Goal: Transaction & Acquisition: Purchase product/service

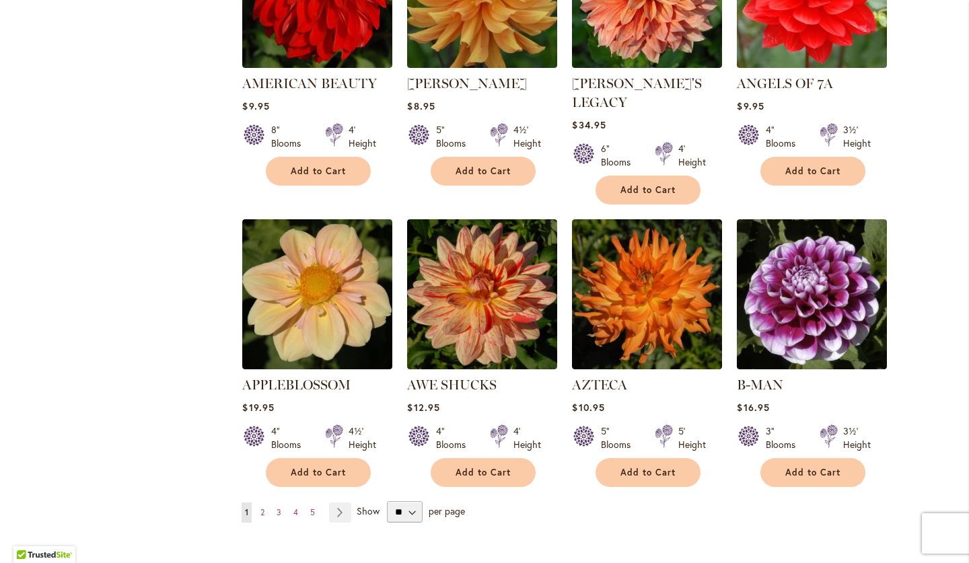
scroll to position [991, 0]
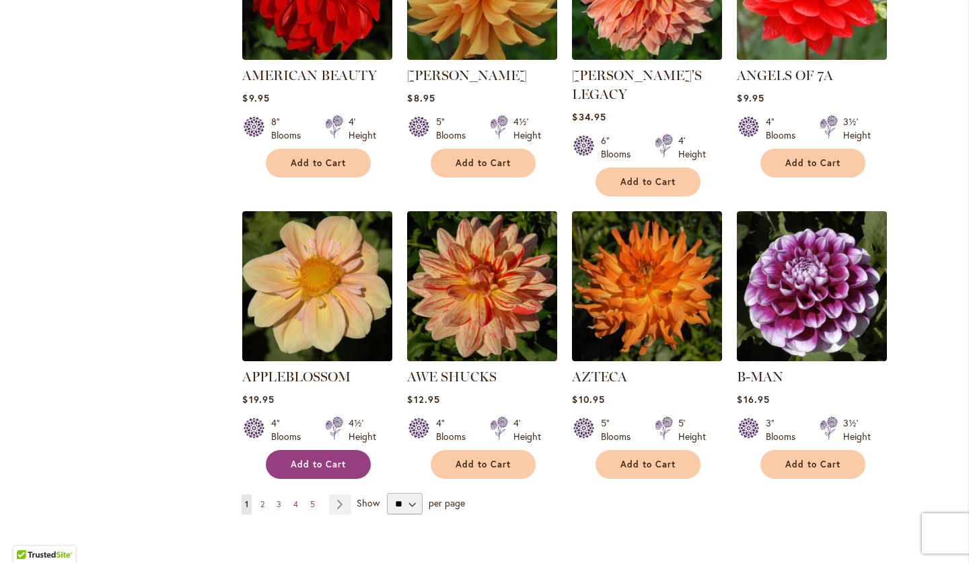
click at [293, 459] on span "Add to Cart" at bounding box center [318, 464] width 55 height 11
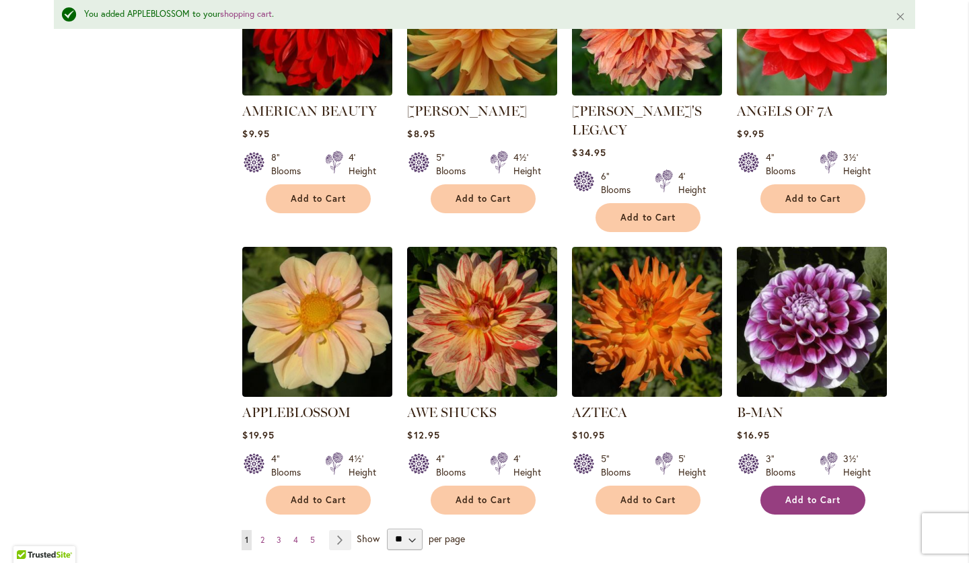
click at [811, 486] on button "Add to Cart" at bounding box center [812, 500] width 105 height 29
click at [339, 530] on link "Page Next" at bounding box center [340, 540] width 22 height 20
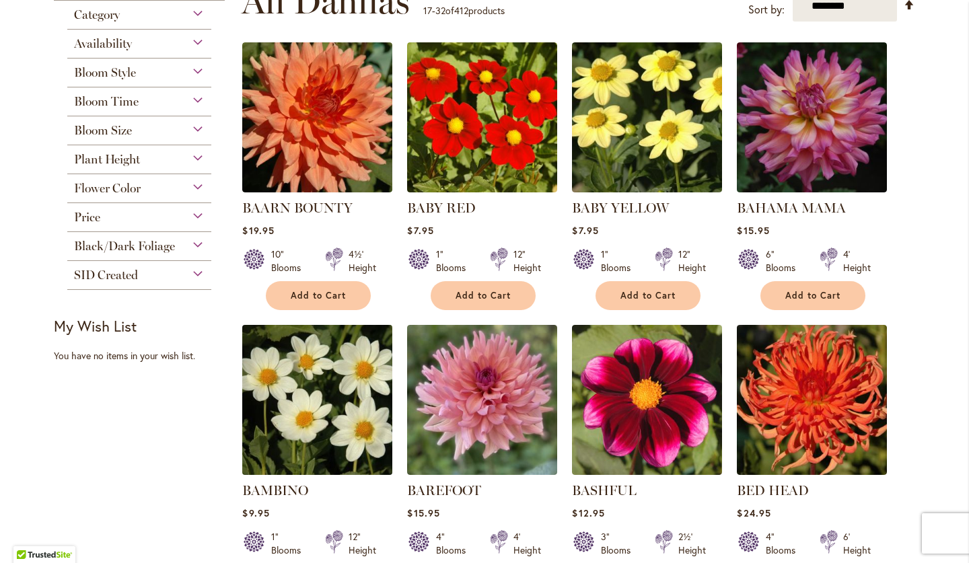
scroll to position [299, 0]
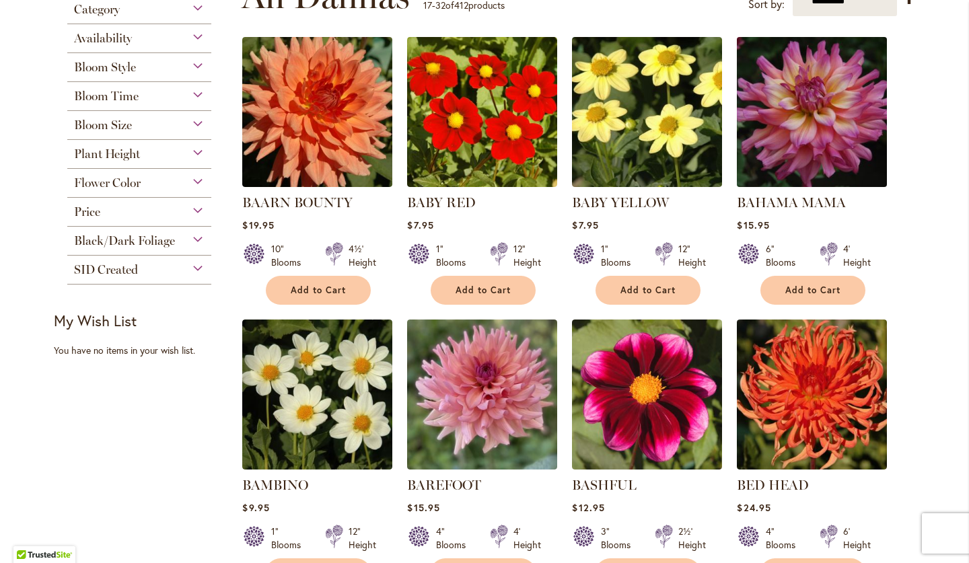
click at [763, 143] on img at bounding box center [811, 112] width 157 height 157
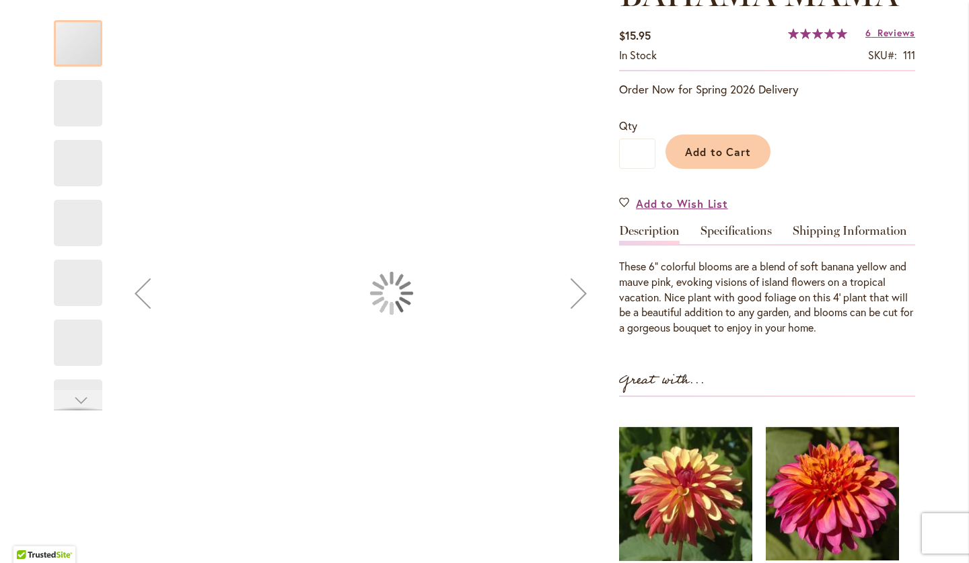
scroll to position [397, 0]
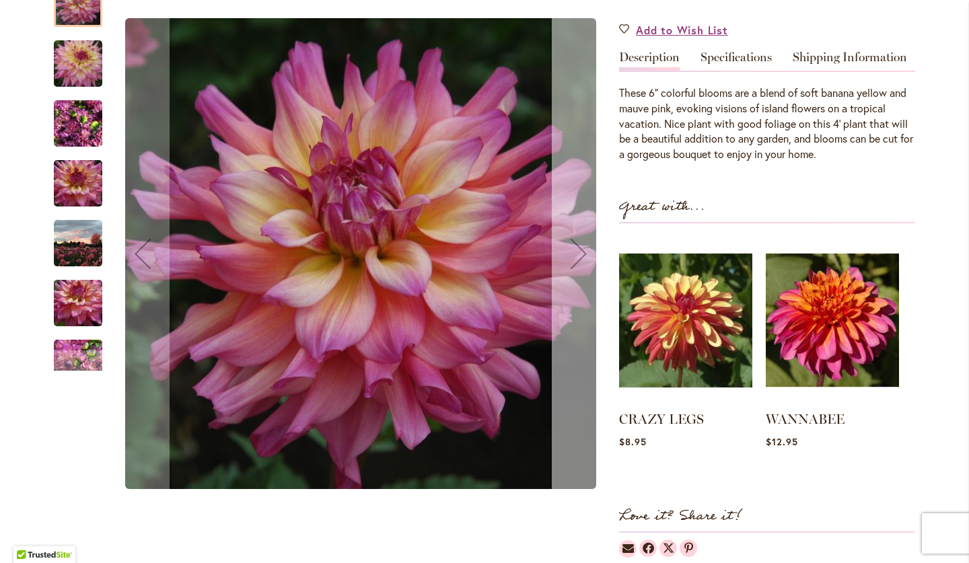
click at [574, 249] on div "Next" at bounding box center [579, 254] width 54 height 54
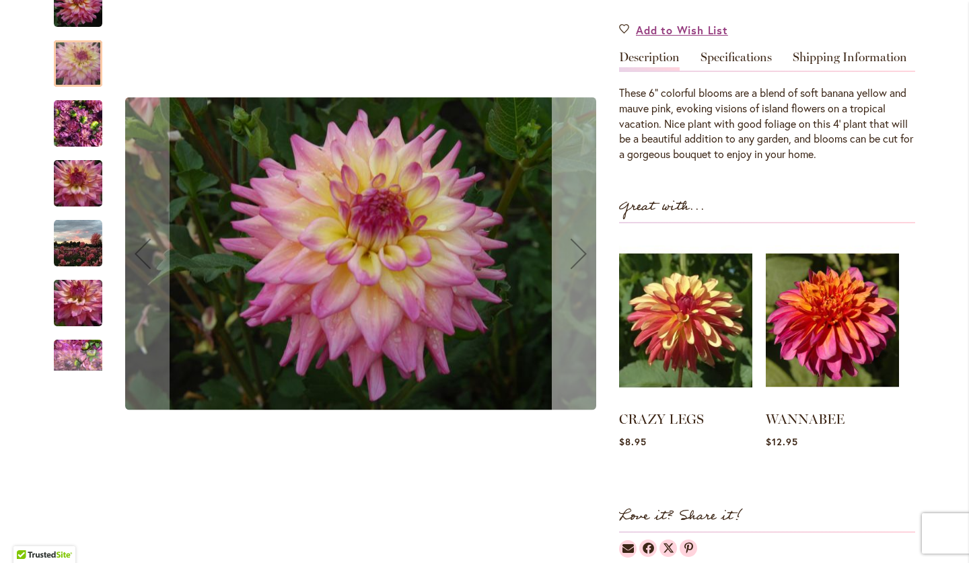
click at [574, 249] on div "Next" at bounding box center [579, 254] width 54 height 54
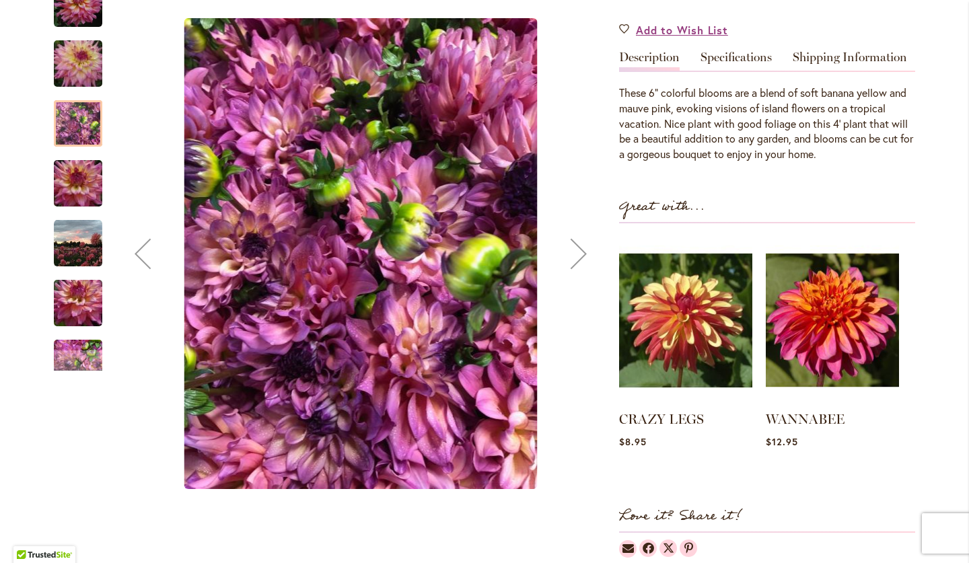
click at [574, 249] on div "Next" at bounding box center [579, 254] width 54 height 54
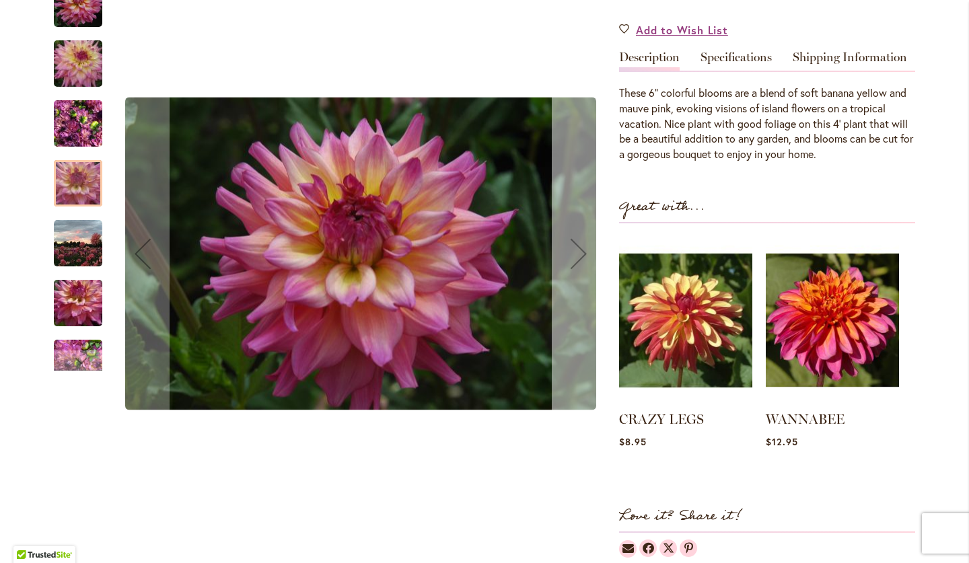
click at [574, 249] on div "Next" at bounding box center [579, 254] width 54 height 54
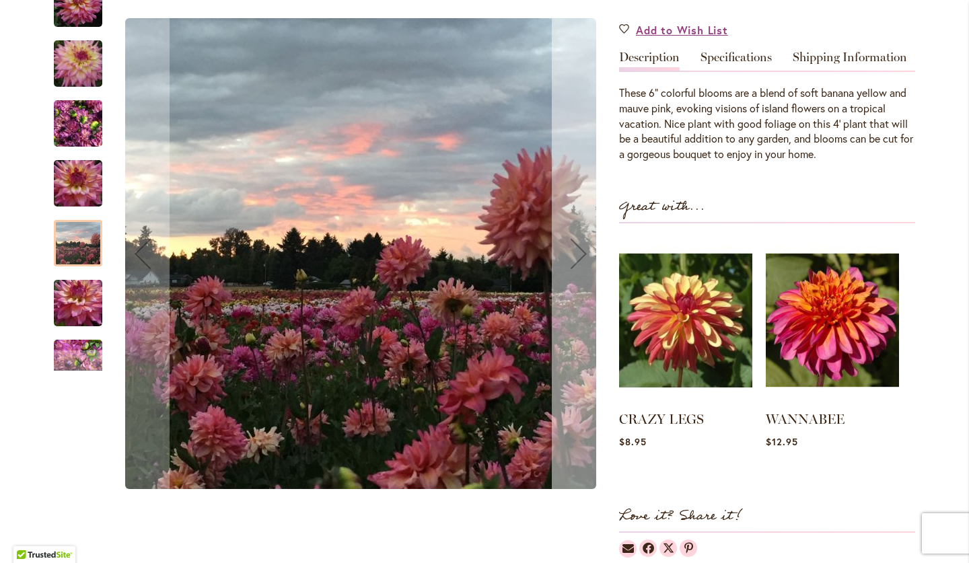
click at [574, 249] on div "Next" at bounding box center [579, 254] width 54 height 54
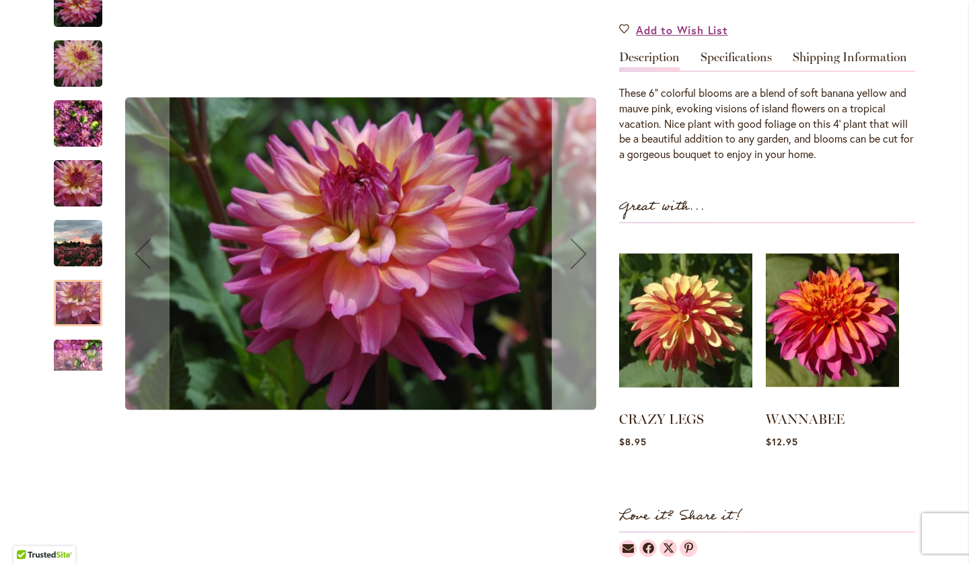
click at [574, 249] on div "Next" at bounding box center [579, 254] width 54 height 54
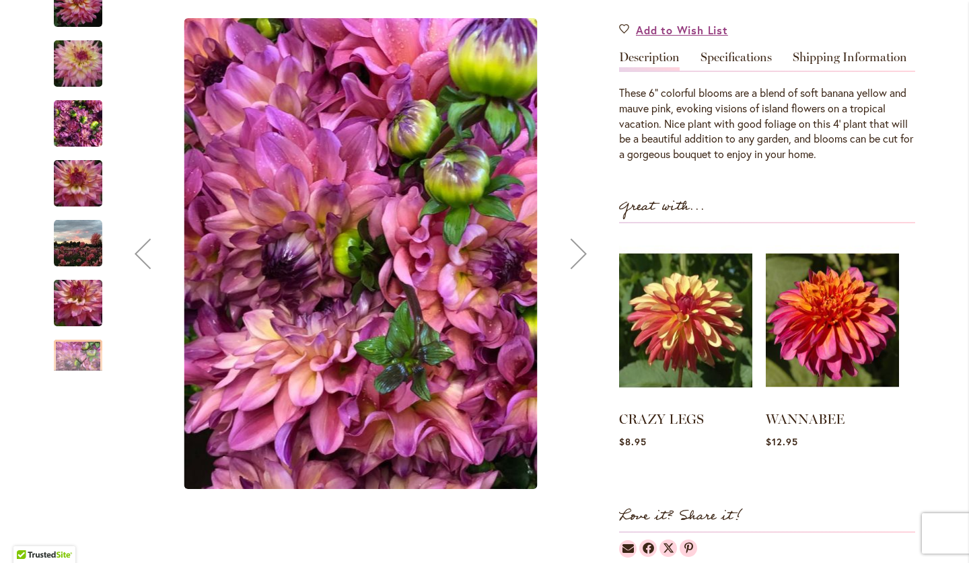
click at [574, 249] on div "Next" at bounding box center [579, 254] width 54 height 54
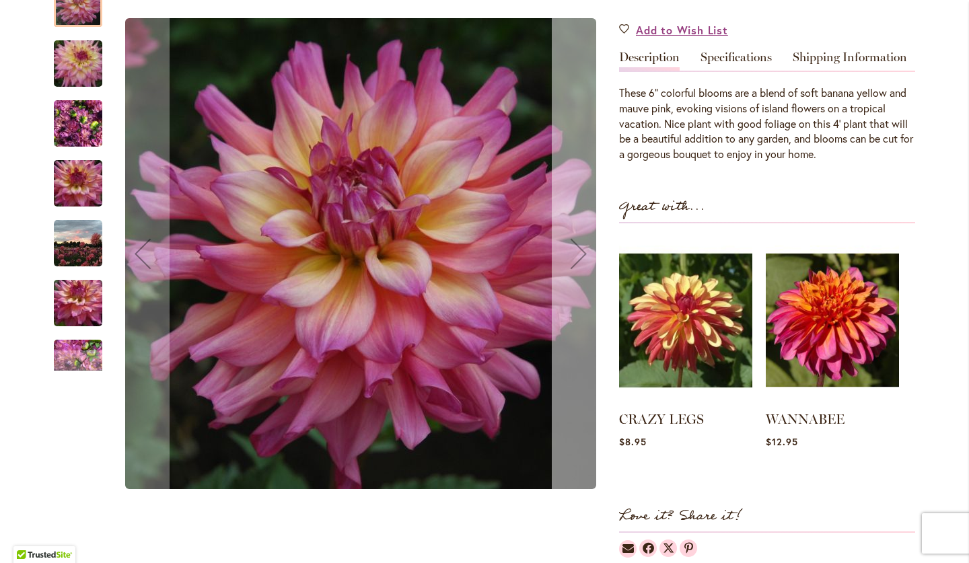
click at [574, 249] on div "Next" at bounding box center [579, 254] width 54 height 54
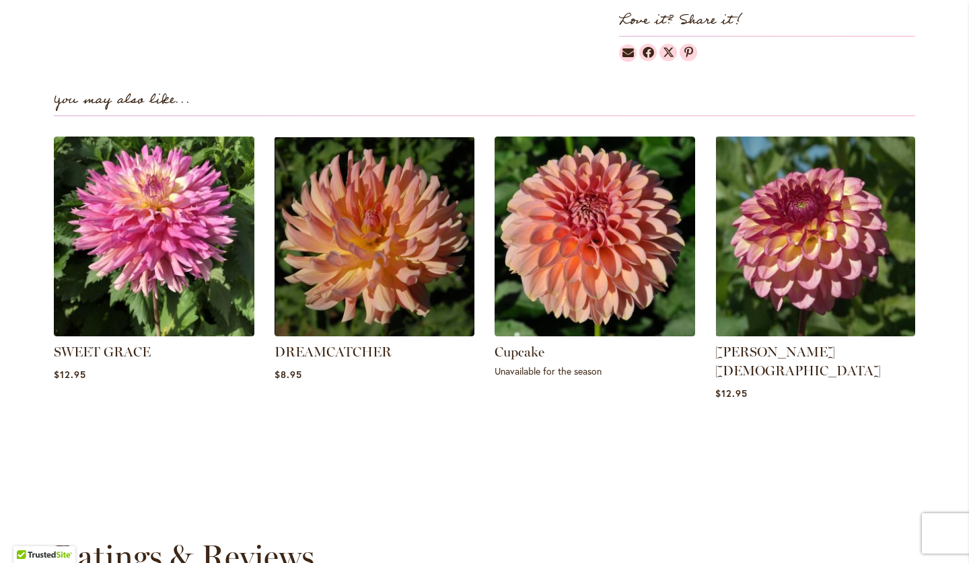
scroll to position [897, 0]
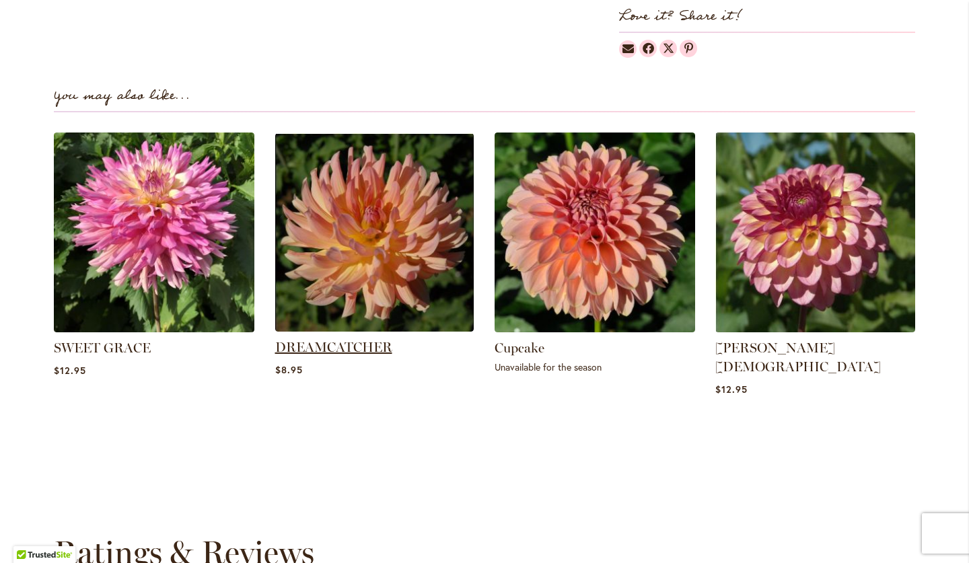
click at [336, 339] on link "DREAMCATCHER" at bounding box center [333, 347] width 117 height 16
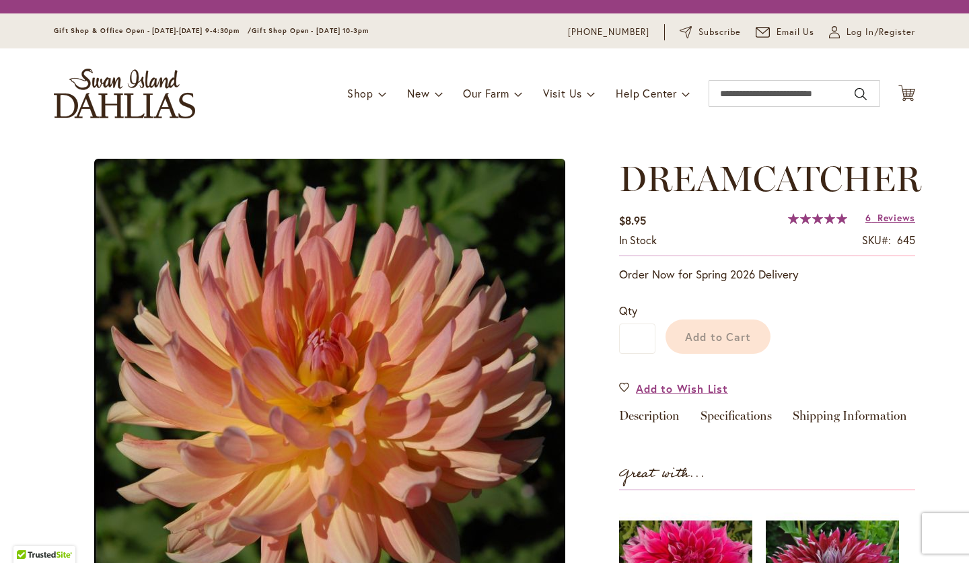
scroll to position [172, 0]
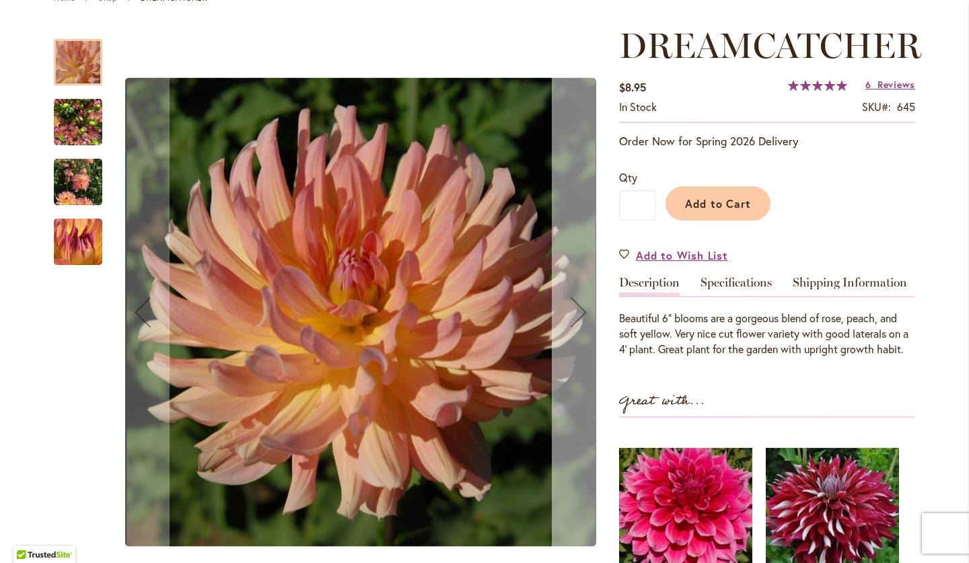
click at [582, 313] on div "Next" at bounding box center [579, 312] width 54 height 54
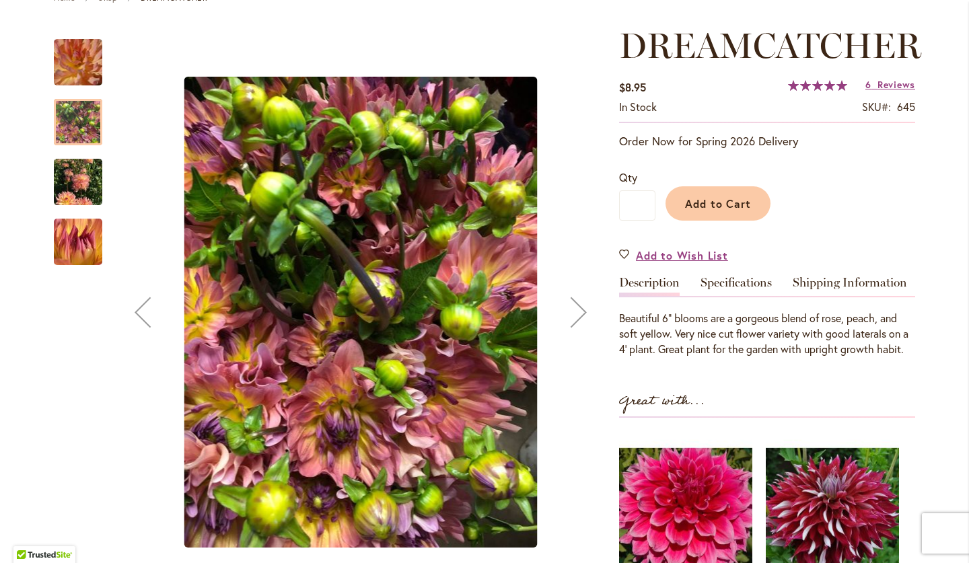
click at [582, 313] on div "Next" at bounding box center [579, 312] width 54 height 54
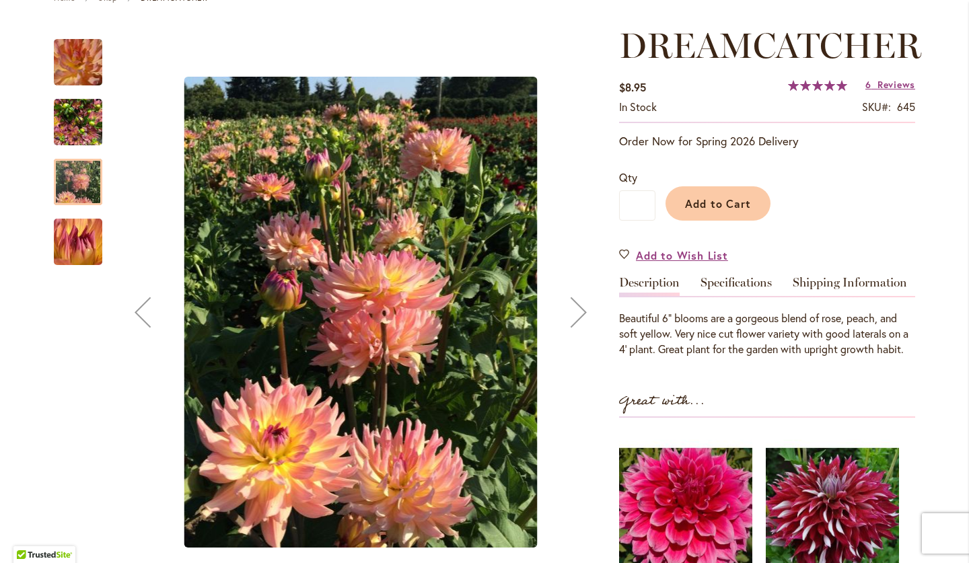
click at [582, 313] on div "Next" at bounding box center [579, 312] width 54 height 54
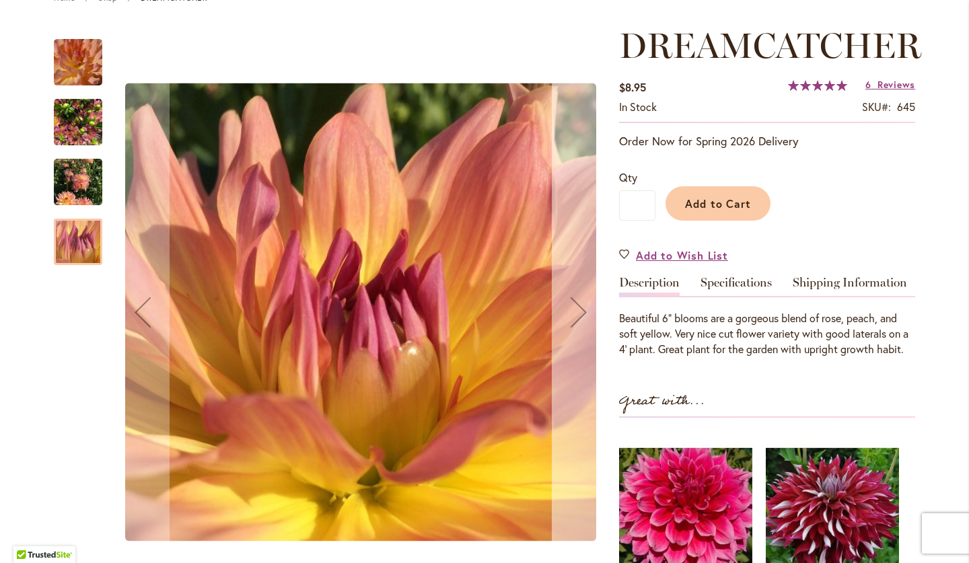
click at [582, 313] on div "Next" at bounding box center [579, 312] width 54 height 54
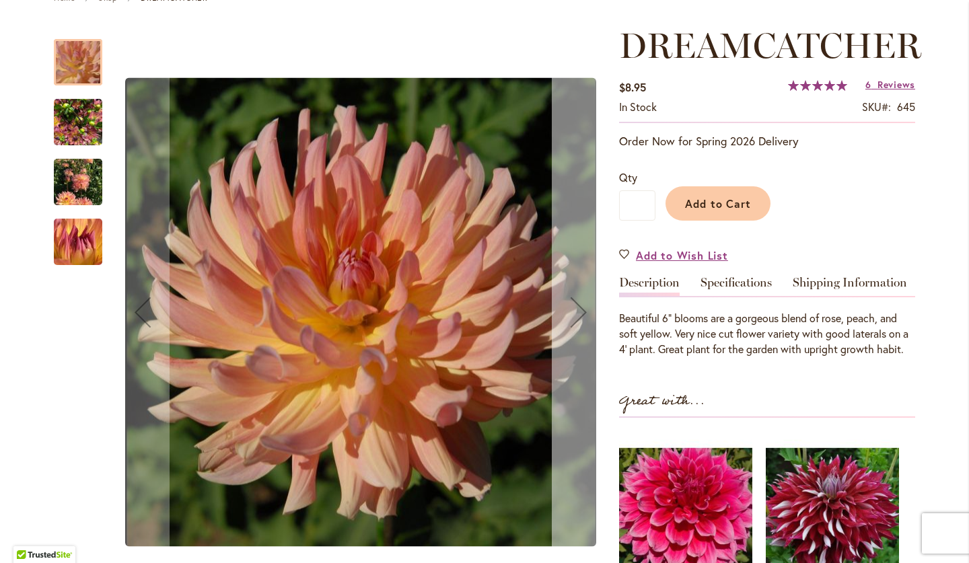
click at [582, 313] on div "Next" at bounding box center [579, 312] width 54 height 54
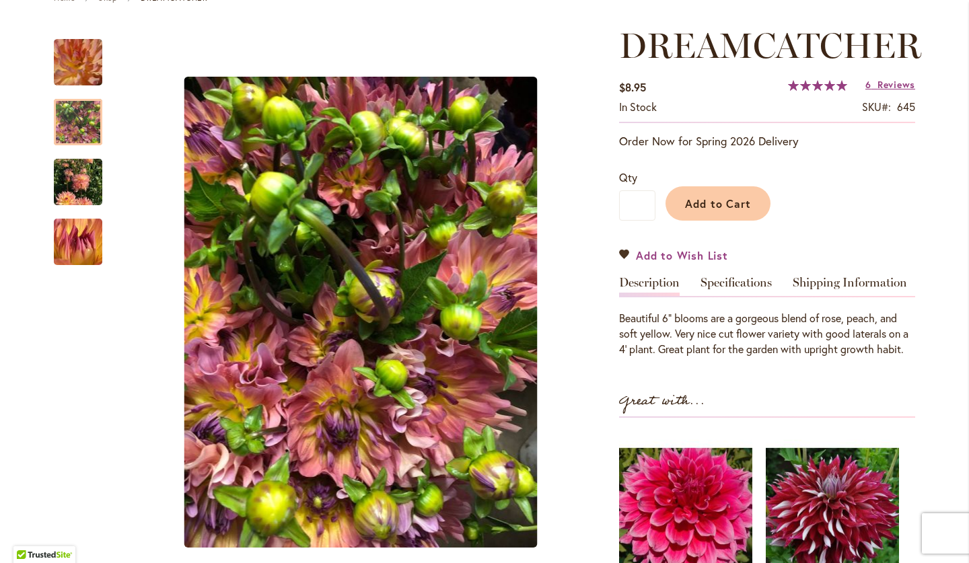
click at [666, 253] on span "Add to Wish List" at bounding box center [682, 255] width 92 height 15
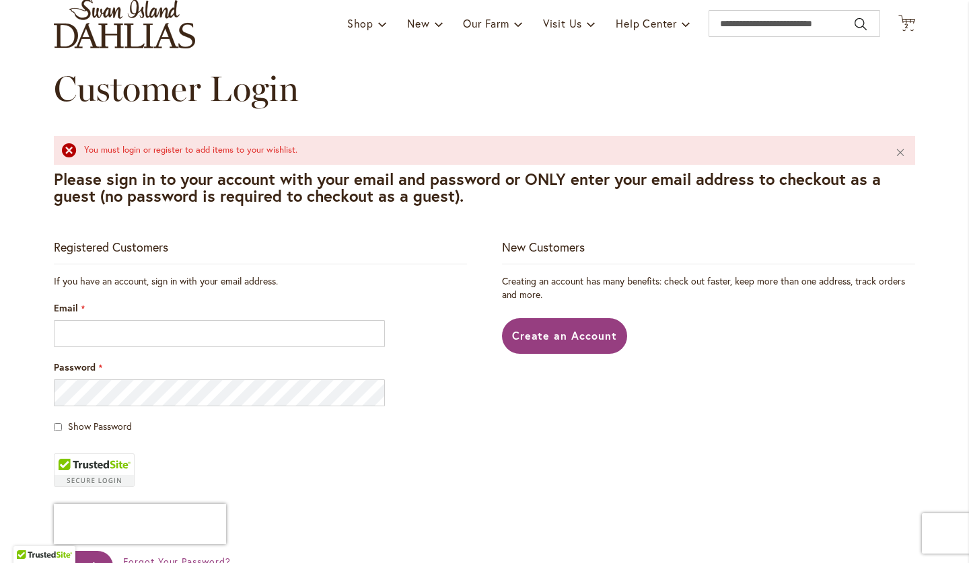
scroll to position [99, 0]
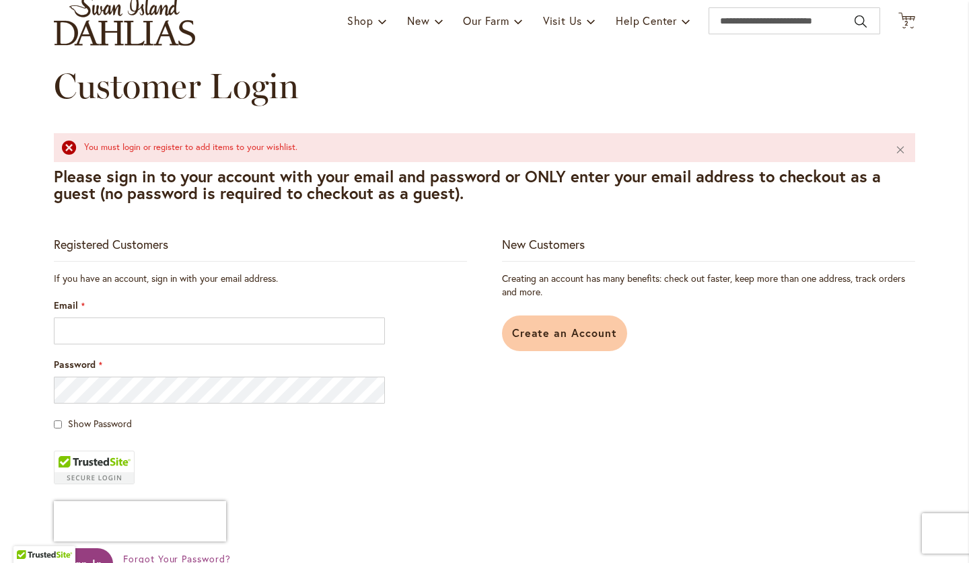
click at [553, 334] on span "Create an Account" at bounding box center [565, 333] width 106 height 14
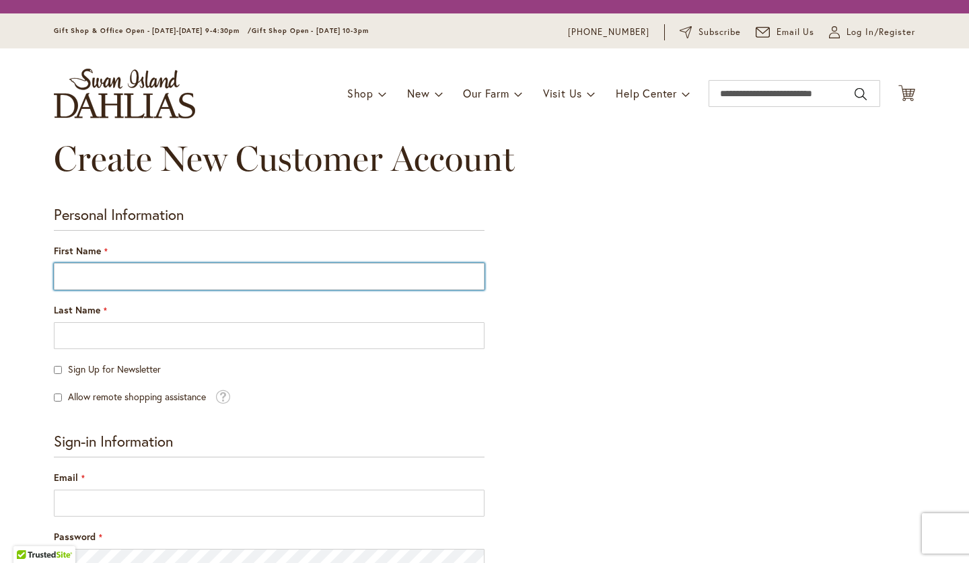
click at [91, 272] on input "First Name" at bounding box center [269, 276] width 431 height 27
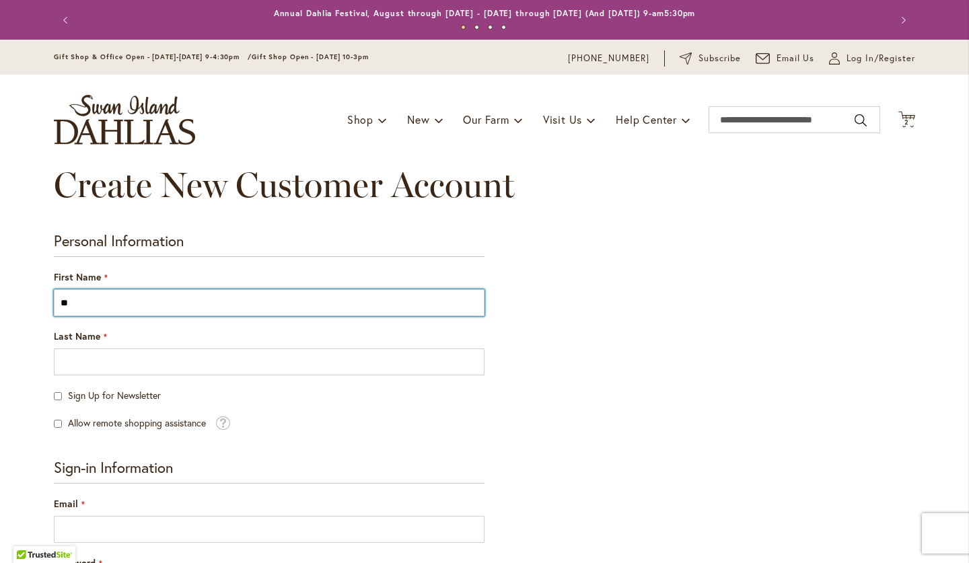
type input "*"
type input "****"
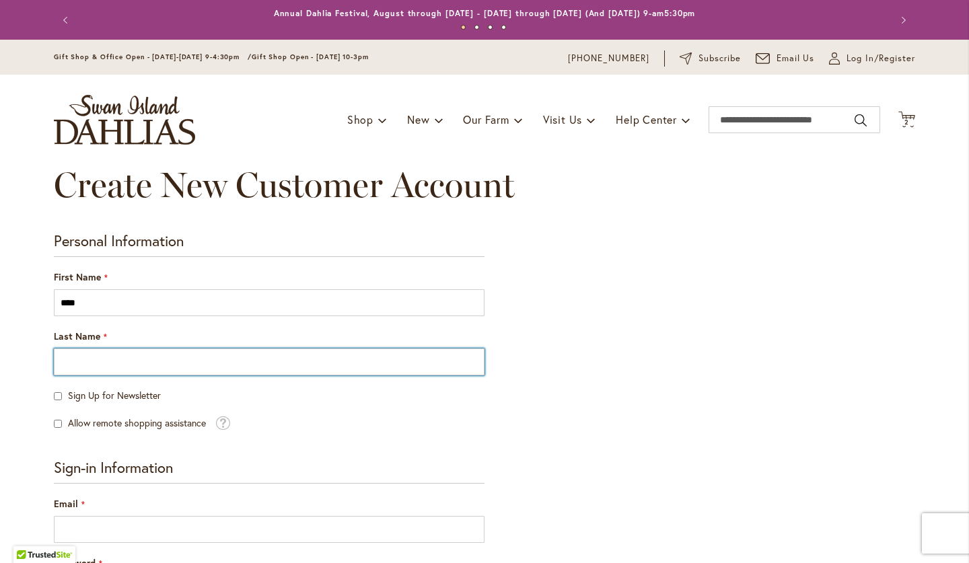
type input "*"
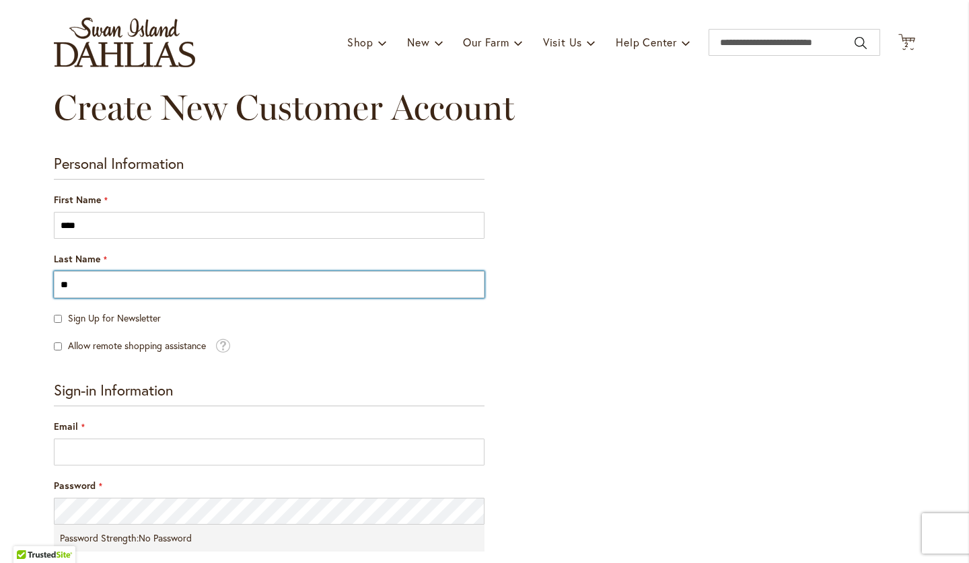
scroll to position [167, 0]
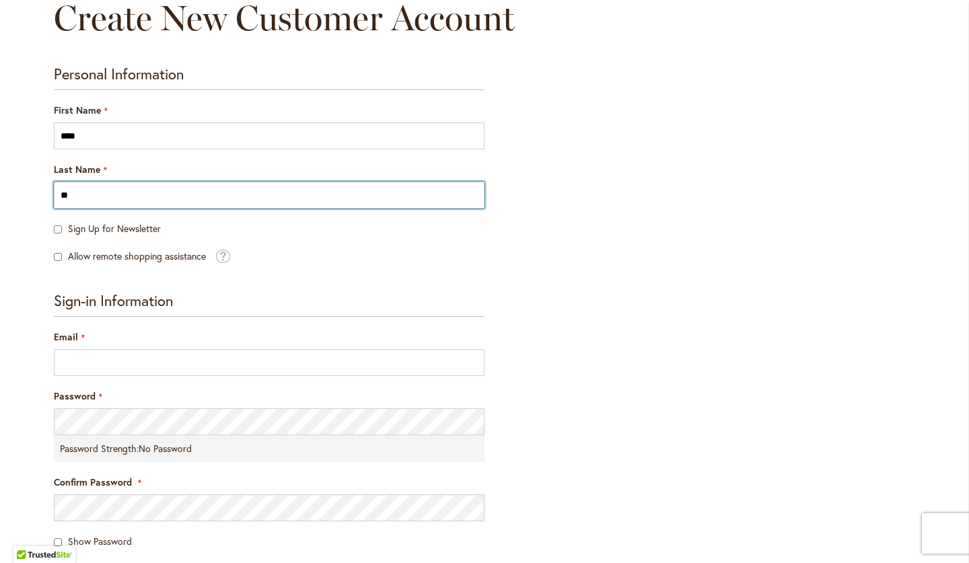
type input "**"
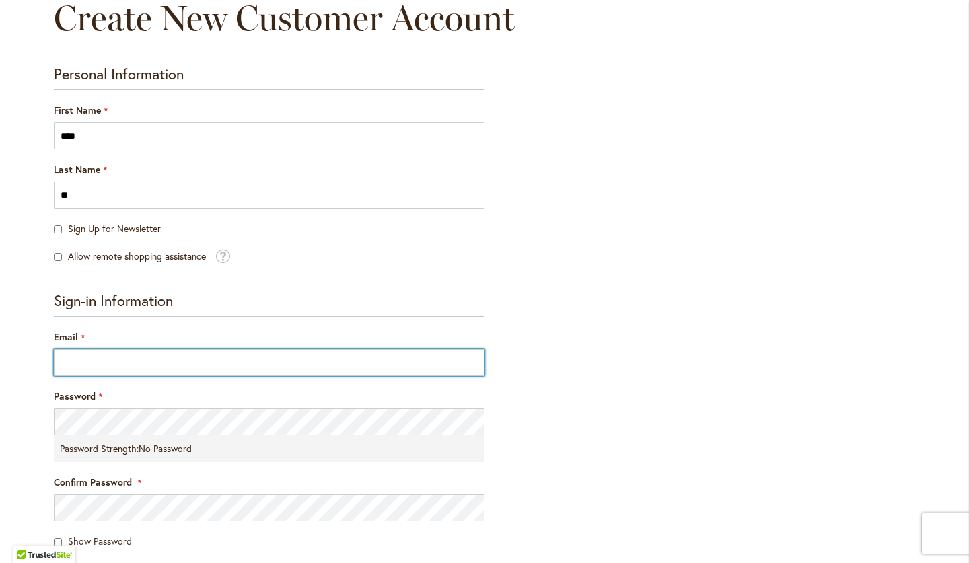
click at [75, 359] on input "Email" at bounding box center [269, 362] width 431 height 27
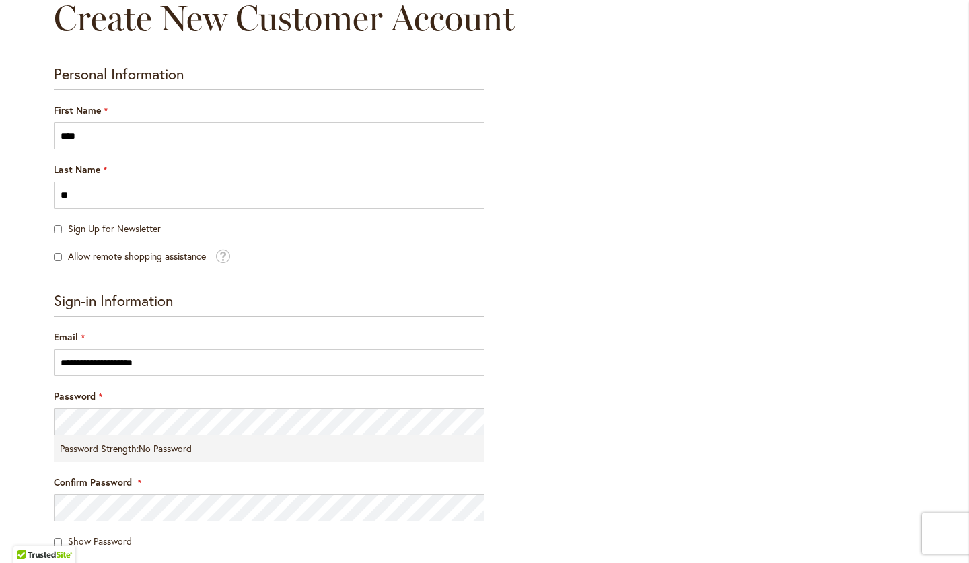
type input "**********"
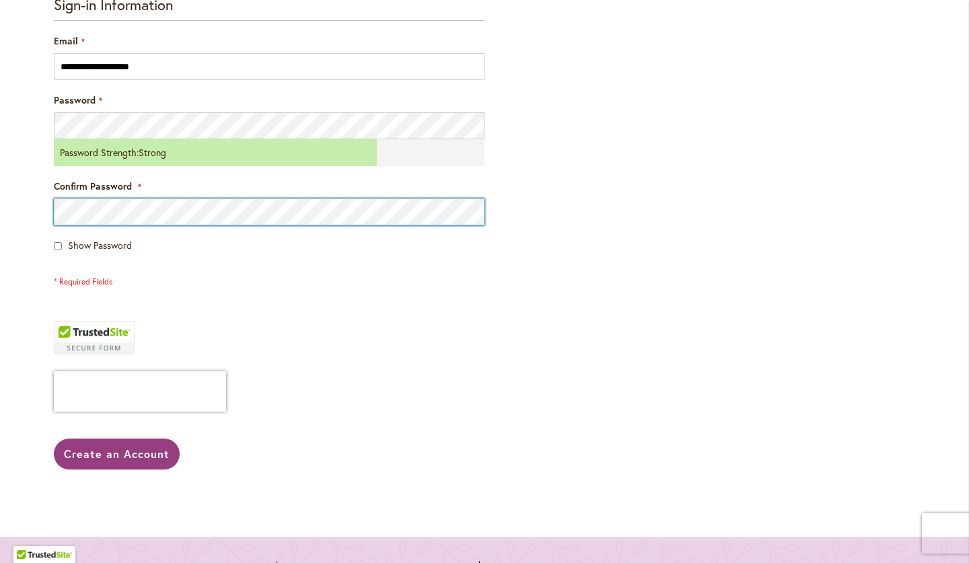
scroll to position [465, 0]
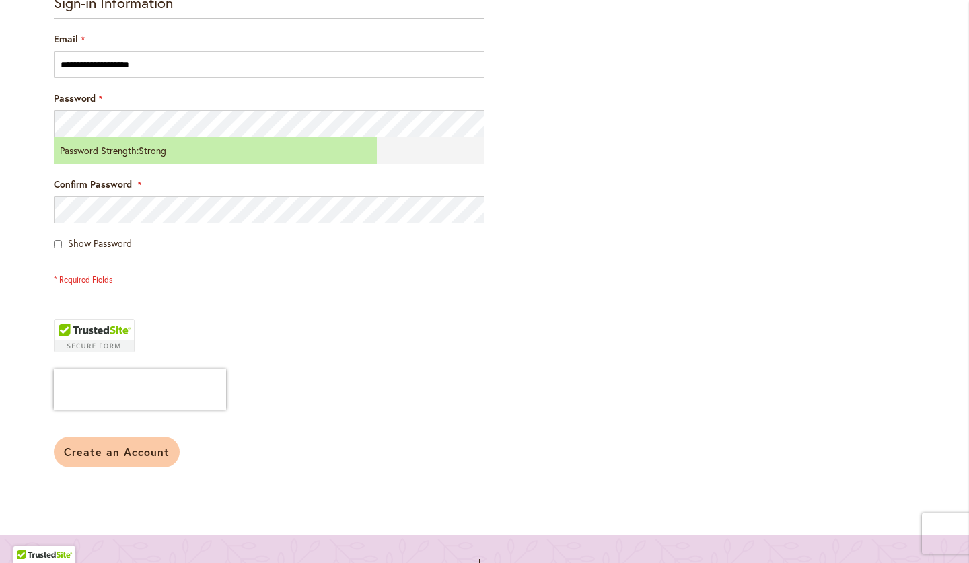
click at [114, 461] on button "Create an Account" at bounding box center [117, 452] width 126 height 31
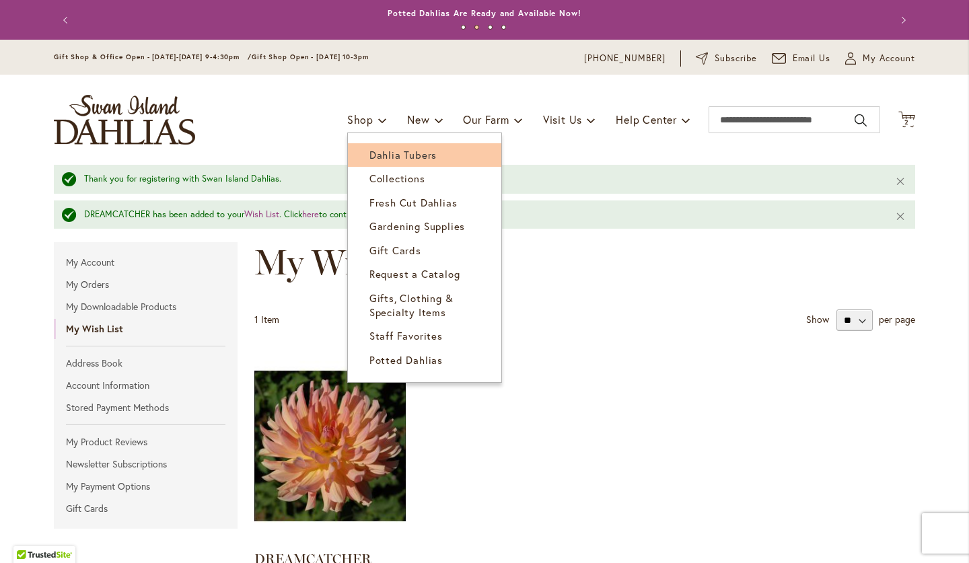
click at [387, 155] on span "Dahlia Tubers" at bounding box center [402, 154] width 67 height 13
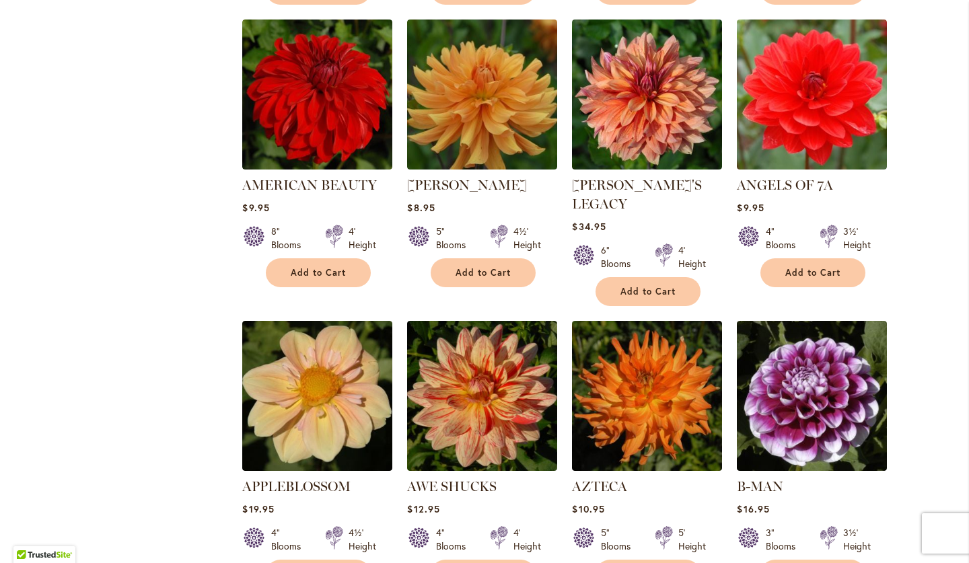
scroll to position [992, 0]
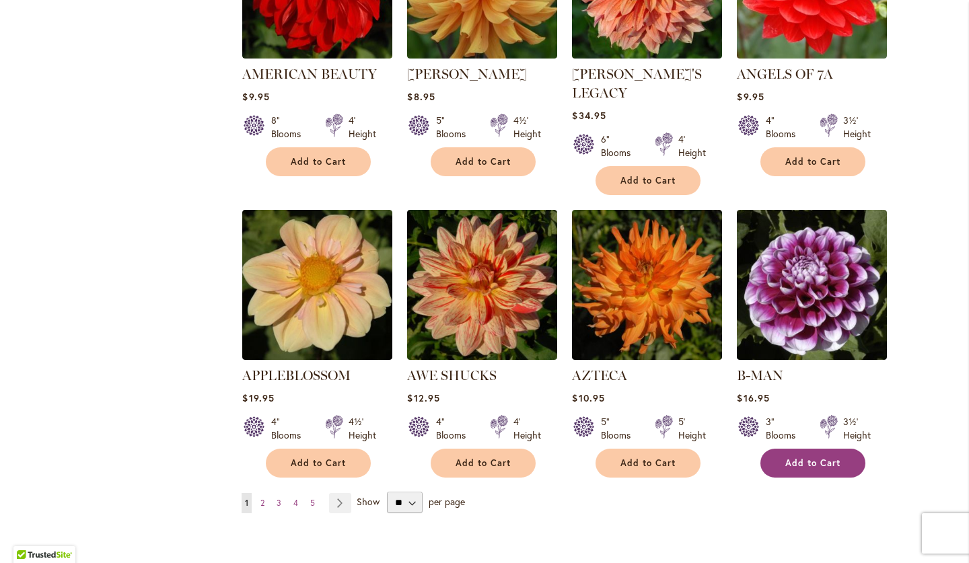
click at [815, 457] on span "Add to Cart" at bounding box center [812, 462] width 55 height 11
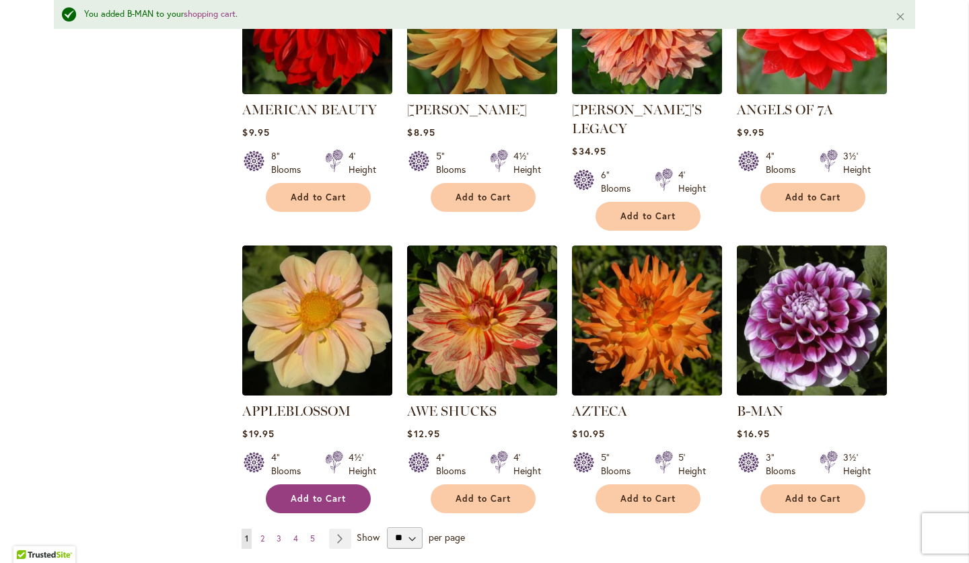
click at [305, 484] on button "Add to Cart" at bounding box center [318, 498] width 105 height 29
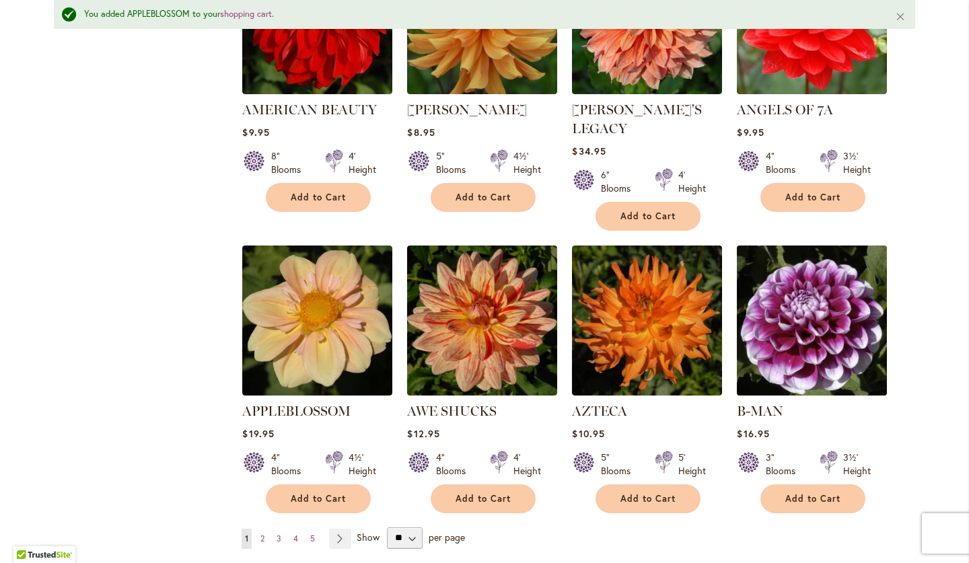
click at [824, 334] on img at bounding box center [811, 319] width 157 height 157
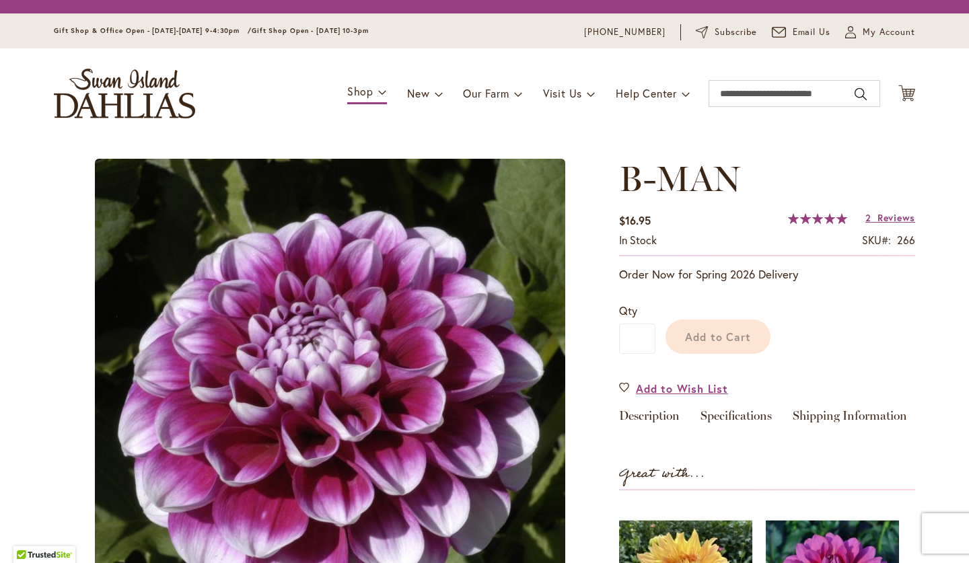
scroll to position [10, 0]
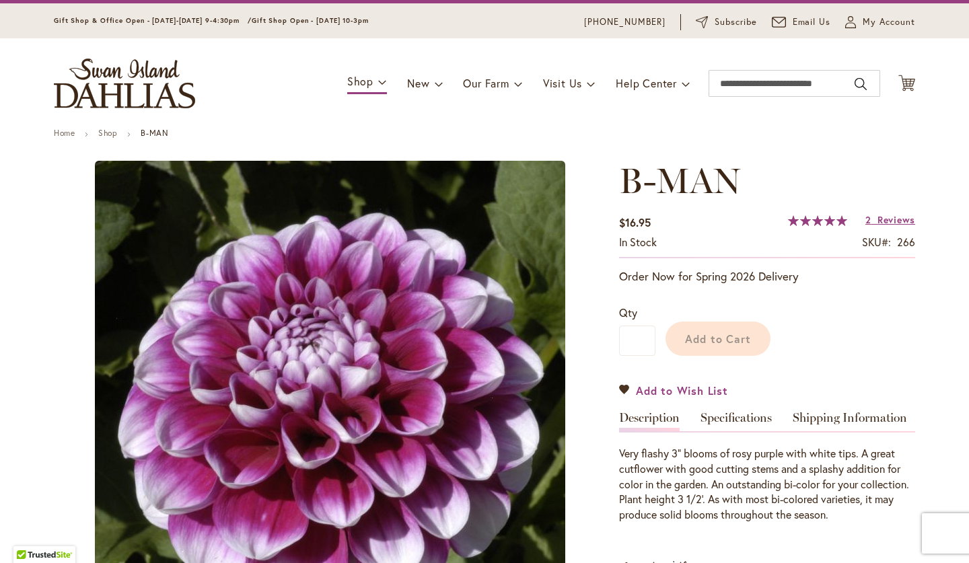
click at [687, 366] on div "Add to Cart" at bounding box center [785, 335] width 260 height 61
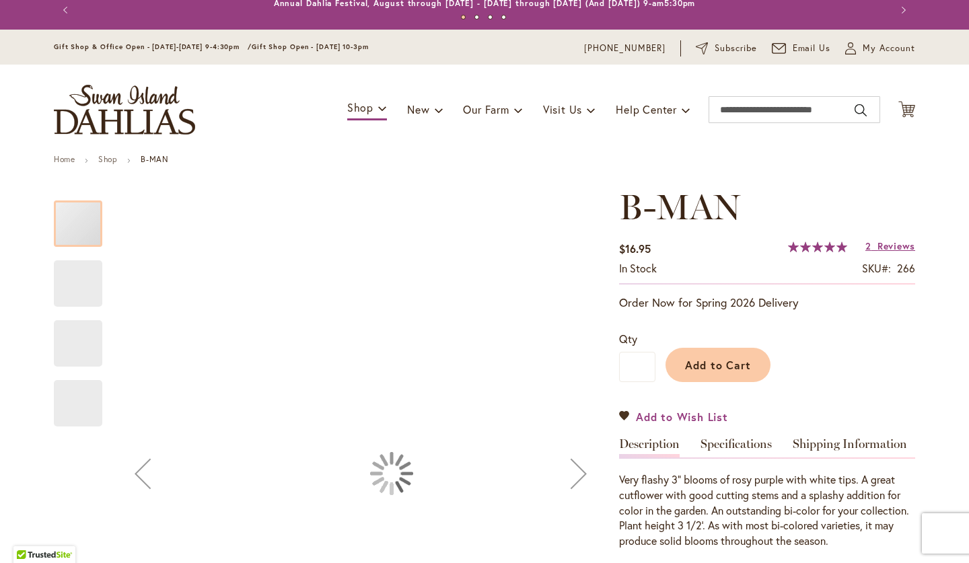
type input "****"
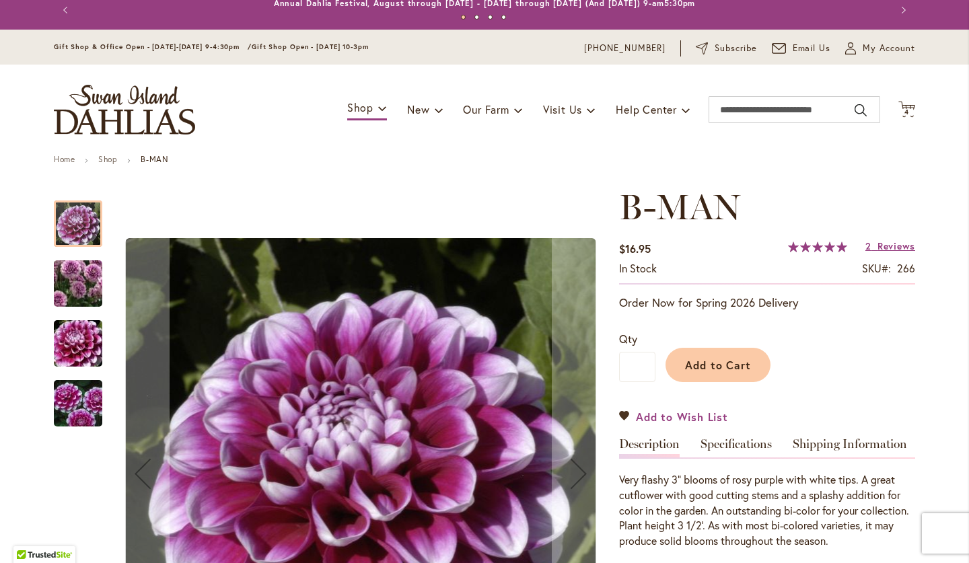
click at [694, 414] on span "Add to Wish List" at bounding box center [682, 416] width 92 height 15
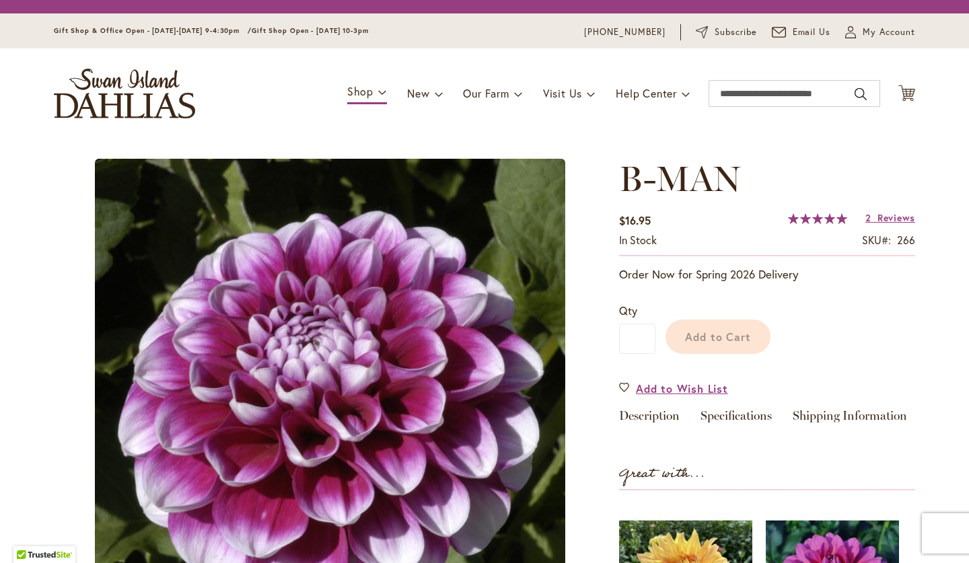
scroll to position [289, 0]
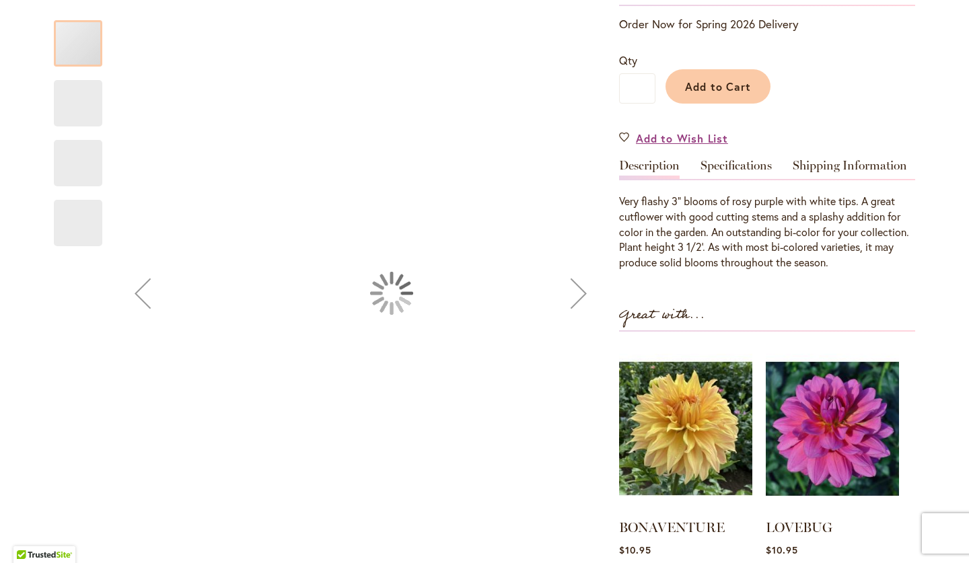
type input "****"
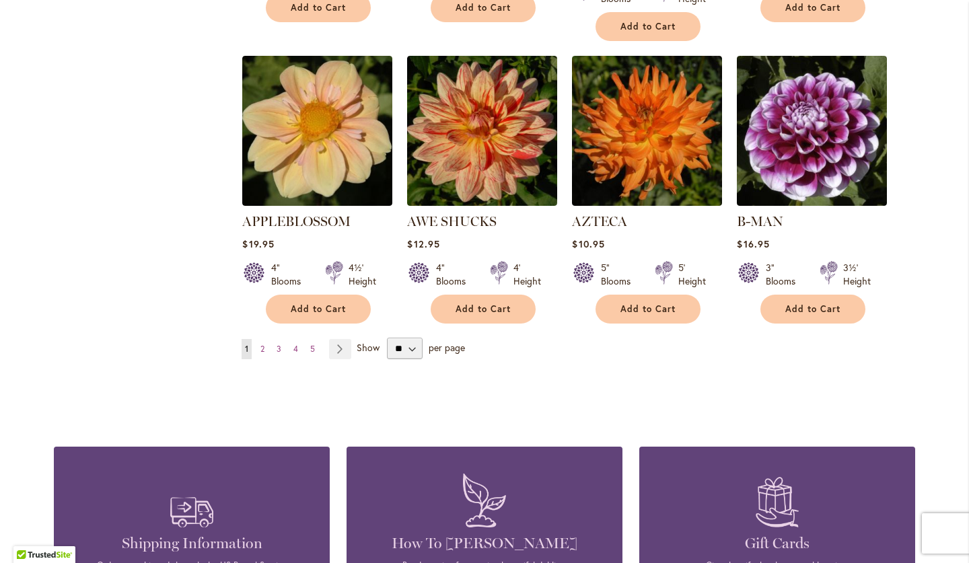
scroll to position [1170, 0]
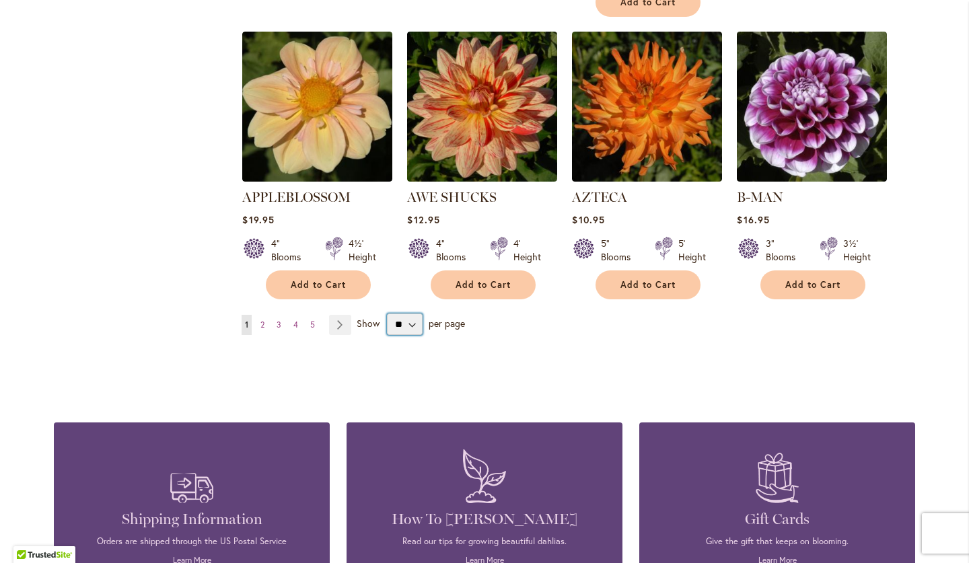
select select "**"
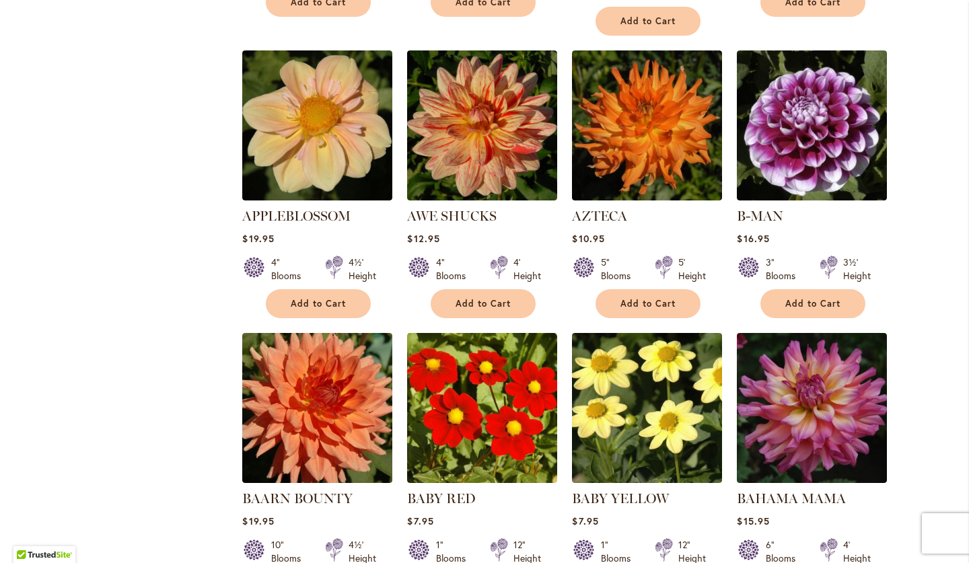
scroll to position [1199, 0]
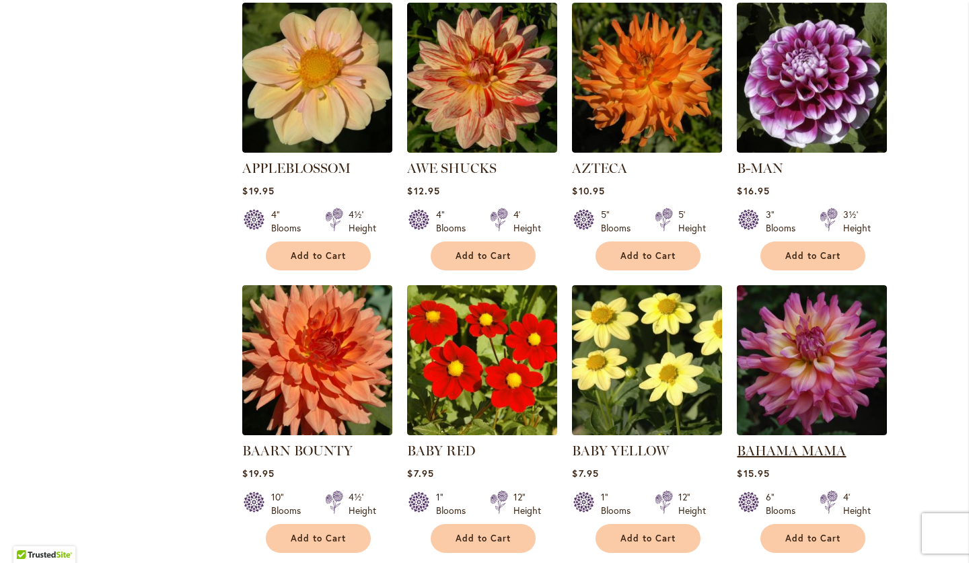
click at [789, 443] on link "BAHAMA MAMA" at bounding box center [791, 451] width 109 height 16
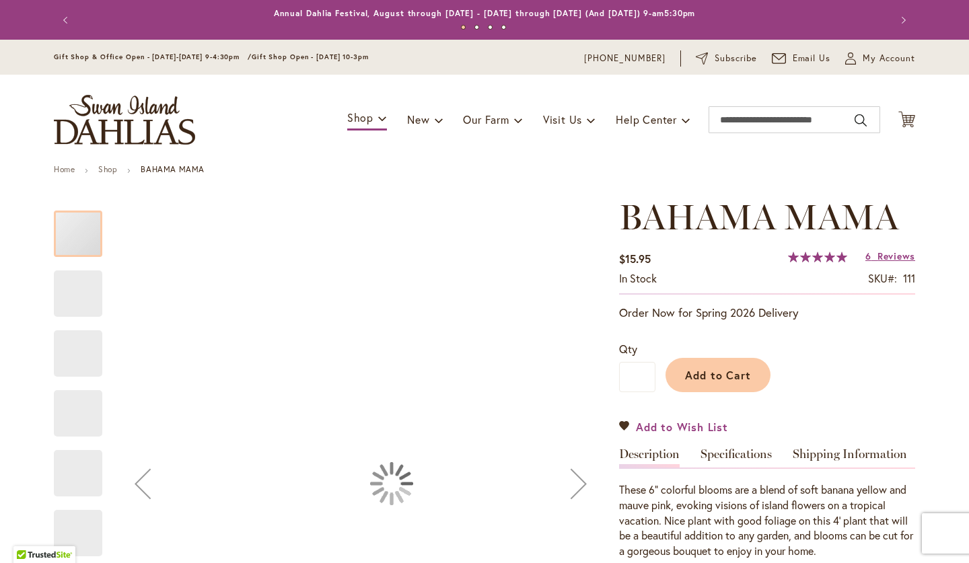
type input "****"
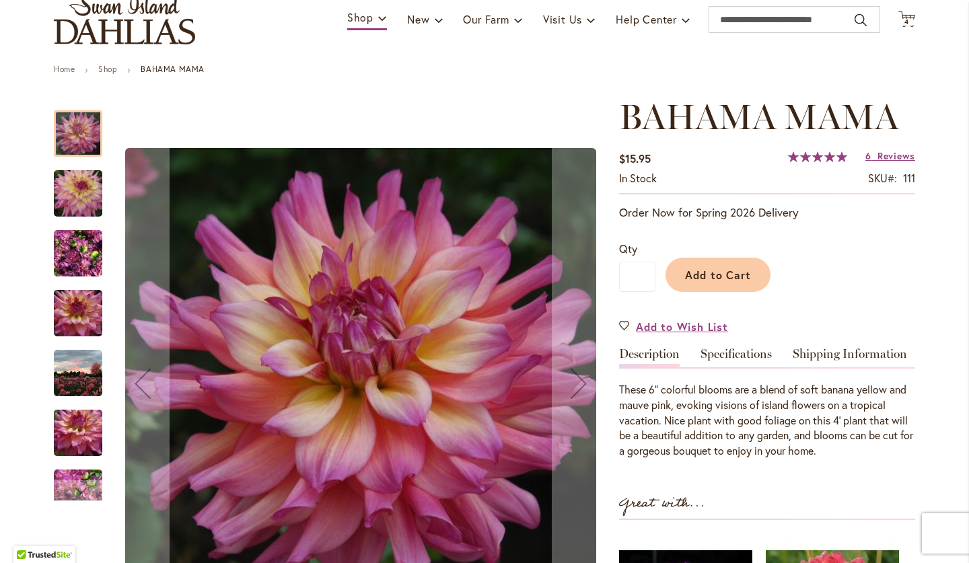
scroll to position [99, 0]
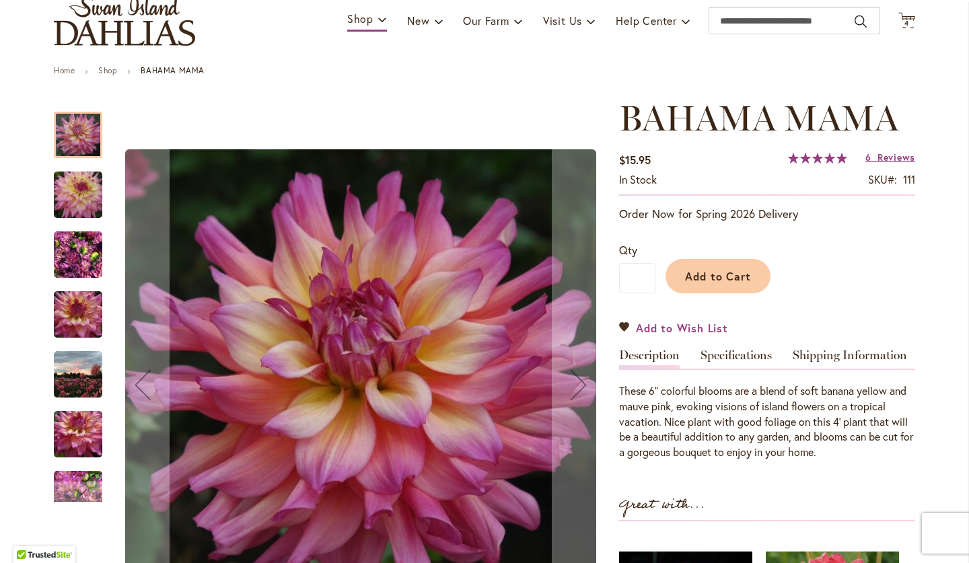
click at [685, 329] on span "Add to Wish List" at bounding box center [682, 327] width 92 height 15
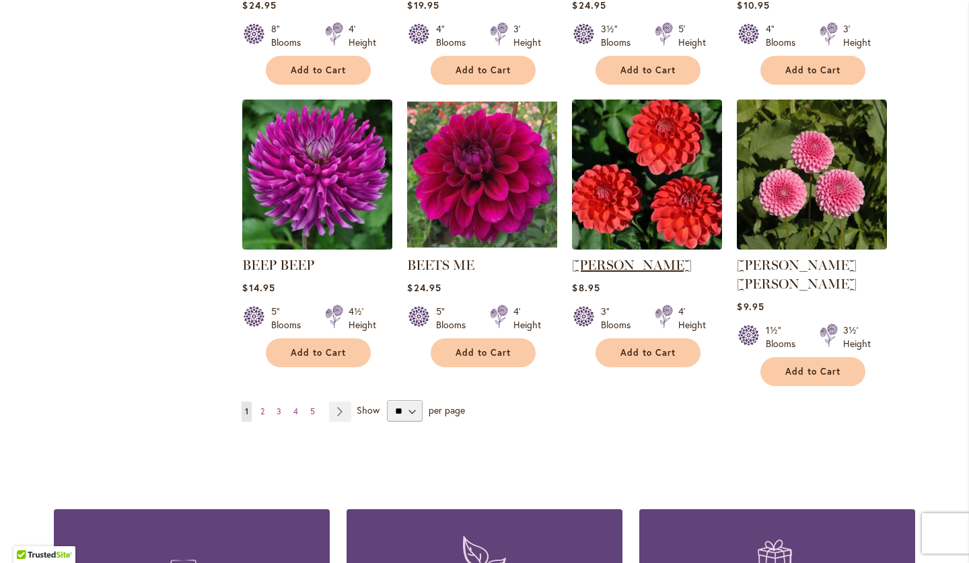
scroll to position [2237, 0]
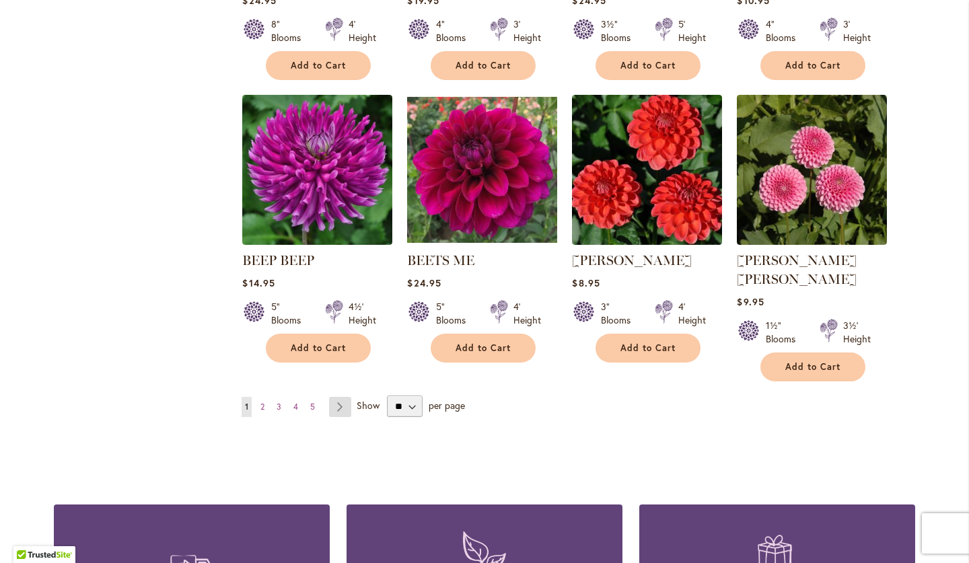
click at [344, 397] on link "Page Next" at bounding box center [340, 407] width 22 height 20
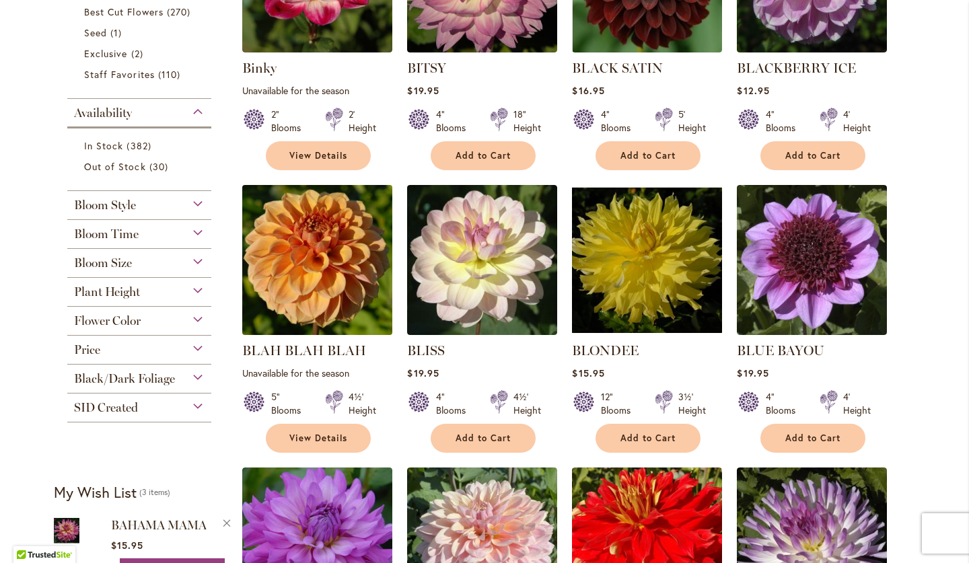
scroll to position [437, 0]
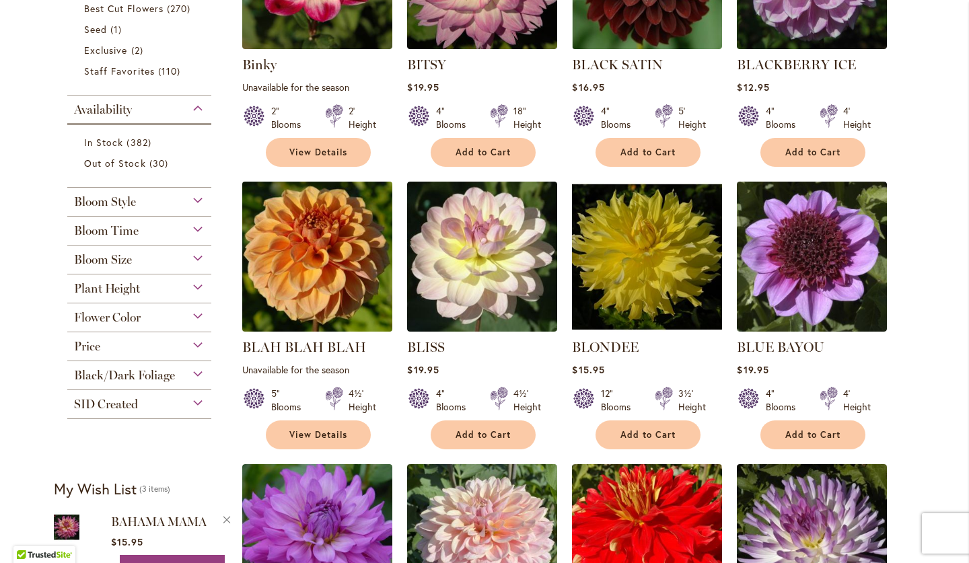
click at [316, 301] on img at bounding box center [317, 256] width 157 height 157
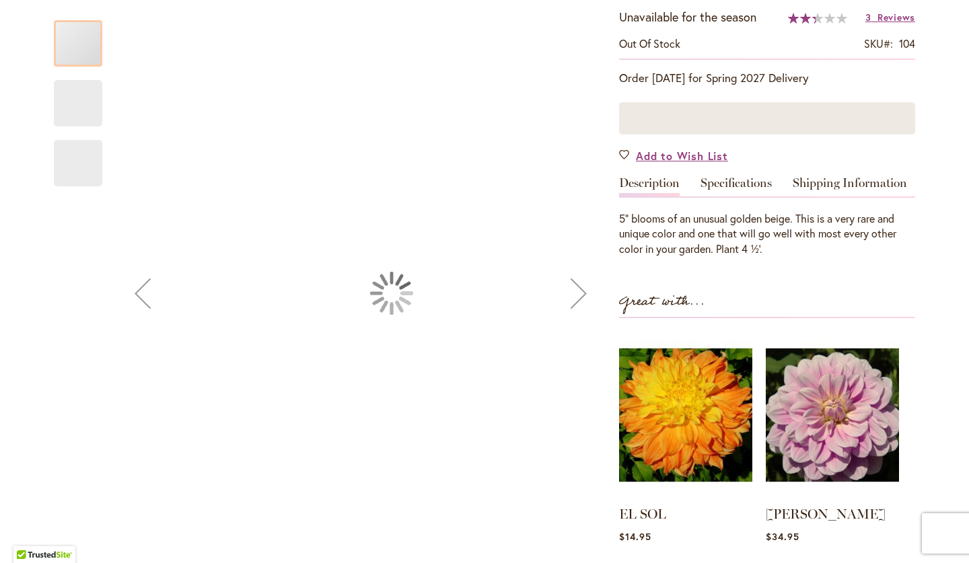
type input "****"
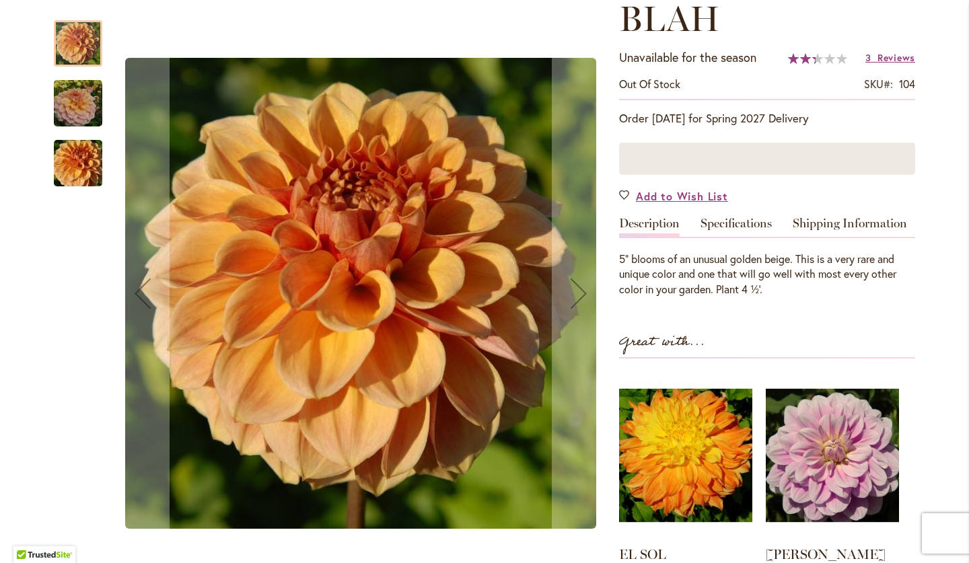
scroll to position [234, 0]
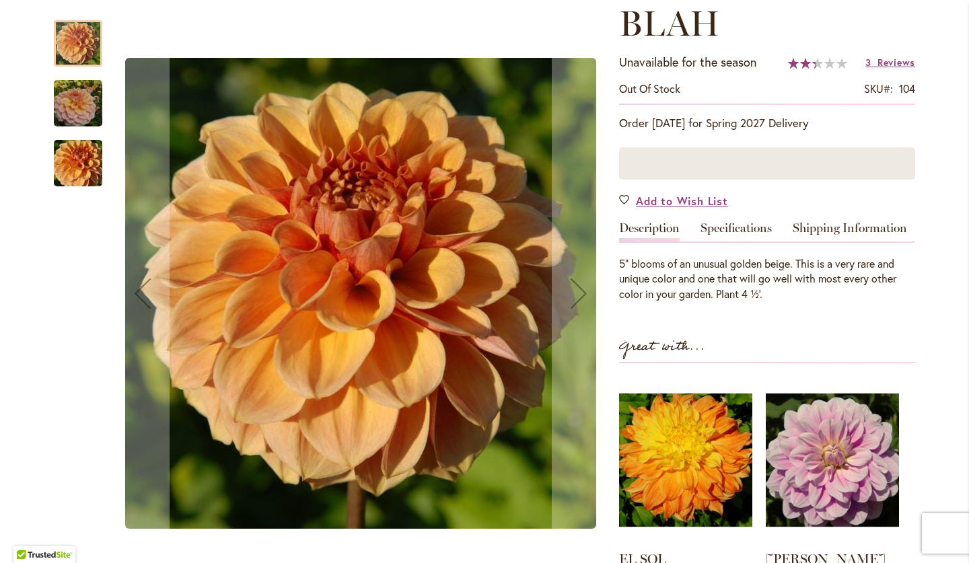
click at [82, 103] on img "Blah Blah Blah" at bounding box center [78, 103] width 97 height 65
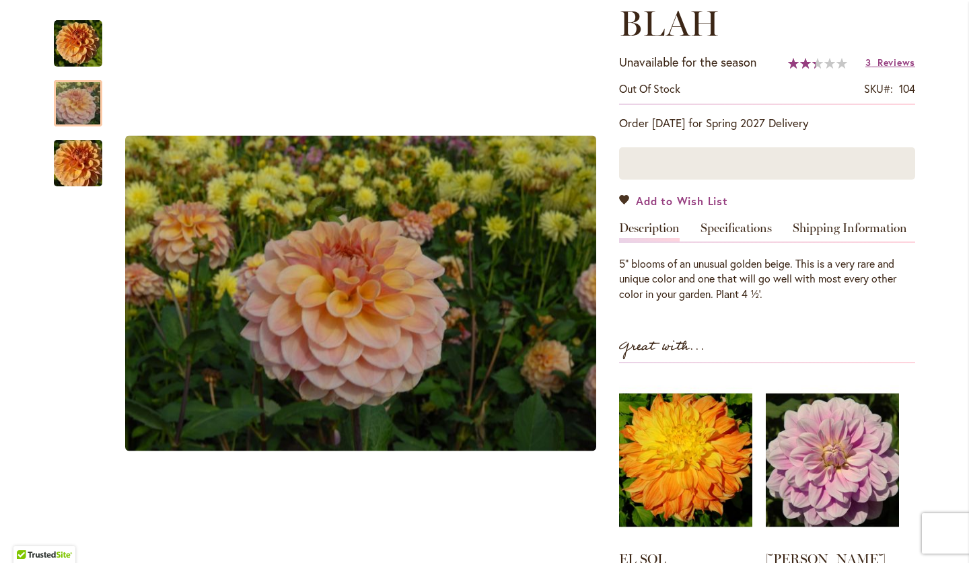
click at [676, 199] on span "Add to Wish List" at bounding box center [682, 200] width 92 height 15
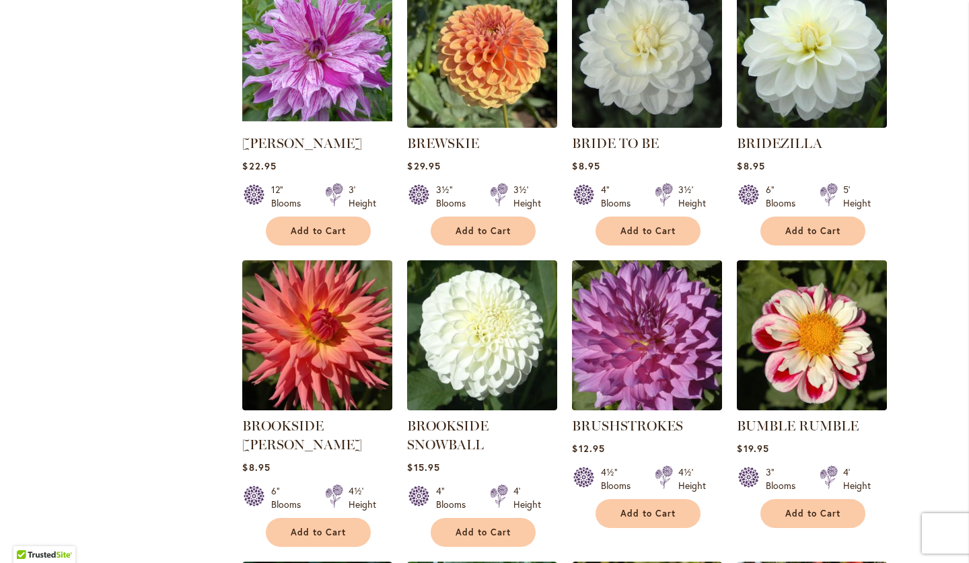
scroll to position [1550, 0]
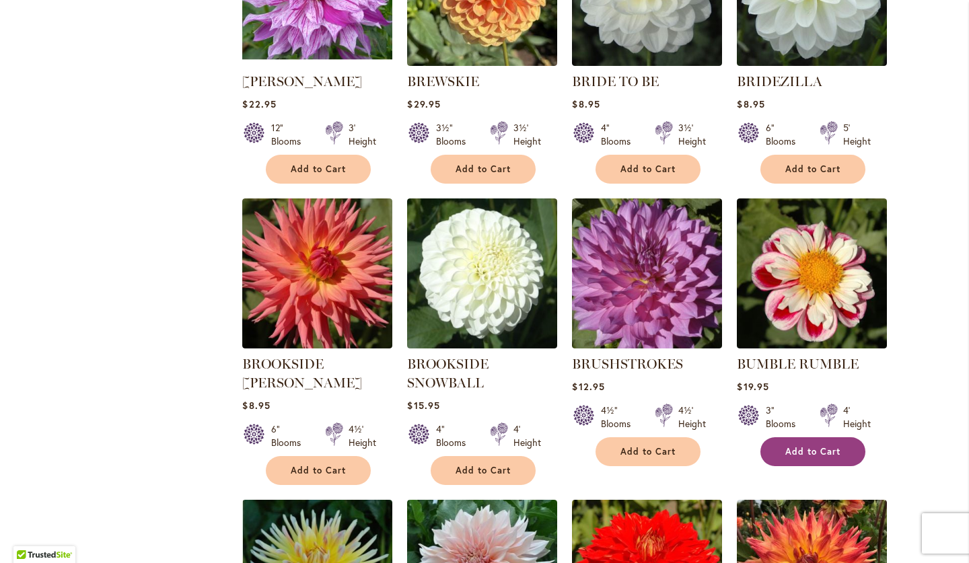
click at [794, 454] on button "Add to Cart" at bounding box center [812, 451] width 105 height 29
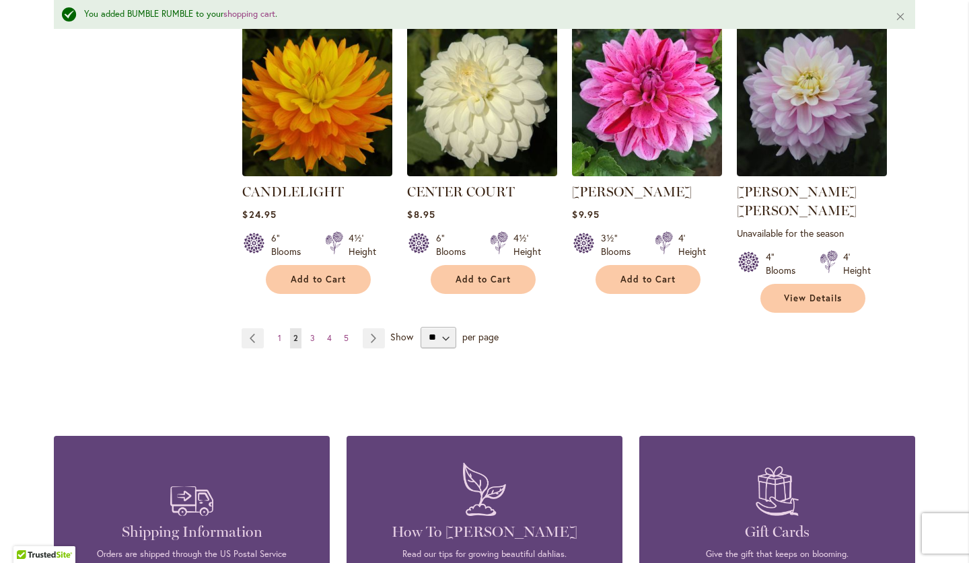
scroll to position [2349, 0]
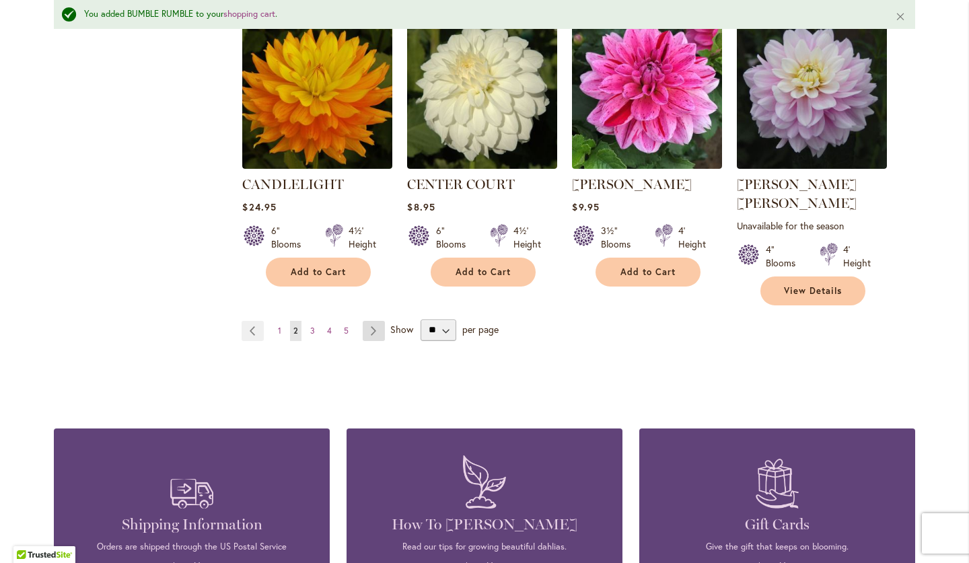
click at [371, 321] on link "Page Next" at bounding box center [374, 331] width 22 height 20
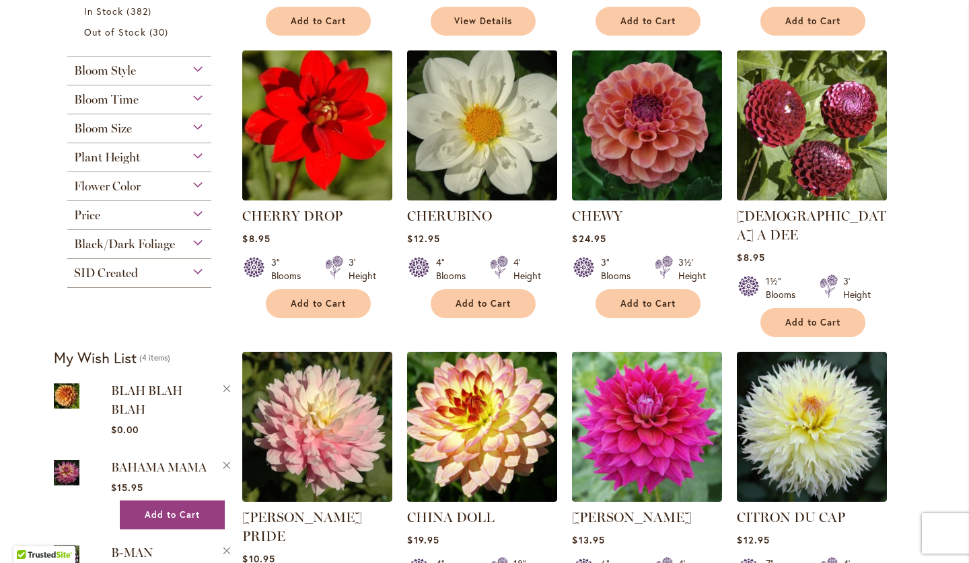
scroll to position [572, 0]
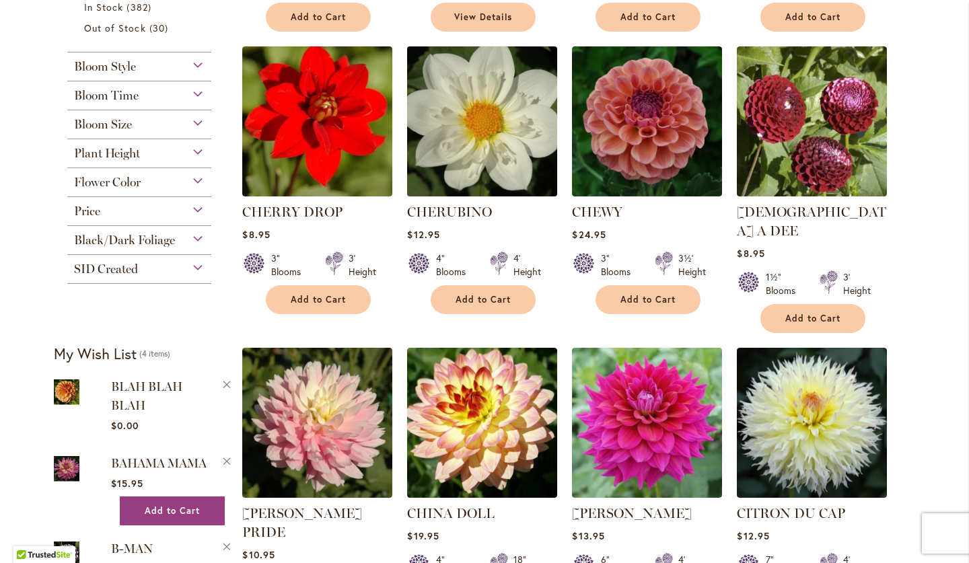
click at [467, 141] on img at bounding box center [482, 121] width 157 height 157
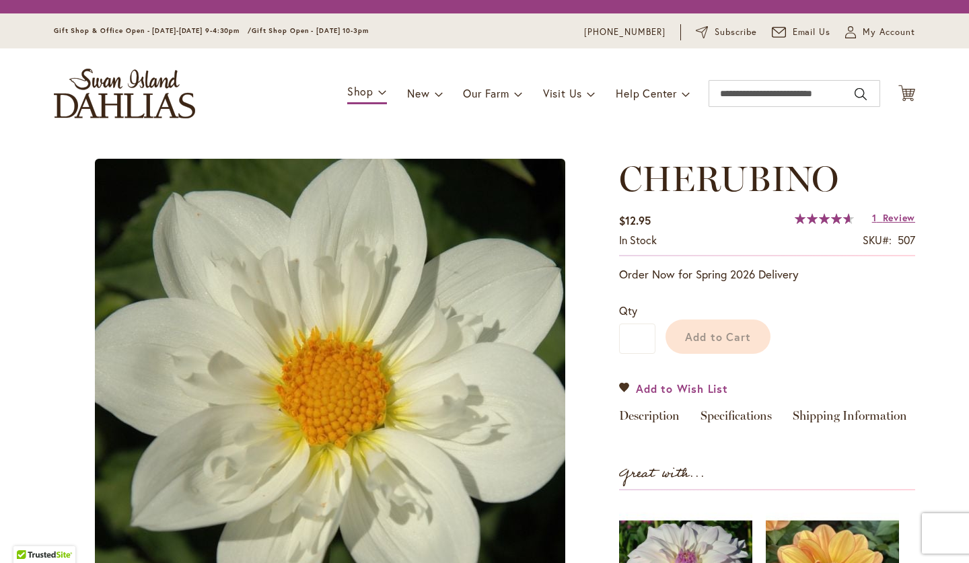
click at [663, 391] on div "CHERUBINO $12.95 In stock SKU 507 Rating: 93 % of 100 1 Review Add Your Review …" at bounding box center [767, 491] width 296 height 665
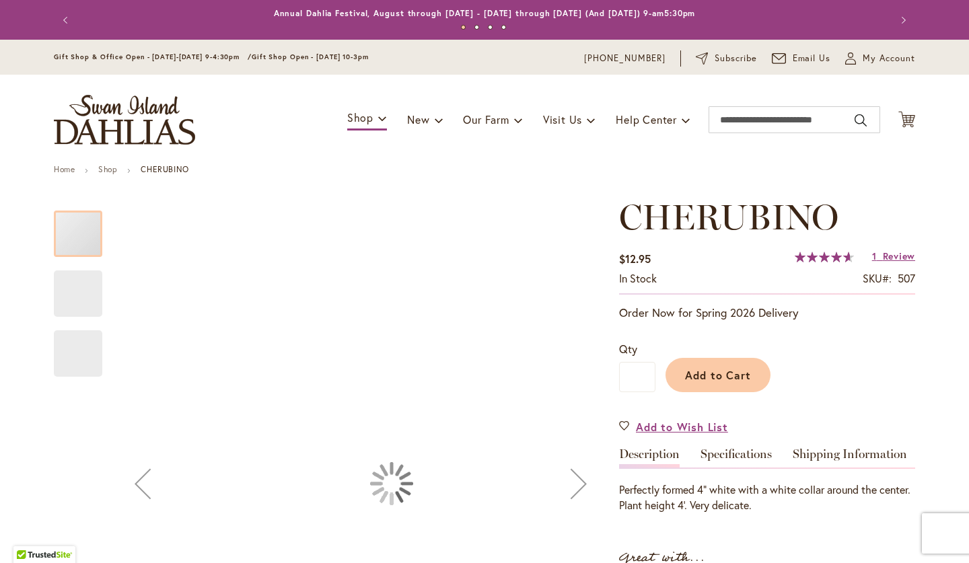
type input "****"
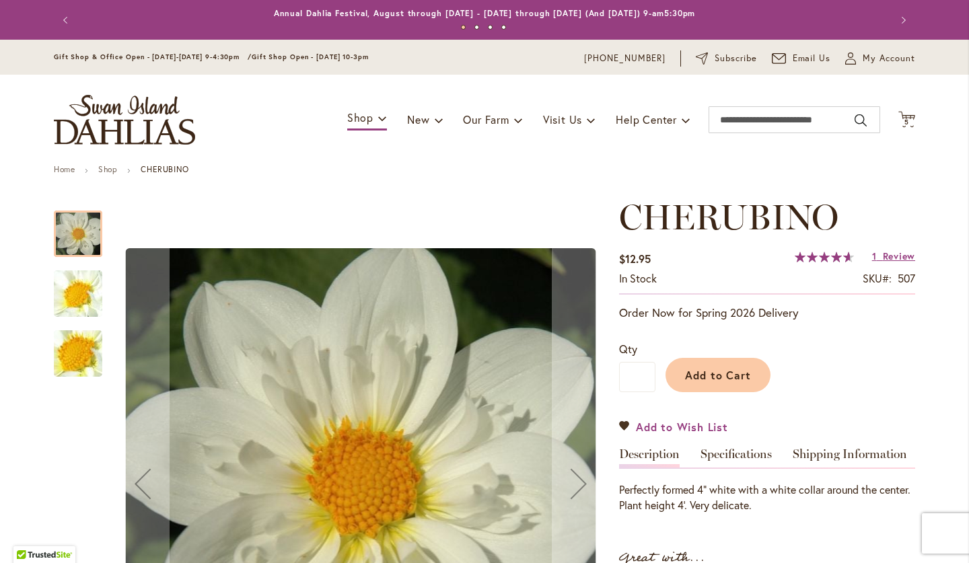
click at [664, 426] on span "Add to Wish List" at bounding box center [682, 426] width 92 height 15
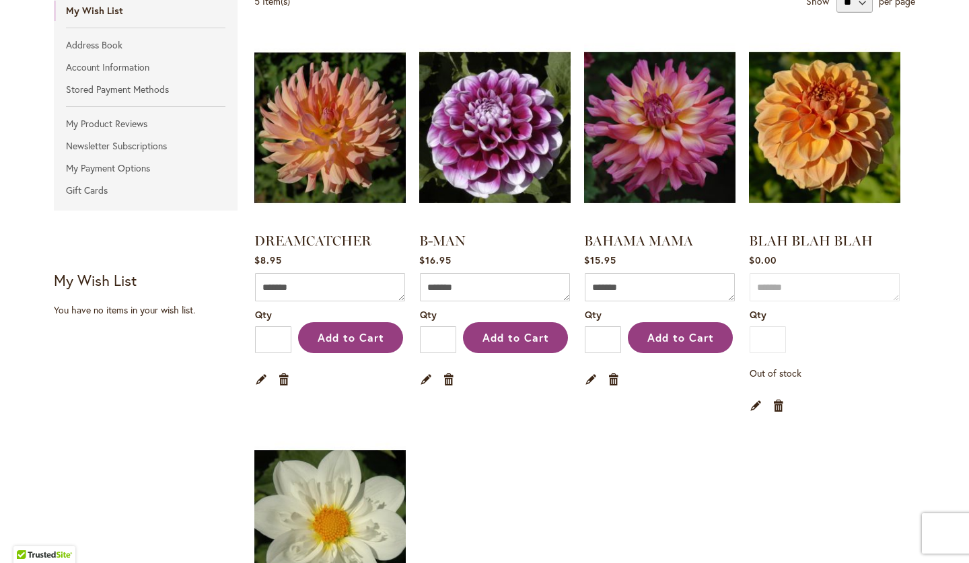
scroll to position [255, 0]
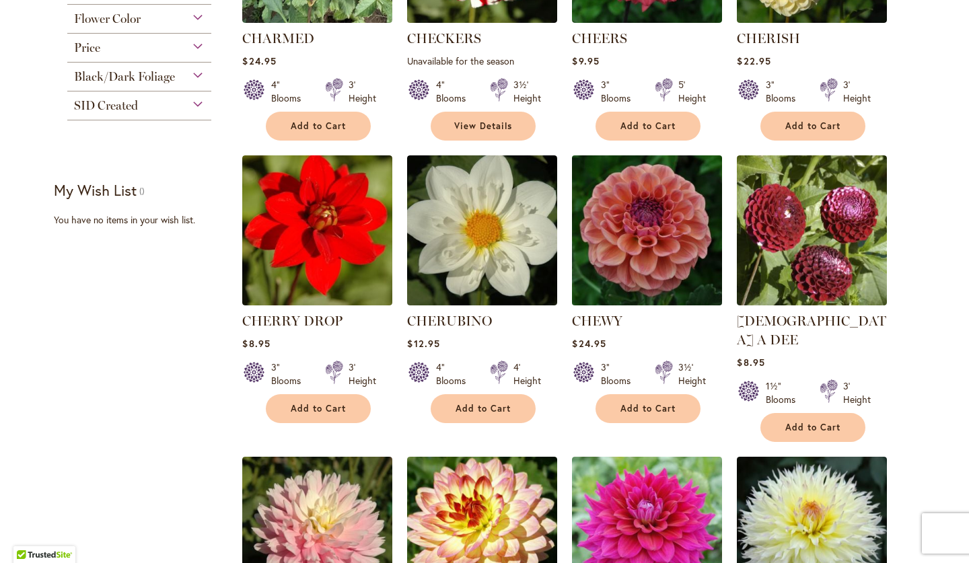
scroll to position [420, 0]
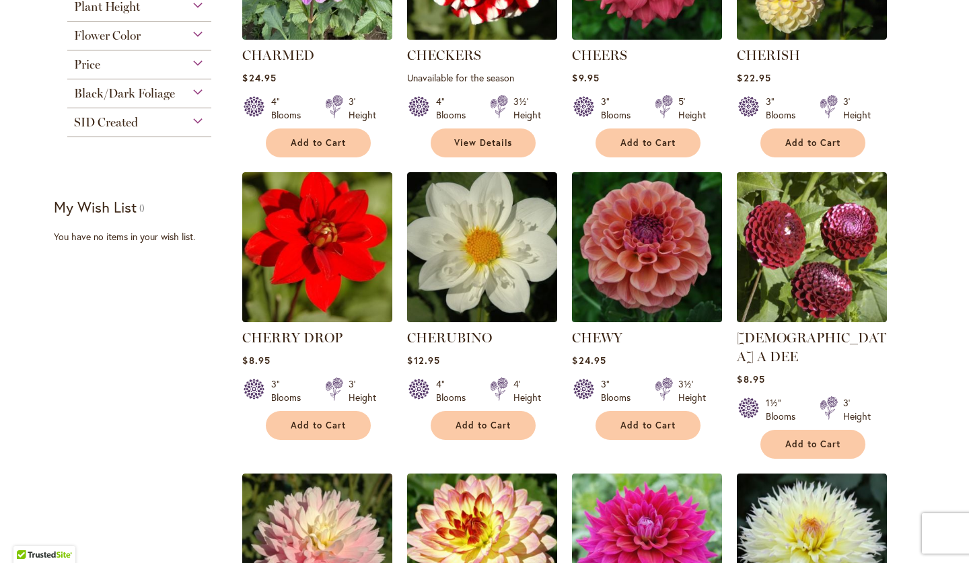
click at [645, 264] on img at bounding box center [646, 247] width 157 height 157
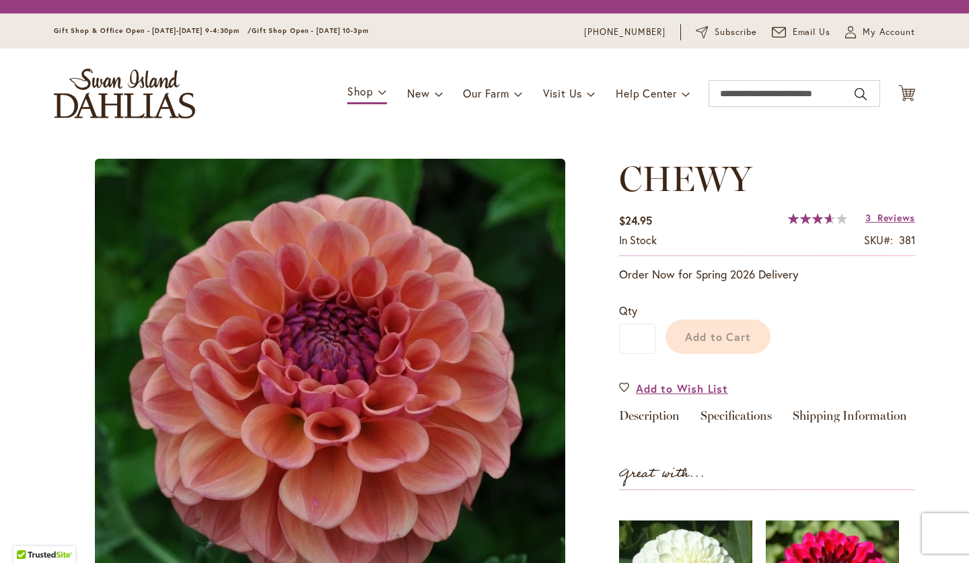
scroll to position [117, 0]
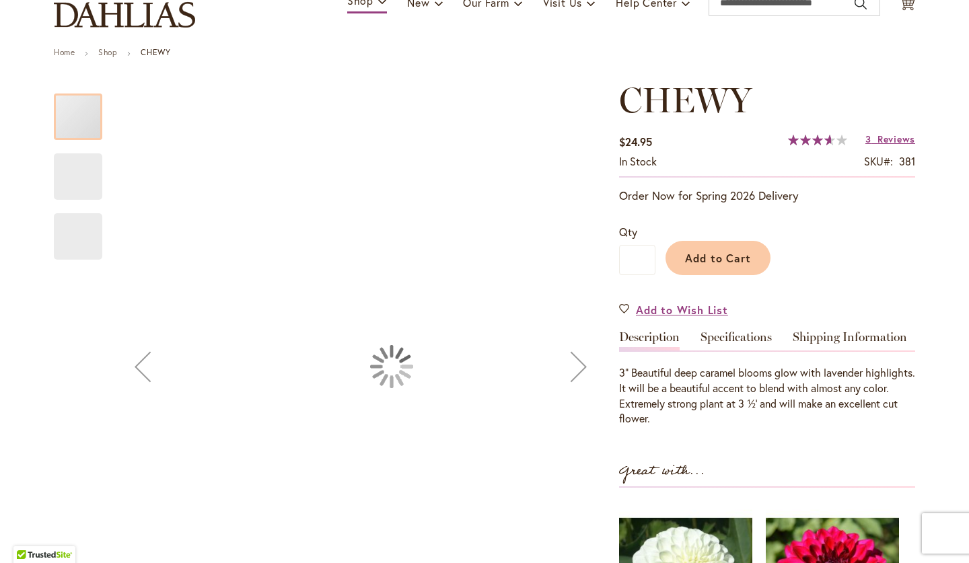
type input "****"
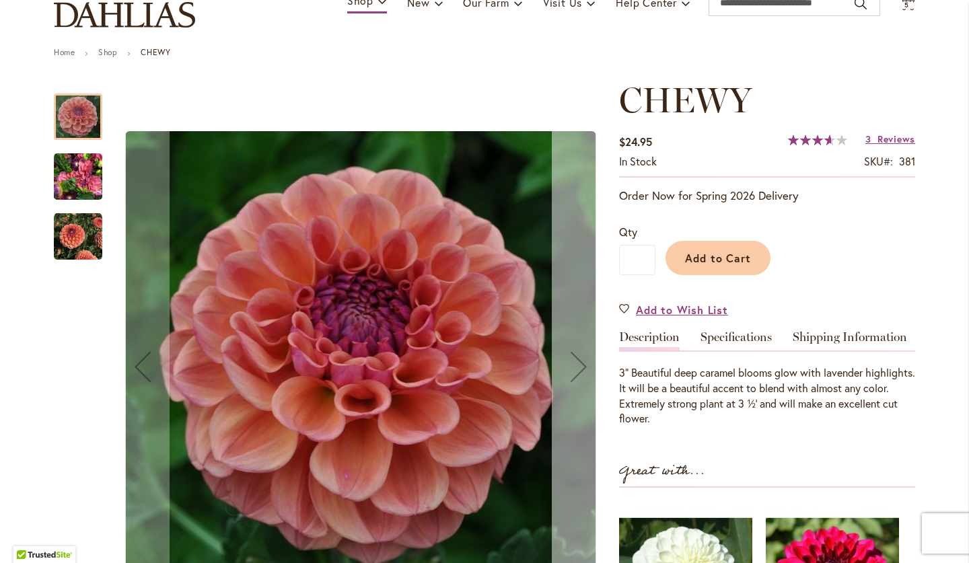
click at [576, 357] on div "Next" at bounding box center [579, 367] width 54 height 54
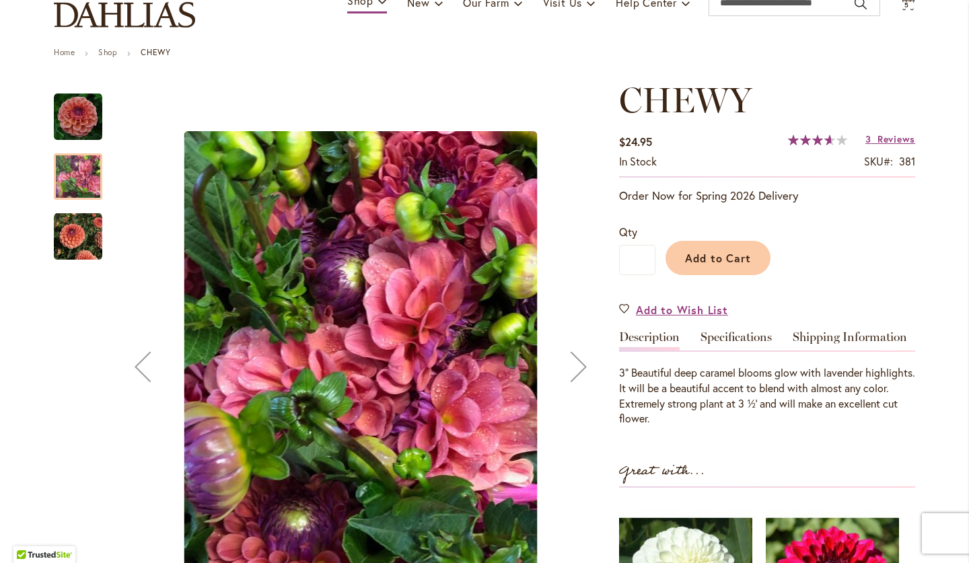
click at [576, 357] on div "Next" at bounding box center [579, 367] width 54 height 54
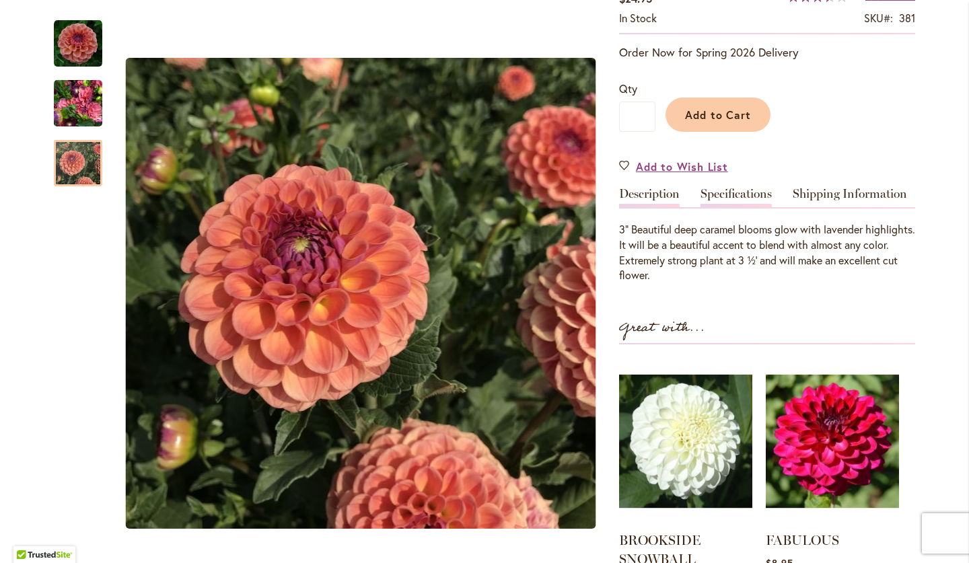
scroll to position [261, 0]
click at [708, 164] on span "Add to Wish List" at bounding box center [682, 165] width 92 height 15
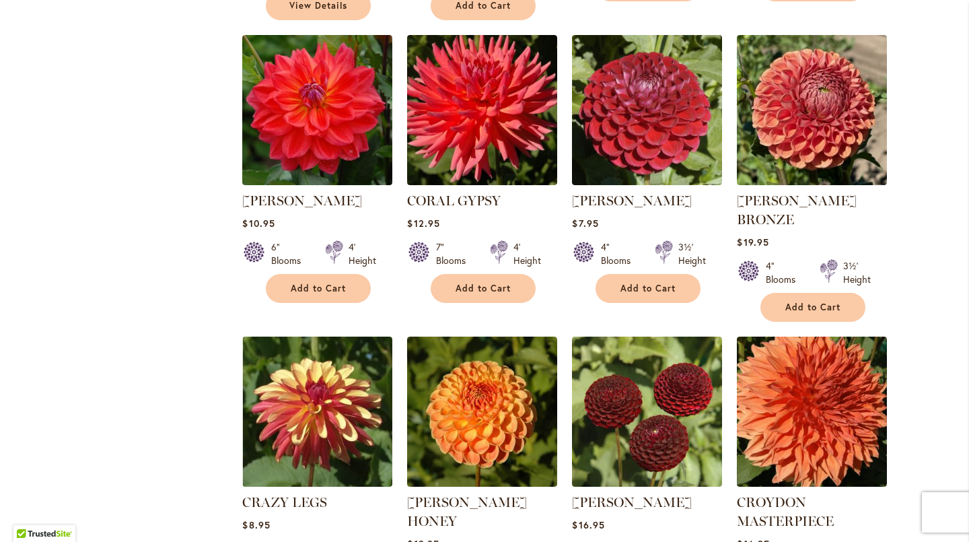
scroll to position [1507, 0]
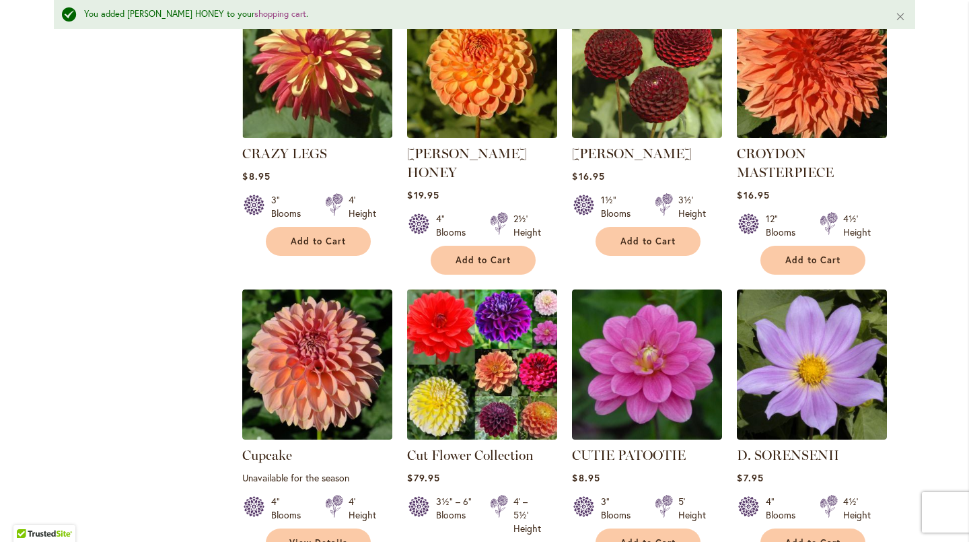
scroll to position [1873, 0]
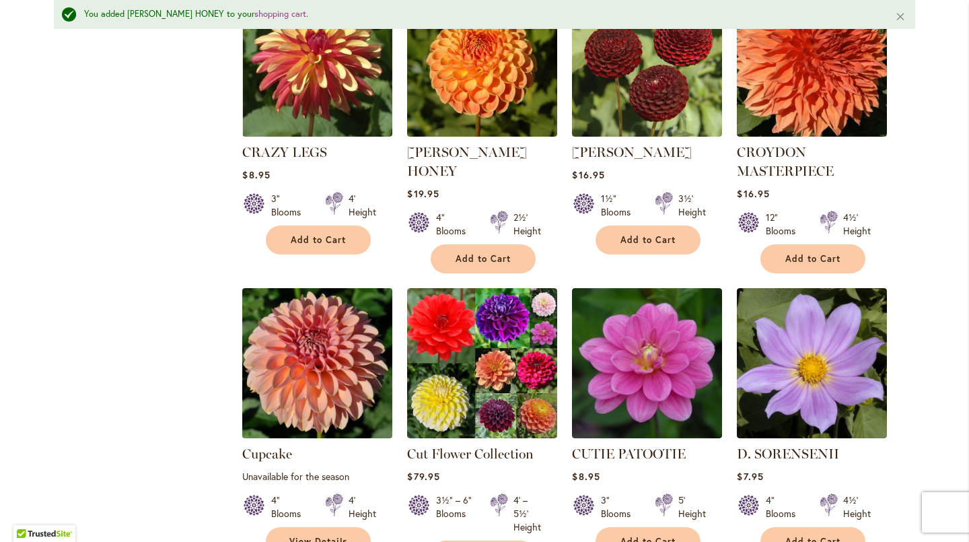
click at [333, 321] on img at bounding box center [317, 362] width 157 height 157
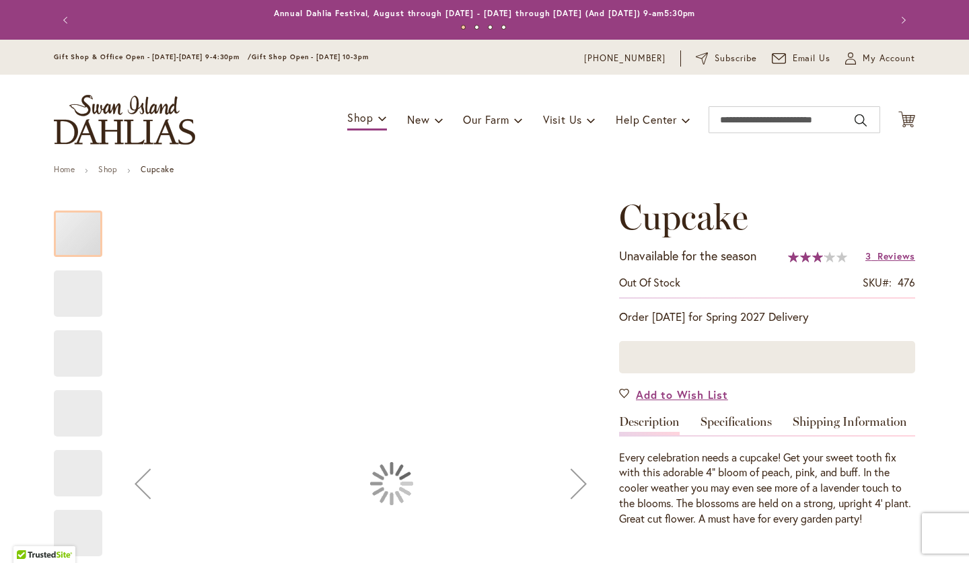
type input "****"
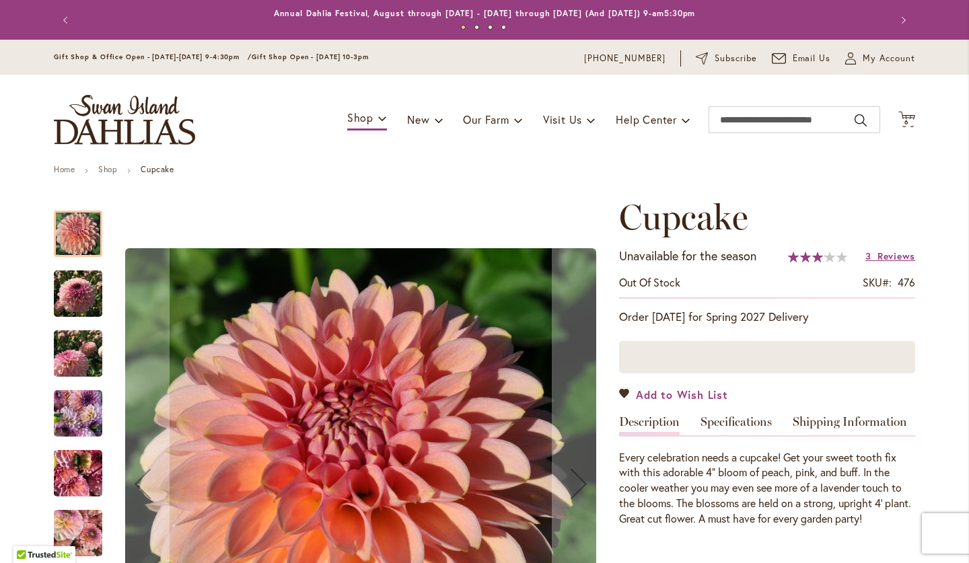
click at [665, 392] on span "Add to Wish List" at bounding box center [682, 394] width 92 height 15
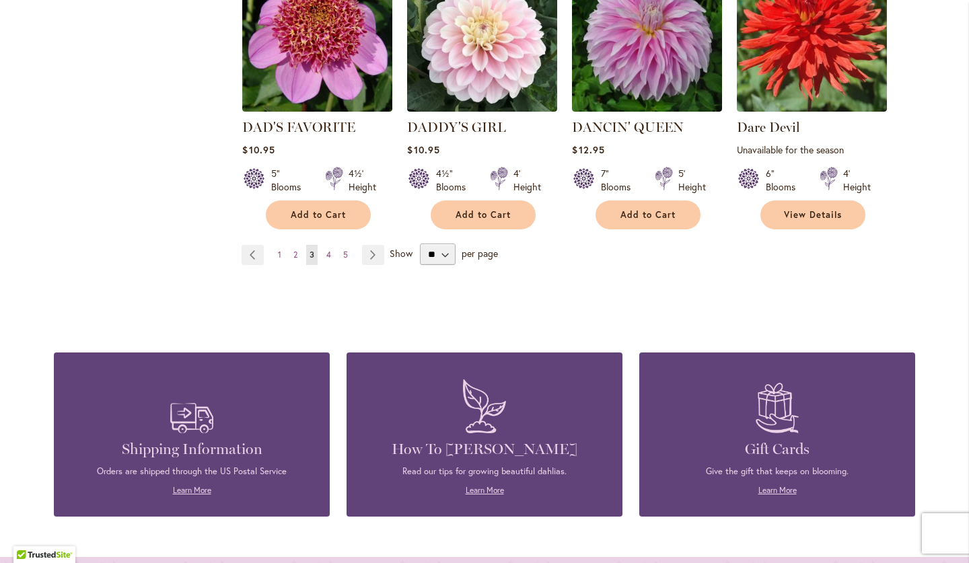
scroll to position [2482, 0]
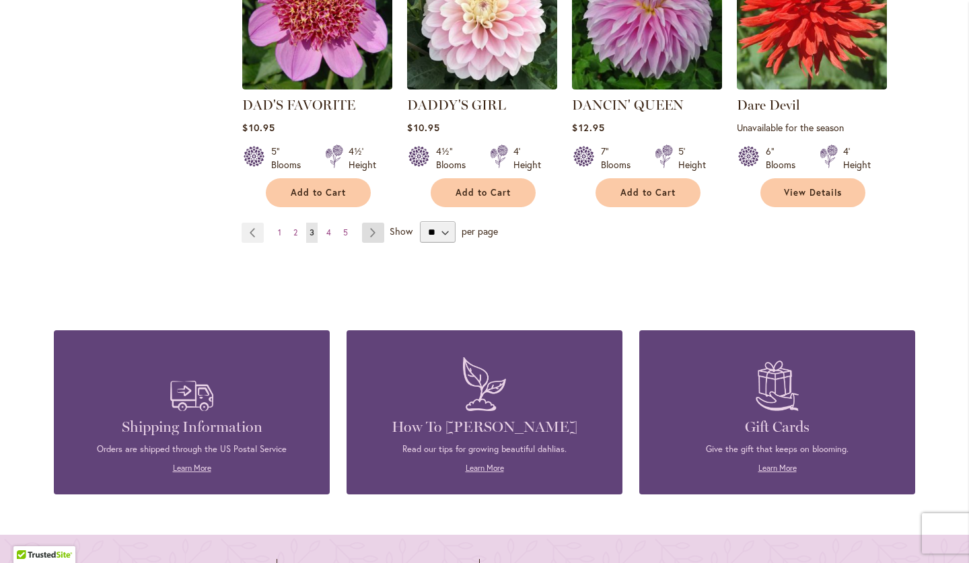
click at [375, 223] on link "Page Next" at bounding box center [373, 233] width 22 height 20
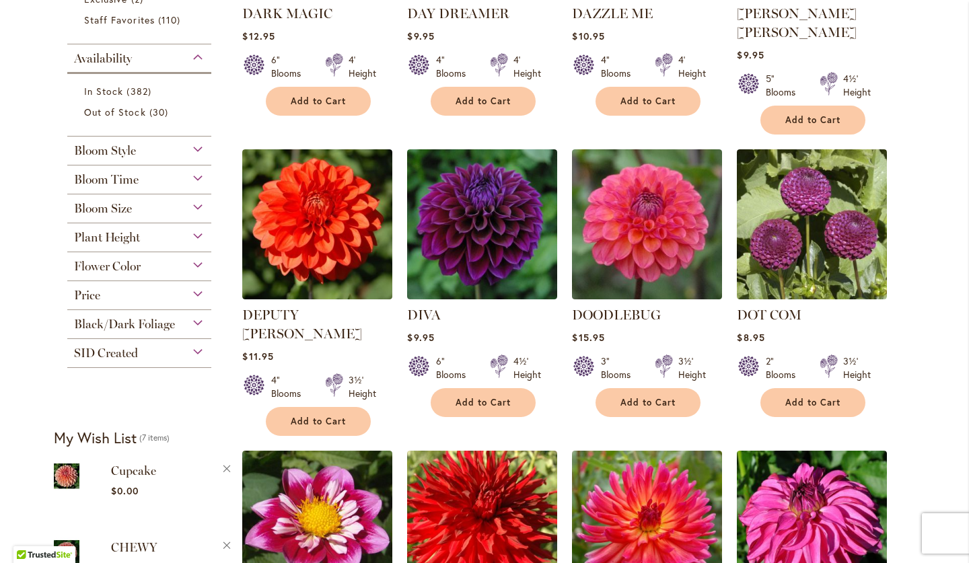
scroll to position [503, 0]
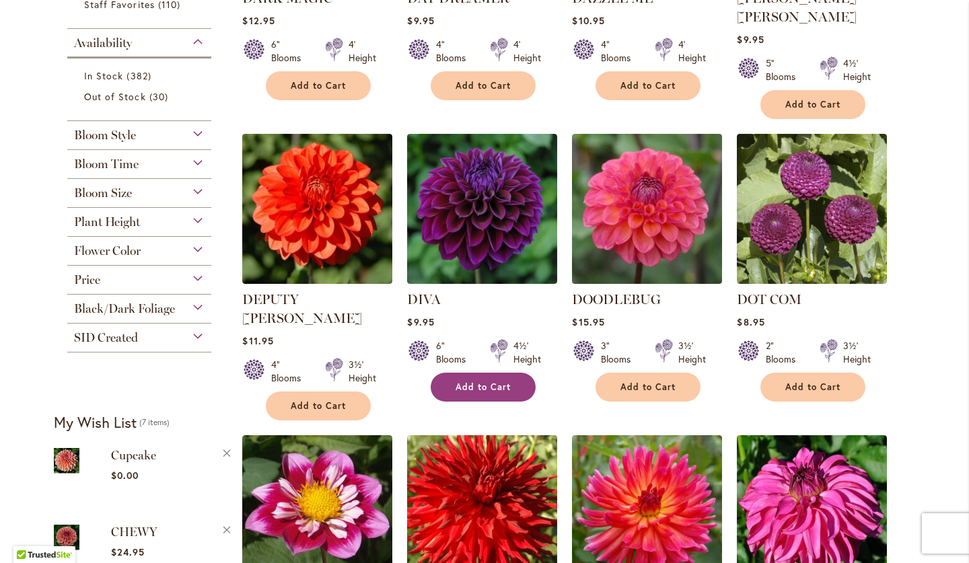
click at [477, 381] on span "Add to Cart" at bounding box center [482, 386] width 55 height 11
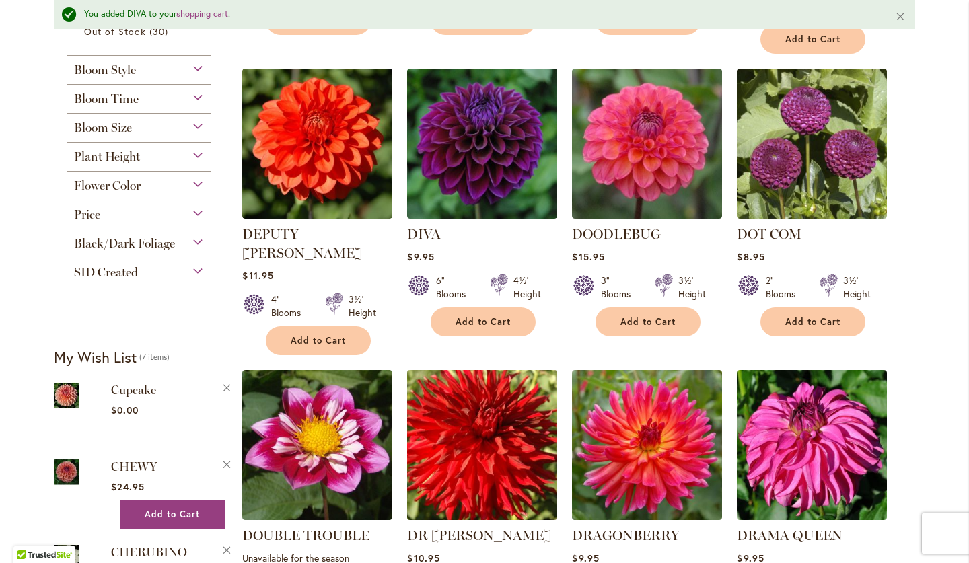
scroll to position [585, 0]
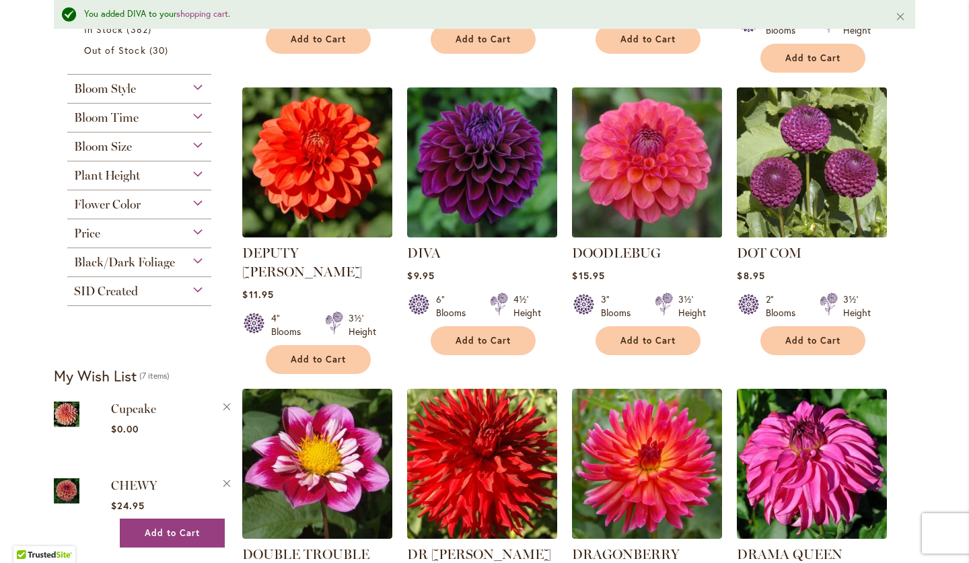
click at [673, 178] on img at bounding box center [646, 161] width 157 height 157
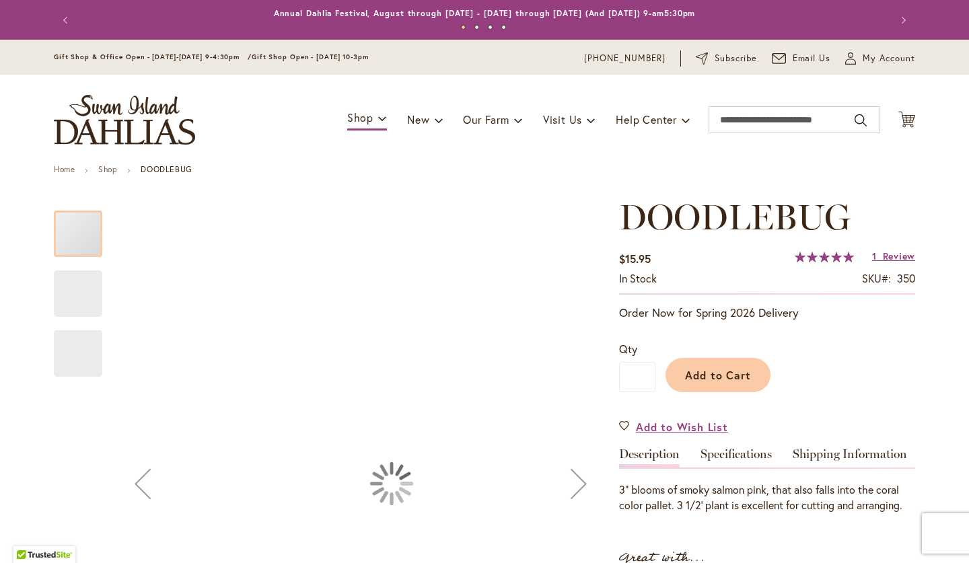
type input "****"
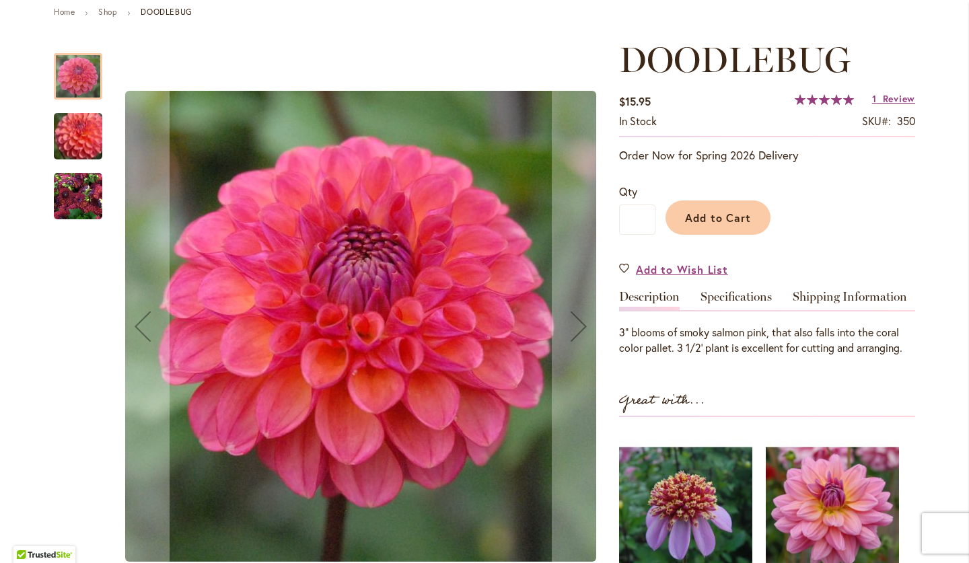
scroll to position [158, 0]
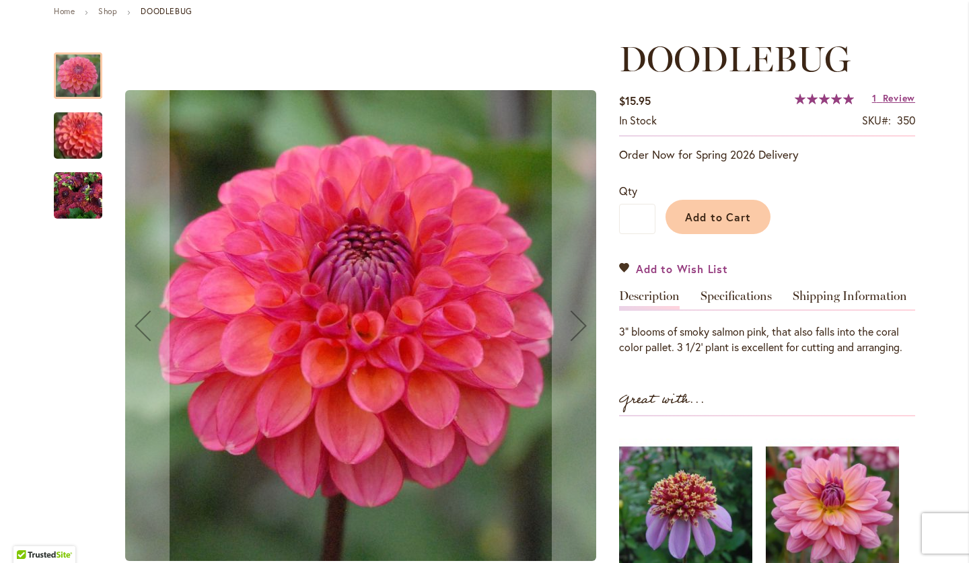
click at [667, 264] on span "Add to Wish List" at bounding box center [682, 268] width 92 height 15
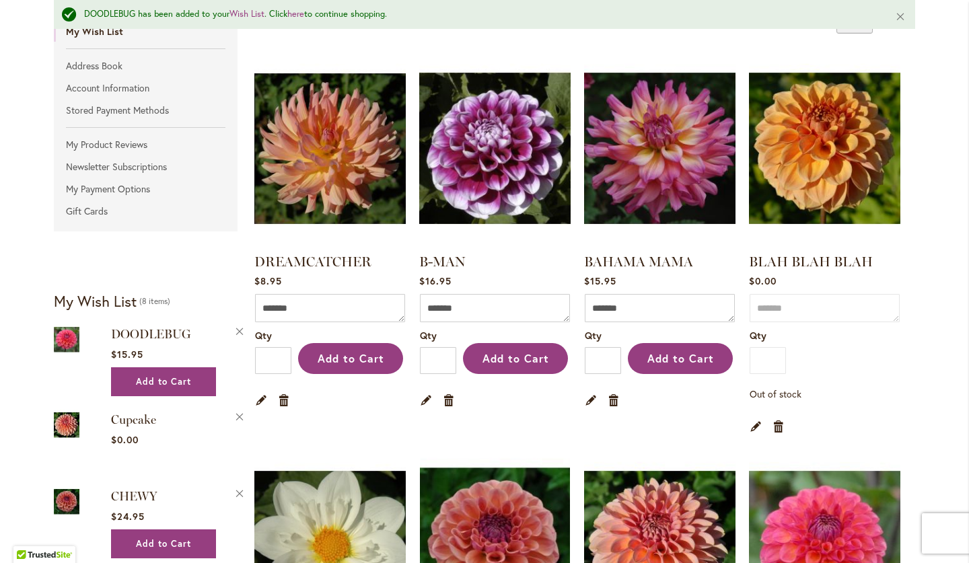
scroll to position [260, 0]
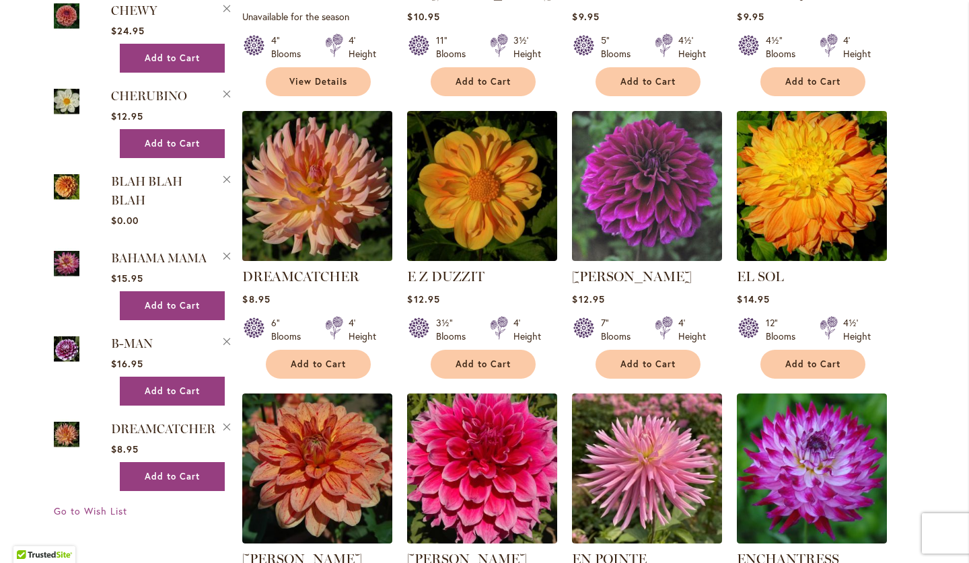
scroll to position [1123, 0]
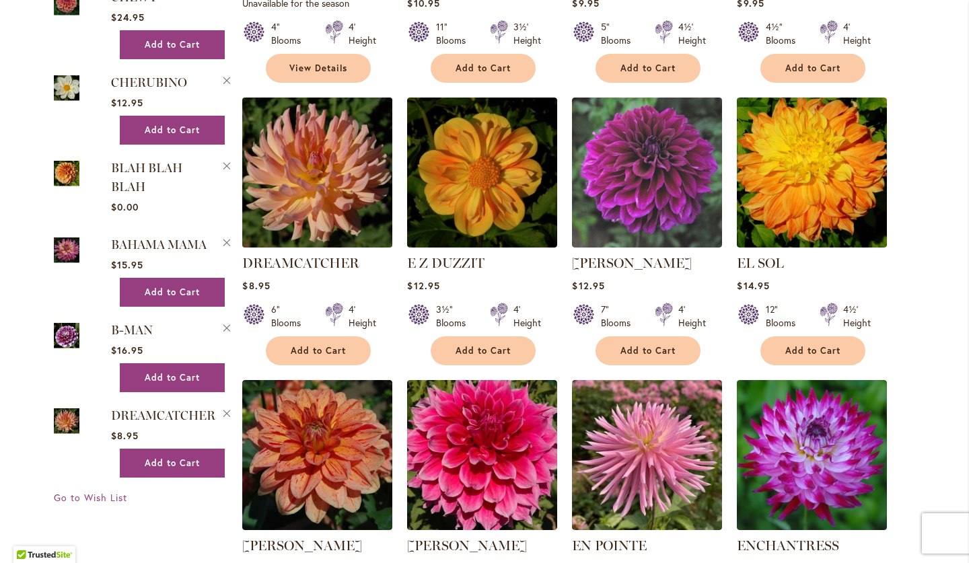
click at [330, 194] on img at bounding box center [317, 172] width 157 height 157
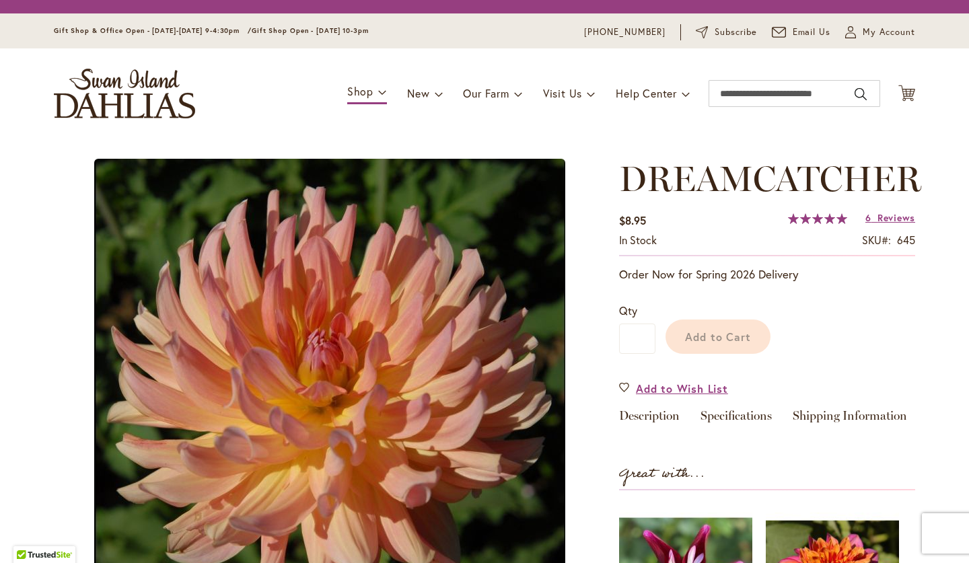
scroll to position [179, 0]
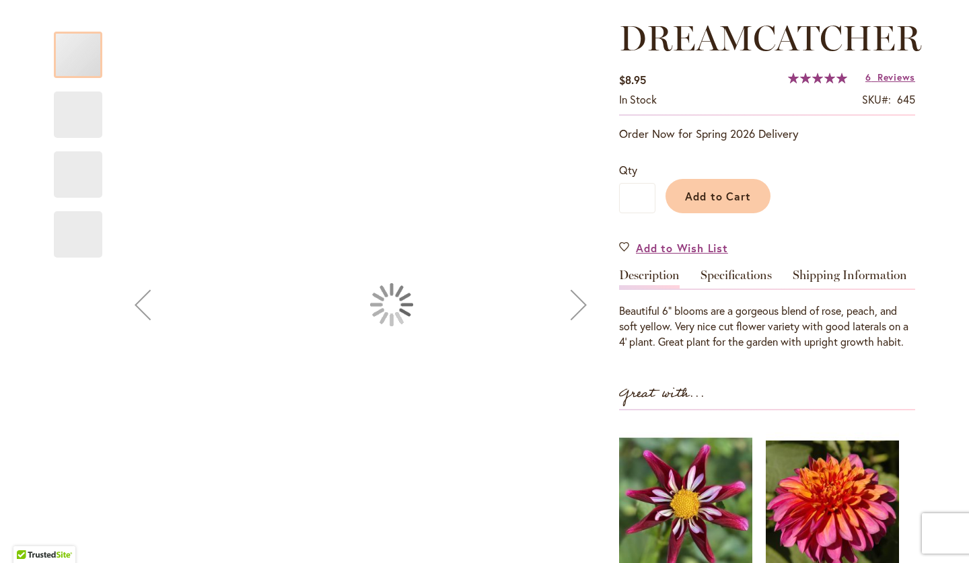
type input "****"
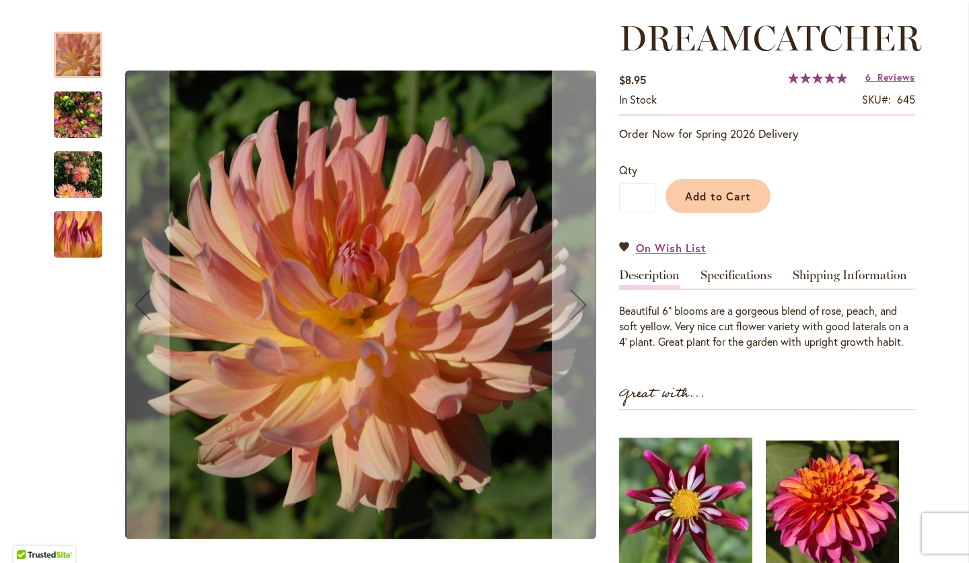
click at [578, 304] on div "Next" at bounding box center [579, 305] width 54 height 54
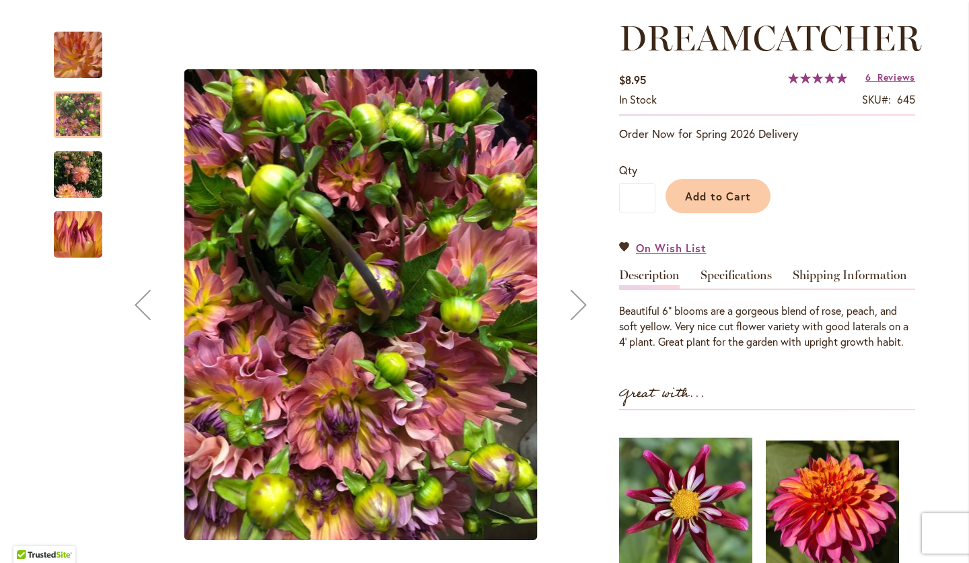
click at [578, 304] on div "Next" at bounding box center [579, 305] width 54 height 54
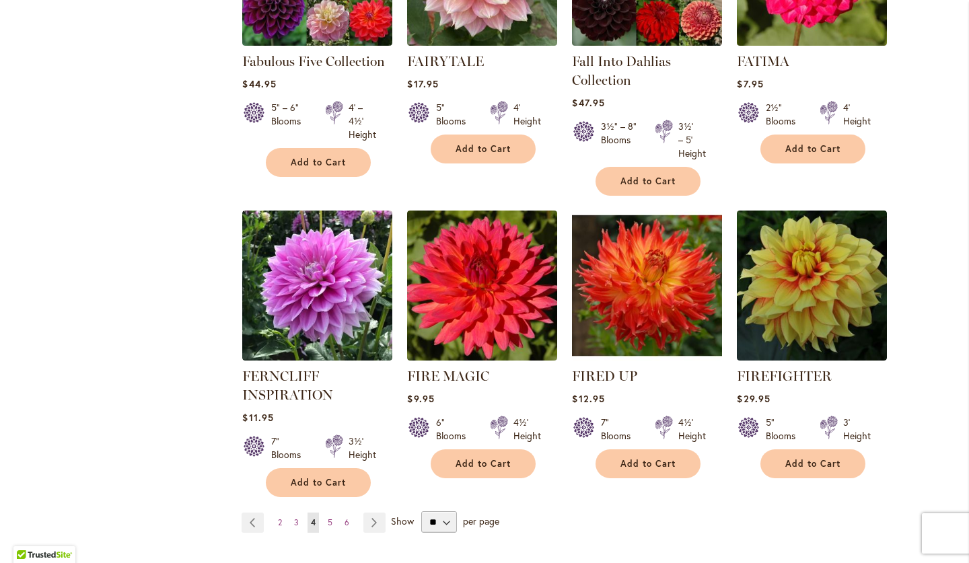
scroll to position [2174, 0]
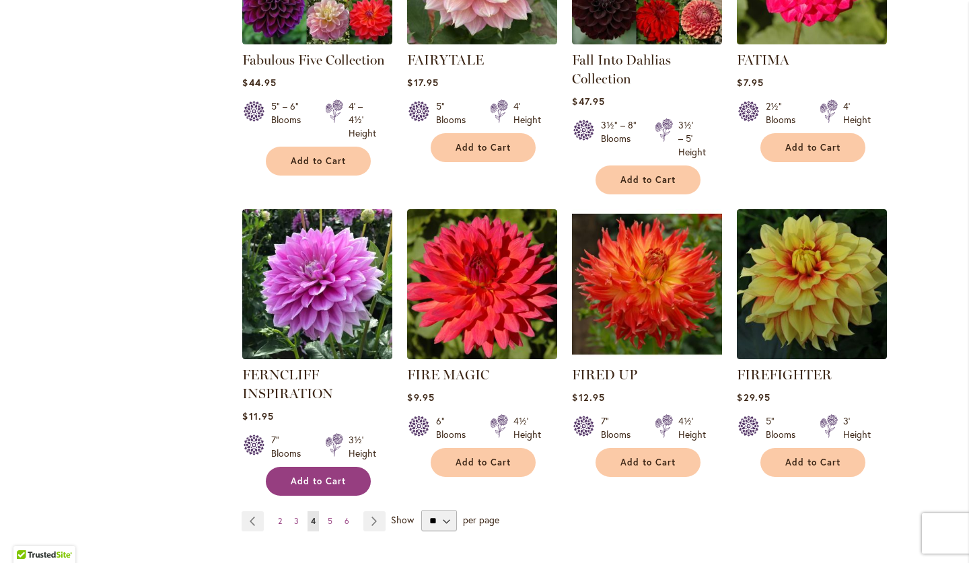
click at [305, 476] on span "Add to Cart" at bounding box center [318, 481] width 55 height 11
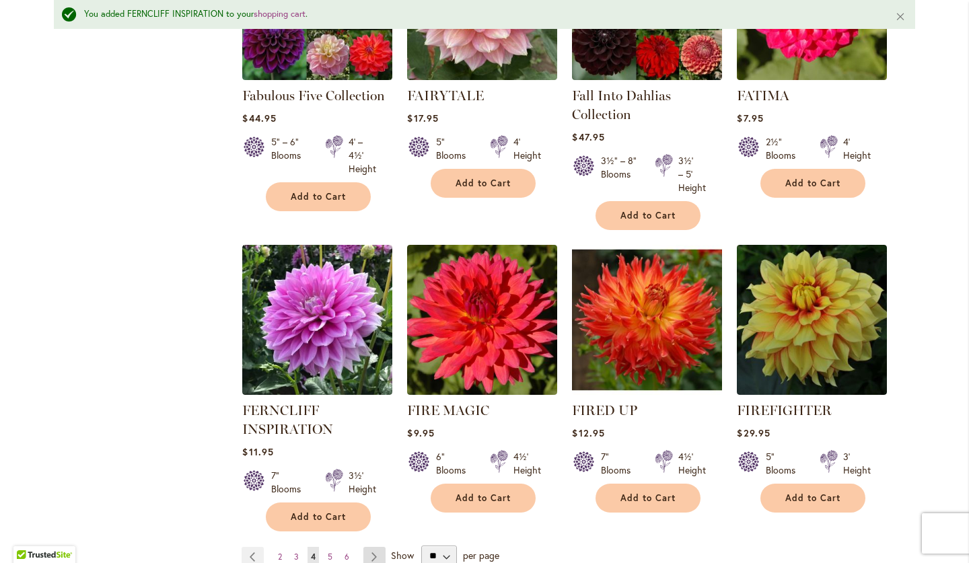
click at [375, 547] on link "Page Next" at bounding box center [374, 557] width 22 height 20
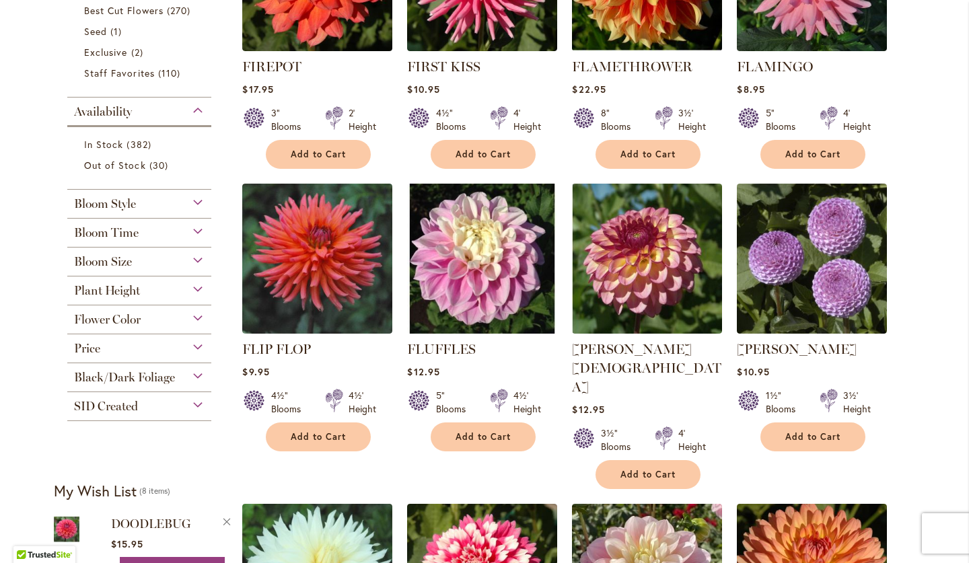
scroll to position [480, 0]
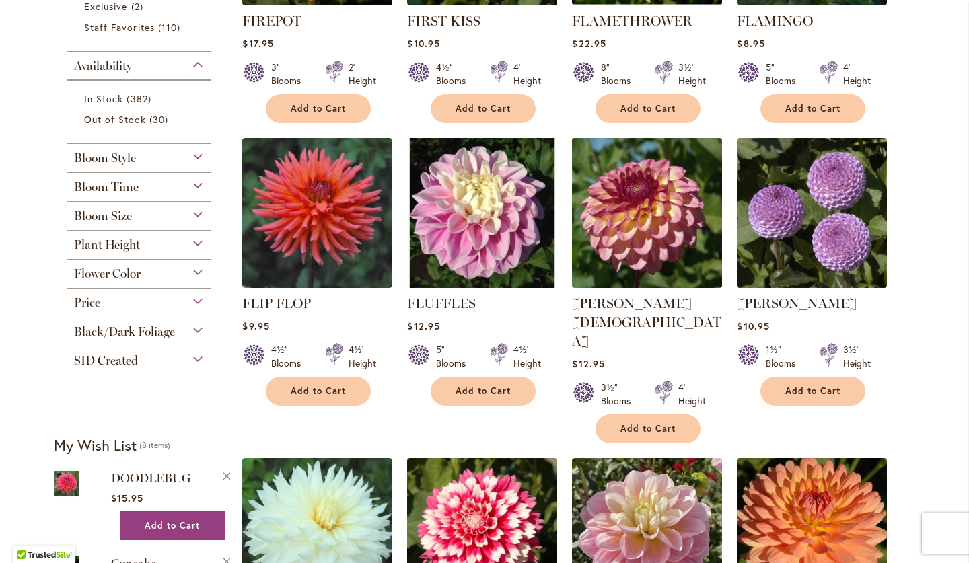
click at [661, 259] on img at bounding box center [646, 213] width 157 height 157
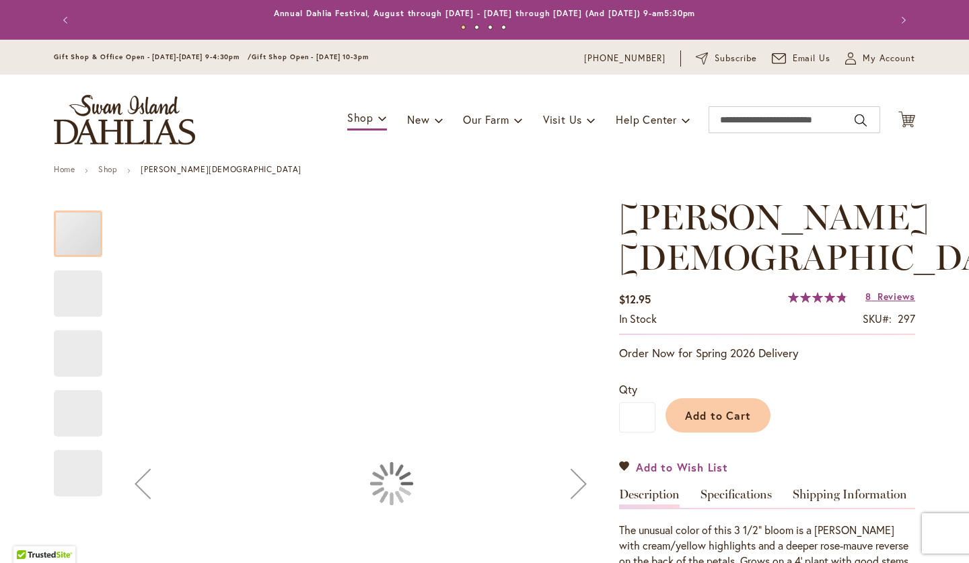
type input "****"
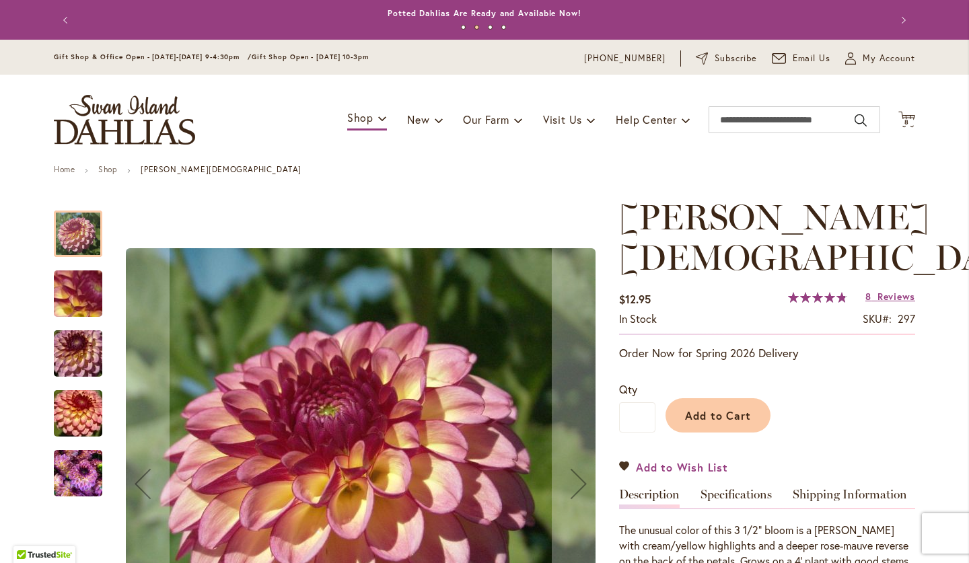
click at [659, 459] on span "Add to Wish List" at bounding box center [682, 466] width 92 height 15
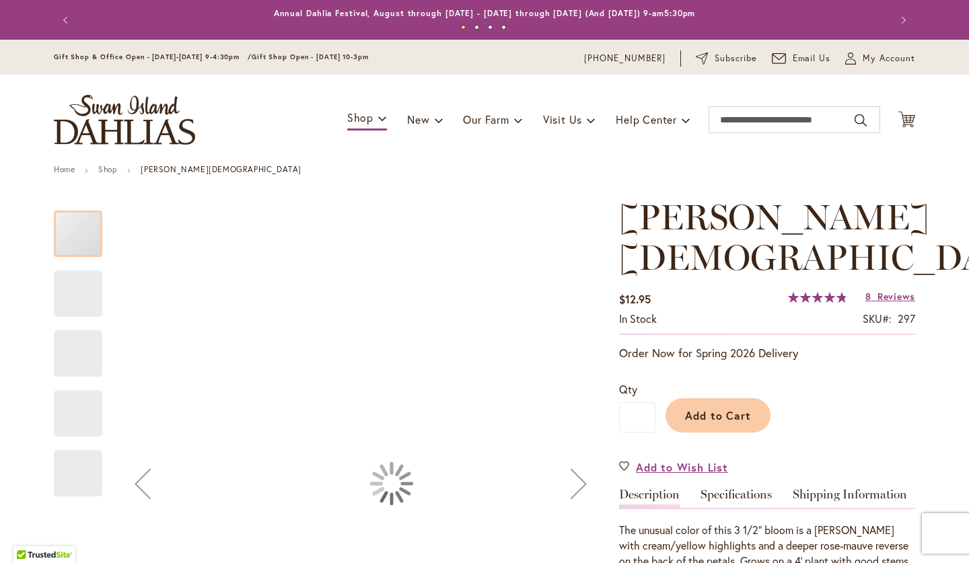
type input "****"
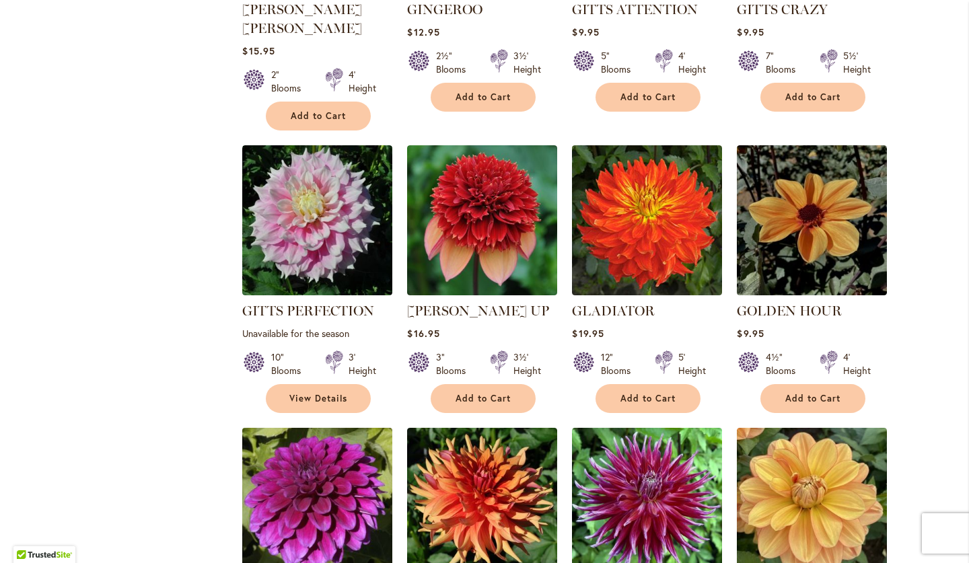
scroll to position [1960, 0]
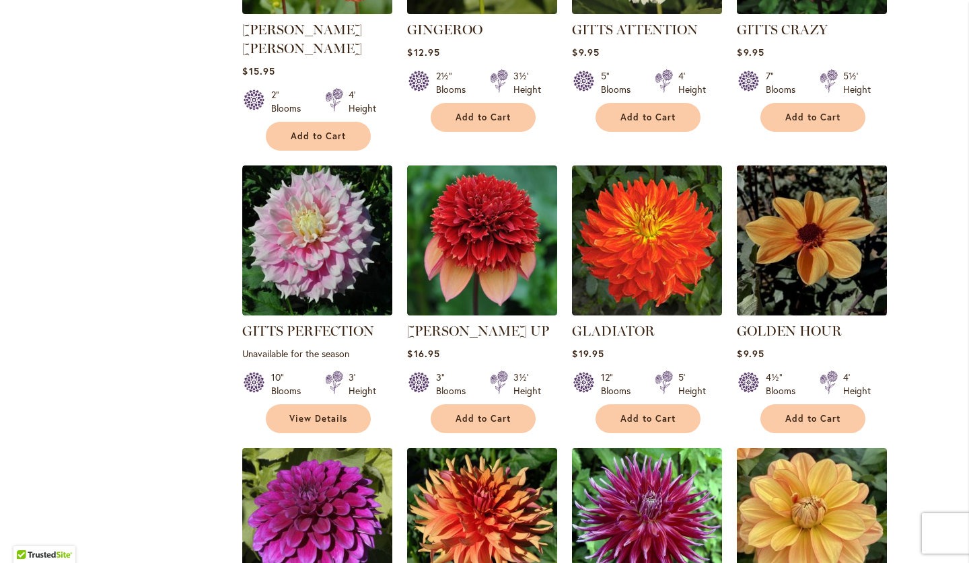
click at [782, 208] on img at bounding box center [811, 240] width 157 height 157
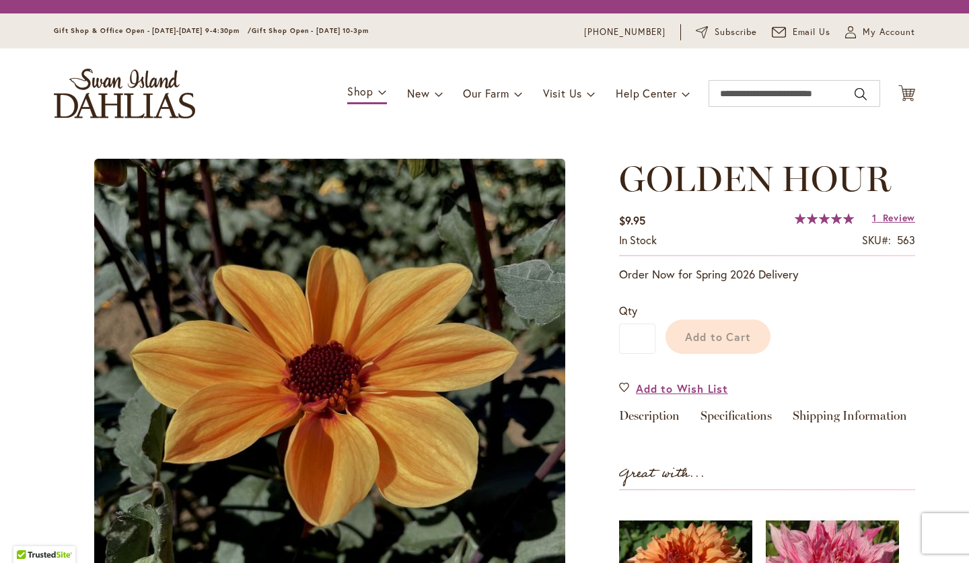
scroll to position [161, 0]
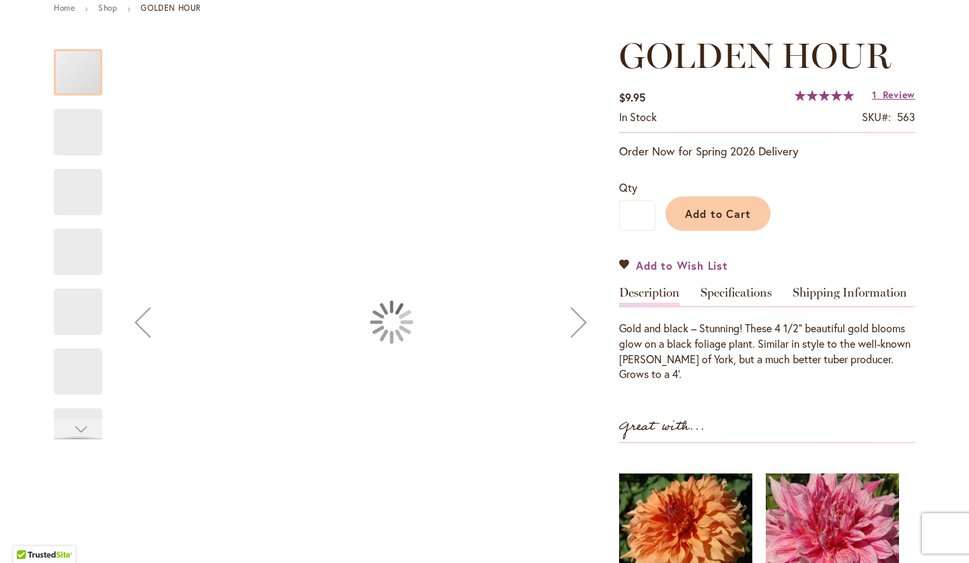
type input "****"
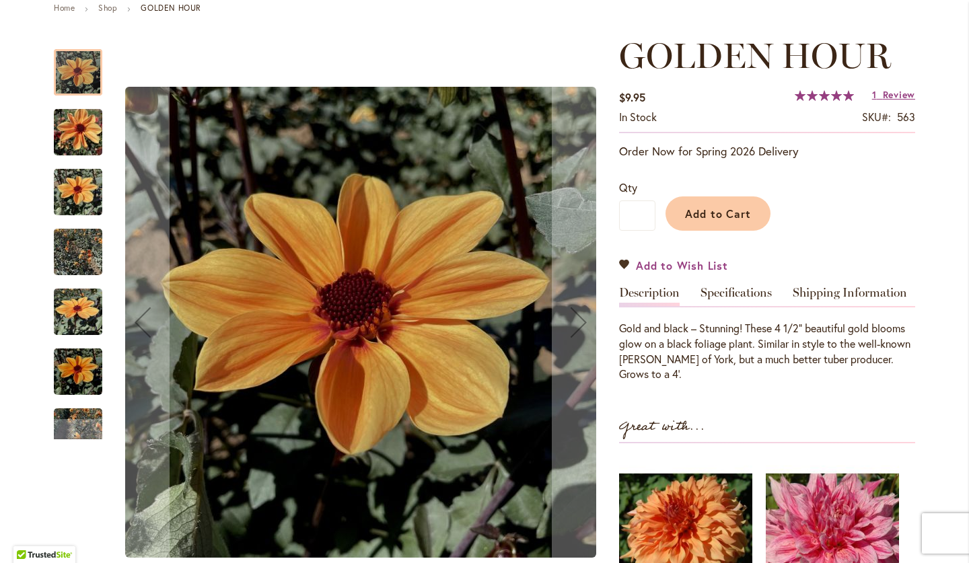
click at [685, 262] on span "Add to Wish List" at bounding box center [682, 265] width 92 height 15
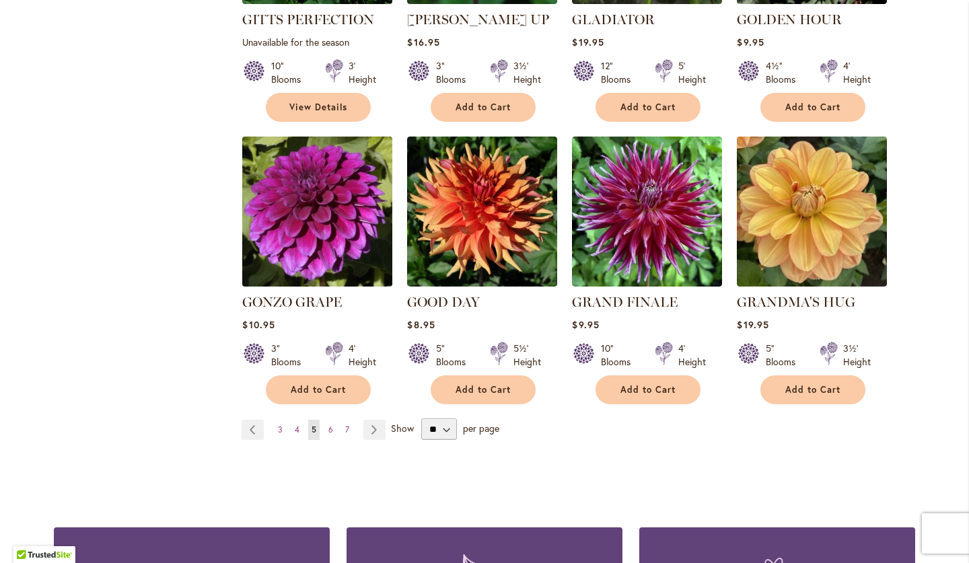
scroll to position [2287, 0]
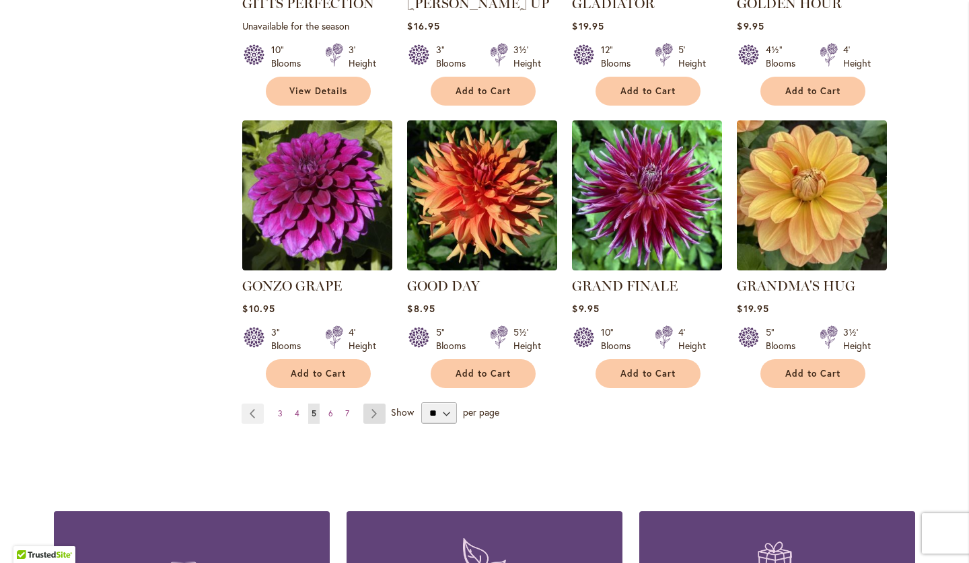
click at [377, 404] on link "Page Next" at bounding box center [374, 414] width 22 height 20
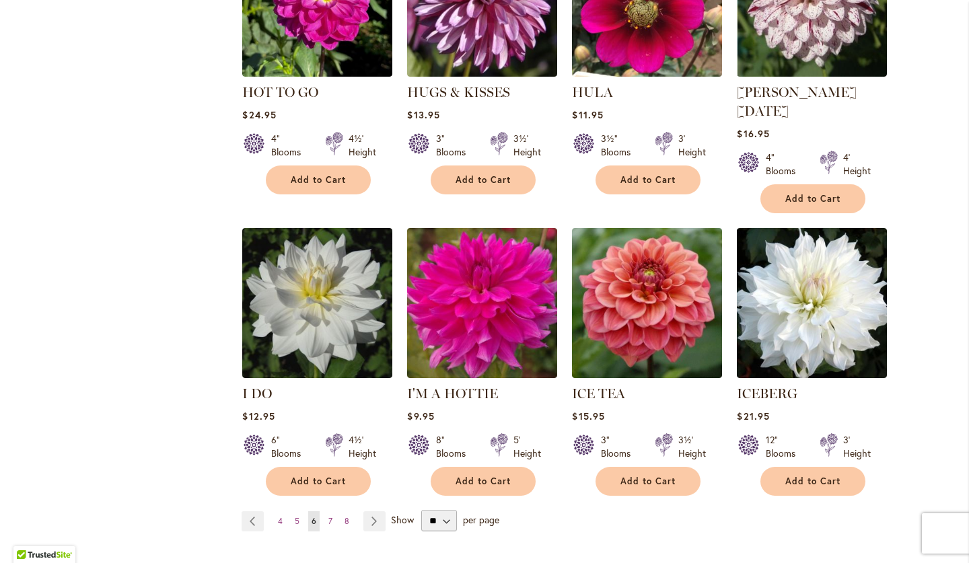
scroll to position [2200, 0]
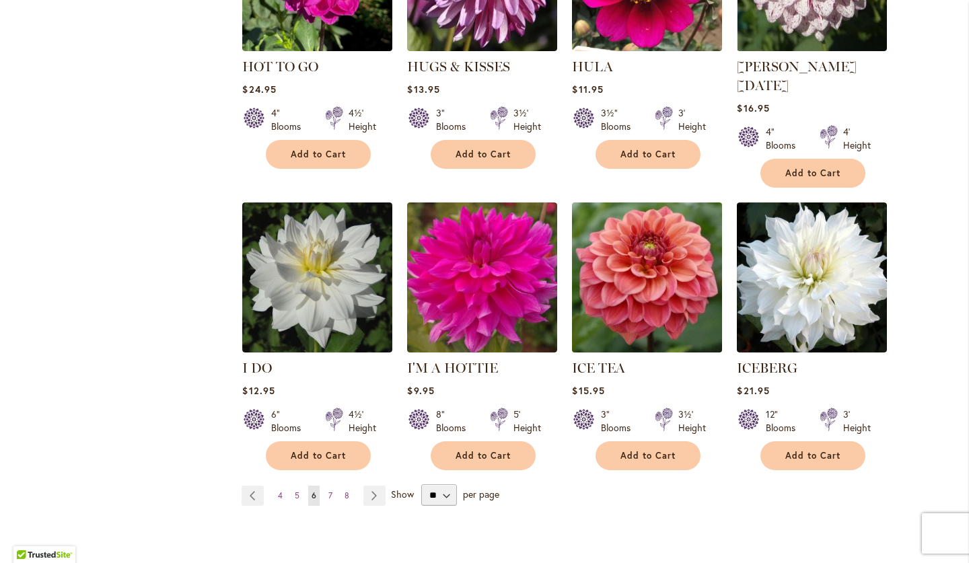
click at [648, 241] on img at bounding box center [646, 277] width 157 height 157
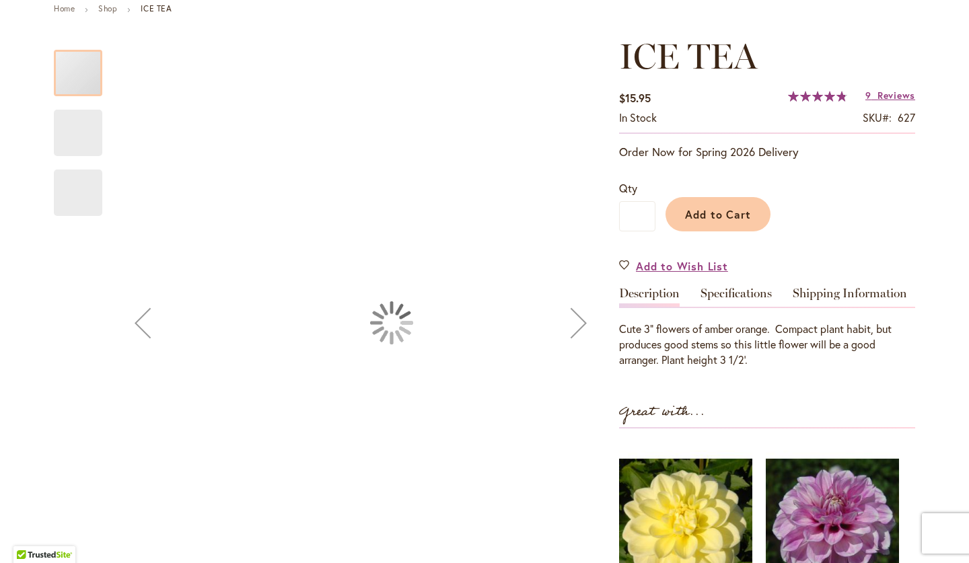
type input "****"
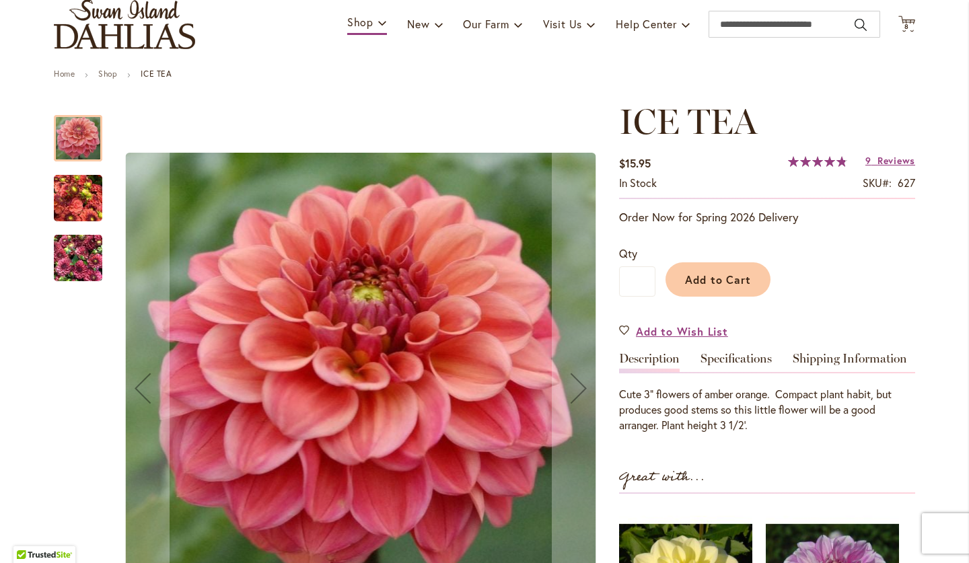
scroll to position [96, 0]
click at [677, 330] on span "Add to Wish List" at bounding box center [682, 331] width 92 height 15
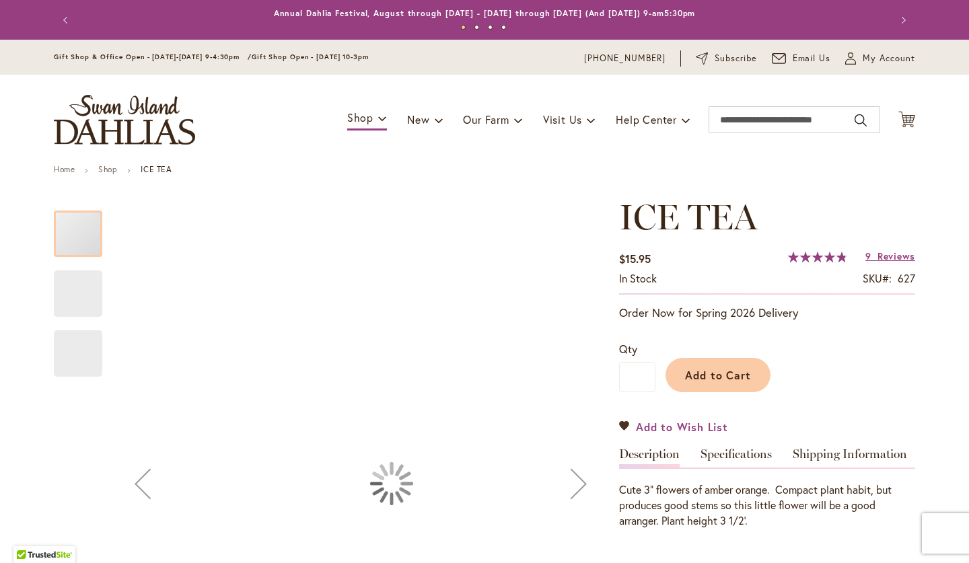
type input "****"
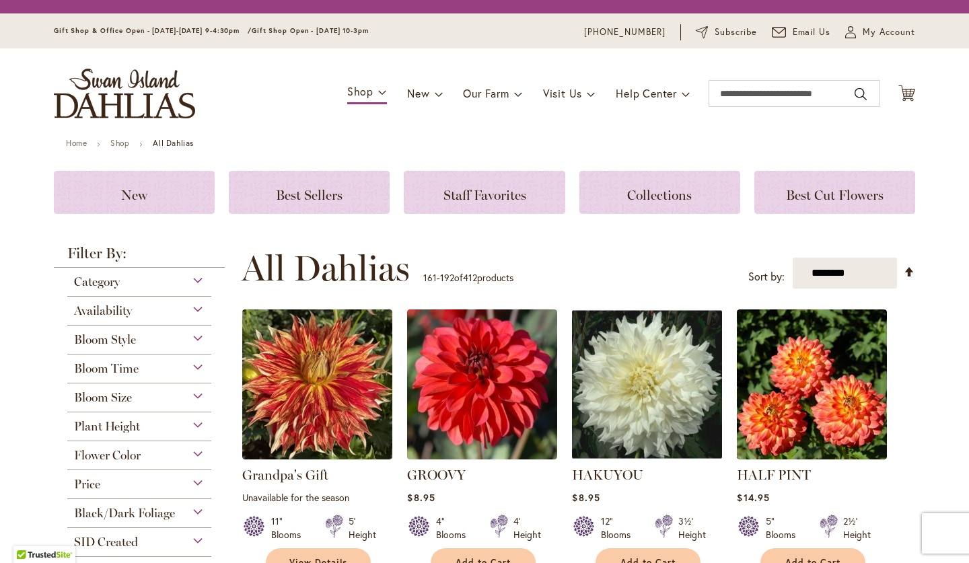
scroll to position [325, 0]
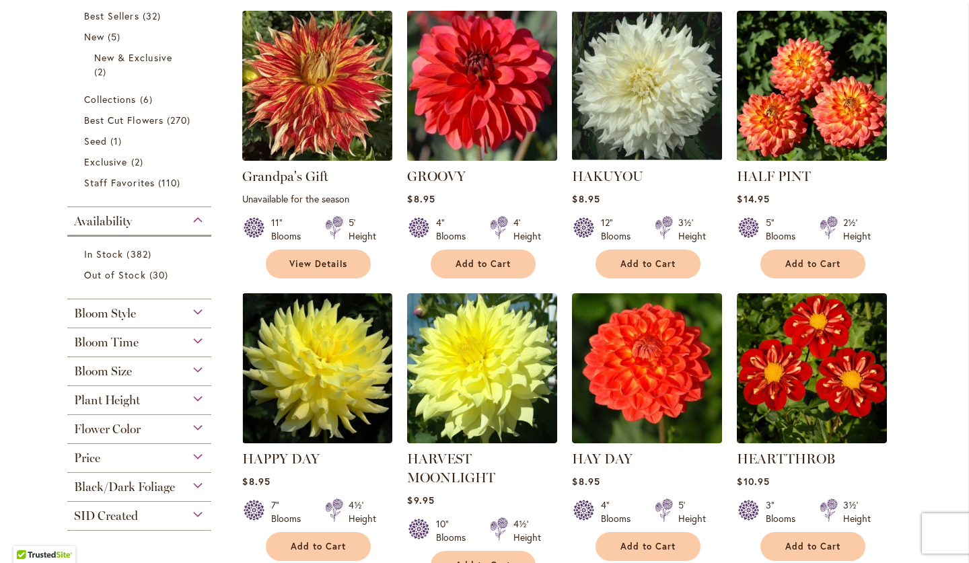
click at [461, 112] on img at bounding box center [482, 85] width 157 height 157
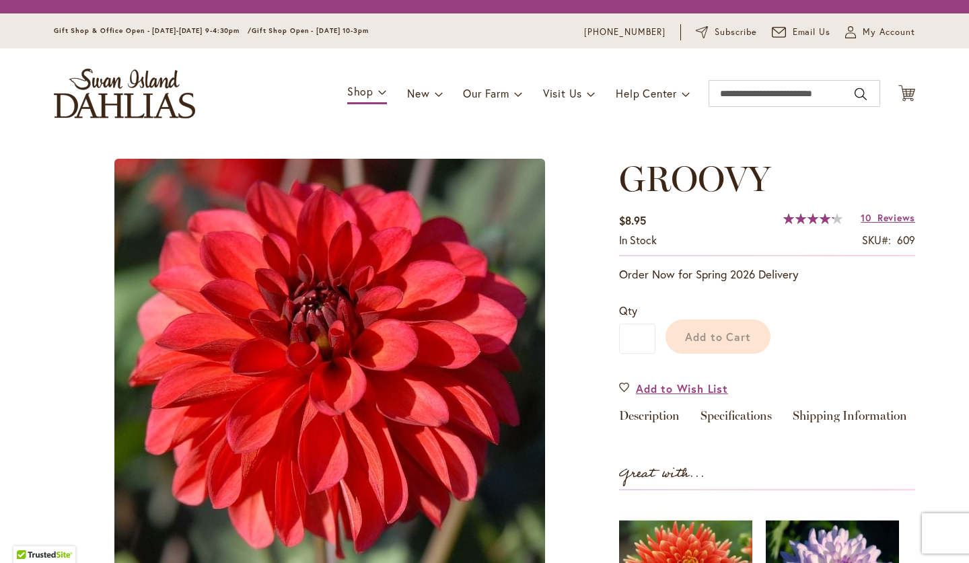
scroll to position [165, 0]
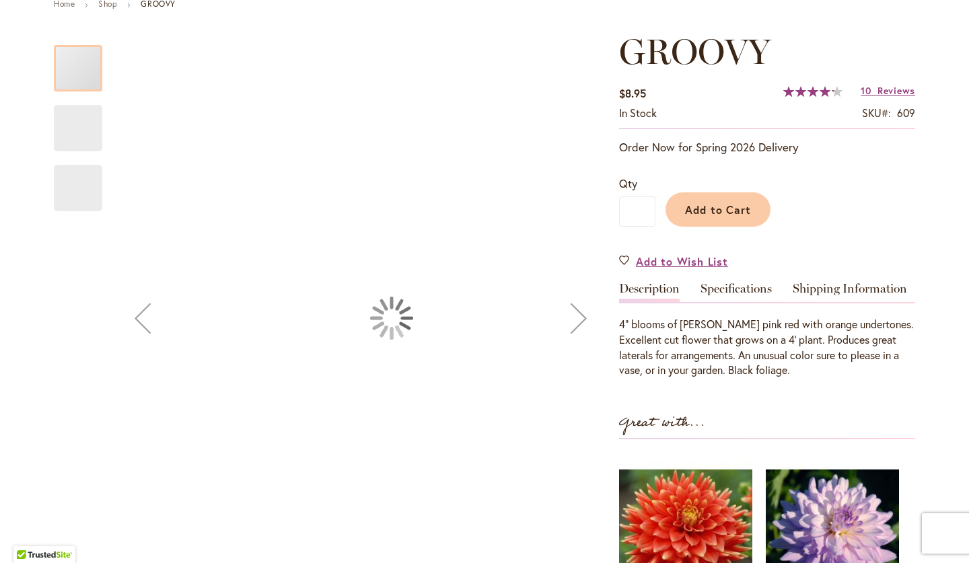
type input "****"
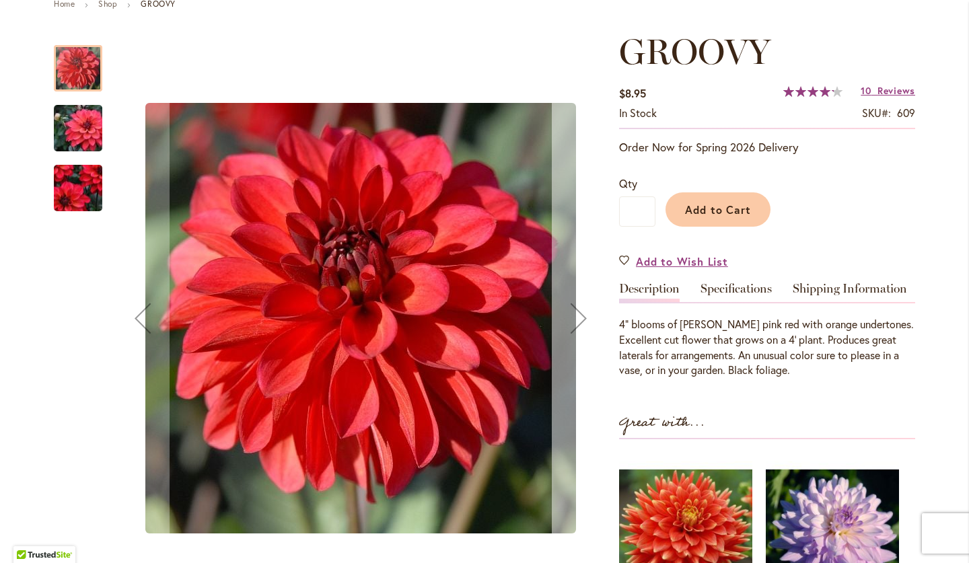
click at [579, 319] on div "Next" at bounding box center [579, 318] width 54 height 54
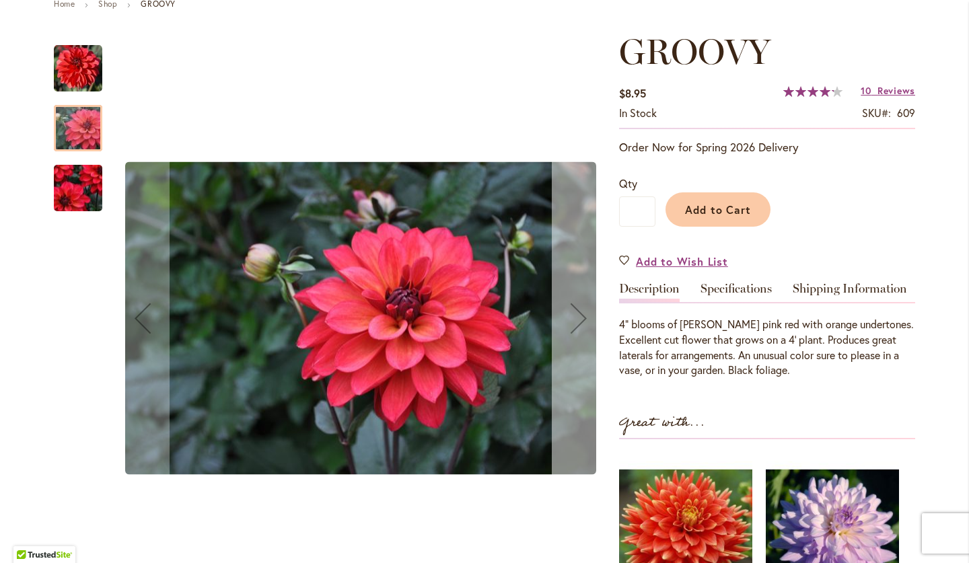
click at [579, 319] on div "Next" at bounding box center [579, 318] width 54 height 54
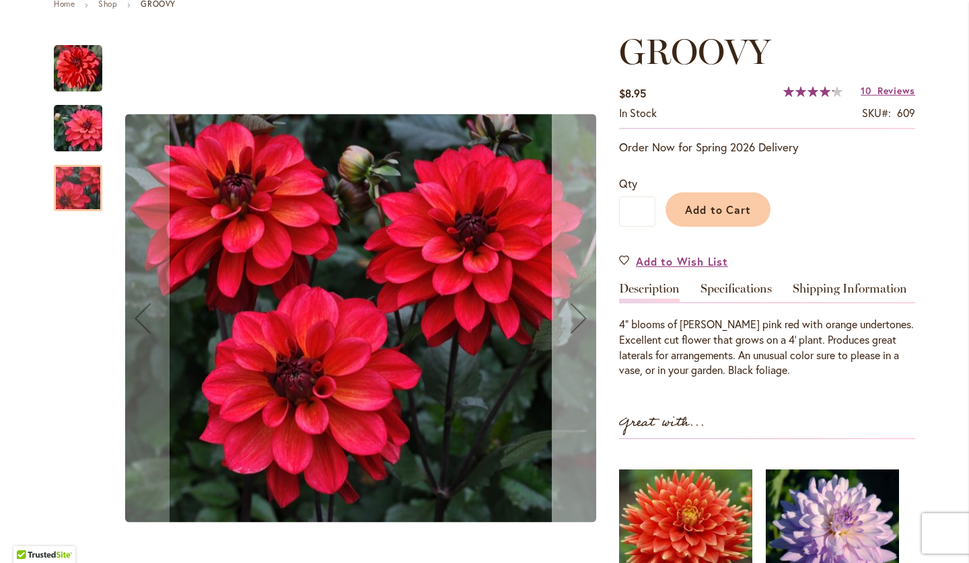
click at [579, 319] on div "Next" at bounding box center [579, 318] width 54 height 54
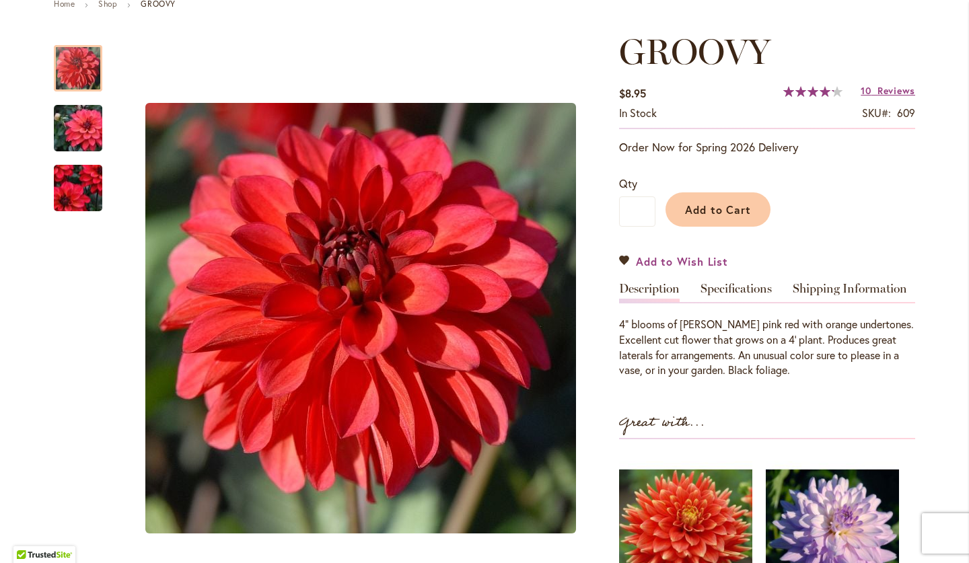
click at [700, 258] on span "Add to Wish List" at bounding box center [682, 261] width 92 height 15
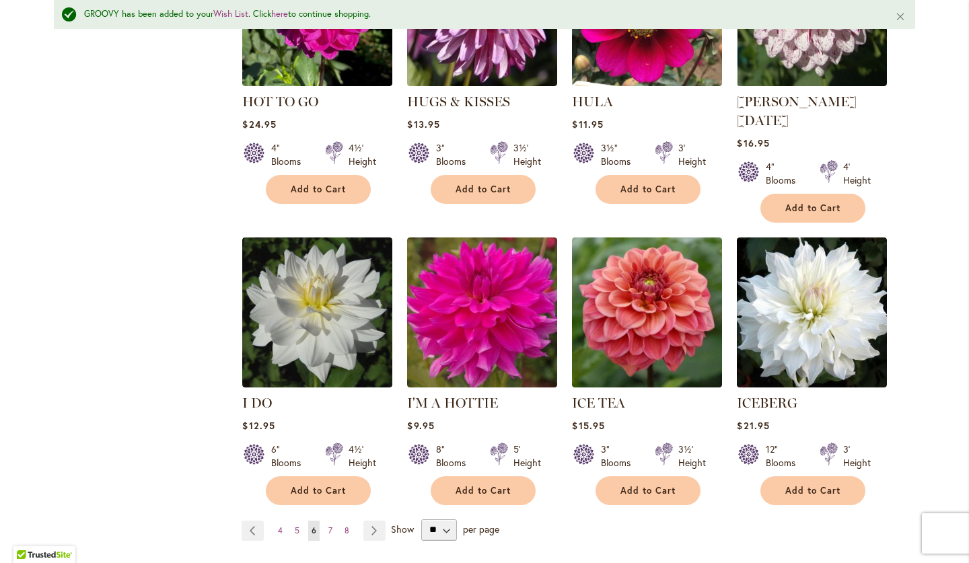
scroll to position [2221, 0]
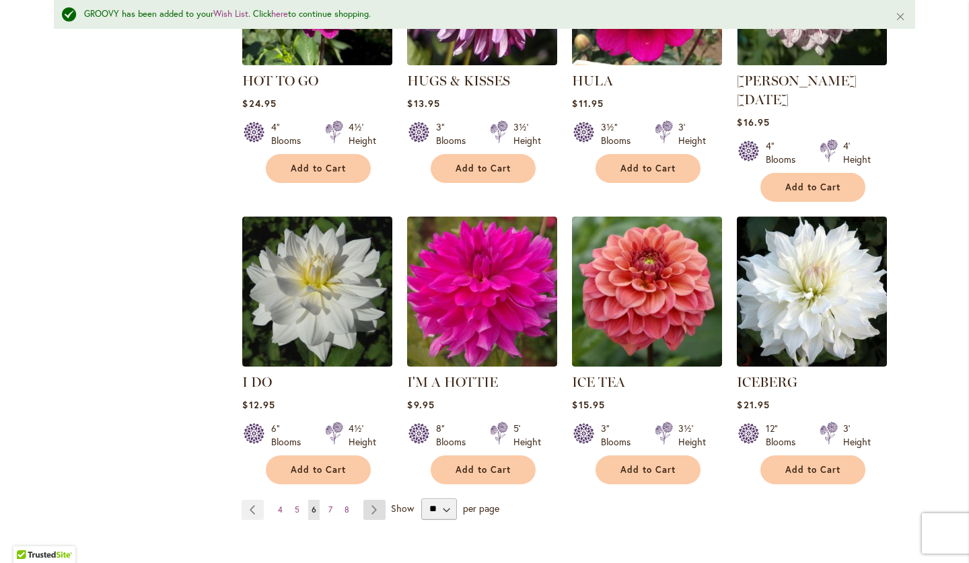
click at [373, 500] on link "Page Next" at bounding box center [374, 510] width 22 height 20
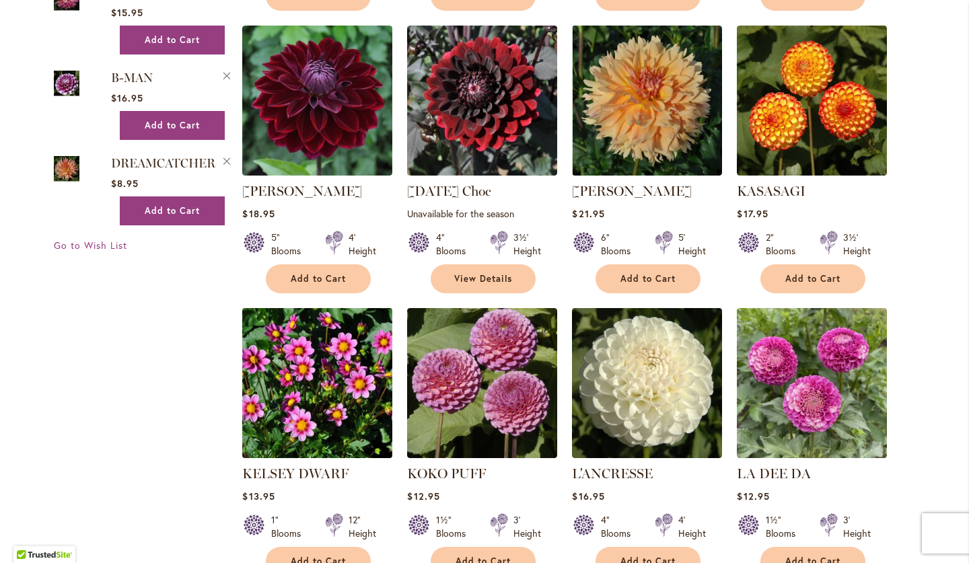
scroll to position [1775, 0]
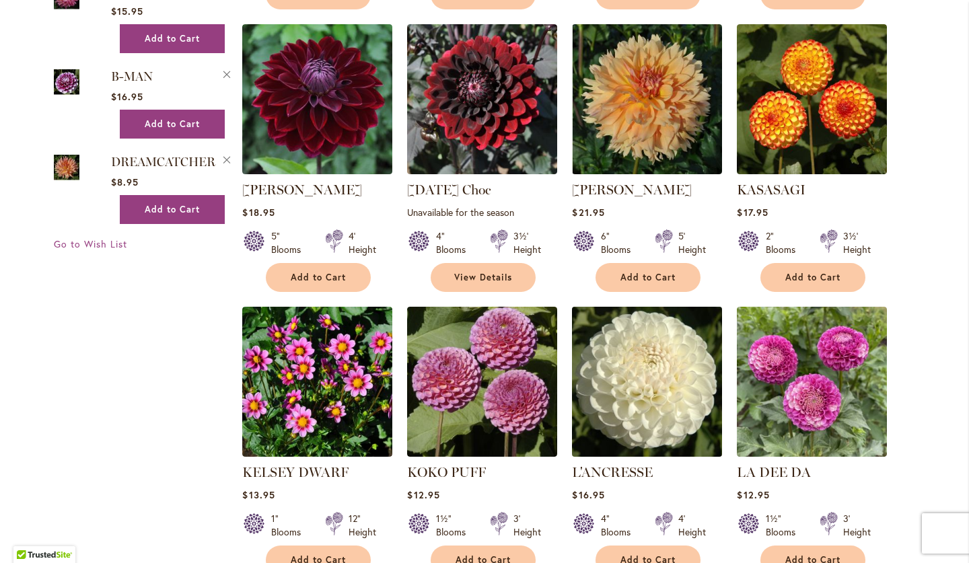
click at [630, 397] on img at bounding box center [646, 381] width 157 height 157
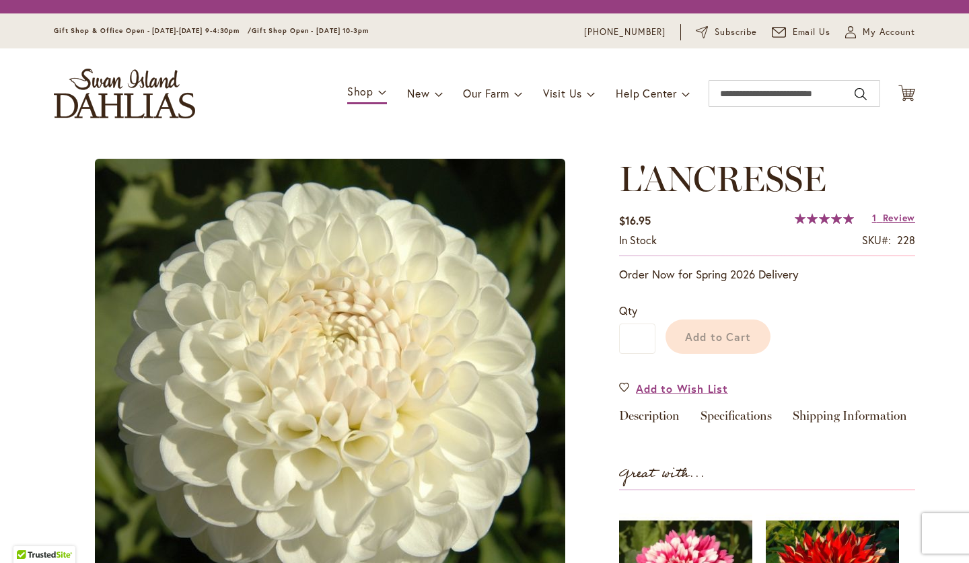
scroll to position [180, 0]
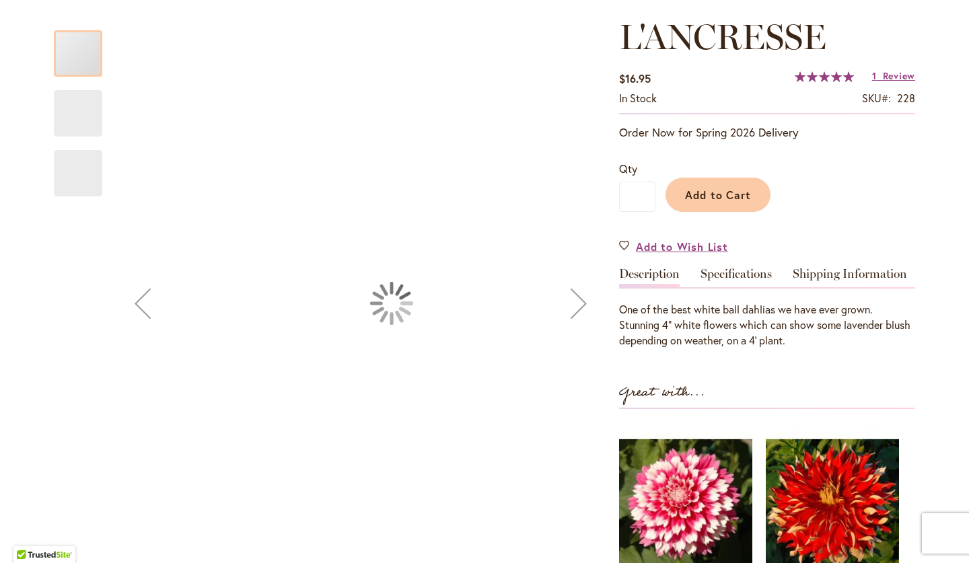
type input "****"
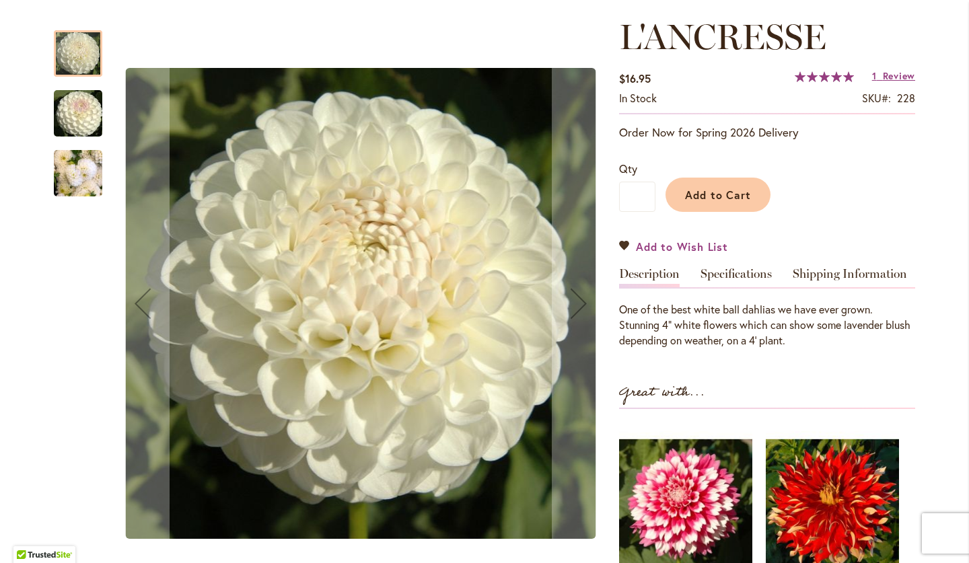
click at [669, 248] on span "Add to Wish List" at bounding box center [682, 246] width 92 height 15
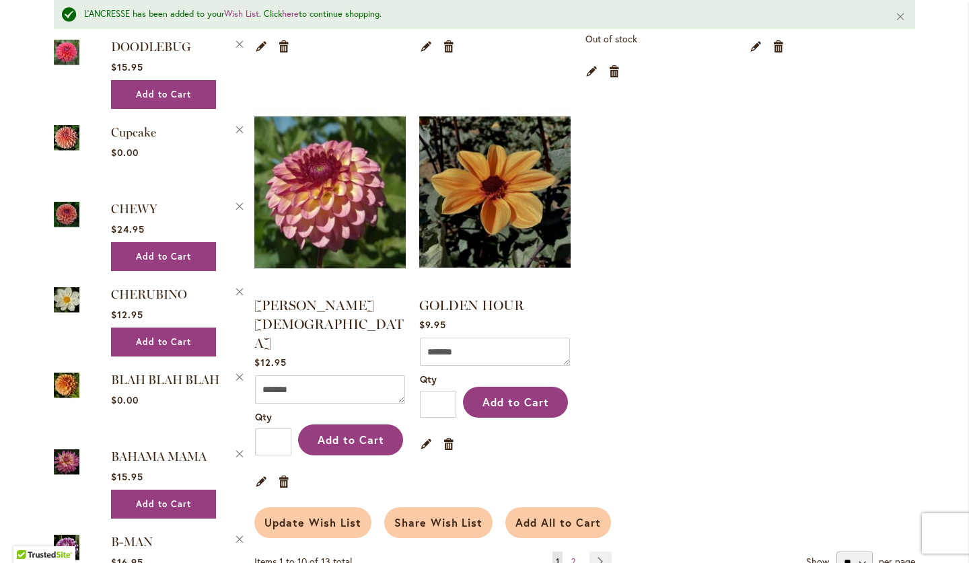
scroll to position [1175, 0]
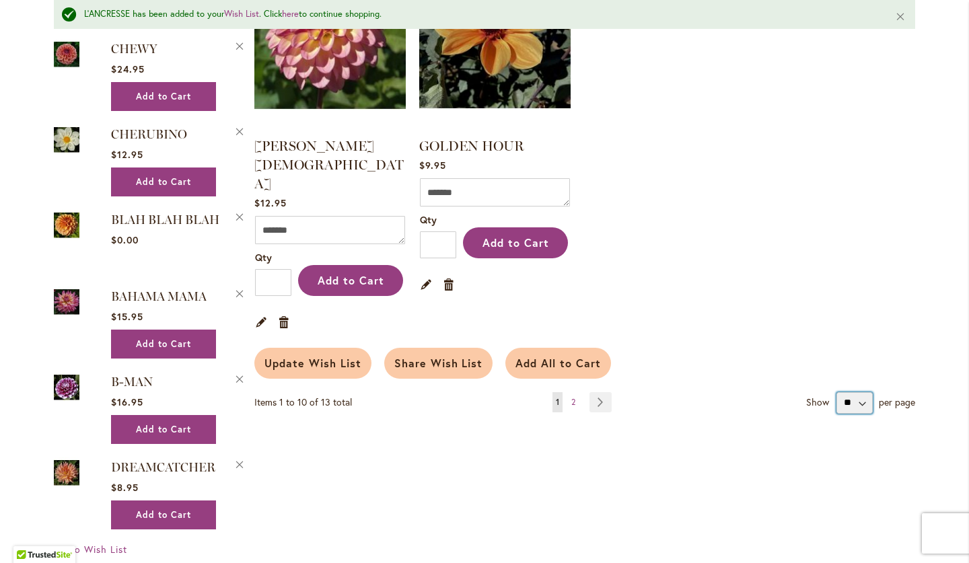
select select "**********"
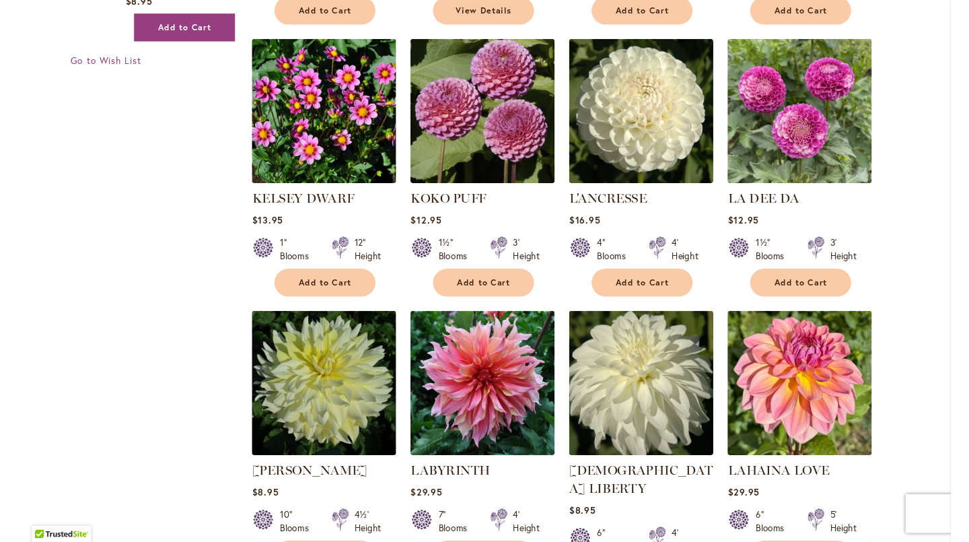
scroll to position [2083, 0]
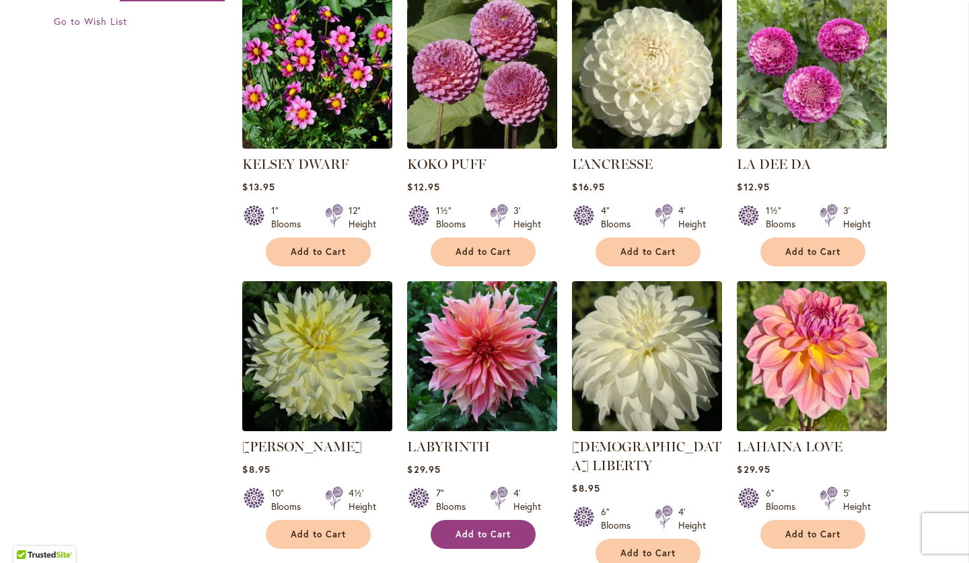
click at [466, 529] on span "Add to Cart" at bounding box center [482, 534] width 55 height 11
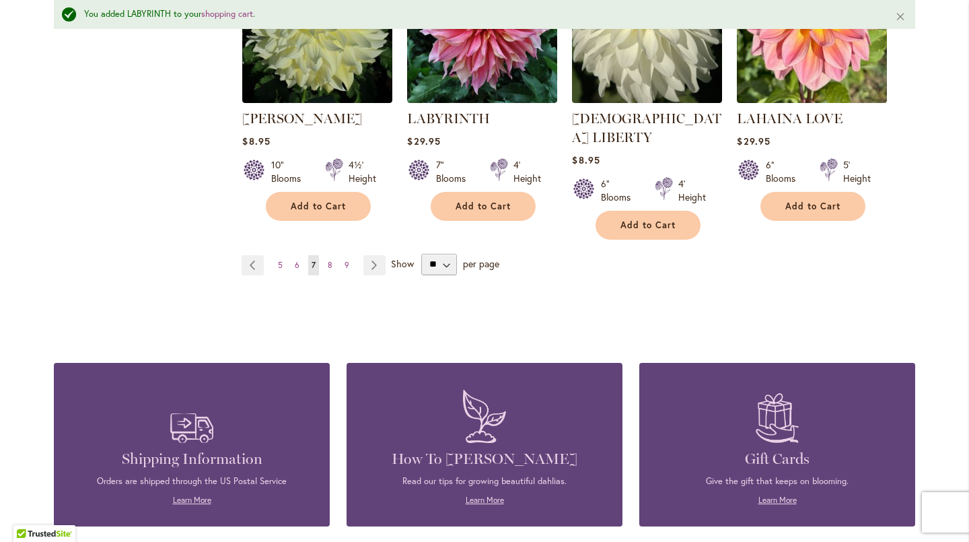
scroll to position [2449, 0]
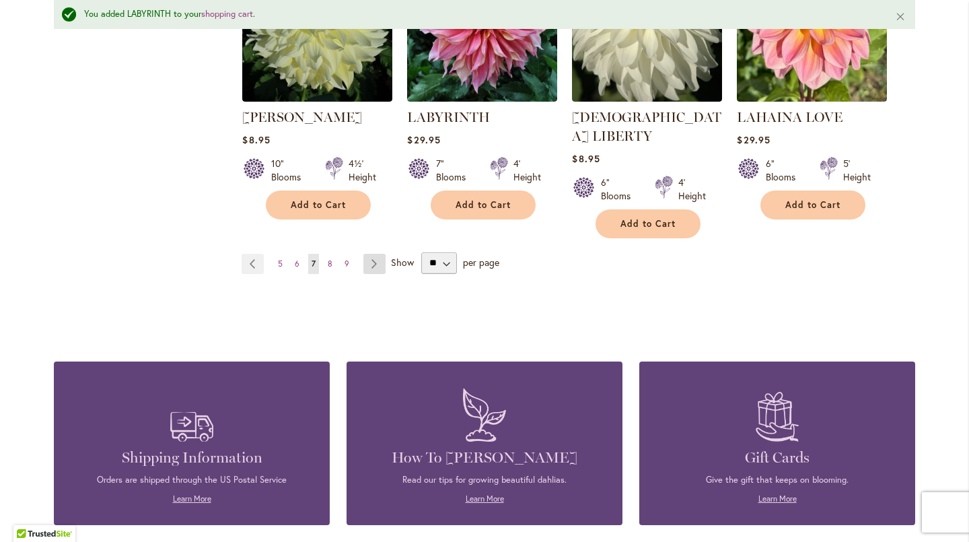
click at [369, 254] on link "Page Next" at bounding box center [374, 264] width 22 height 20
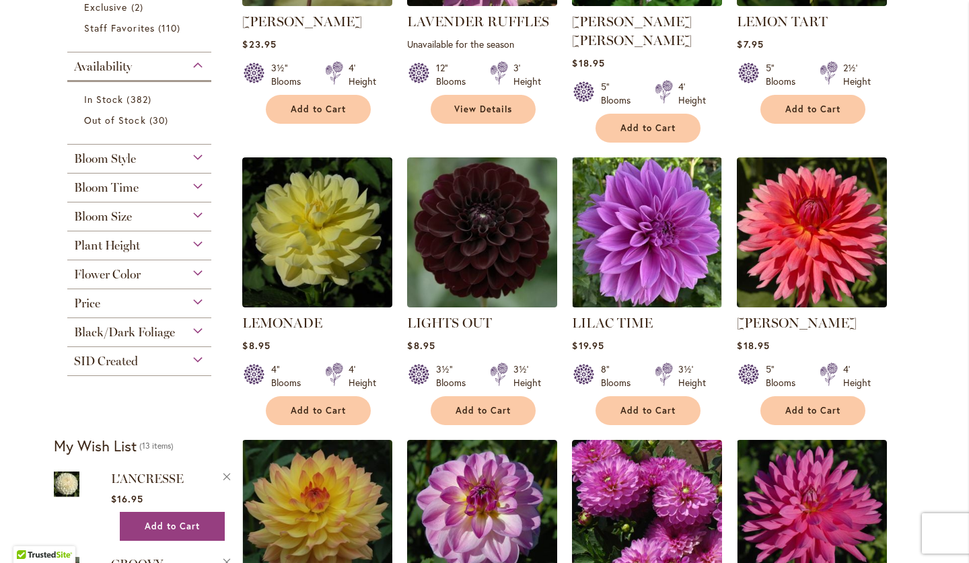
scroll to position [475, 0]
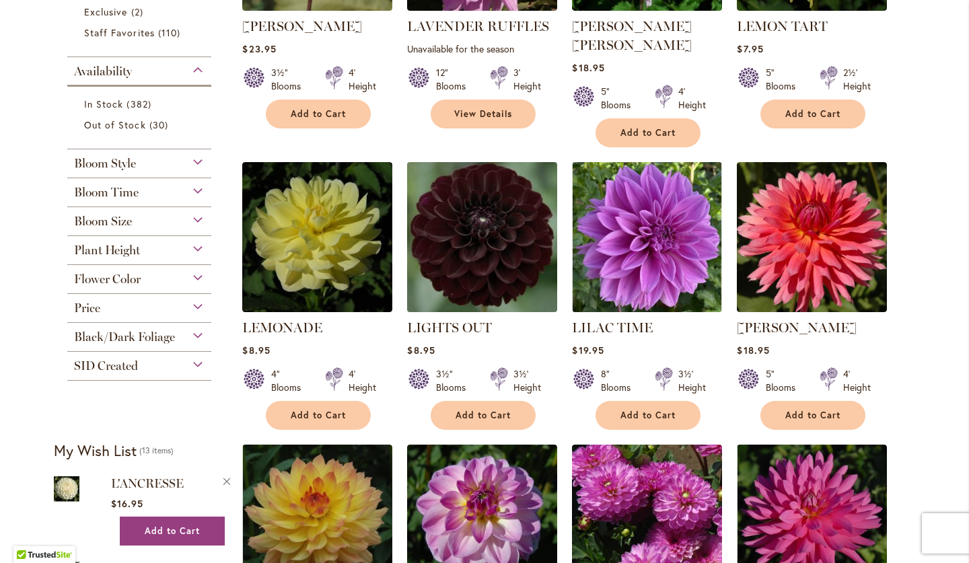
click at [478, 229] on img at bounding box center [482, 237] width 157 height 157
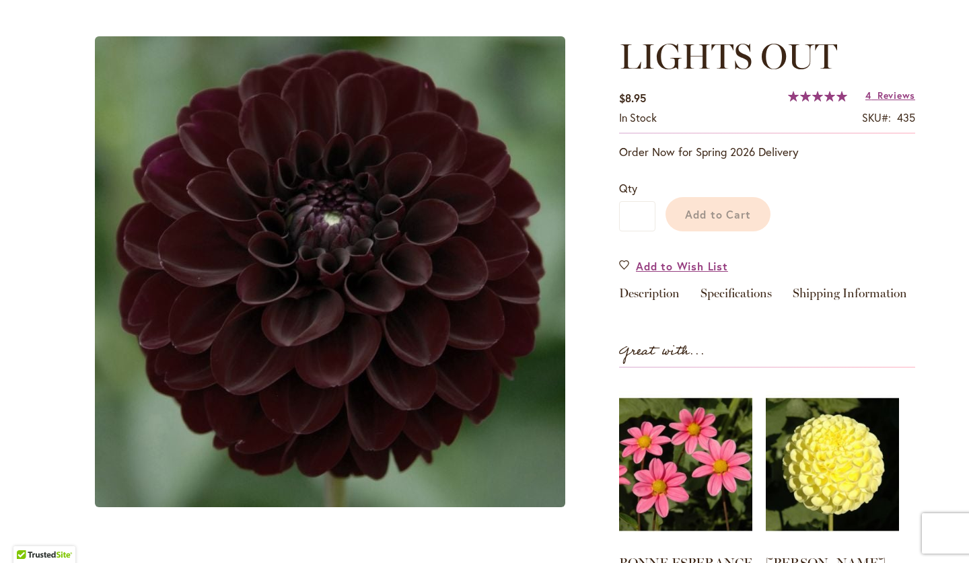
scroll to position [126, 0]
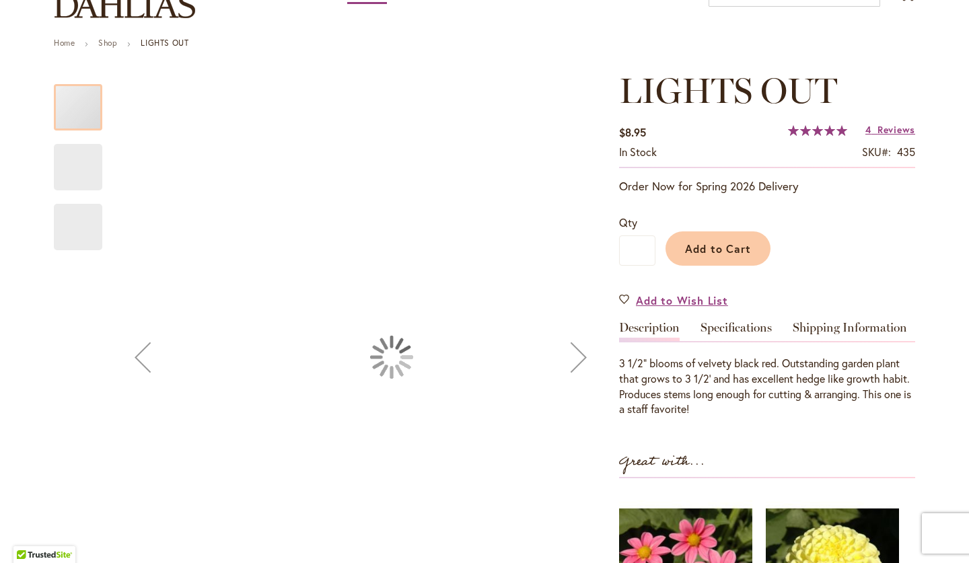
type input "****"
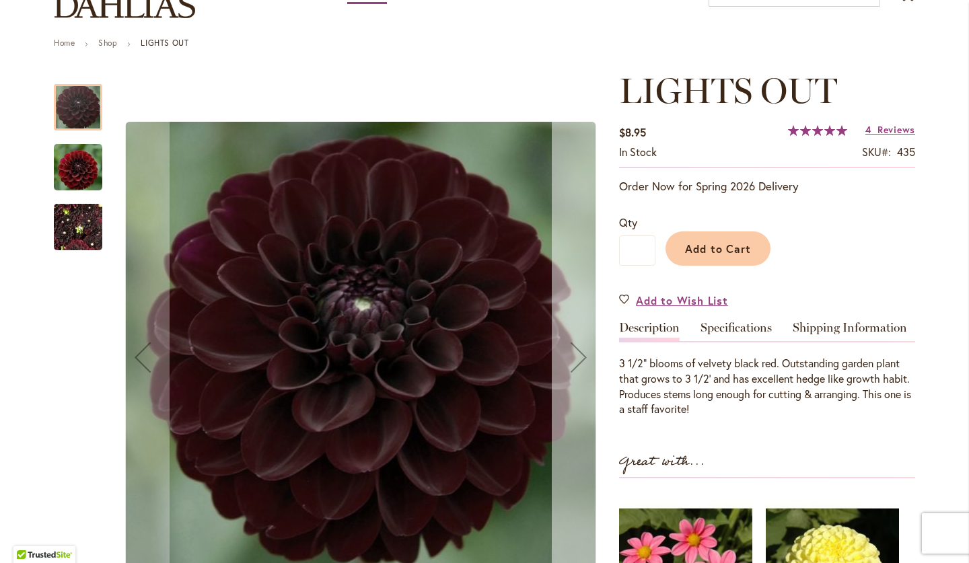
click at [580, 356] on div "Next" at bounding box center [579, 357] width 54 height 54
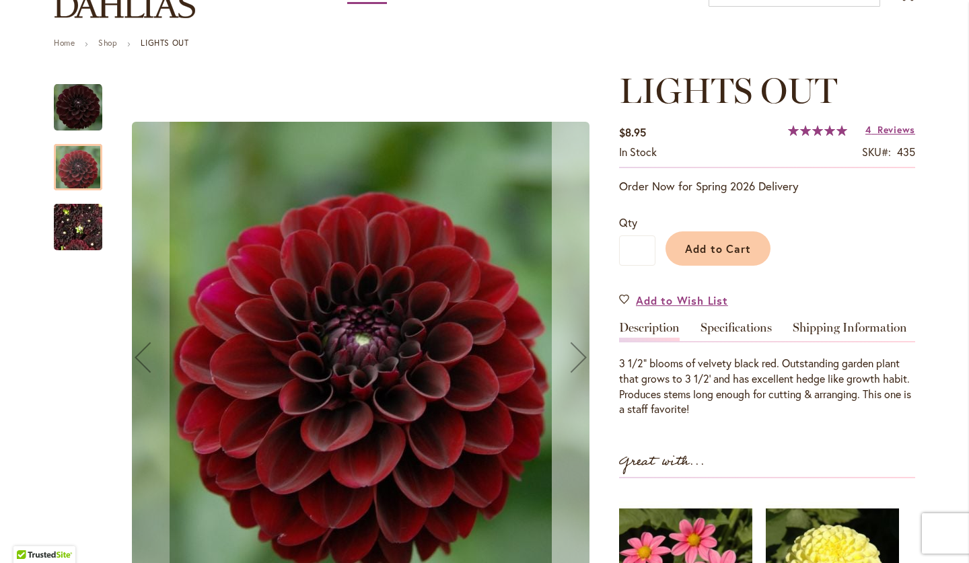
click at [580, 356] on div "Next" at bounding box center [579, 357] width 54 height 54
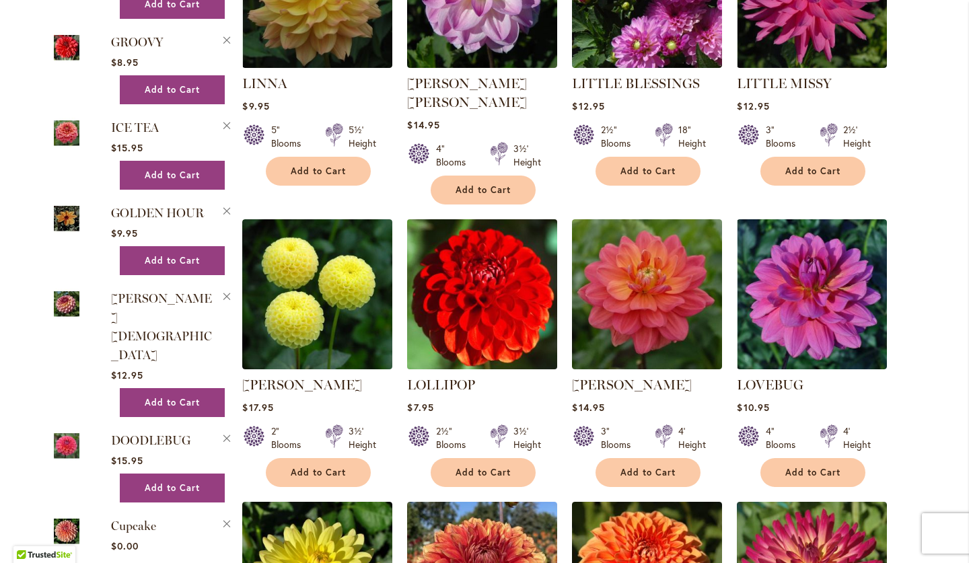
scroll to position [1003, 0]
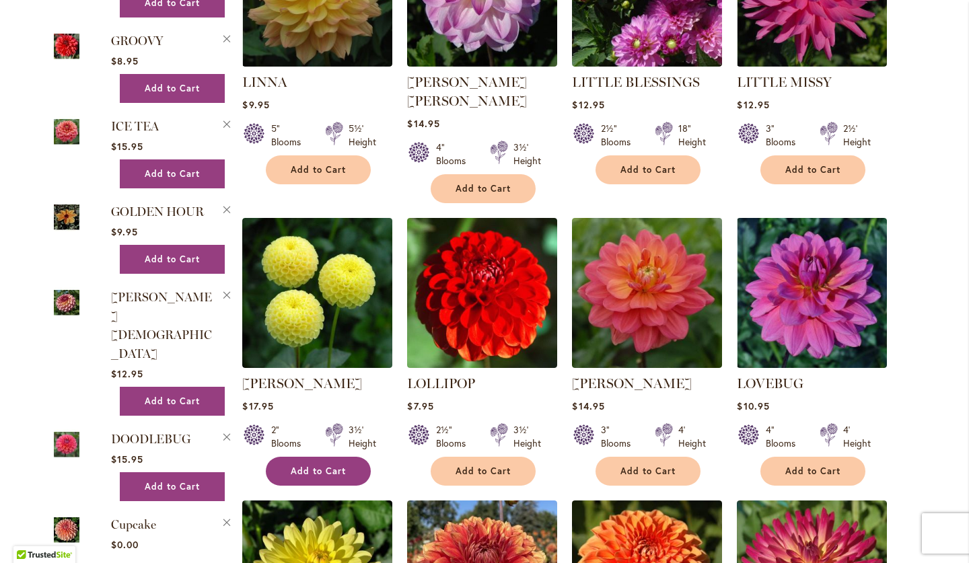
click at [341, 465] on span "Add to Cart" at bounding box center [318, 470] width 55 height 11
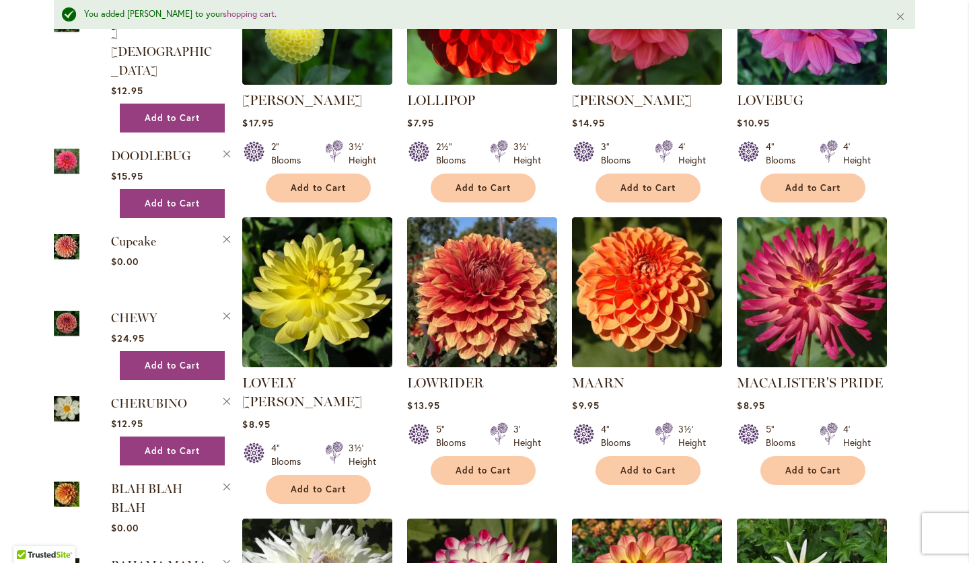
scroll to position [1329, 0]
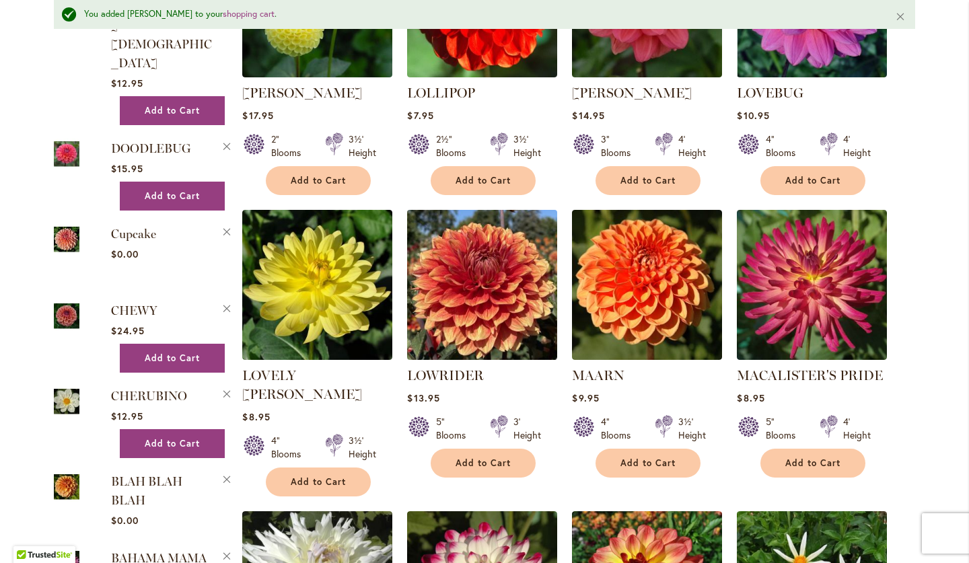
click at [466, 268] on img at bounding box center [482, 284] width 157 height 157
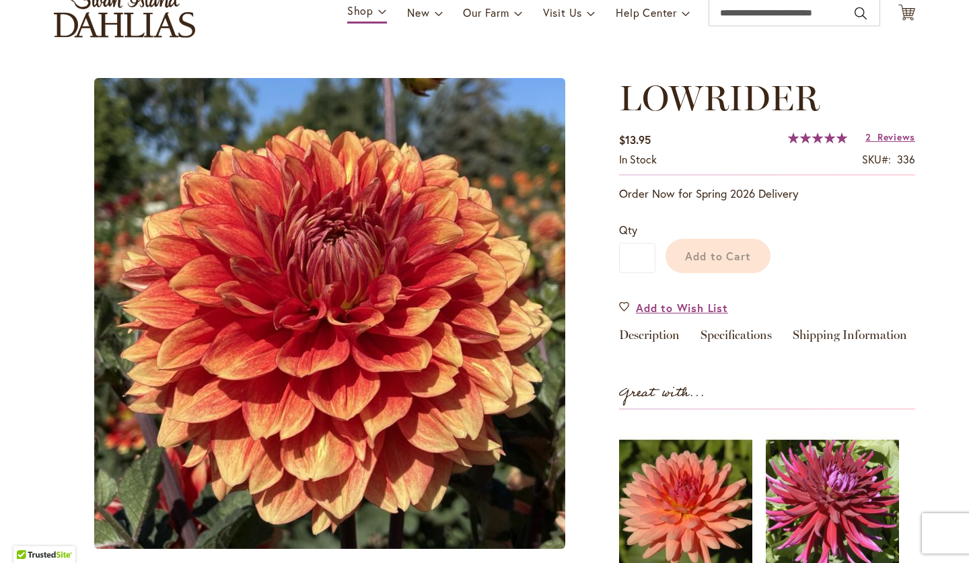
scroll to position [83, 0]
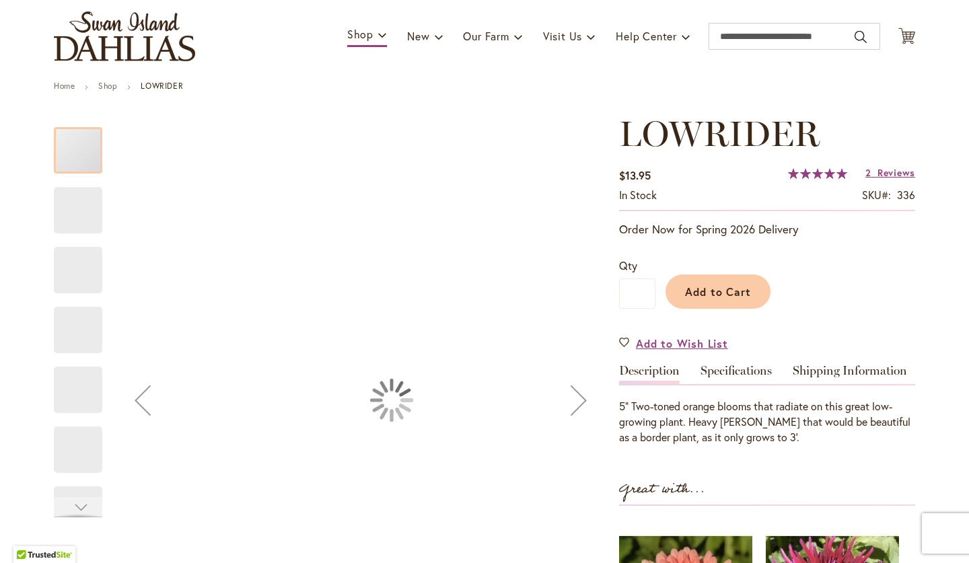
type input "****"
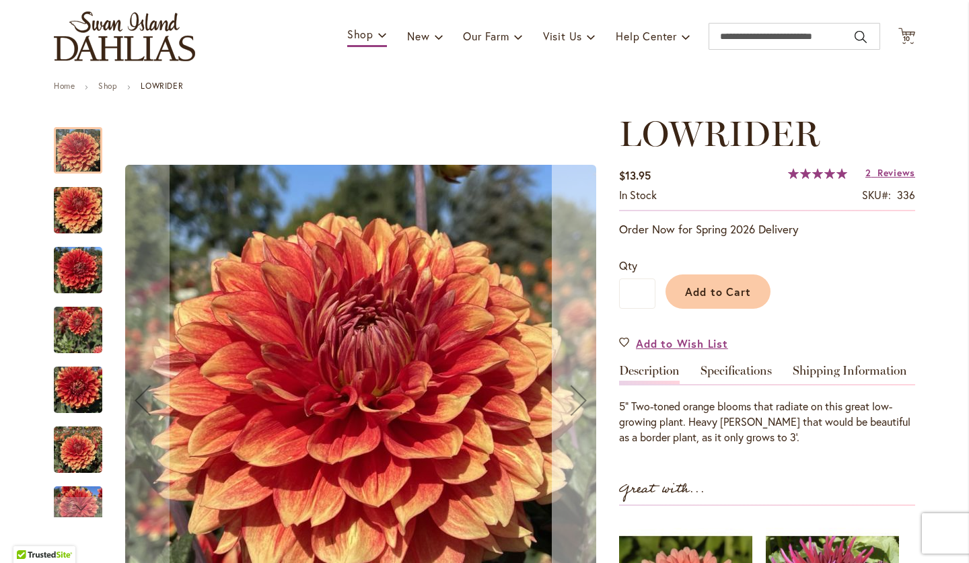
click at [579, 403] on div "Next" at bounding box center [579, 400] width 54 height 54
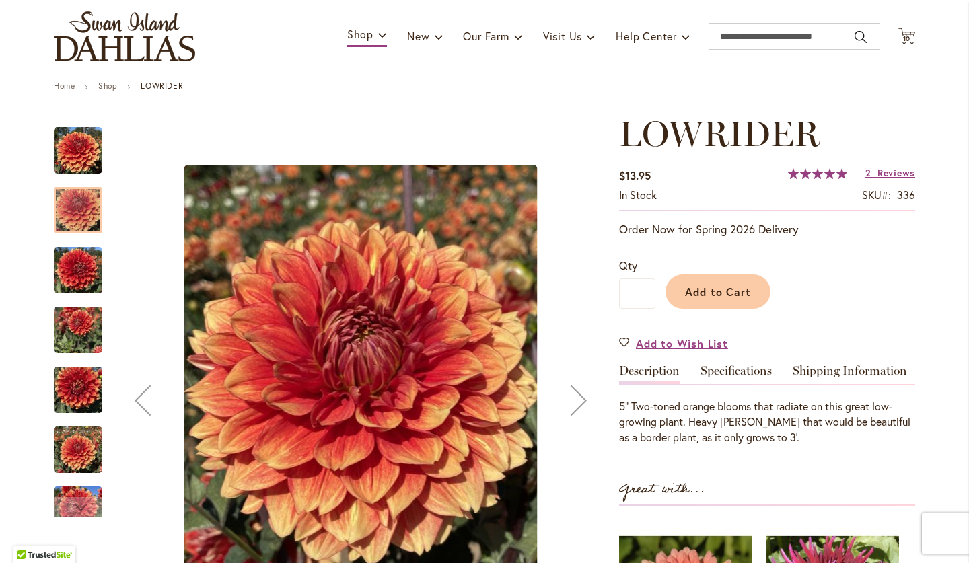
click at [579, 403] on div "Next" at bounding box center [579, 400] width 54 height 54
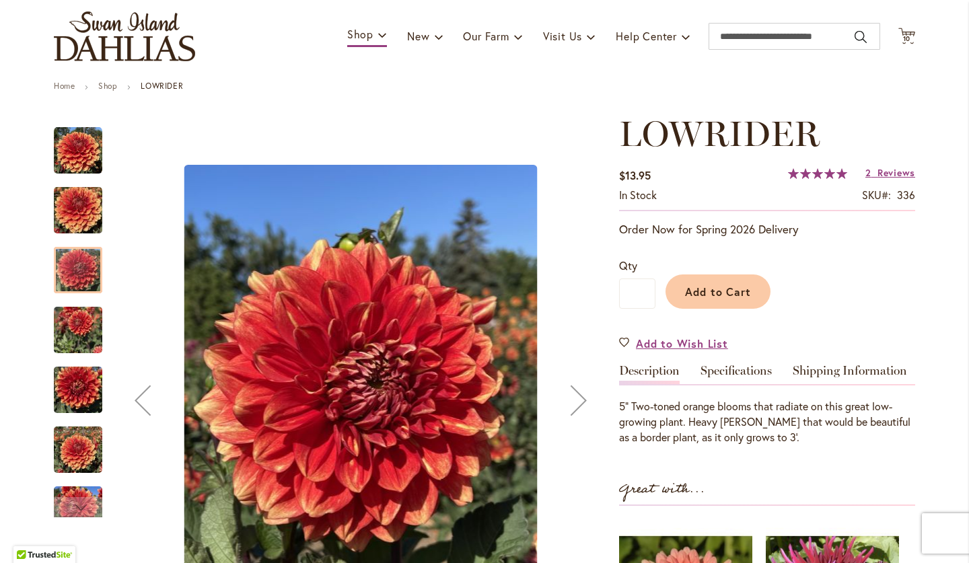
click at [579, 403] on div "Next" at bounding box center [579, 400] width 54 height 54
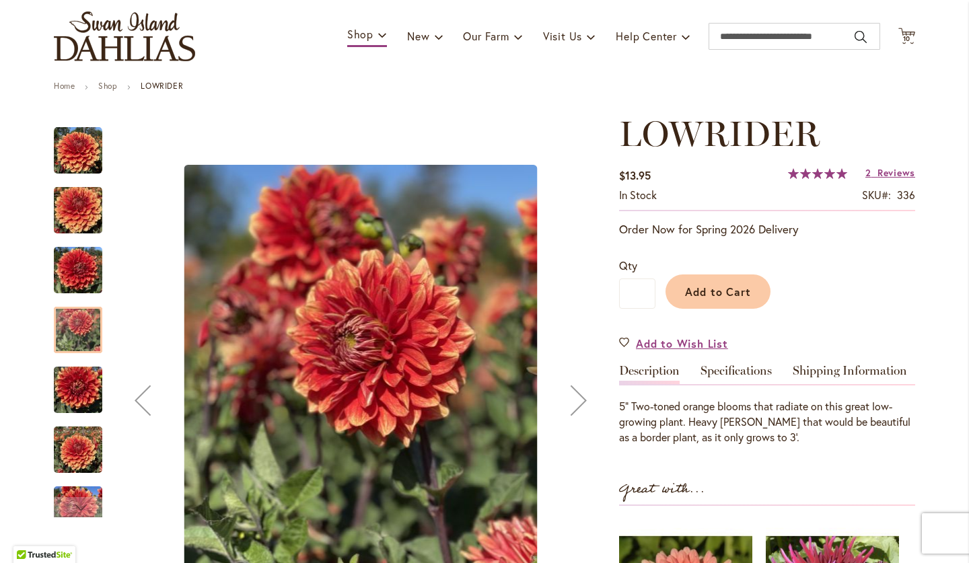
click at [579, 403] on div "Next" at bounding box center [579, 400] width 54 height 54
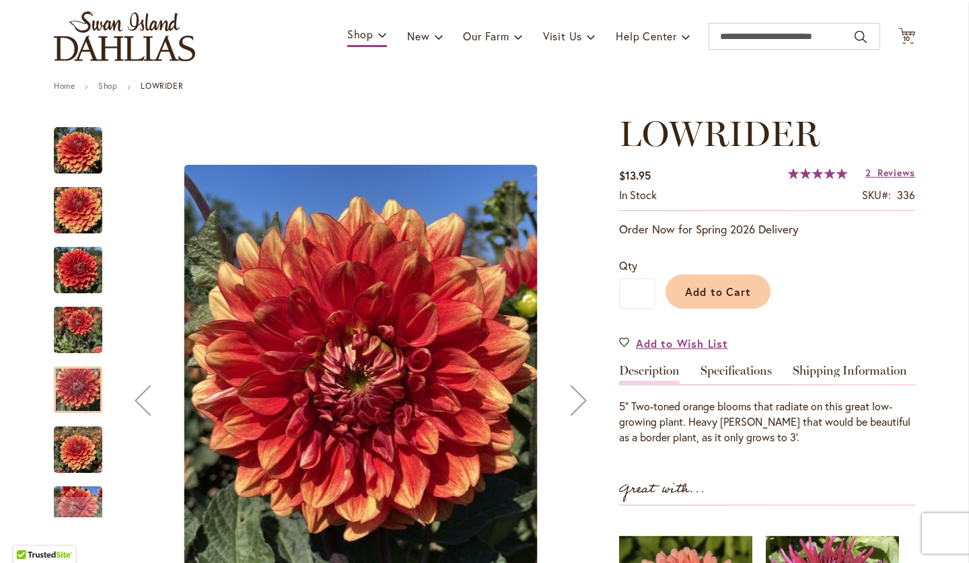
click at [579, 403] on div "Next" at bounding box center [579, 400] width 54 height 54
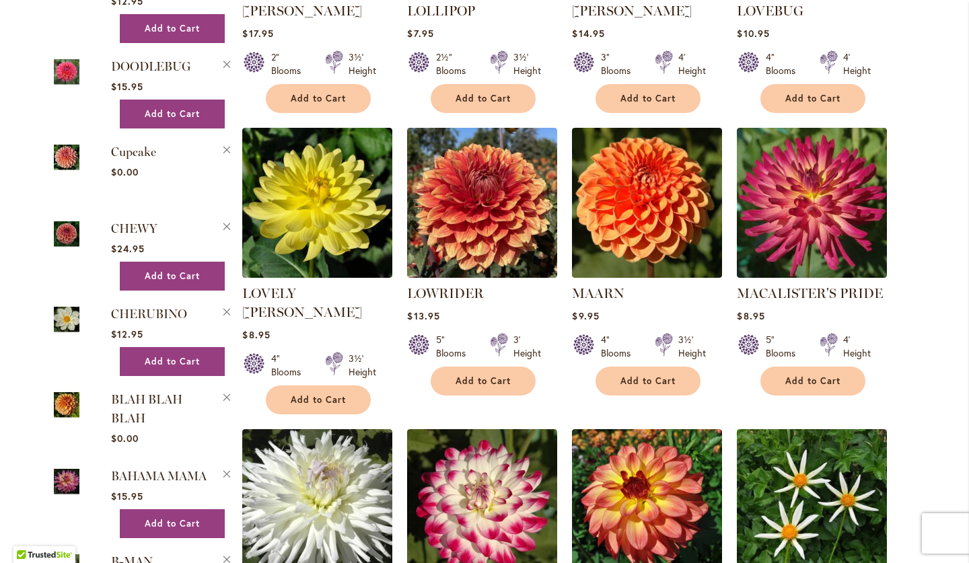
scroll to position [1376, 0]
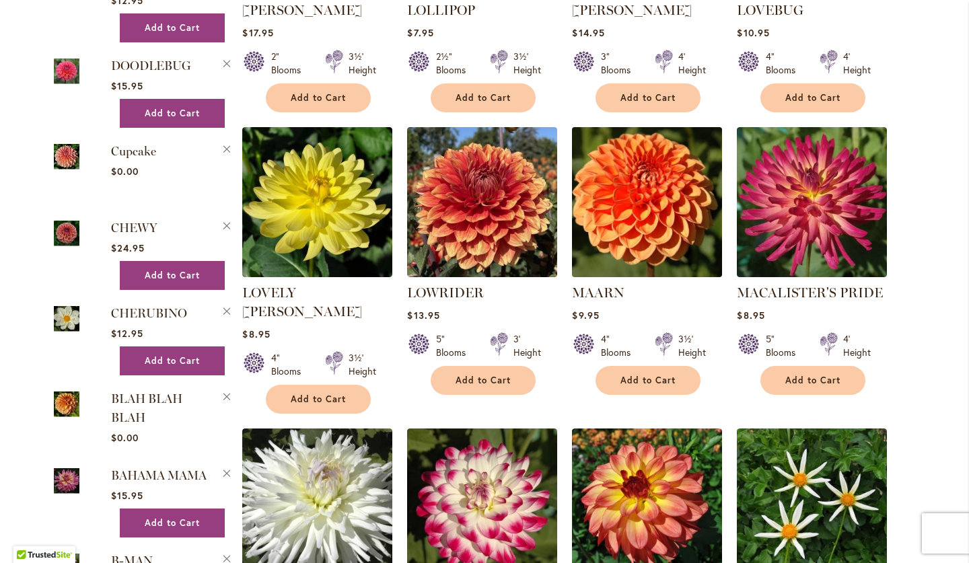
click at [636, 163] on img at bounding box center [646, 202] width 157 height 157
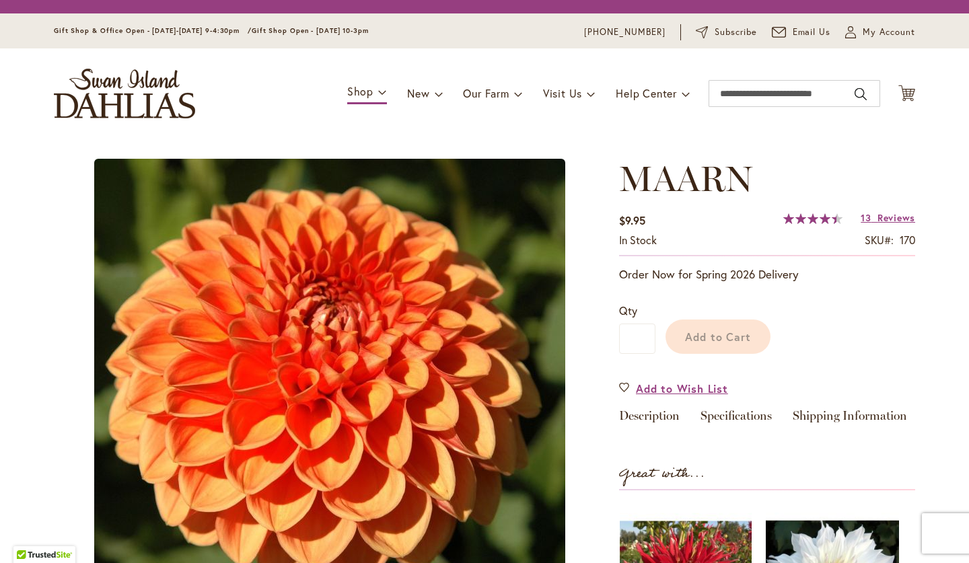
scroll to position [516, 0]
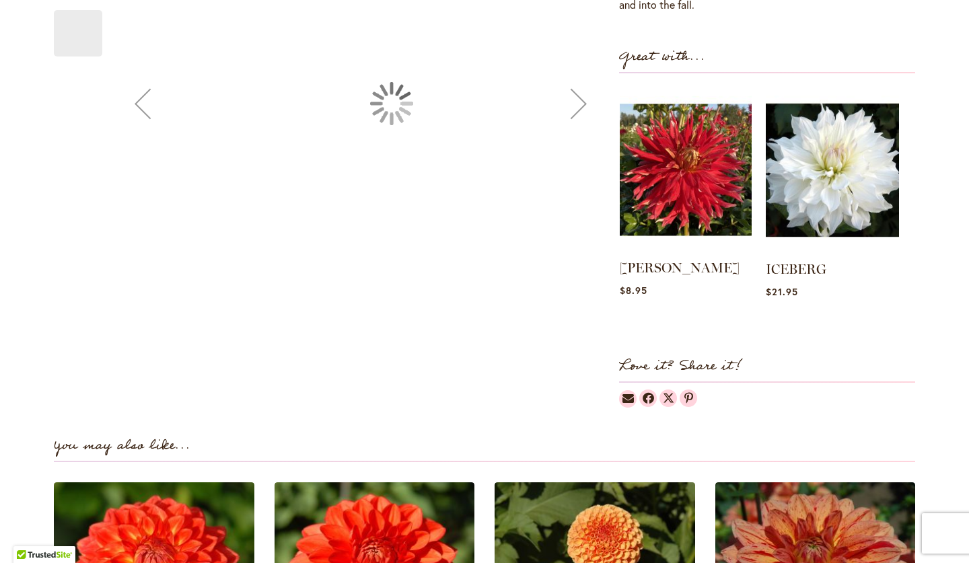
type input "****"
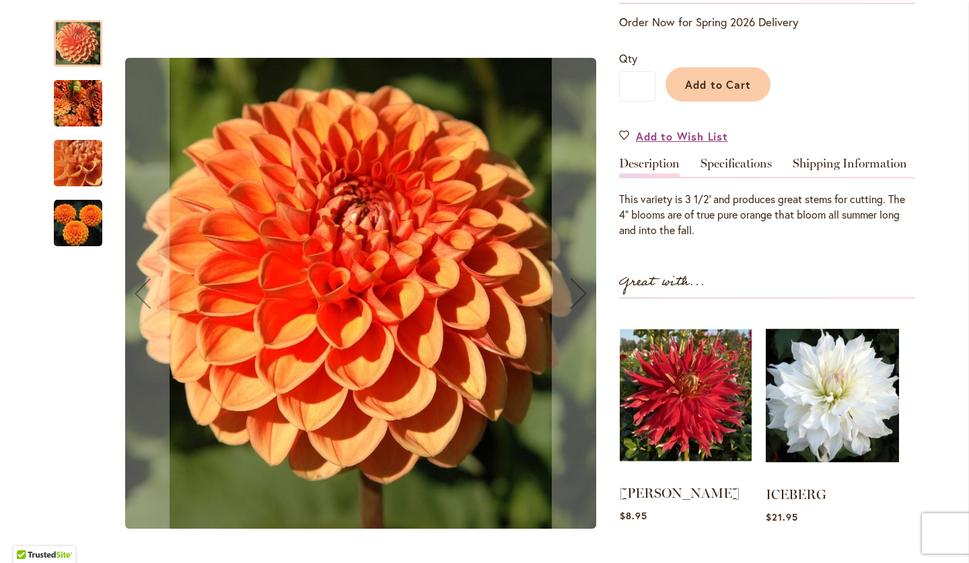
scroll to position [290, 0]
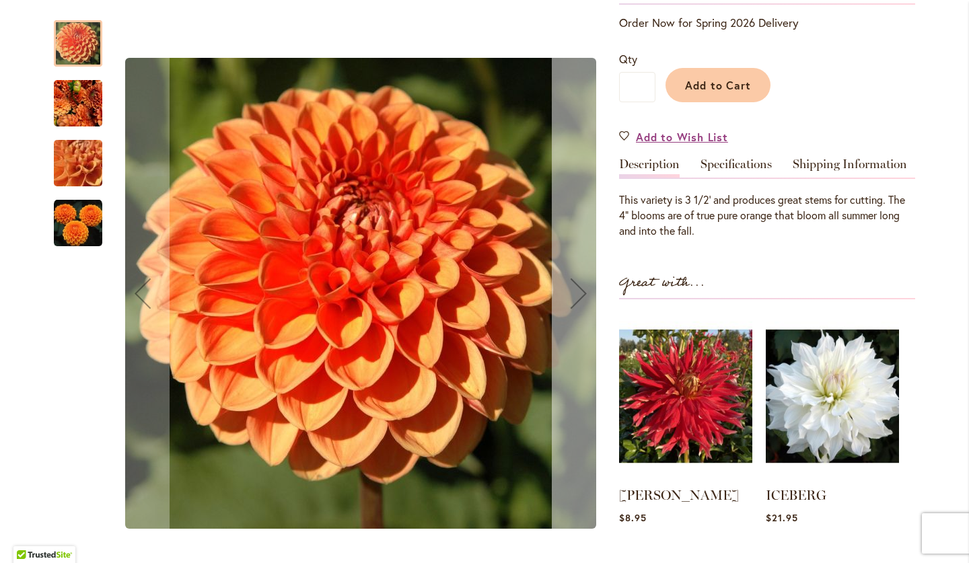
click at [574, 287] on div "Next" at bounding box center [579, 293] width 54 height 54
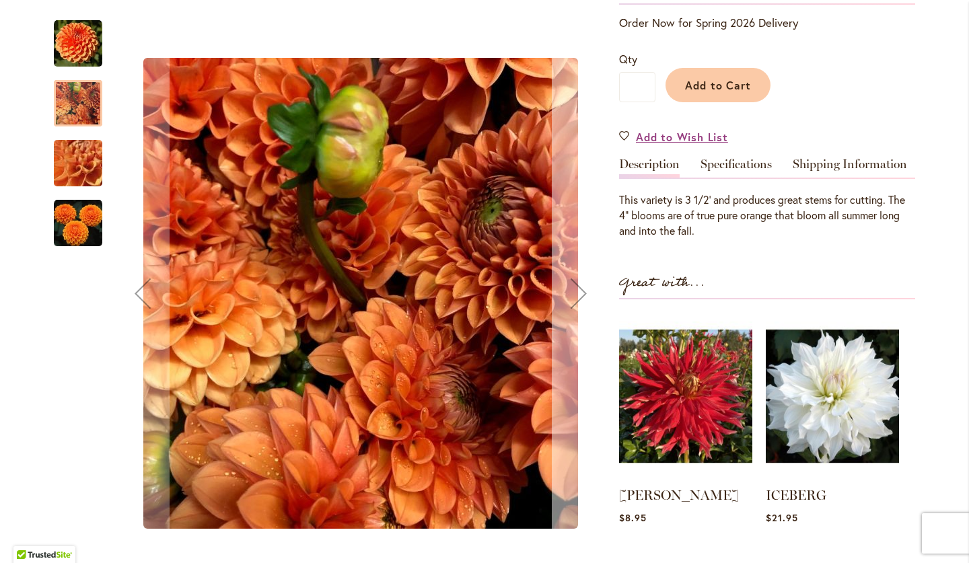
click at [574, 287] on div "Next" at bounding box center [579, 293] width 54 height 54
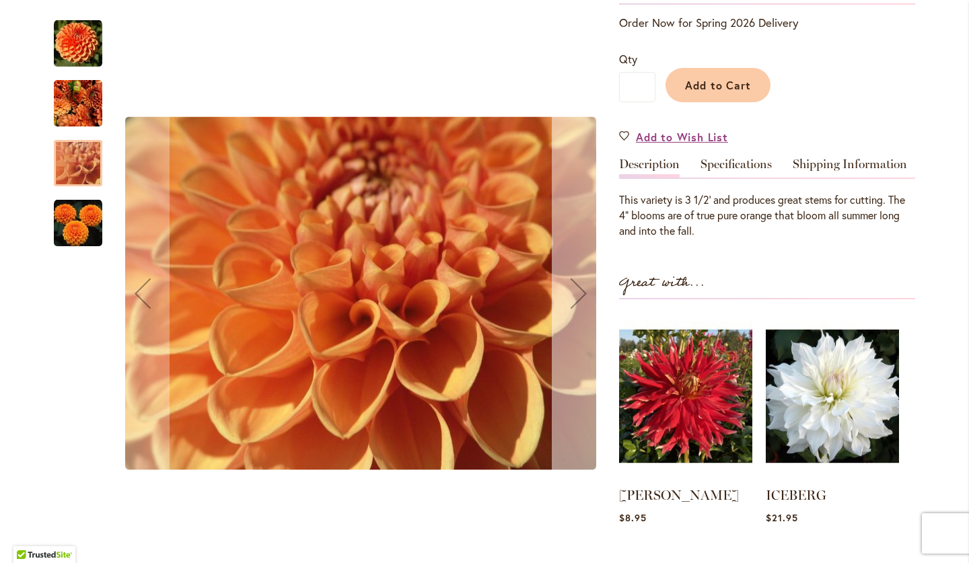
click at [574, 287] on div "Next" at bounding box center [579, 293] width 54 height 54
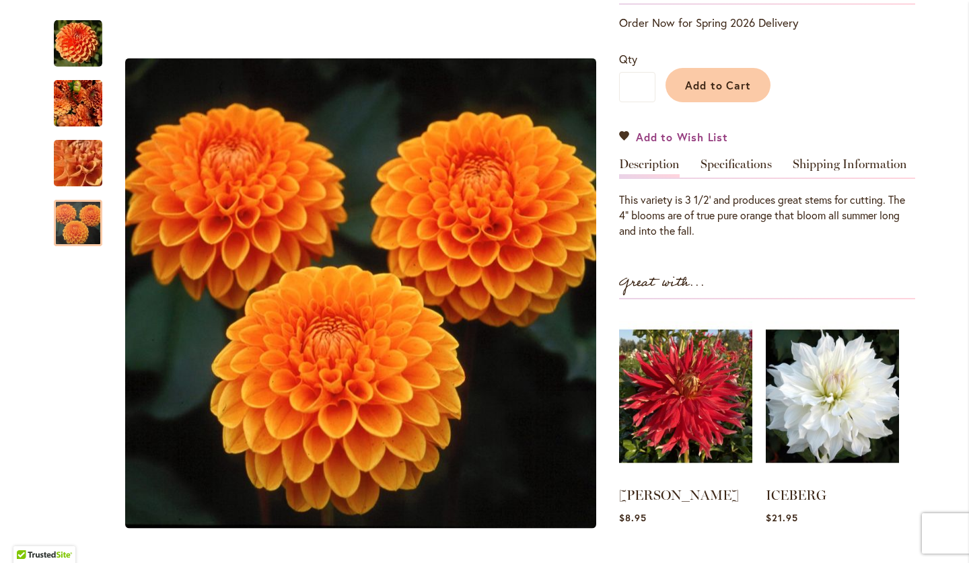
click at [700, 137] on span "Add to Wish List" at bounding box center [682, 136] width 92 height 15
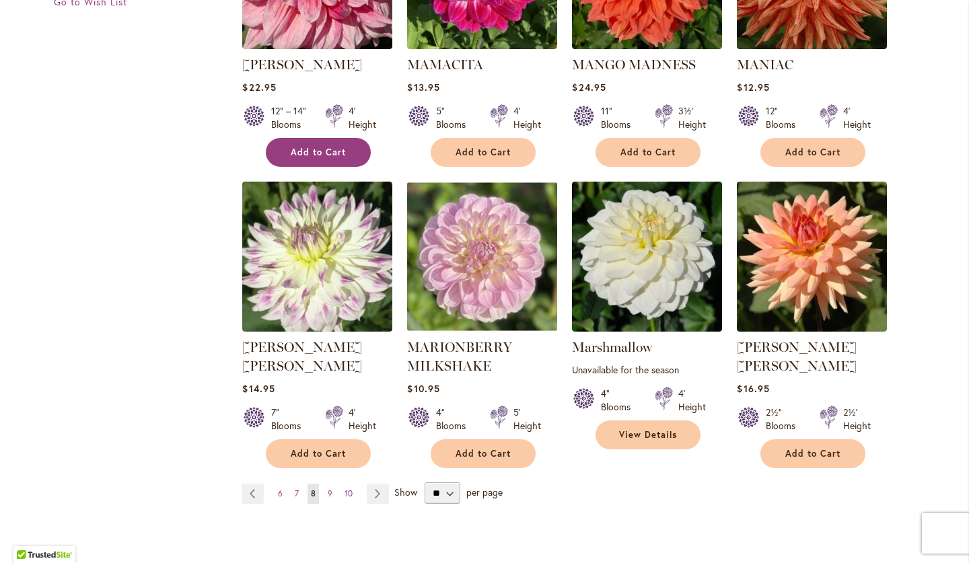
scroll to position [2190, 0]
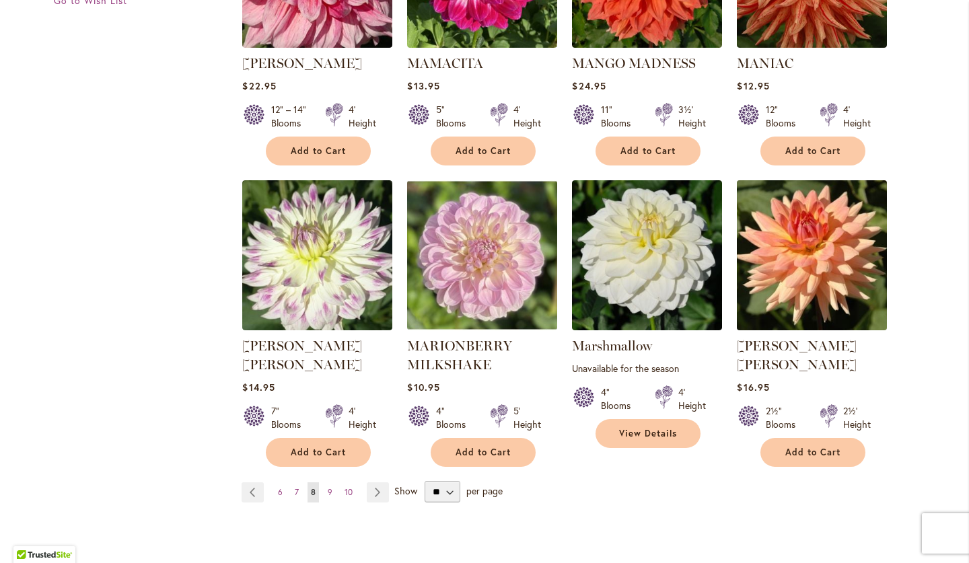
click at [805, 229] on img at bounding box center [811, 255] width 157 height 157
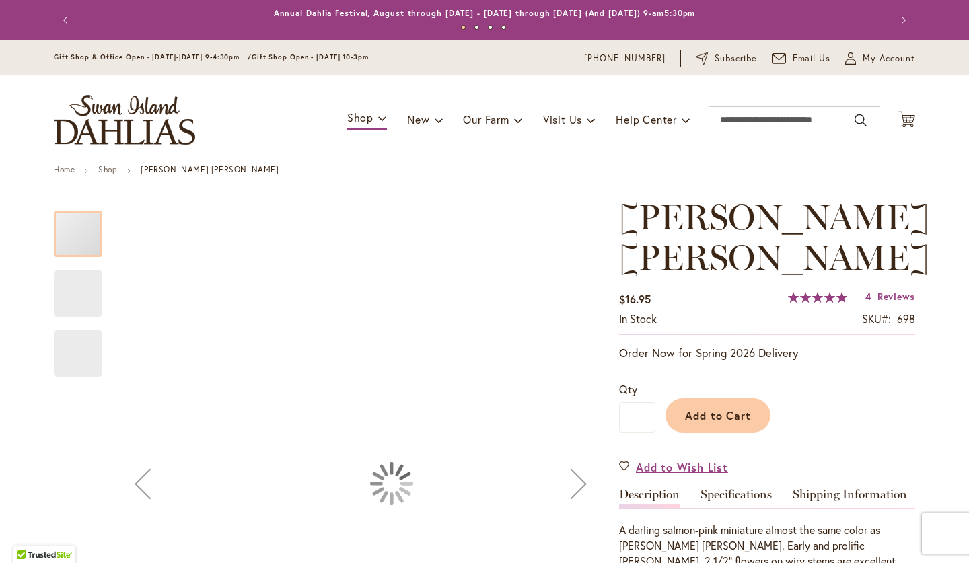
type input "****"
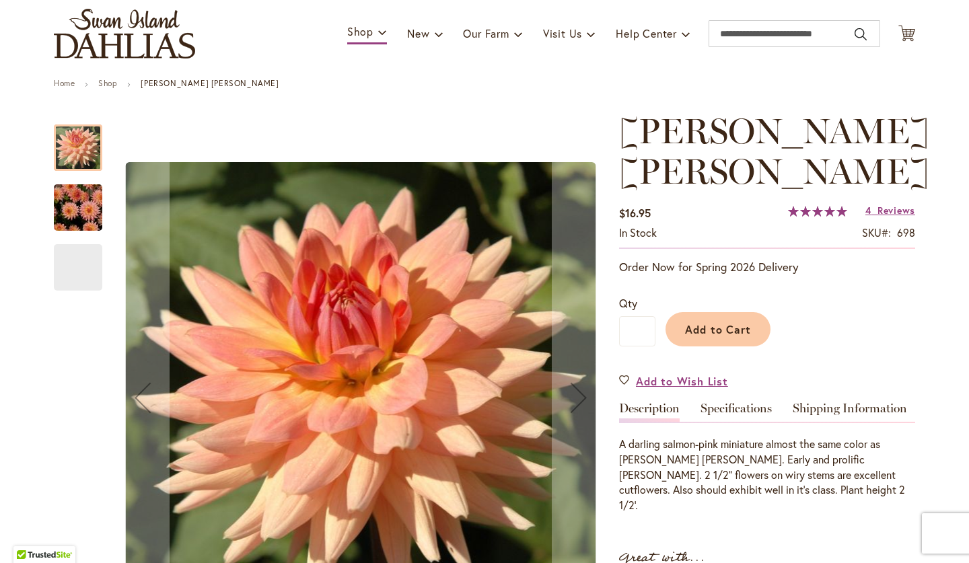
scroll to position [85, 0]
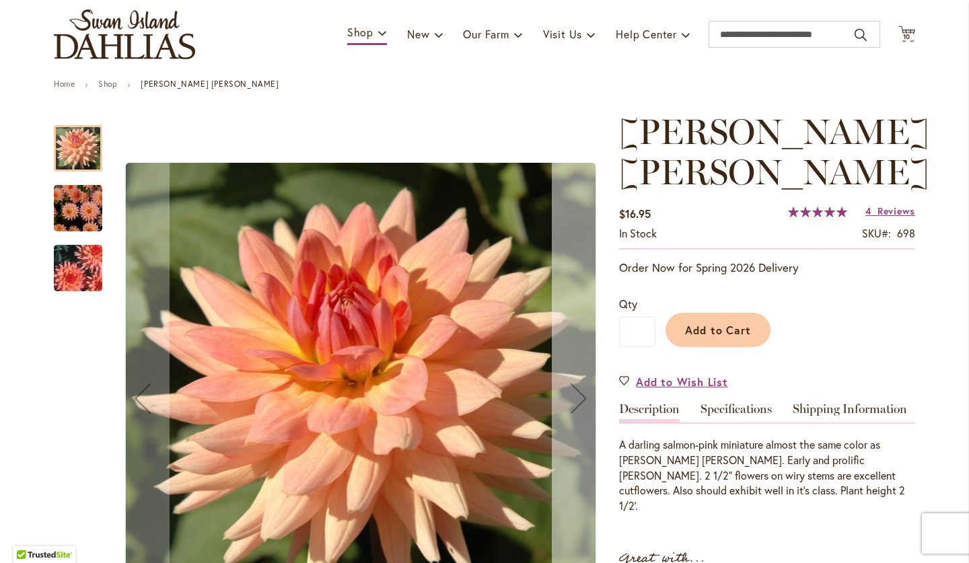
click at [579, 394] on div "Next" at bounding box center [579, 398] width 54 height 54
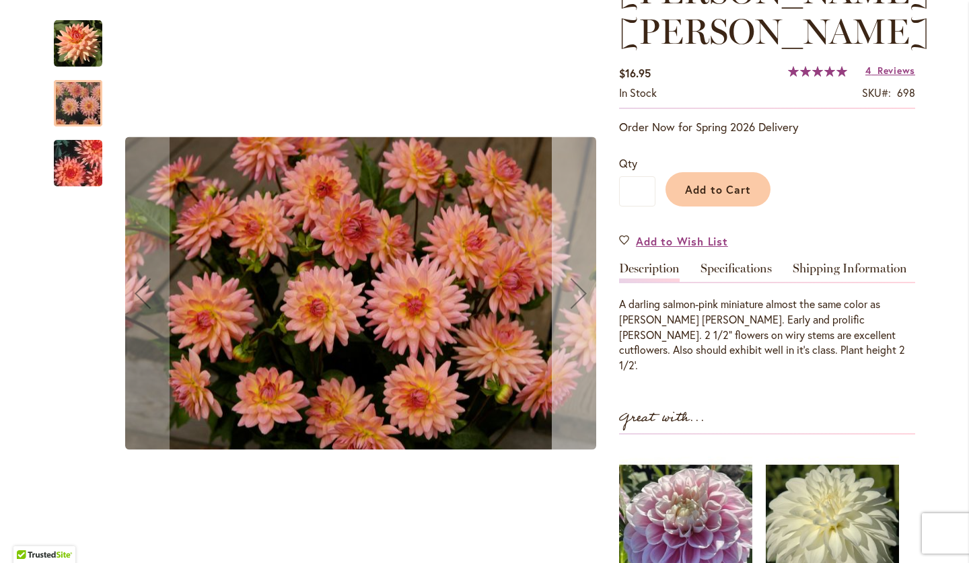
scroll to position [236, 0]
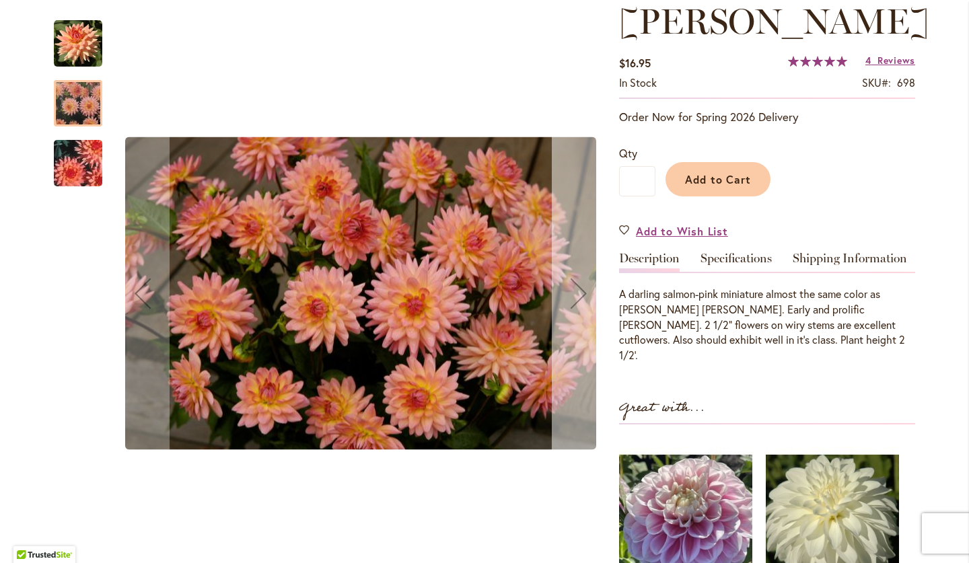
click at [579, 295] on div "Next" at bounding box center [579, 293] width 54 height 54
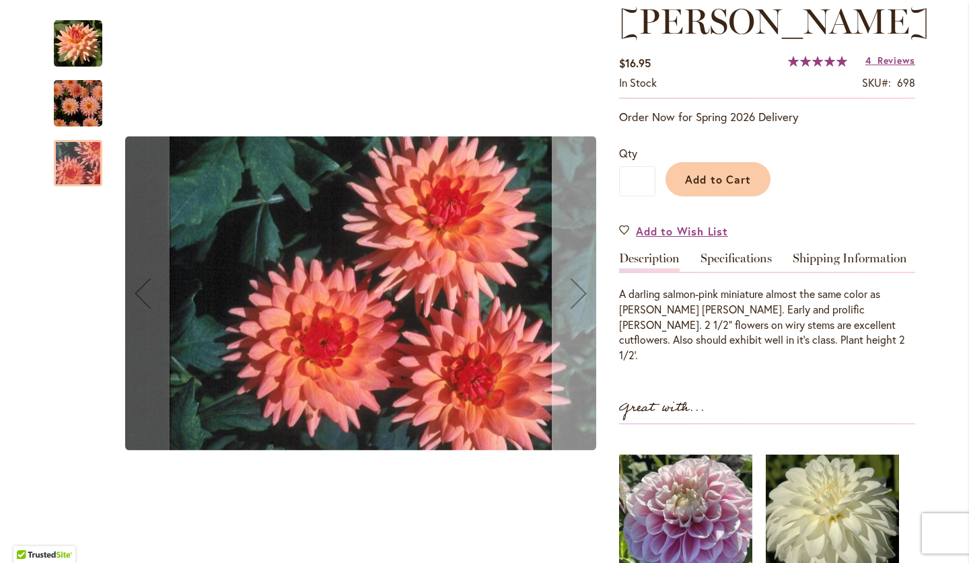
click at [579, 295] on div "Next" at bounding box center [579, 293] width 54 height 54
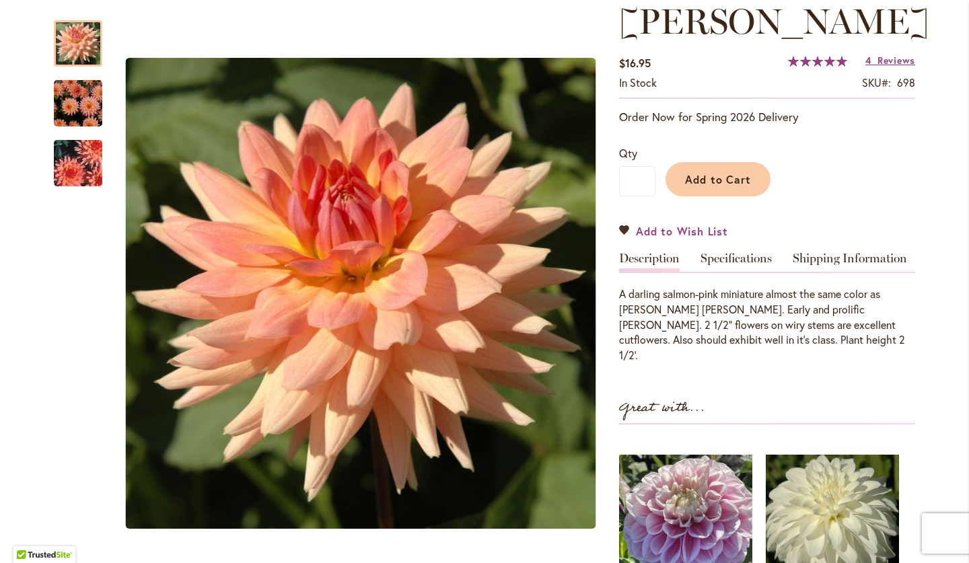
click at [675, 223] on span "Add to Wish List" at bounding box center [682, 230] width 92 height 15
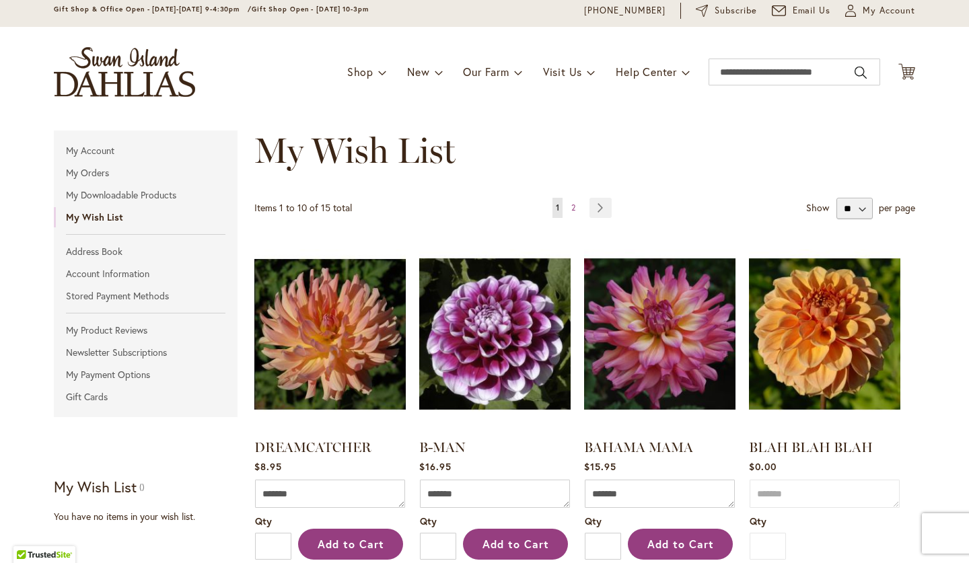
scroll to position [156, 0]
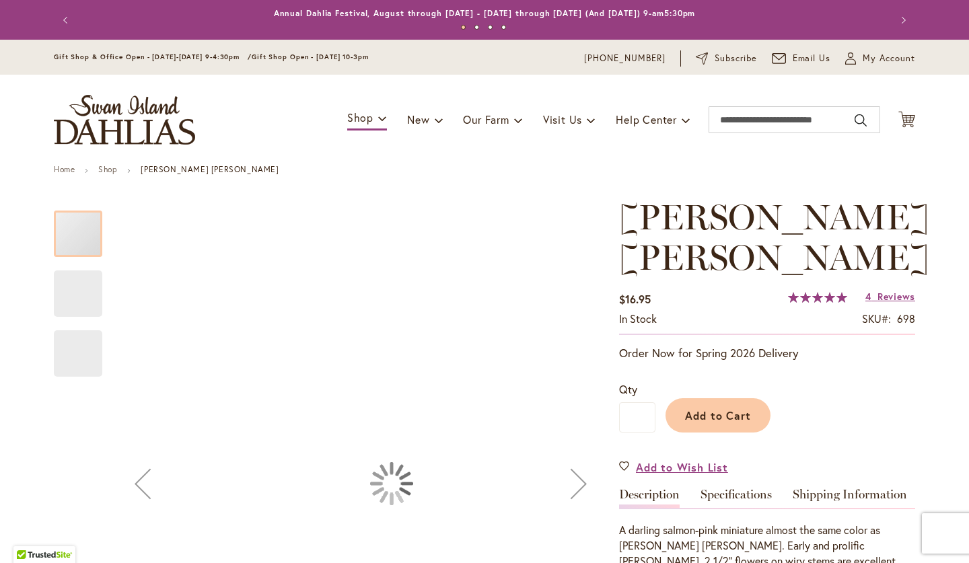
type input "****"
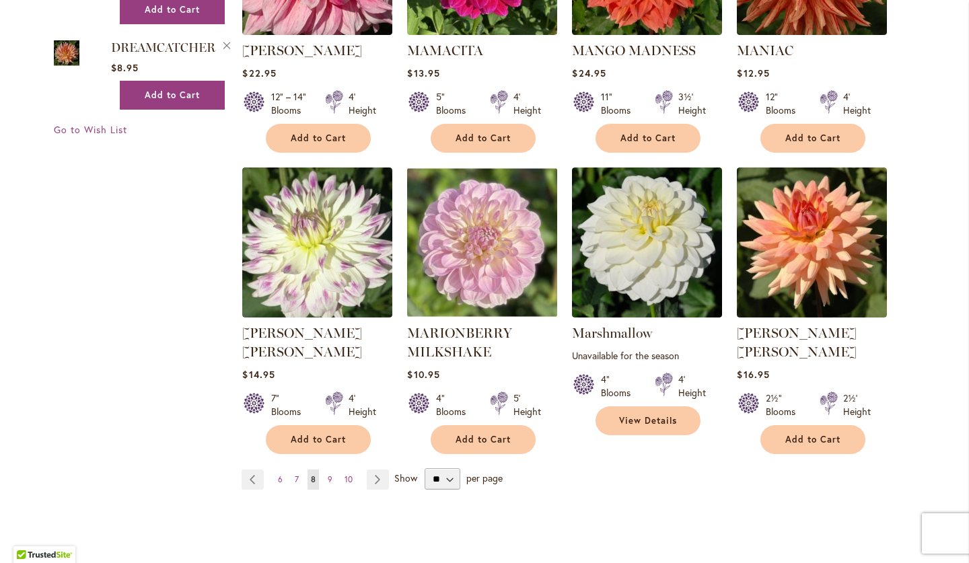
scroll to position [2269, 0]
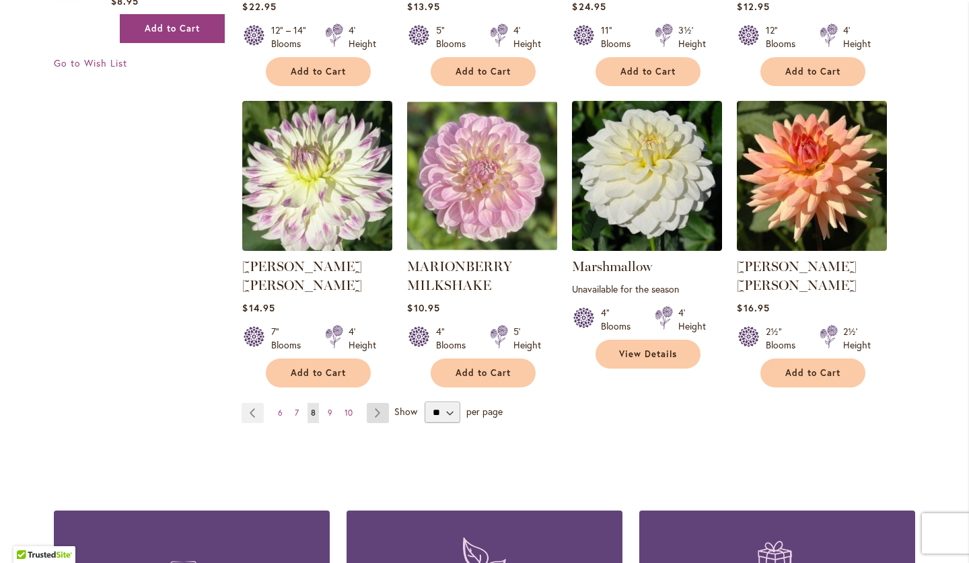
click at [378, 403] on link "Page Next" at bounding box center [378, 413] width 22 height 20
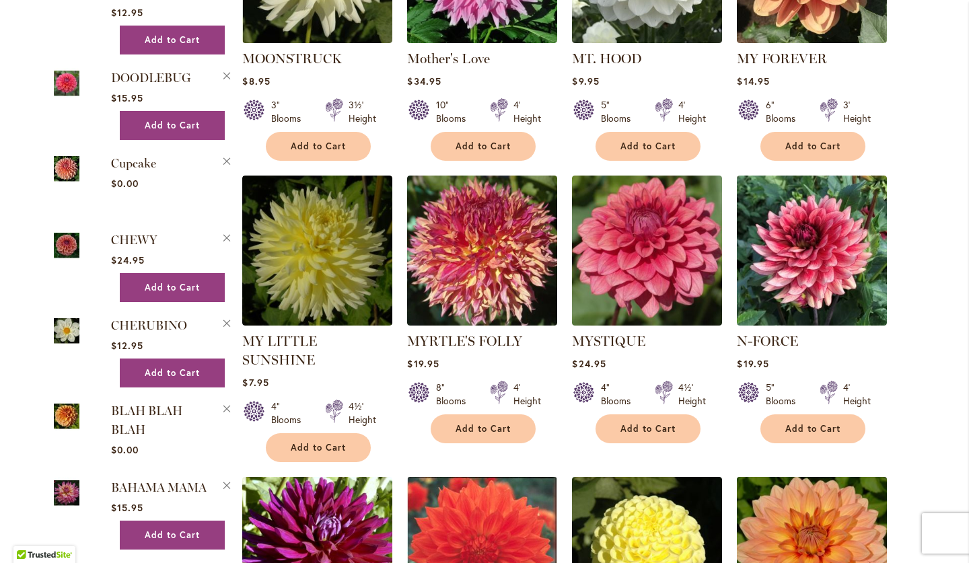
scroll to position [1590, 0]
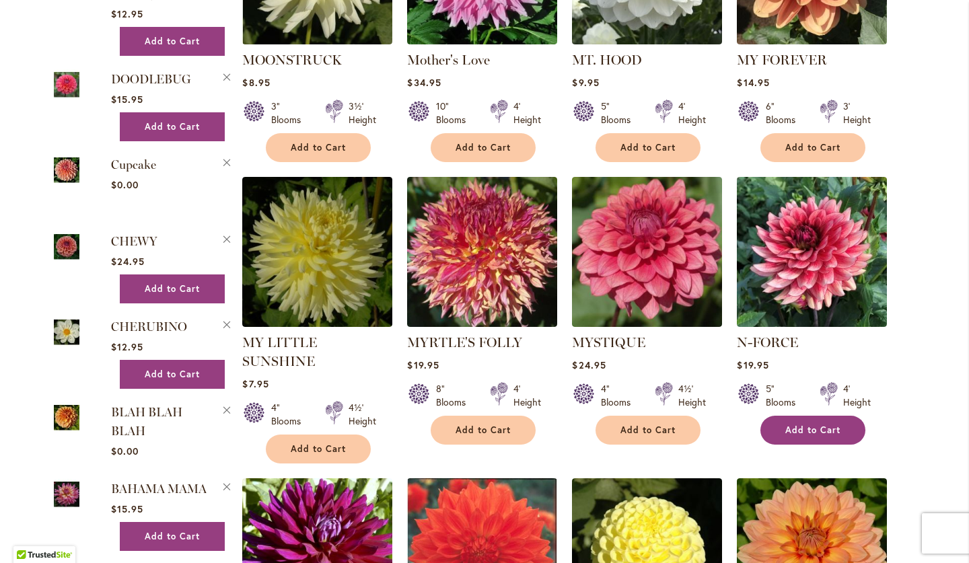
click at [789, 424] on span "Add to Cart" at bounding box center [812, 429] width 55 height 11
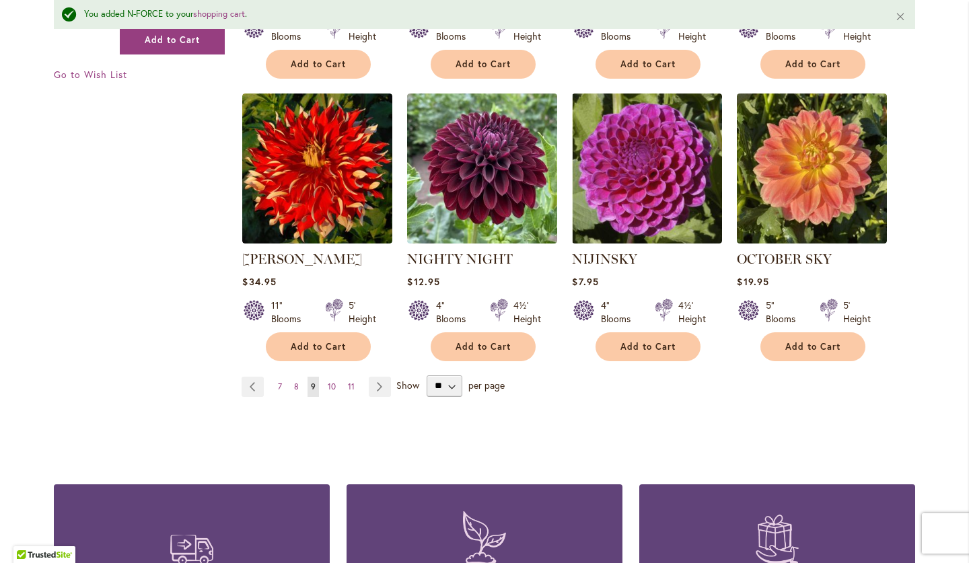
scroll to position [2295, 0]
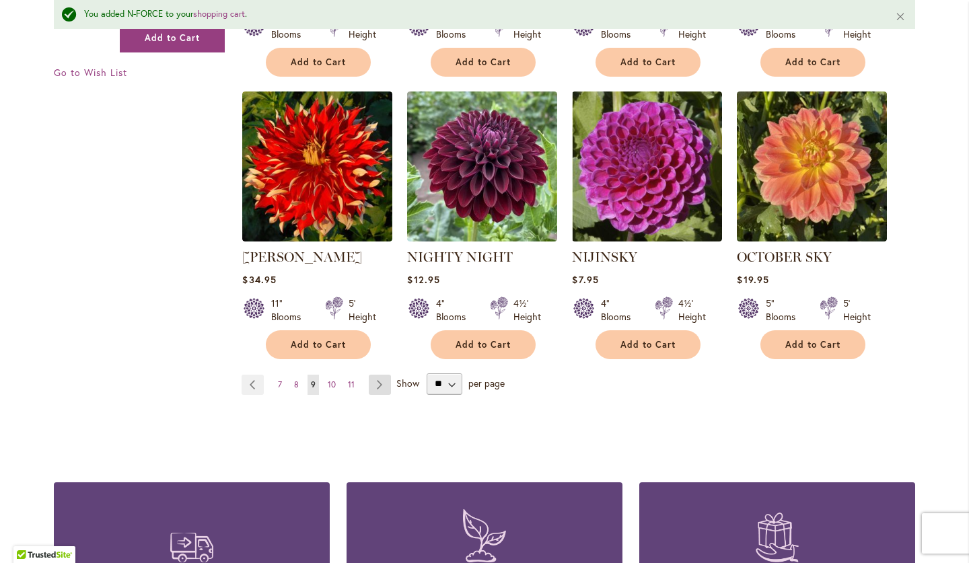
click at [379, 375] on link "Page Next" at bounding box center [380, 385] width 22 height 20
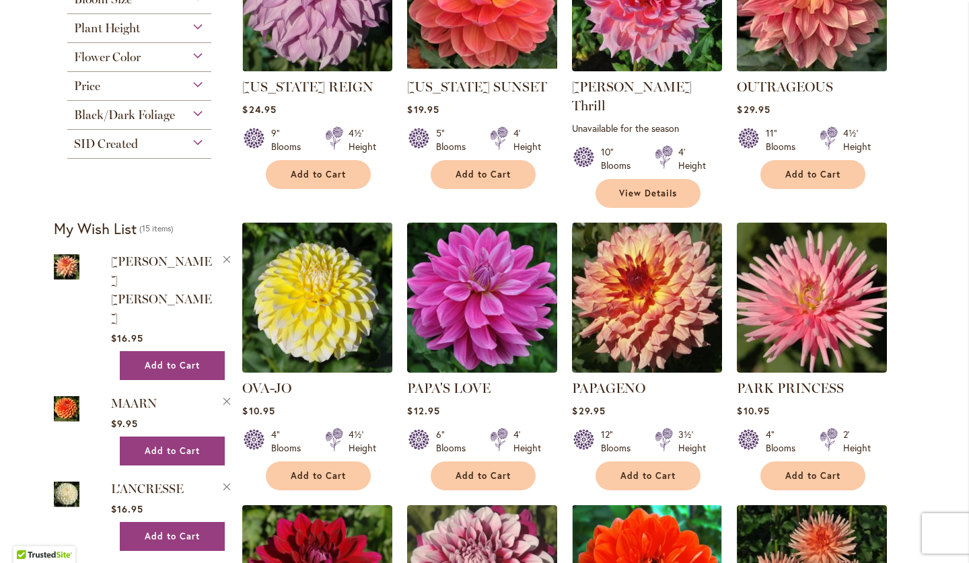
scroll to position [698, 0]
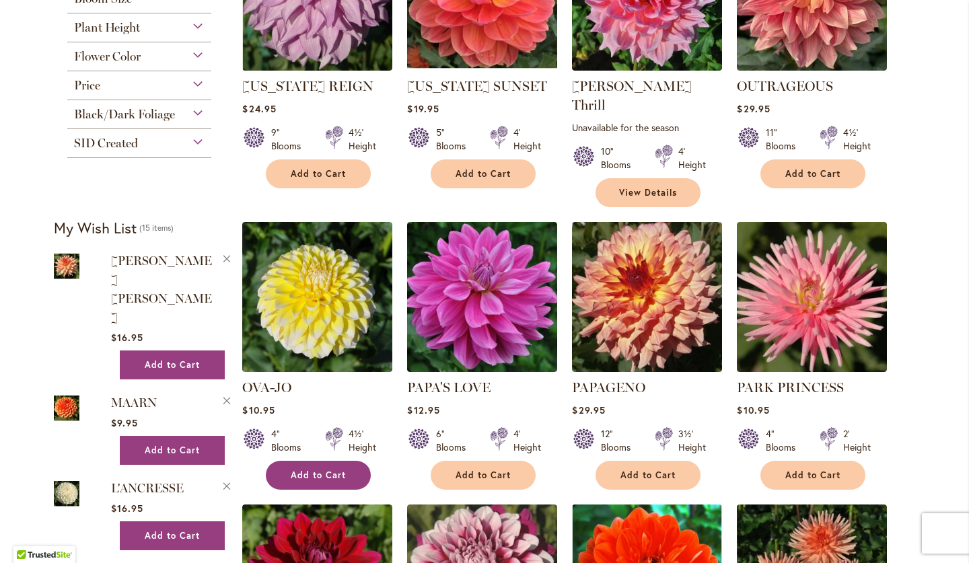
click at [328, 470] on span "Add to Cart" at bounding box center [318, 475] width 55 height 11
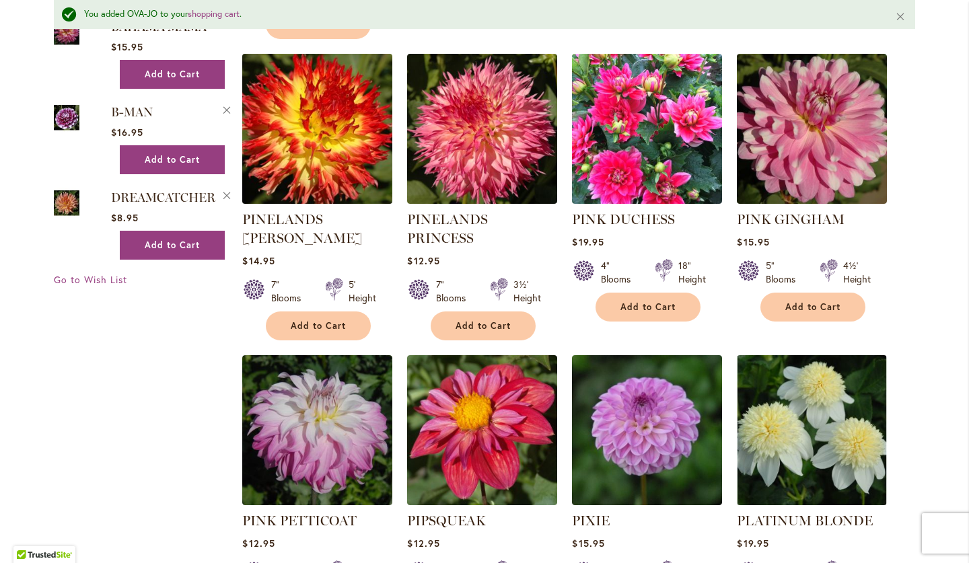
scroll to position [2095, 0]
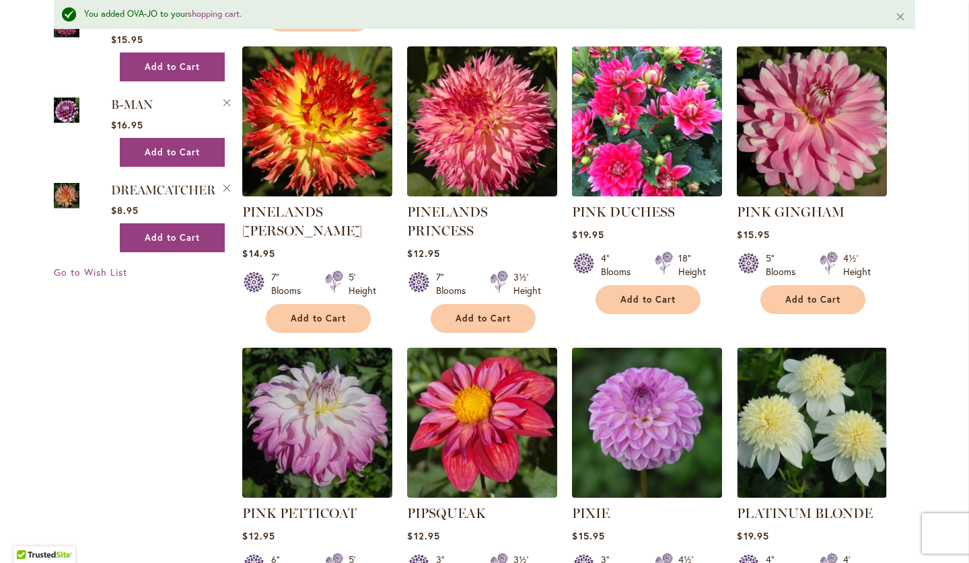
click at [620, 387] on img at bounding box center [646, 422] width 157 height 157
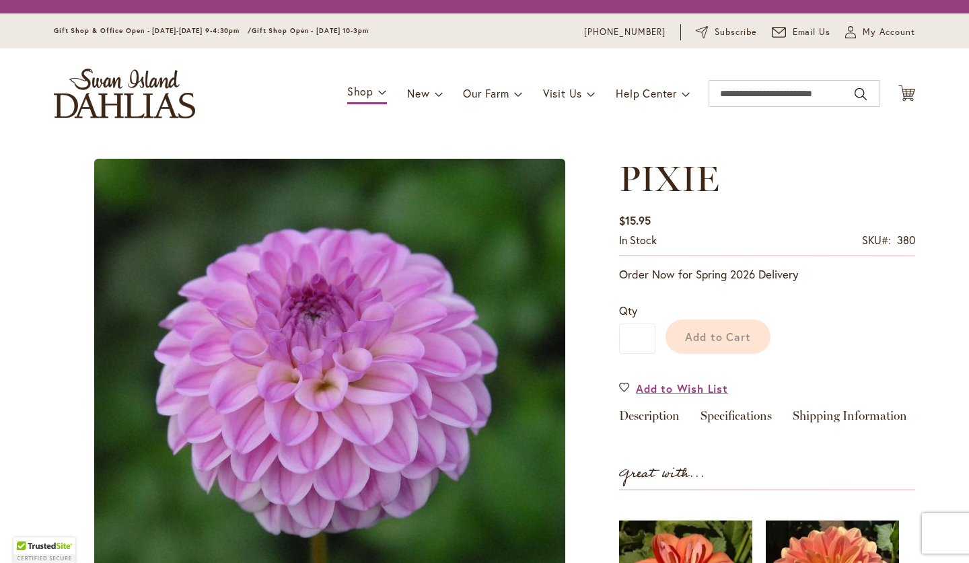
scroll to position [219, 0]
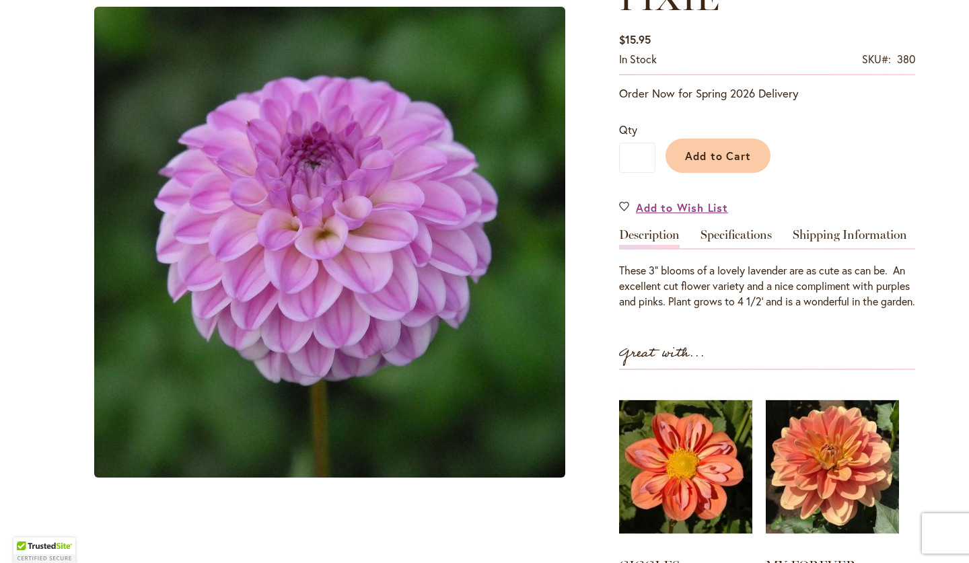
type input "****"
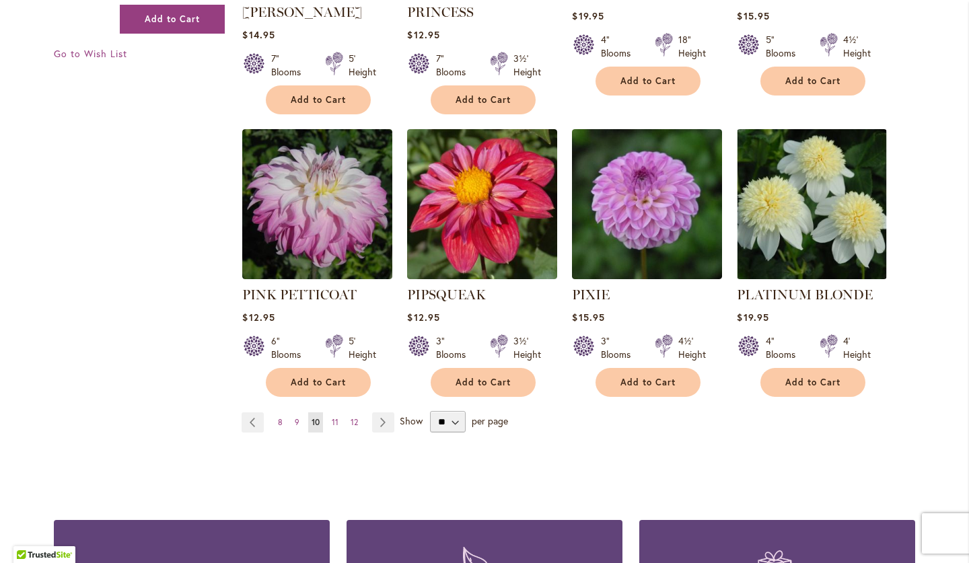
scroll to position [2280, 0]
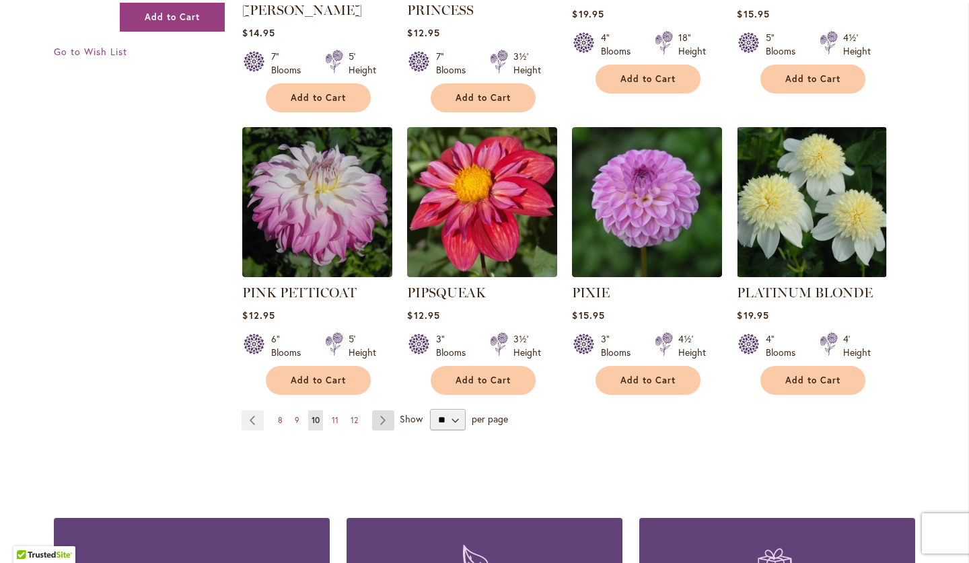
click at [382, 410] on link "Page Next" at bounding box center [383, 420] width 22 height 20
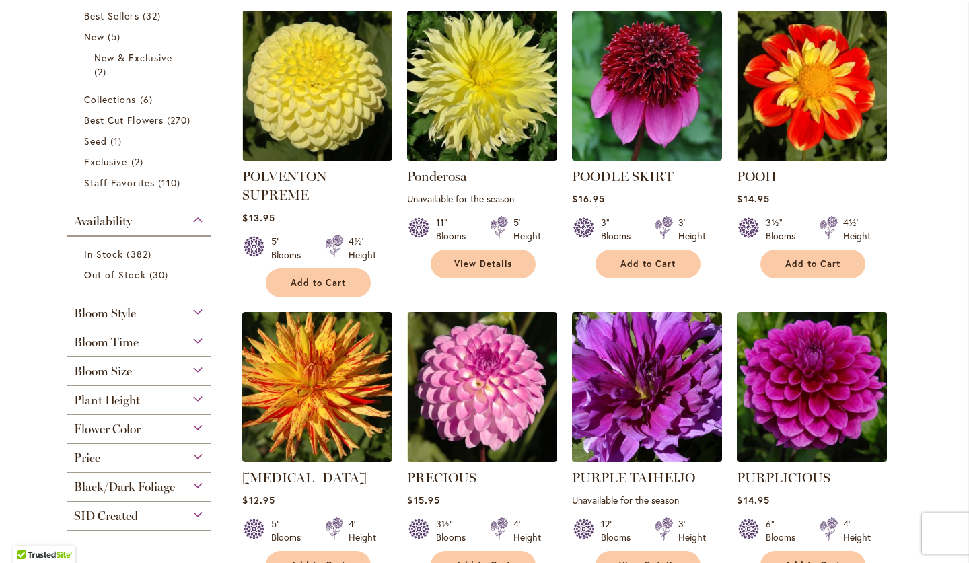
scroll to position [443, 0]
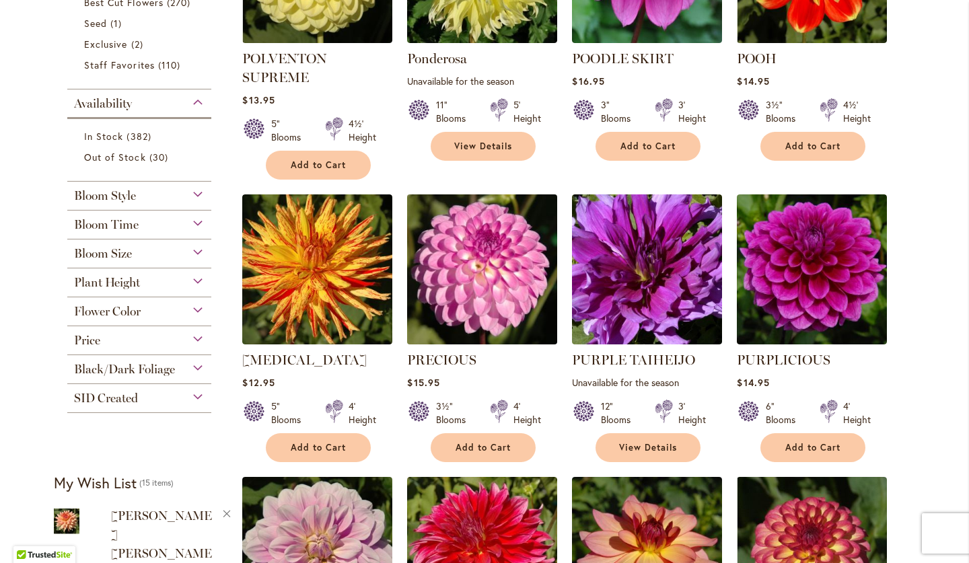
click at [457, 273] on img at bounding box center [482, 269] width 157 height 157
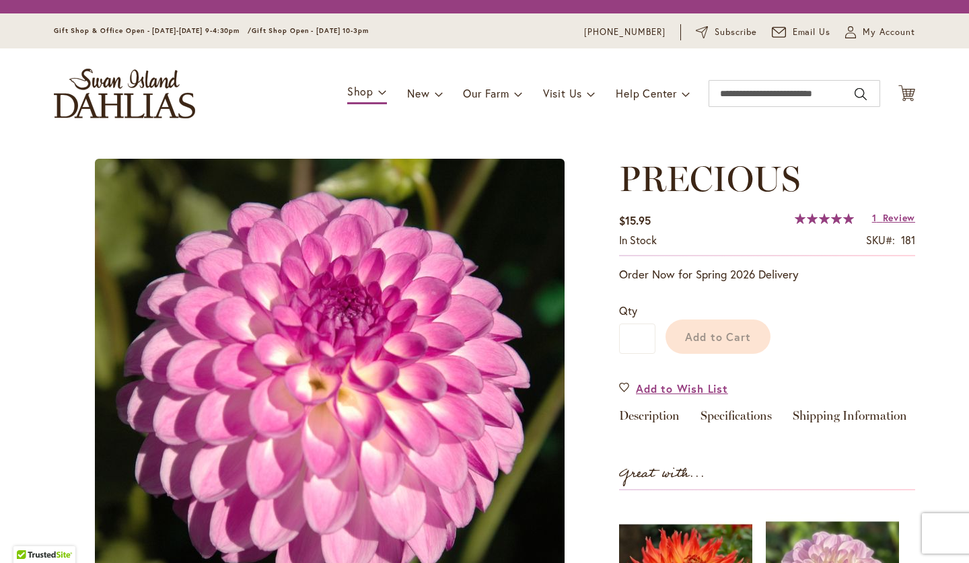
scroll to position [184, 0]
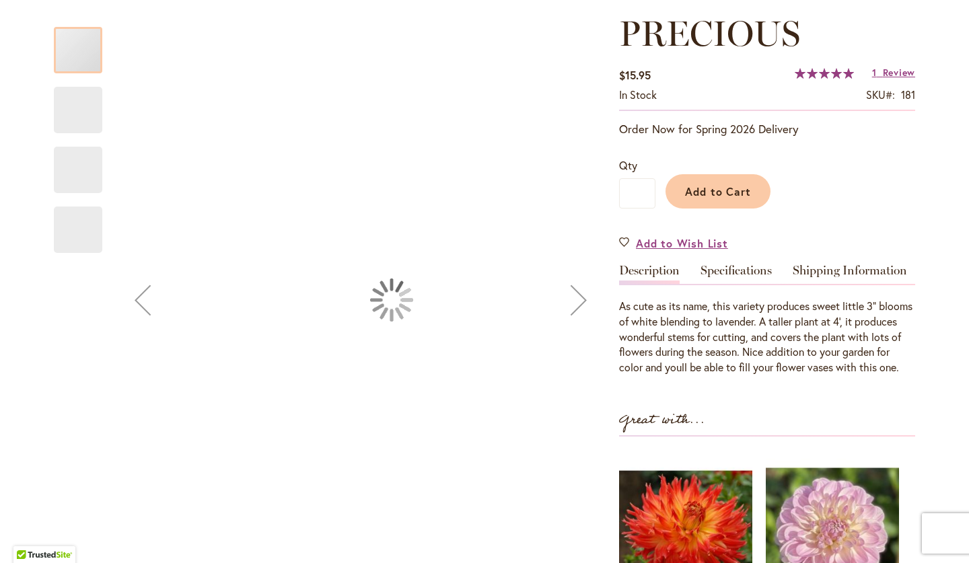
type input "****"
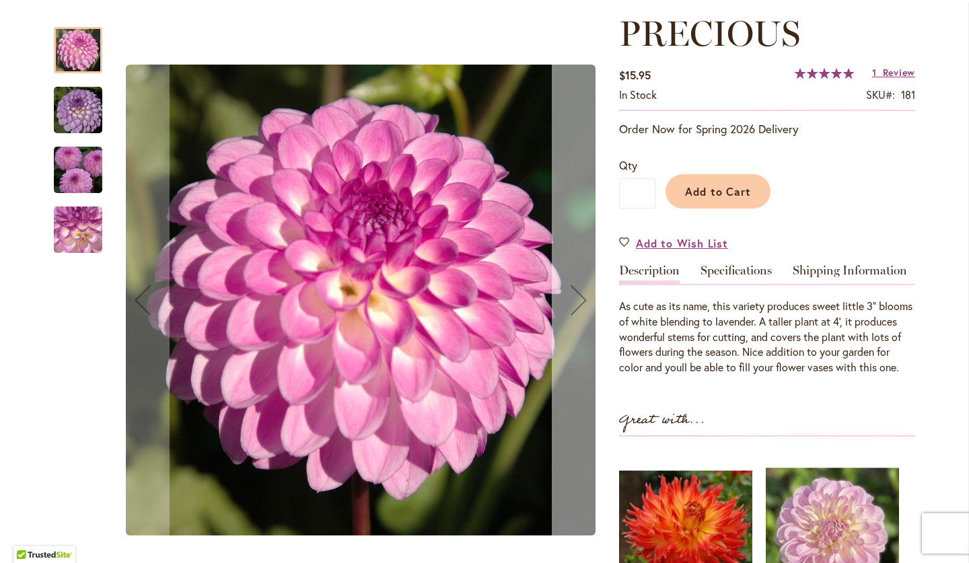
click at [576, 303] on div "Next" at bounding box center [579, 300] width 54 height 54
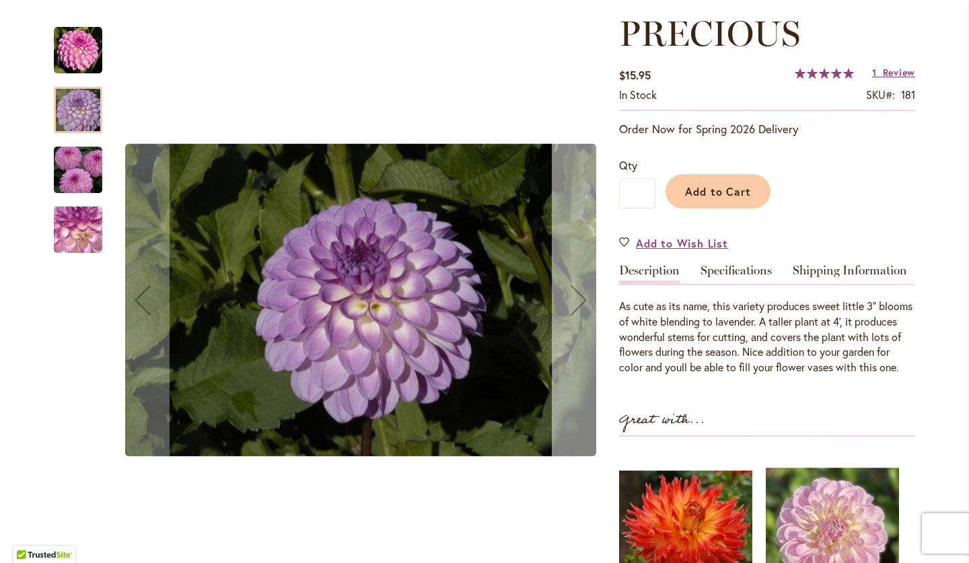
click at [576, 303] on div "Next" at bounding box center [579, 300] width 54 height 54
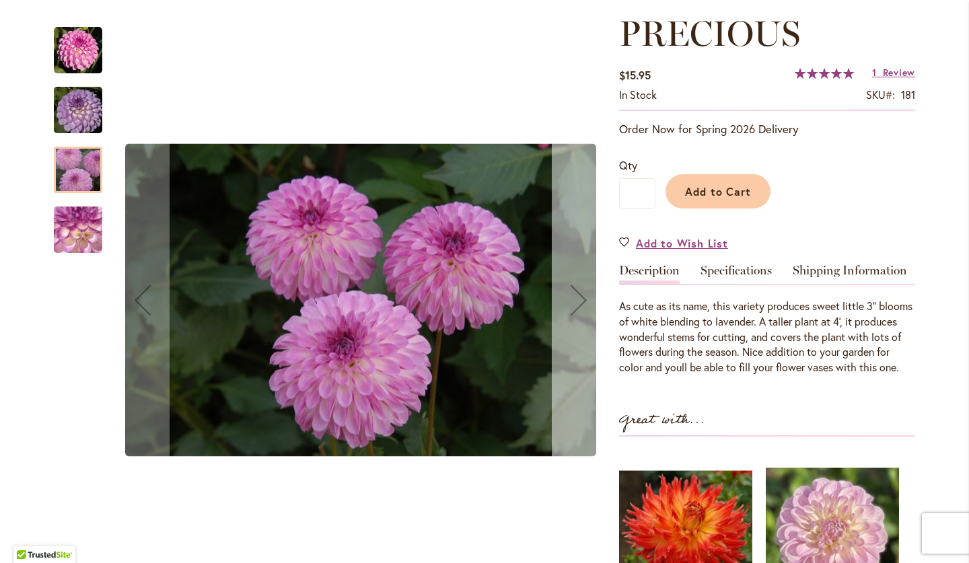
click at [576, 303] on div "Next" at bounding box center [579, 300] width 54 height 54
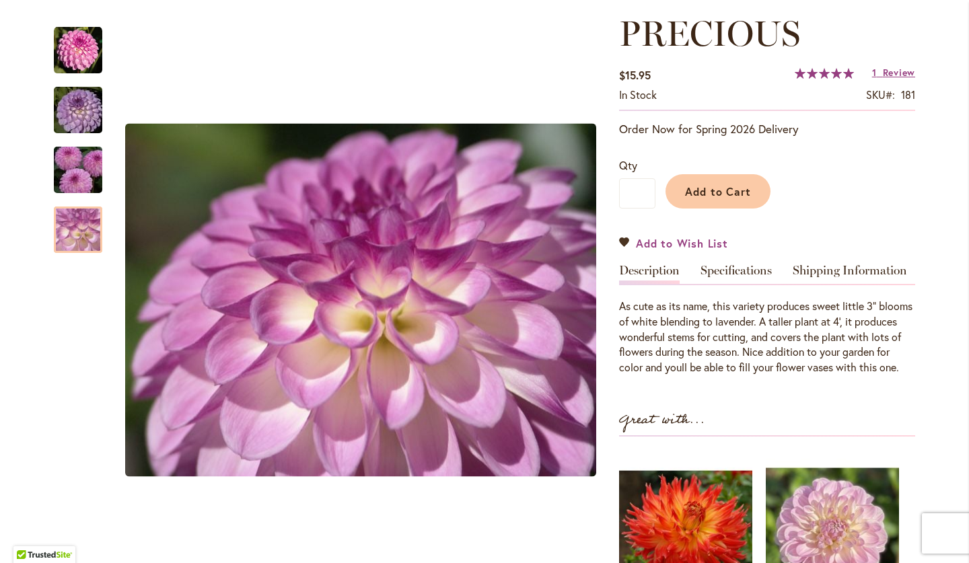
click at [710, 239] on span "Add to Wish List" at bounding box center [682, 242] width 92 height 15
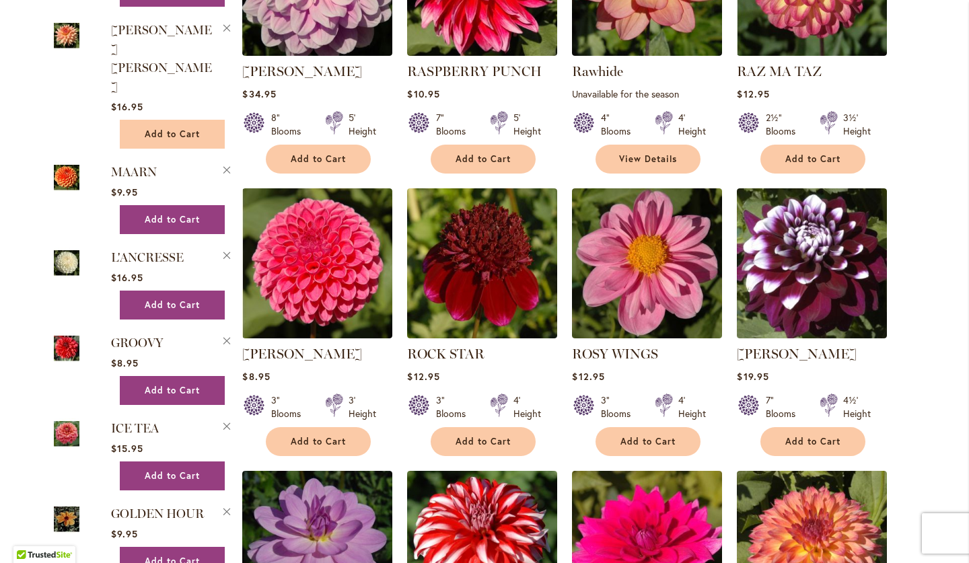
scroll to position [1025, 0]
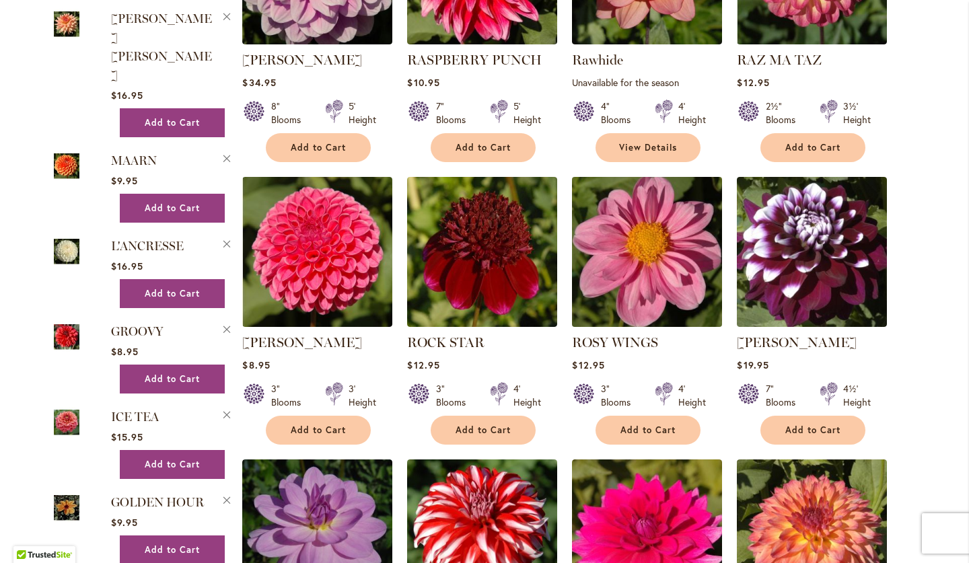
click at [618, 301] on img at bounding box center [646, 252] width 157 height 157
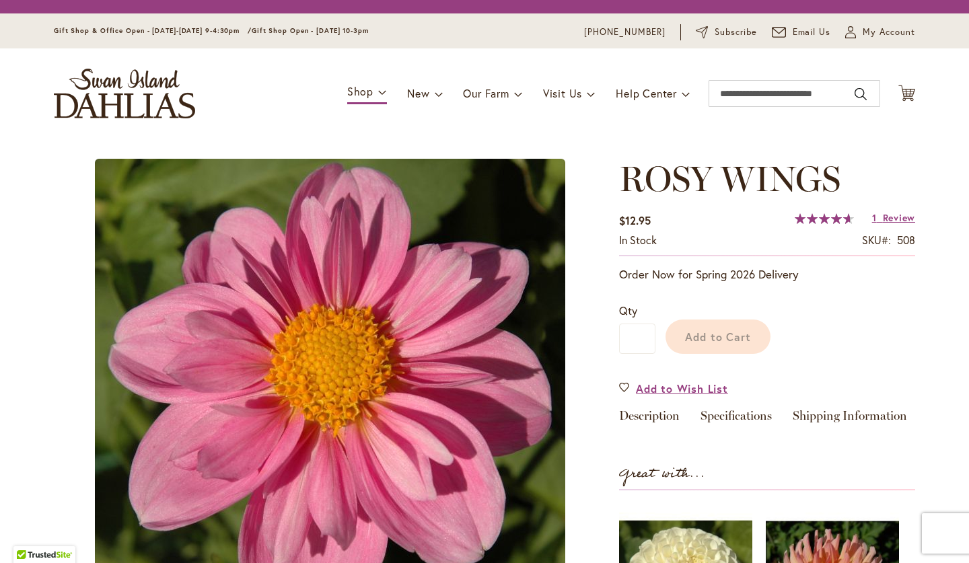
scroll to position [184, 0]
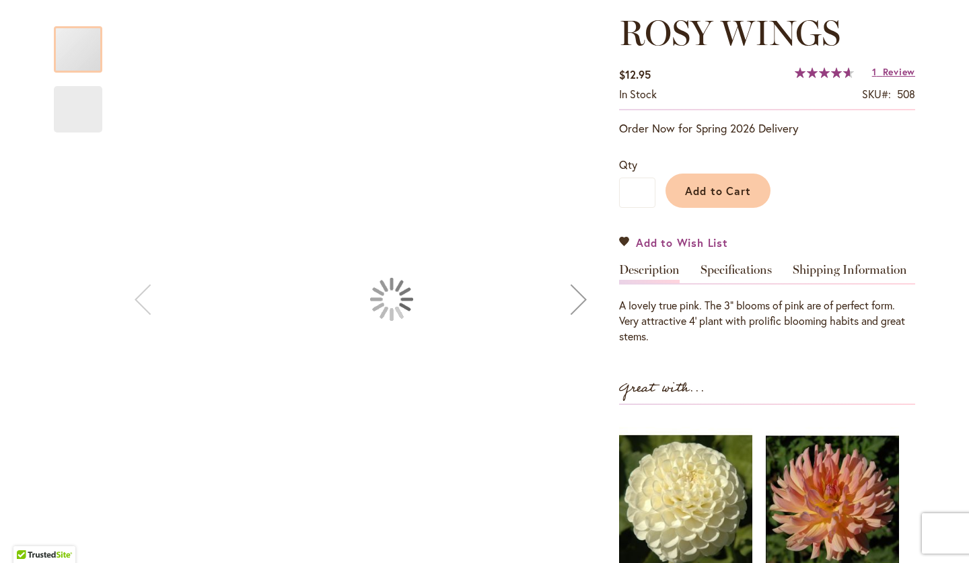
type input "****"
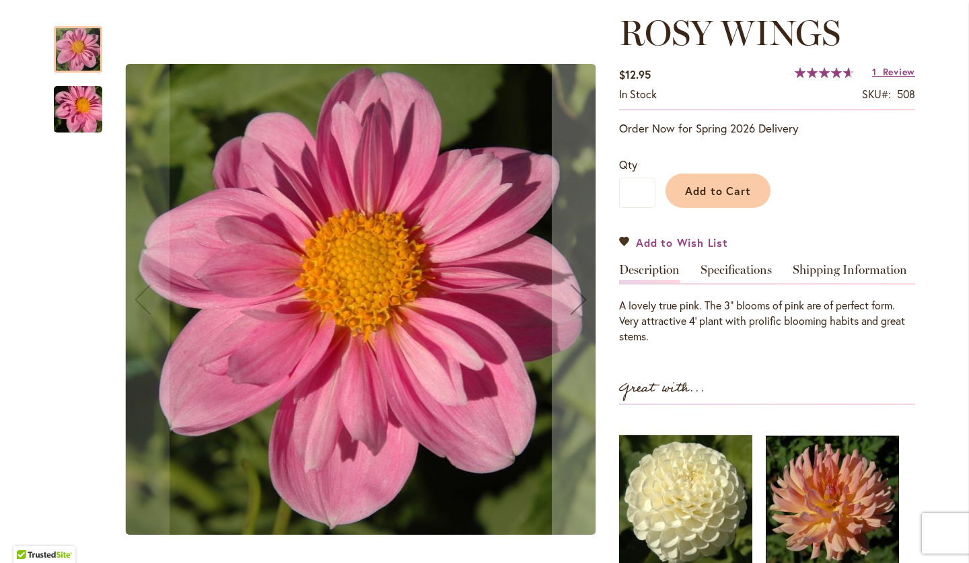
click at [657, 241] on span "Add to Wish List" at bounding box center [682, 242] width 92 height 15
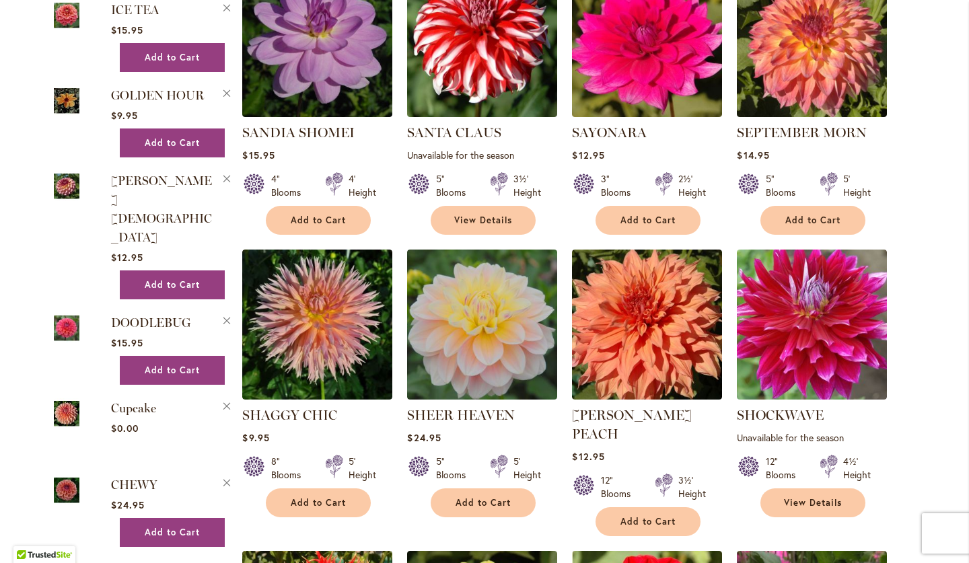
scroll to position [1546, 0]
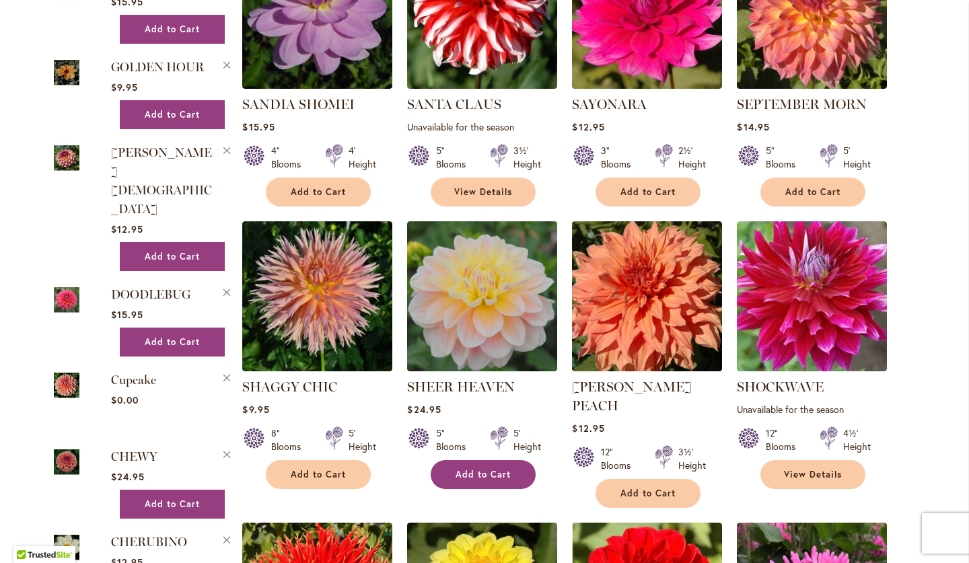
click at [495, 469] on span "Add to Cart" at bounding box center [482, 474] width 55 height 11
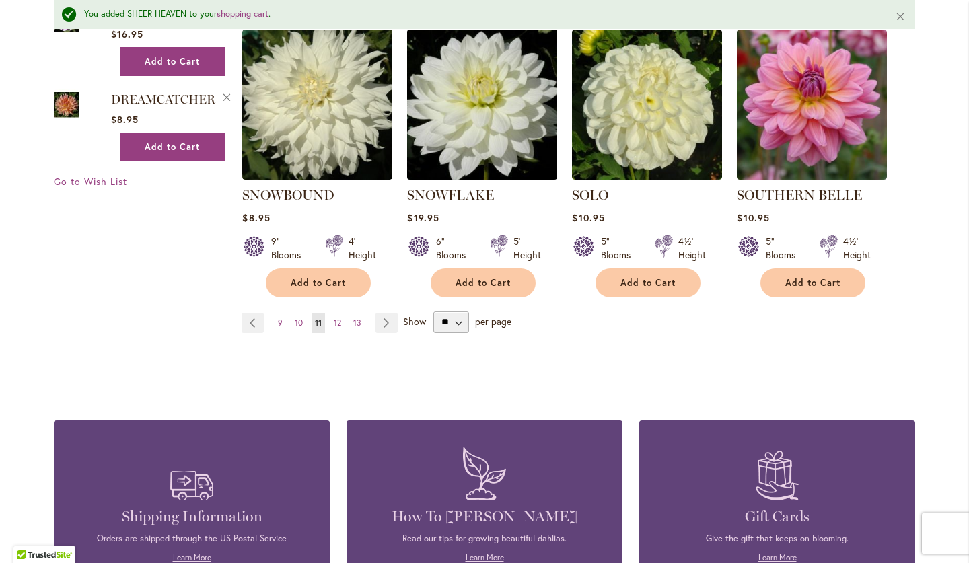
scroll to position [2388, 0]
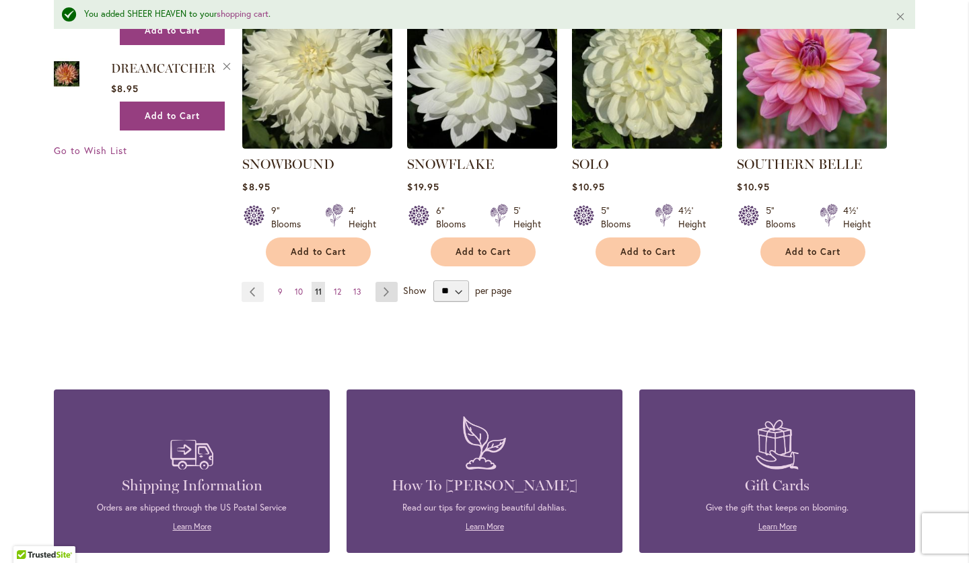
click at [389, 282] on link "Page Next" at bounding box center [386, 292] width 22 height 20
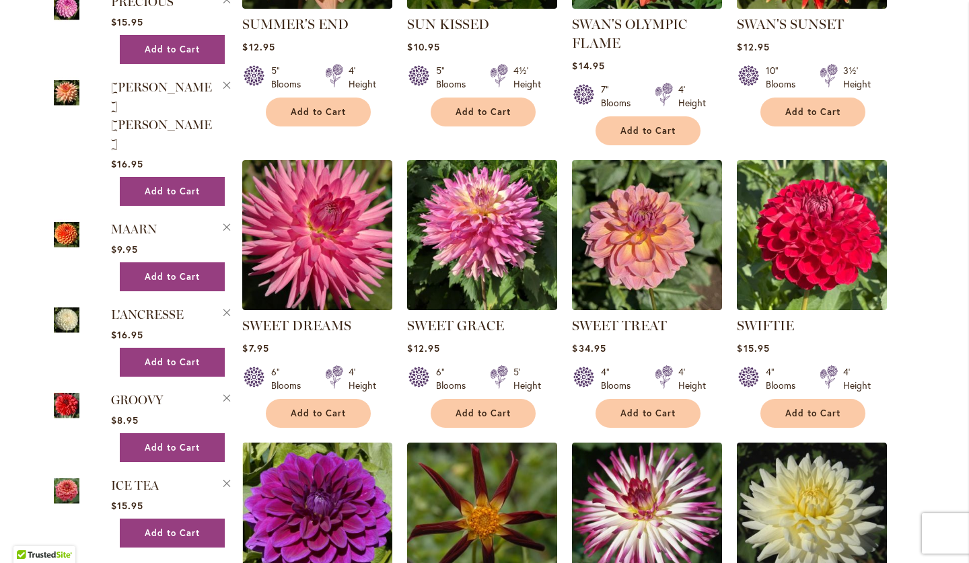
scroll to position [1043, 0]
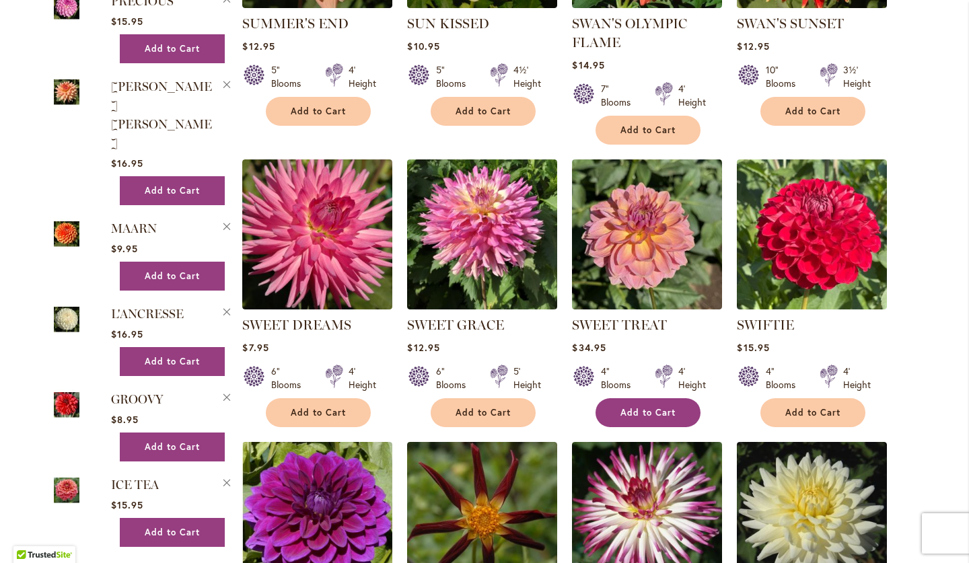
click at [644, 413] on span "Add to Cart" at bounding box center [647, 412] width 55 height 11
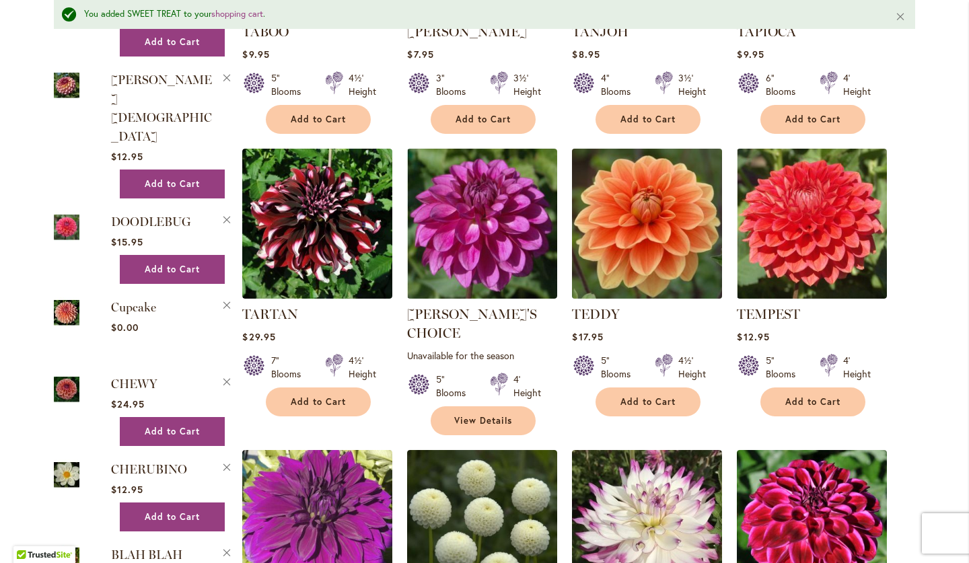
scroll to position [1657, 0]
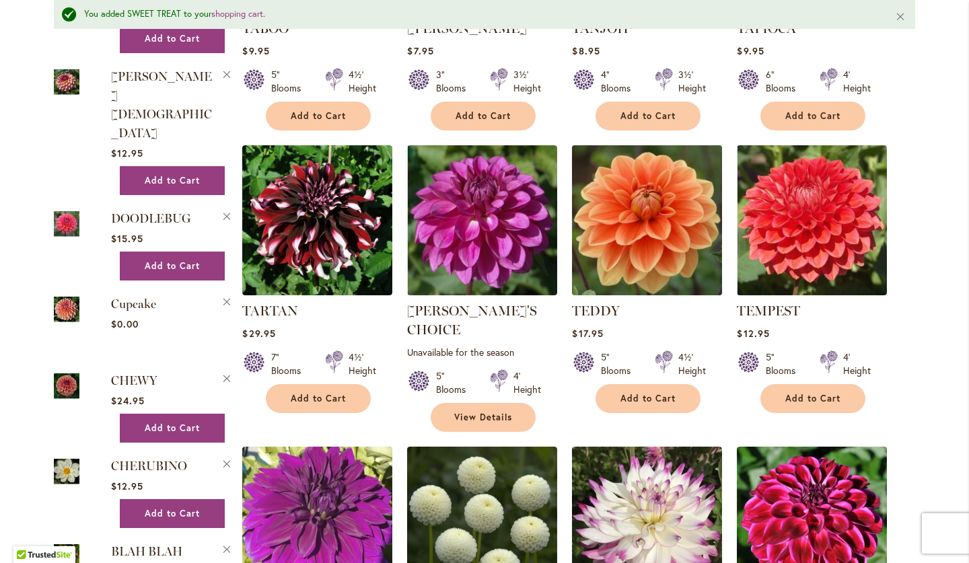
click at [640, 256] on img at bounding box center [646, 219] width 157 height 157
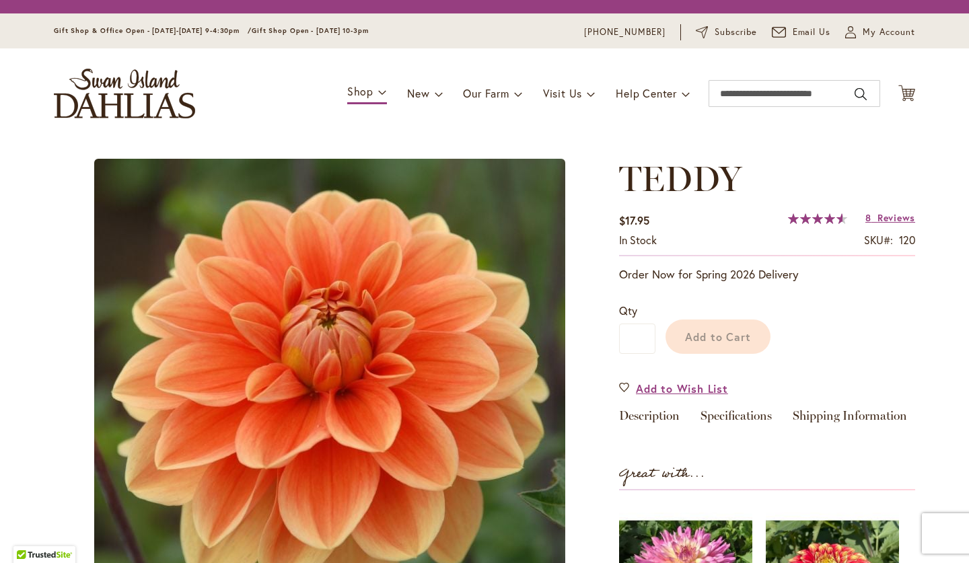
scroll to position [139, 0]
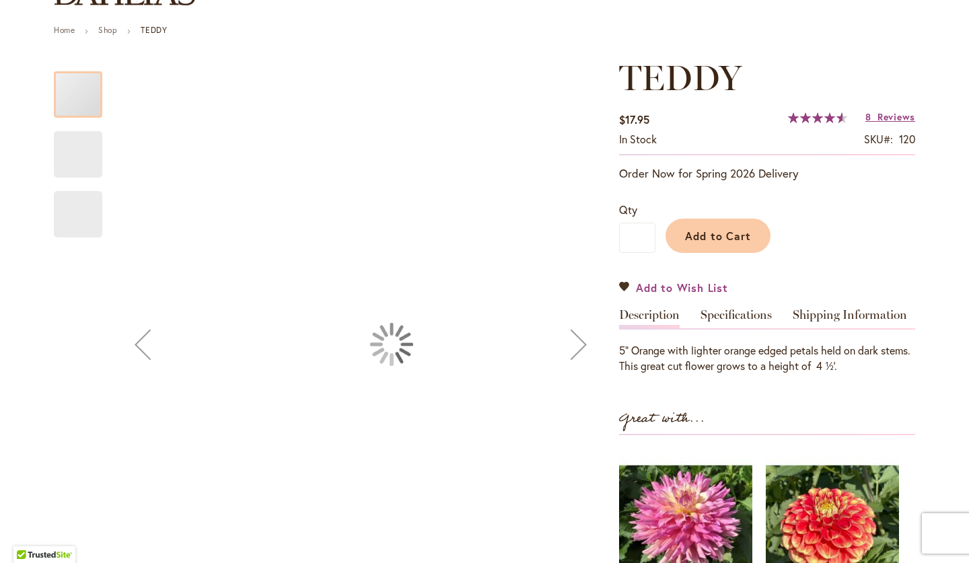
type input "****"
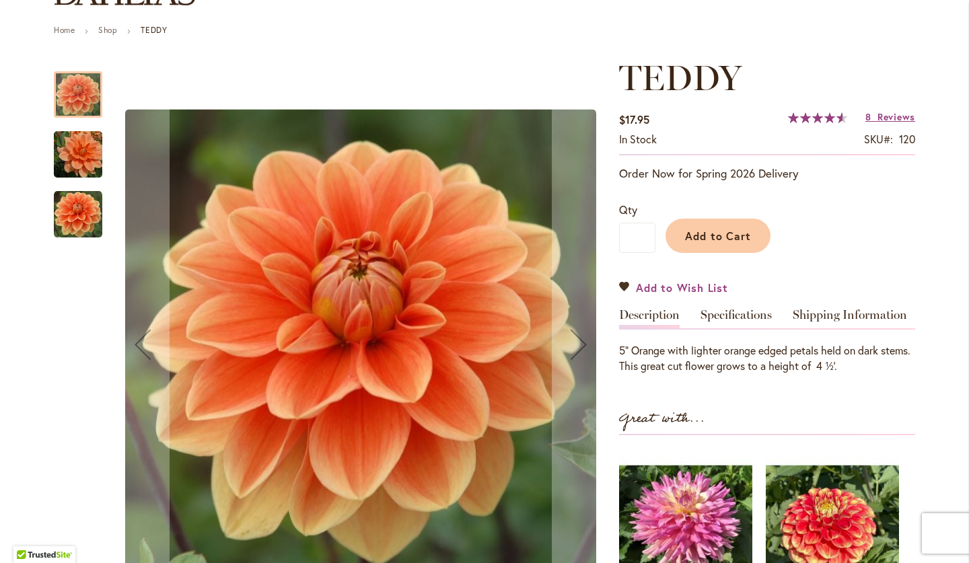
click at [640, 287] on span "Add to Wish List" at bounding box center [682, 287] width 92 height 15
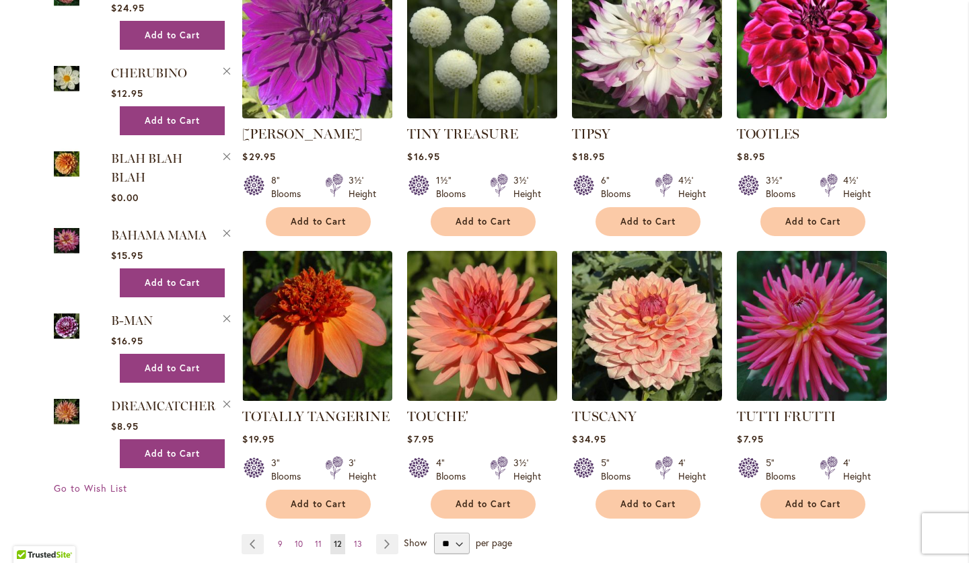
scroll to position [2112, 0]
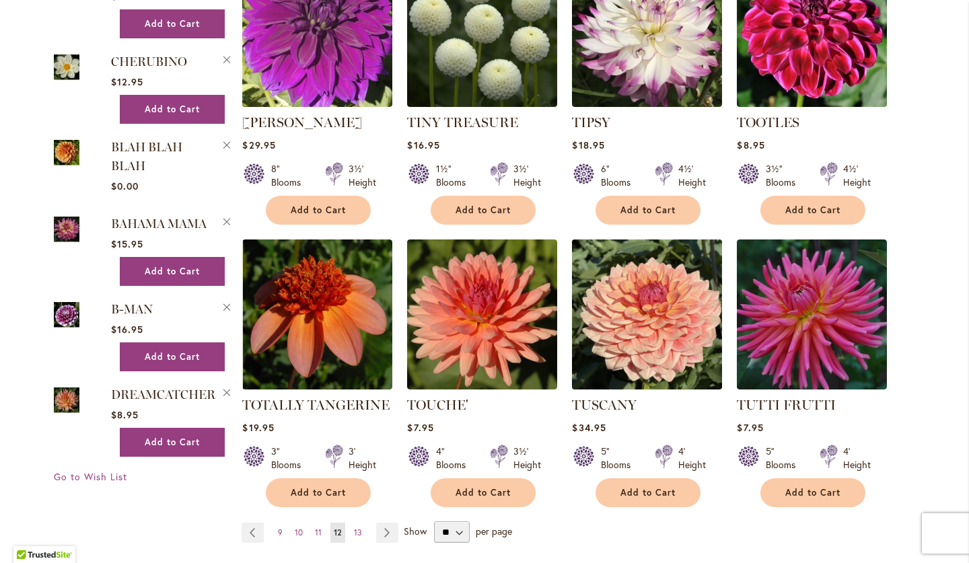
click at [641, 303] on img at bounding box center [646, 314] width 157 height 157
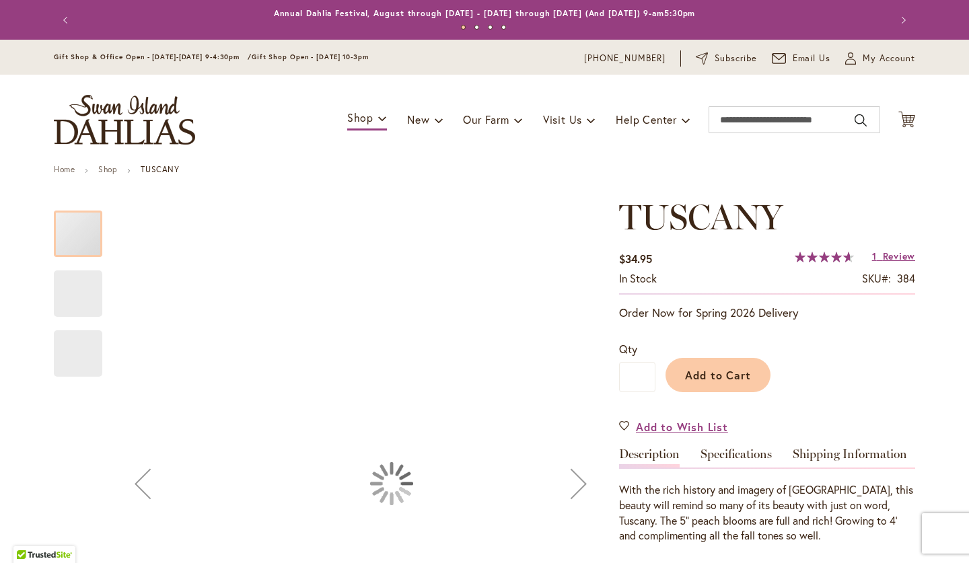
type input "****"
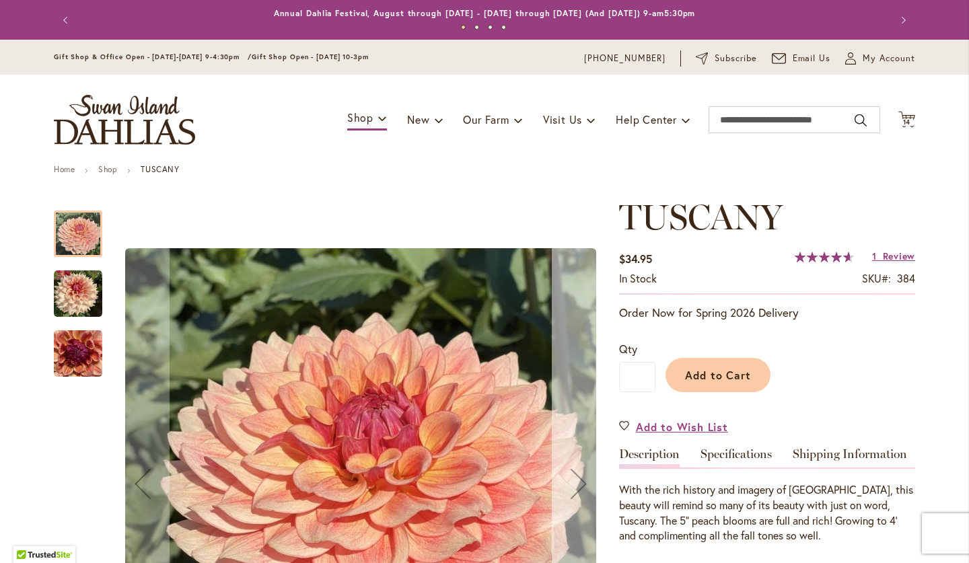
scroll to position [134, 0]
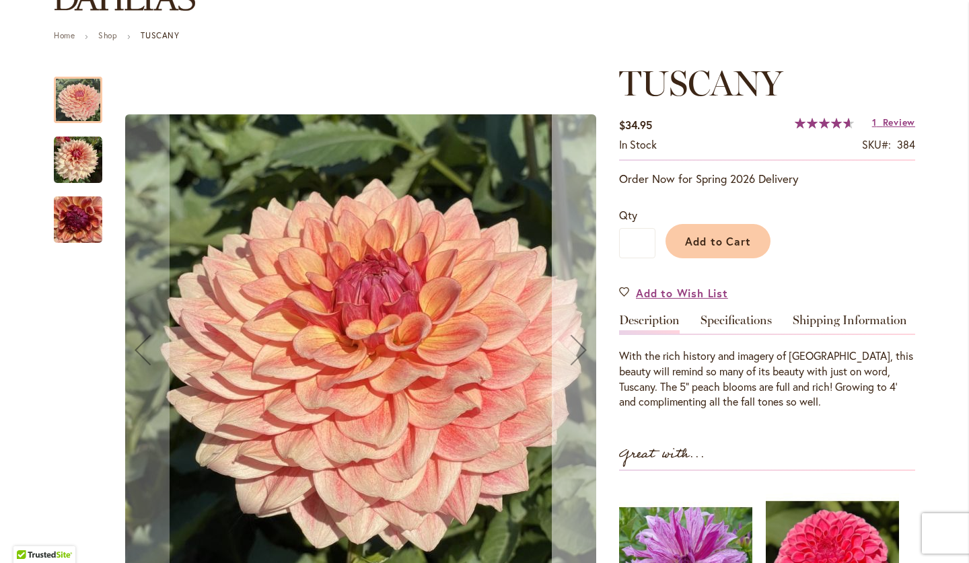
click at [566, 344] on div "Next" at bounding box center [579, 350] width 54 height 54
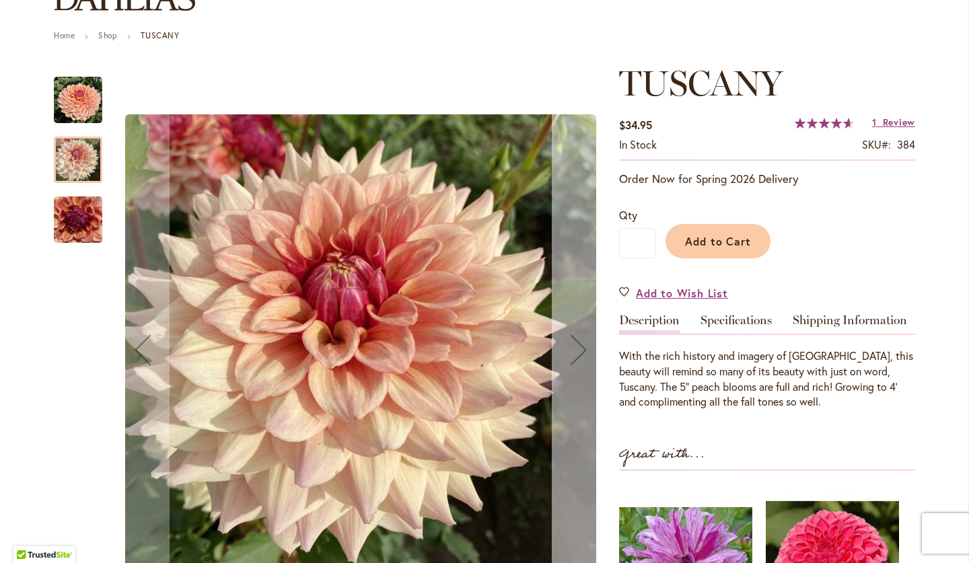
click at [566, 344] on div "Next" at bounding box center [579, 350] width 54 height 54
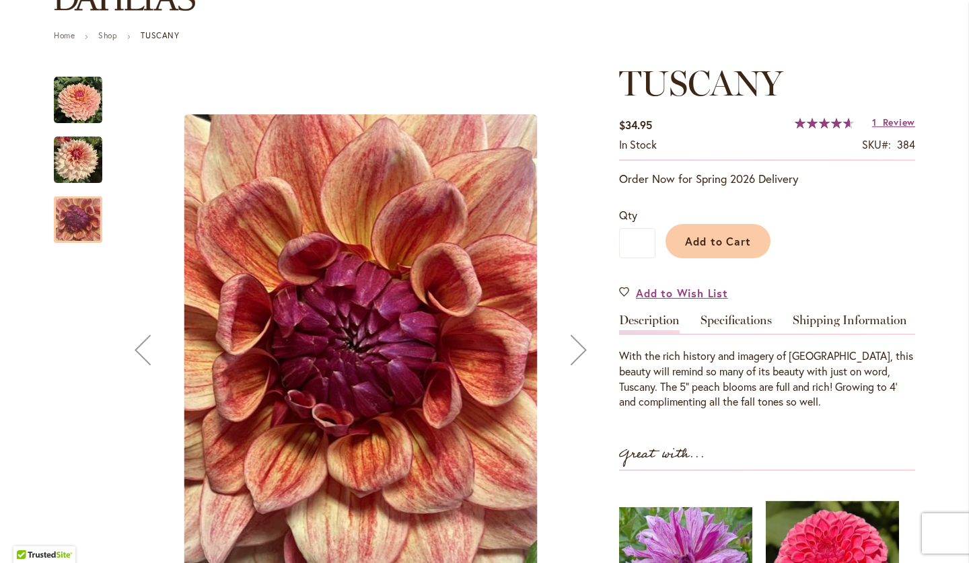
click at [566, 344] on div "Next" at bounding box center [579, 350] width 54 height 54
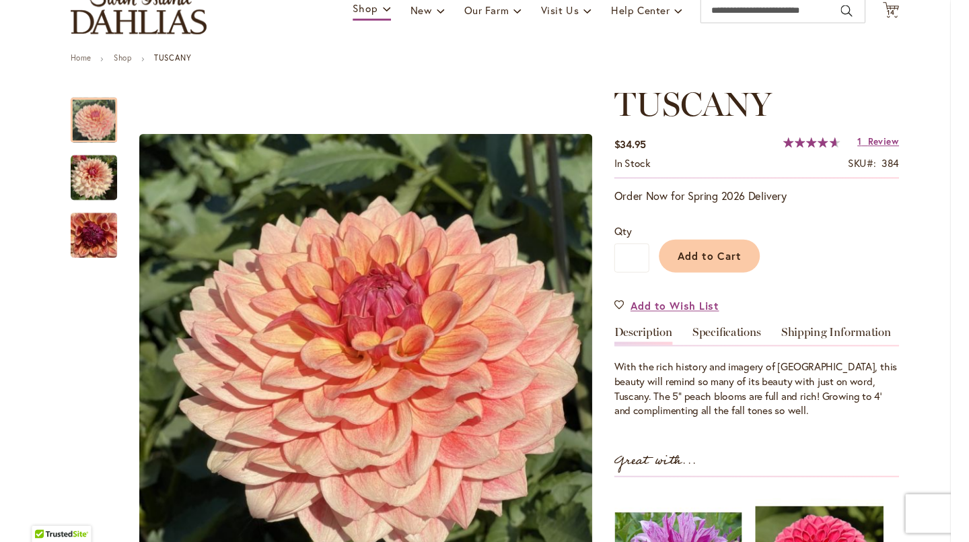
scroll to position [108, 0]
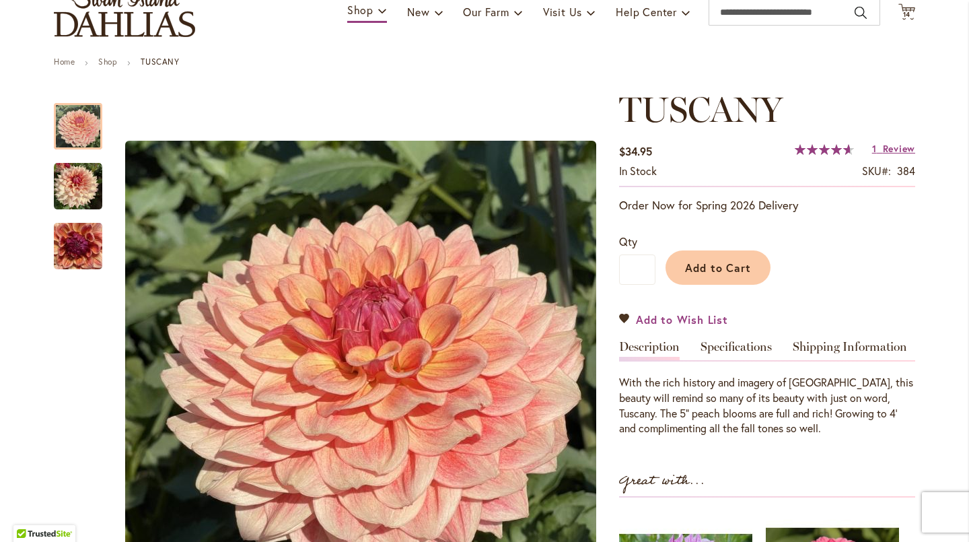
click at [700, 317] on span "Add to Wish List" at bounding box center [682, 318] width 92 height 15
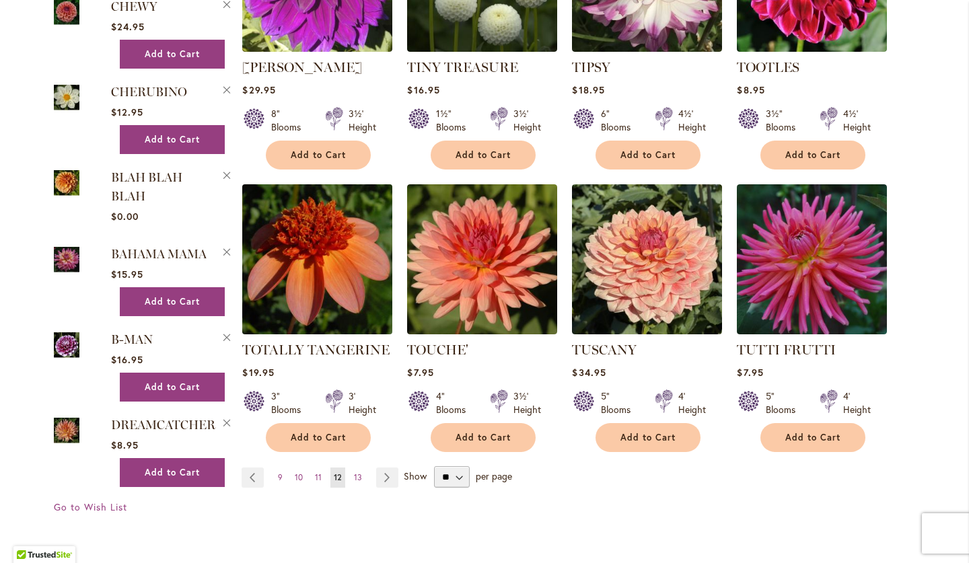
scroll to position [2167, 0]
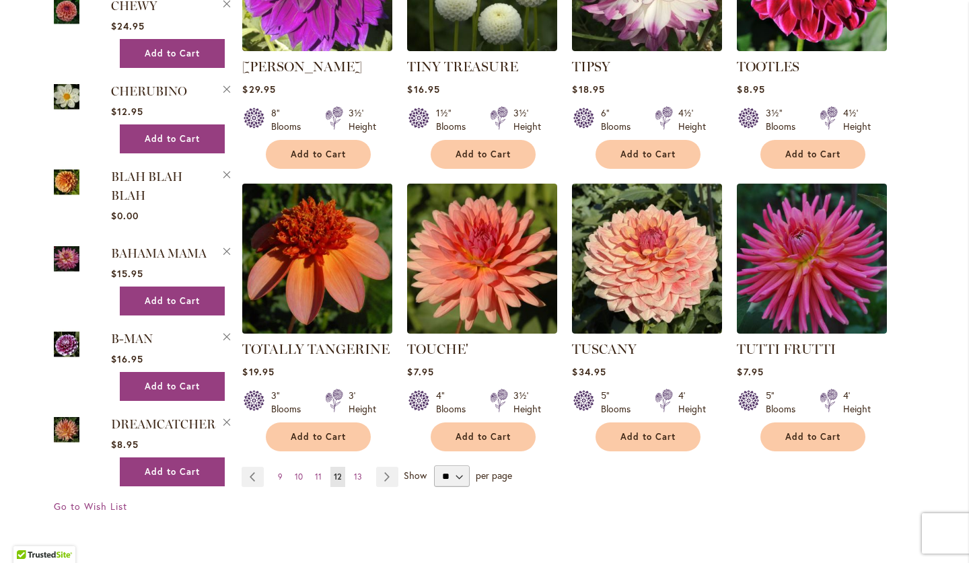
click at [295, 196] on img at bounding box center [317, 258] width 157 height 157
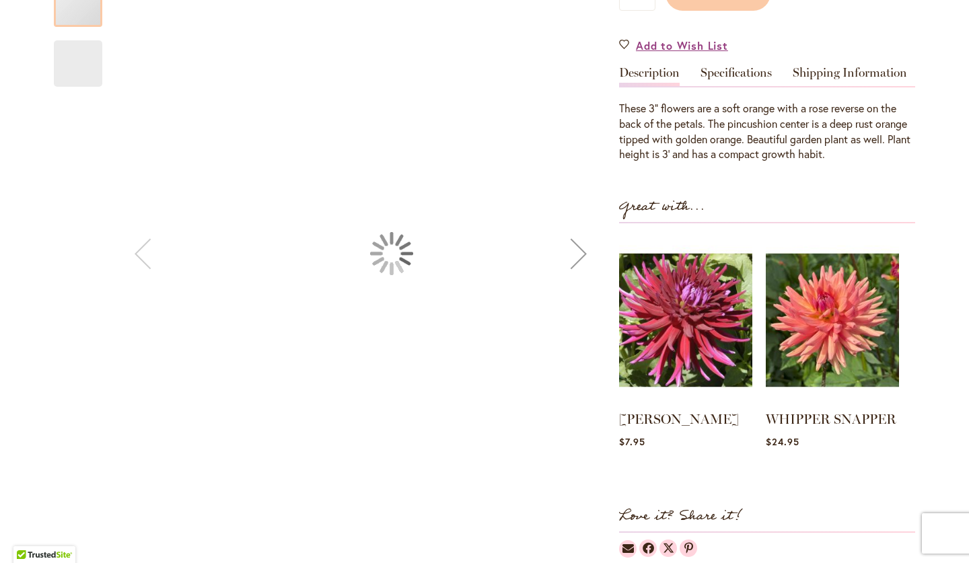
scroll to position [426, 0]
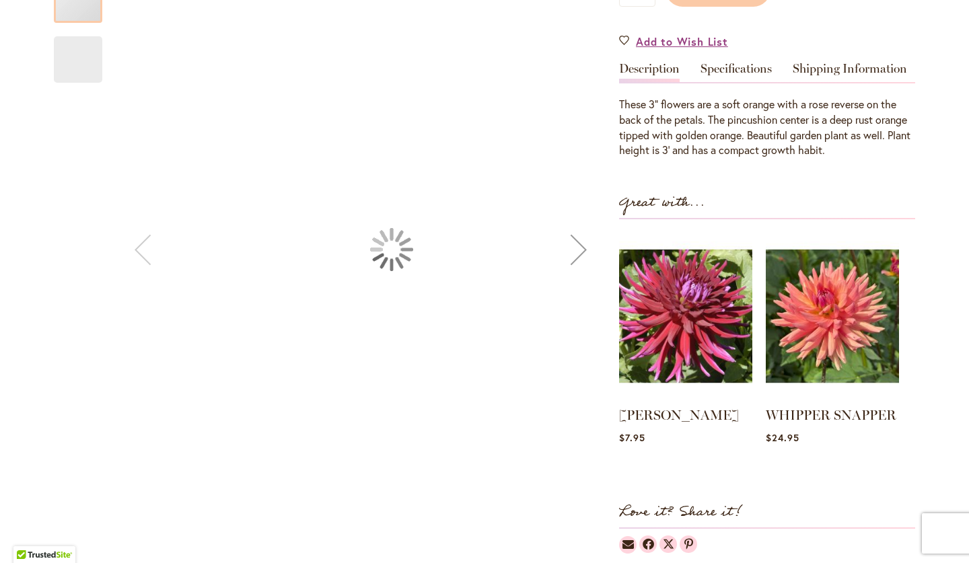
type input "****"
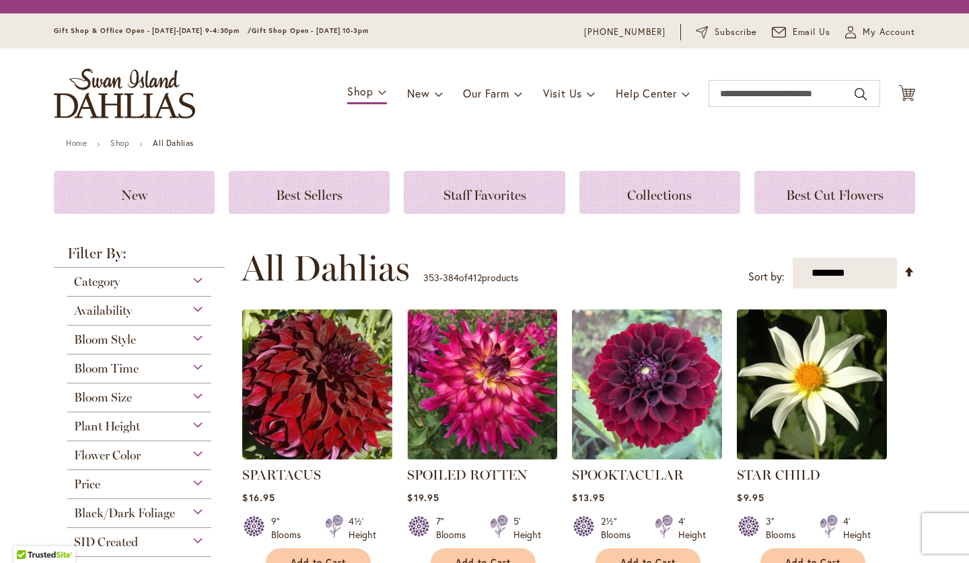
scroll to position [566, 0]
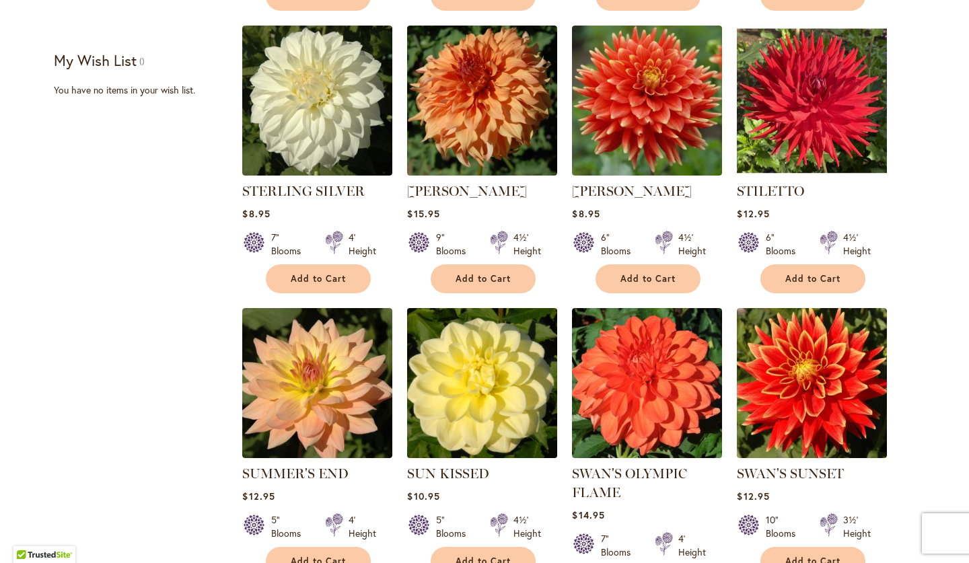
click at [484, 418] on img at bounding box center [482, 383] width 157 height 157
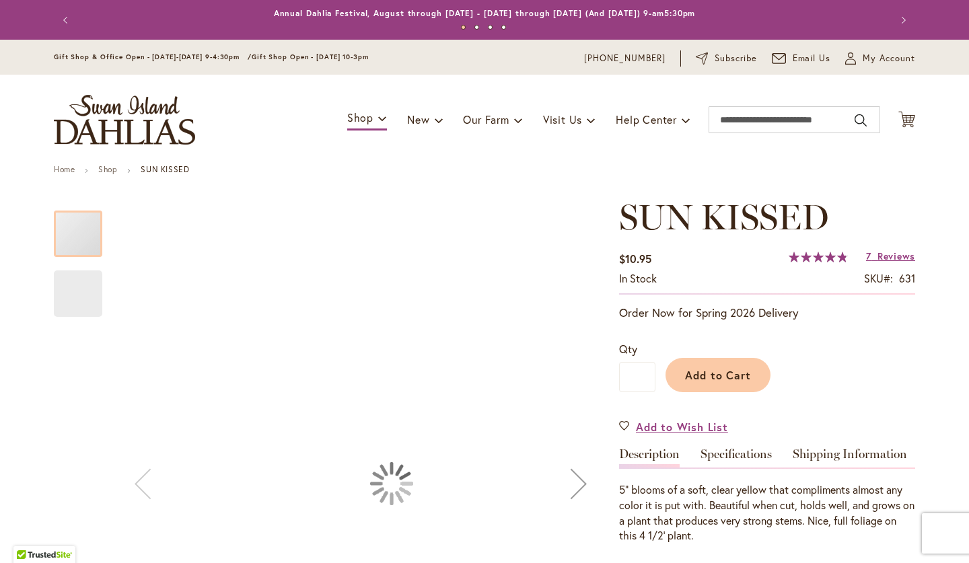
type input "****"
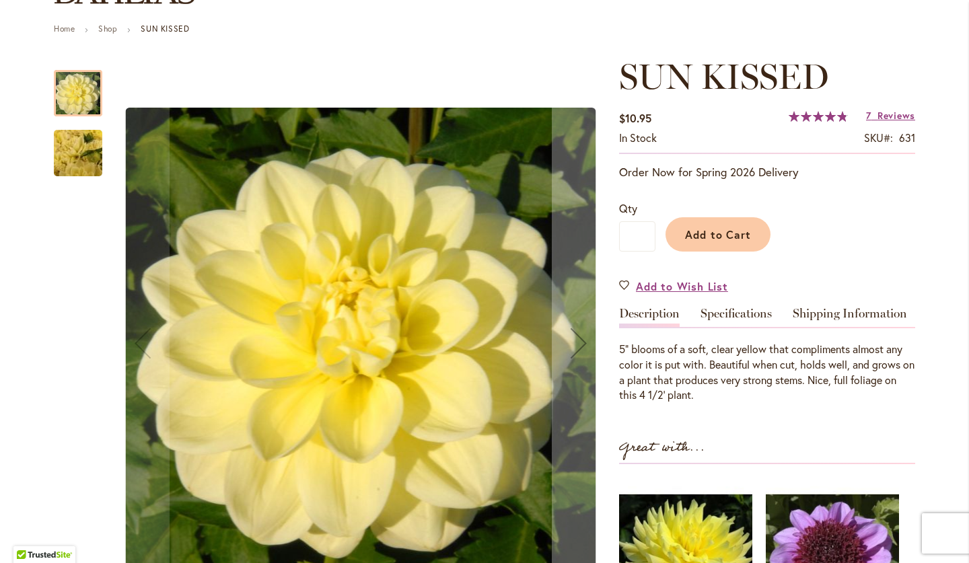
scroll to position [170, 0]
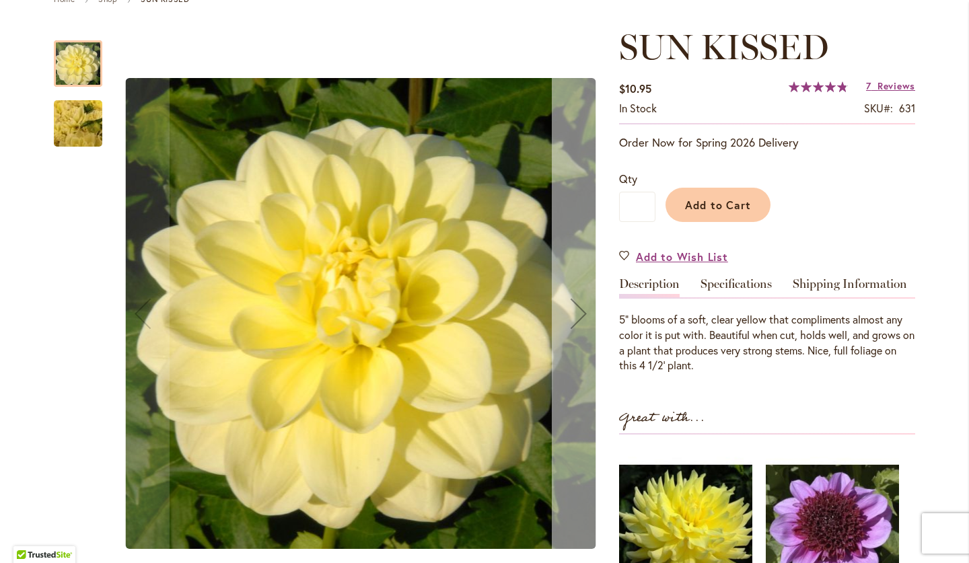
click at [576, 317] on div "Next" at bounding box center [579, 314] width 54 height 54
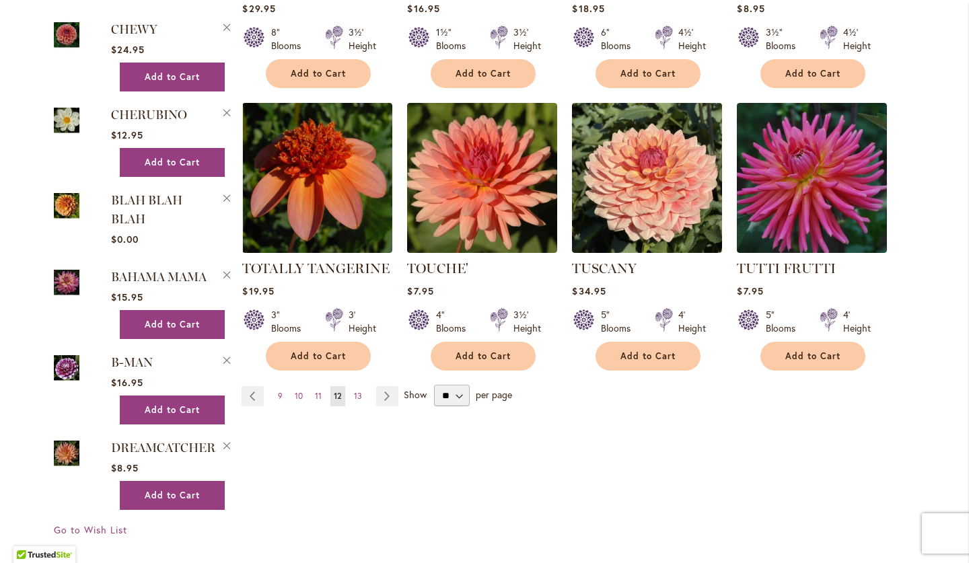
scroll to position [2249, 0]
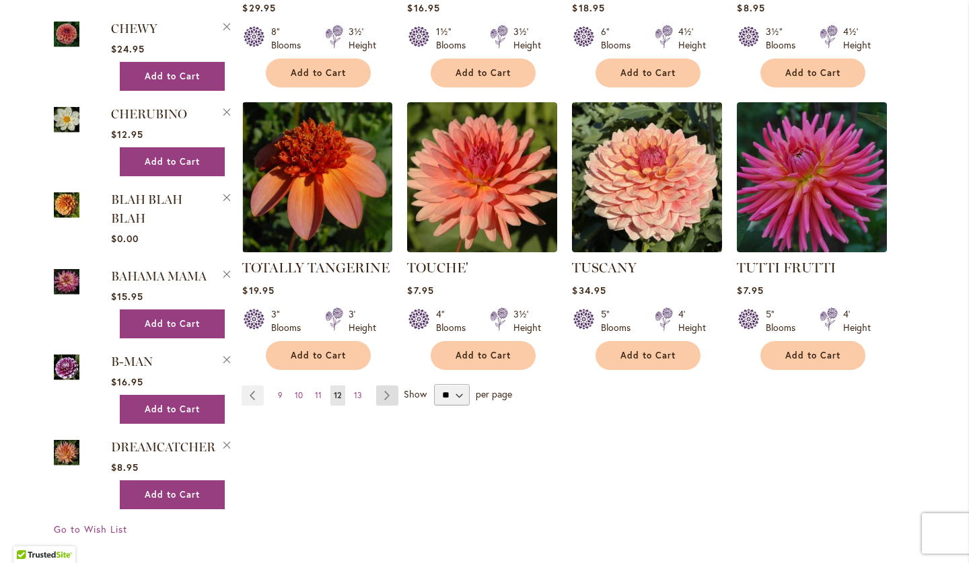
click at [384, 385] on link "Page Next" at bounding box center [387, 395] width 22 height 20
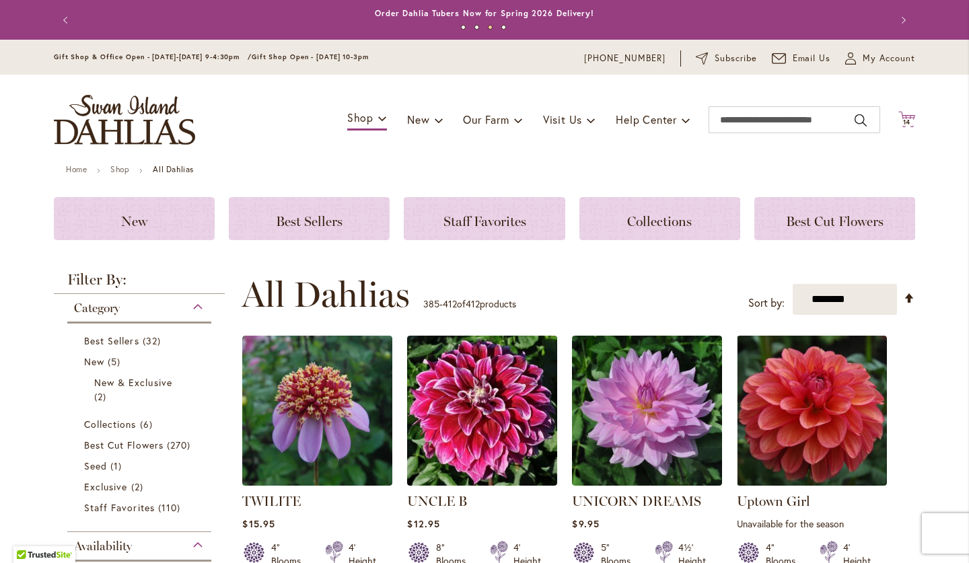
click at [906, 122] on span "14" at bounding box center [907, 122] width 8 height 9
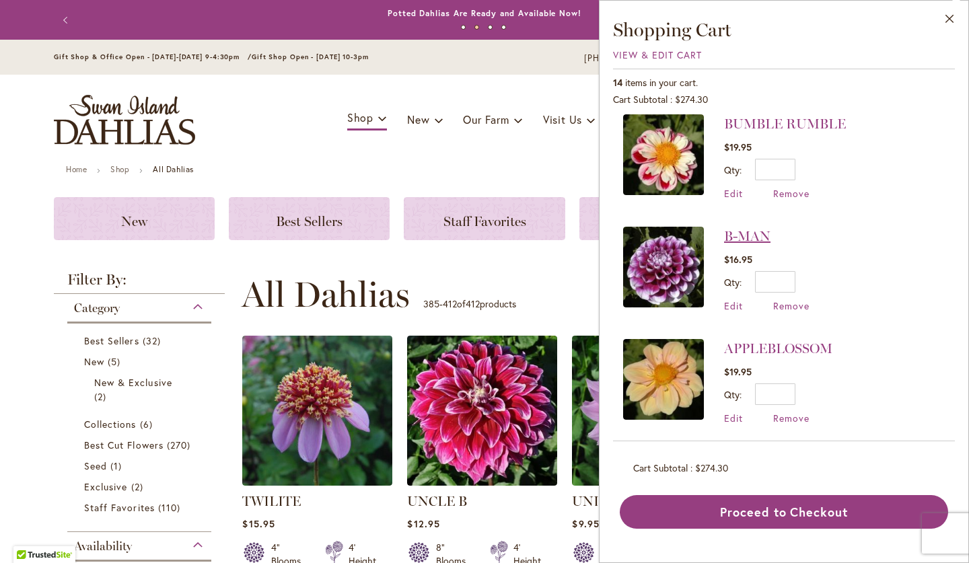
scroll to position [1019, 0]
click at [786, 300] on span "Remove" at bounding box center [791, 306] width 36 height 13
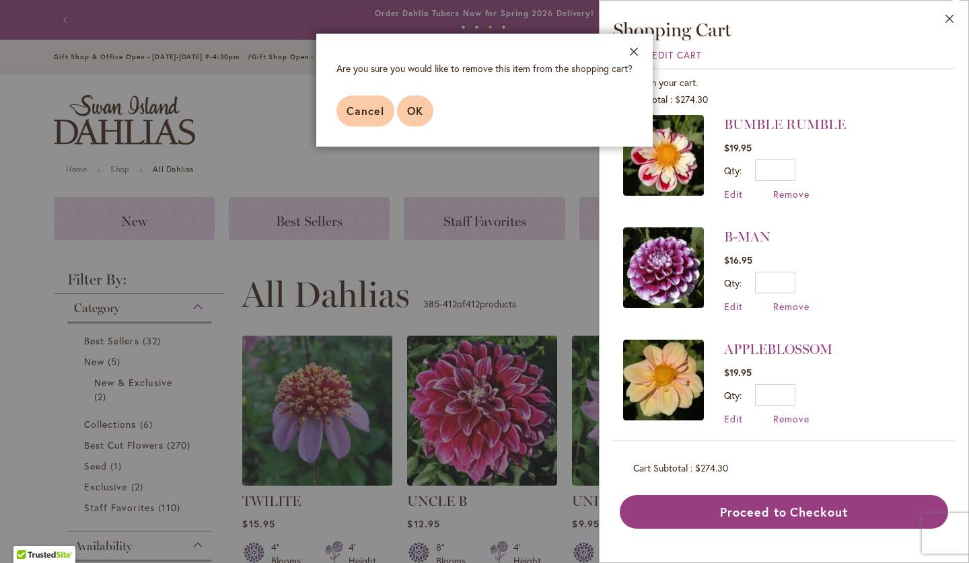
click at [416, 106] on span "OK" at bounding box center [415, 111] width 16 height 14
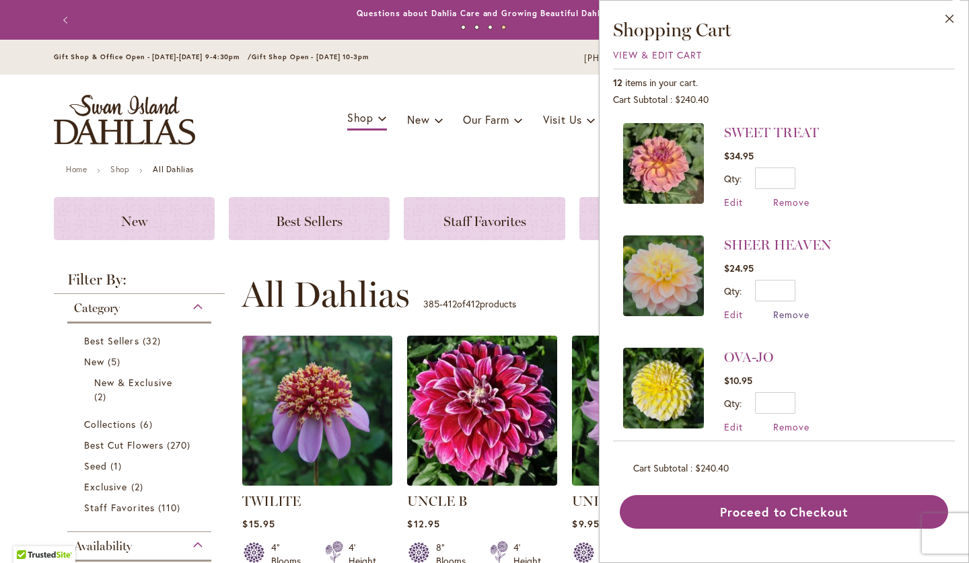
click at [790, 313] on span "Remove" at bounding box center [791, 314] width 36 height 13
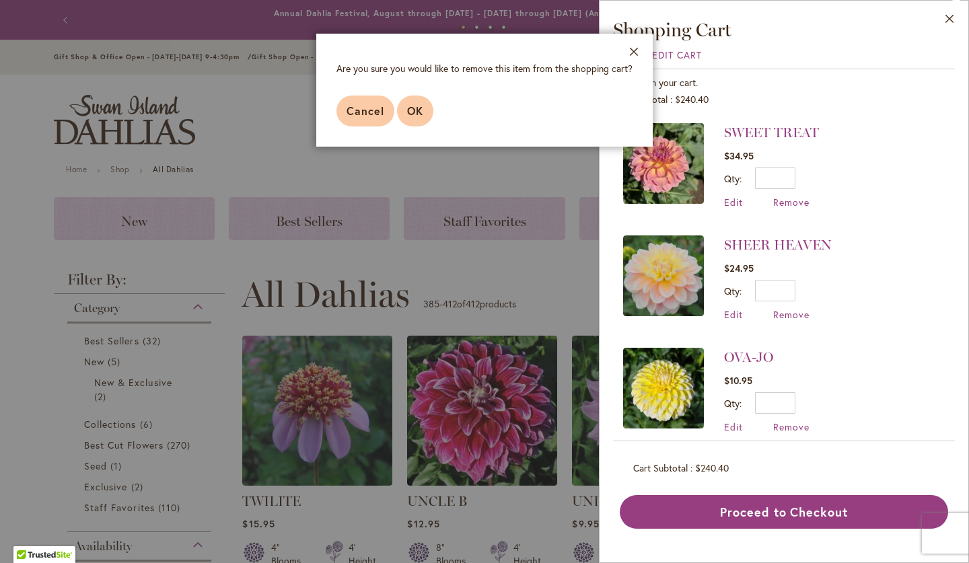
click at [410, 108] on span "OK" at bounding box center [415, 111] width 16 height 14
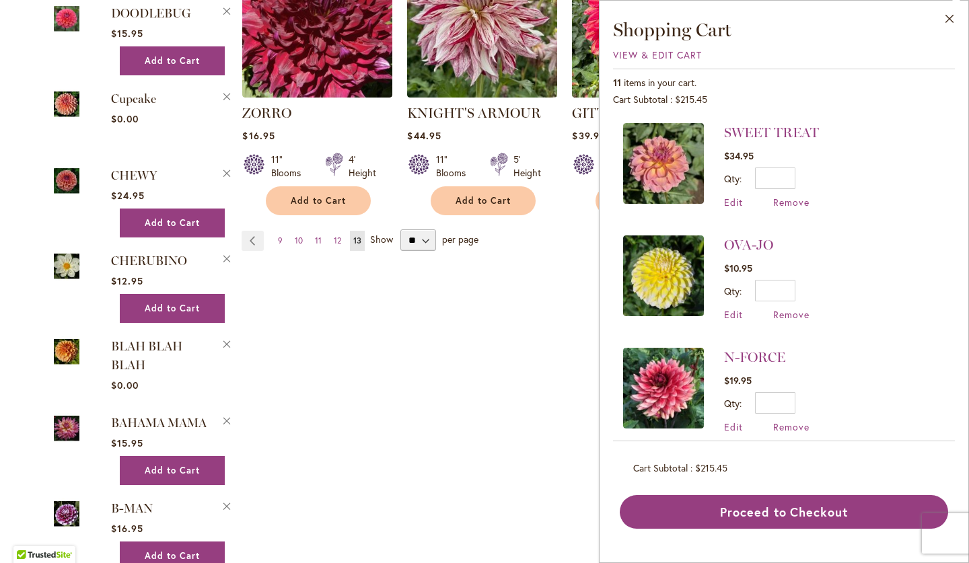
scroll to position [2097, 0]
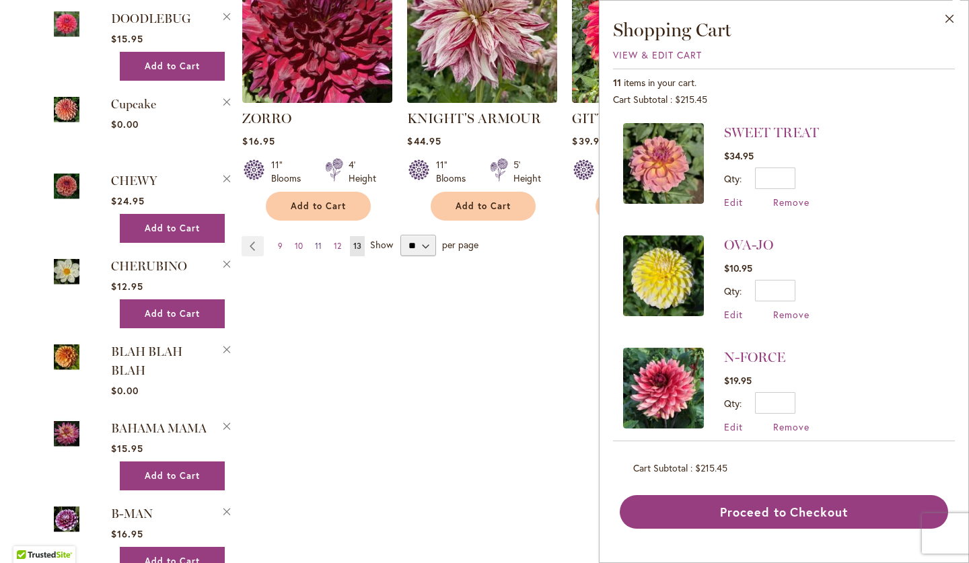
click at [315, 241] on span "11" at bounding box center [318, 246] width 7 height 10
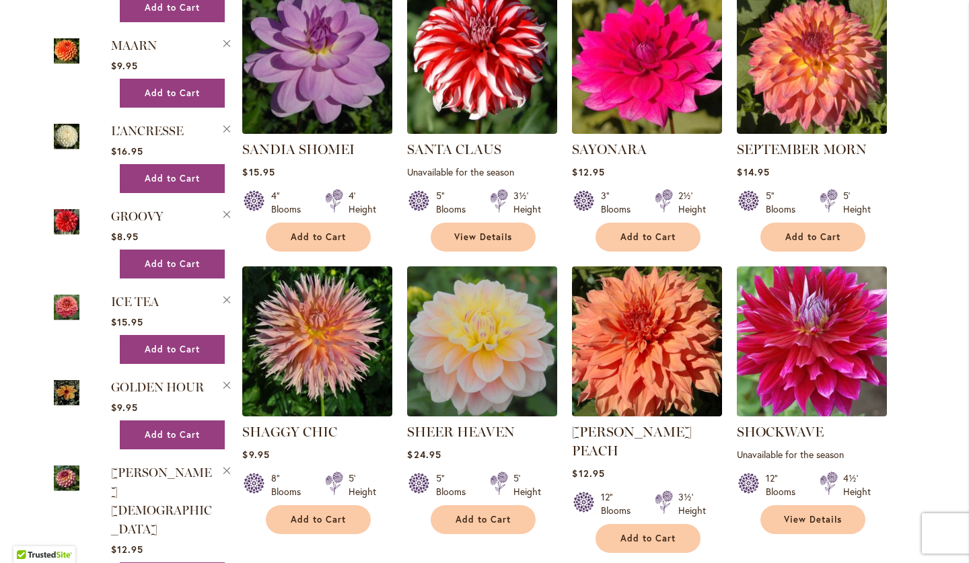
scroll to position [1515, 0]
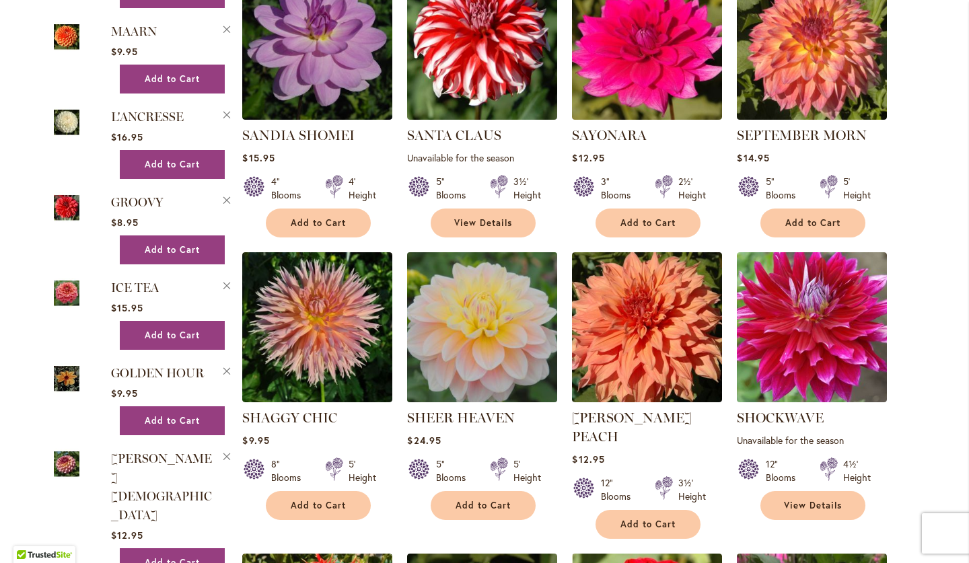
click at [494, 325] on img at bounding box center [482, 327] width 157 height 157
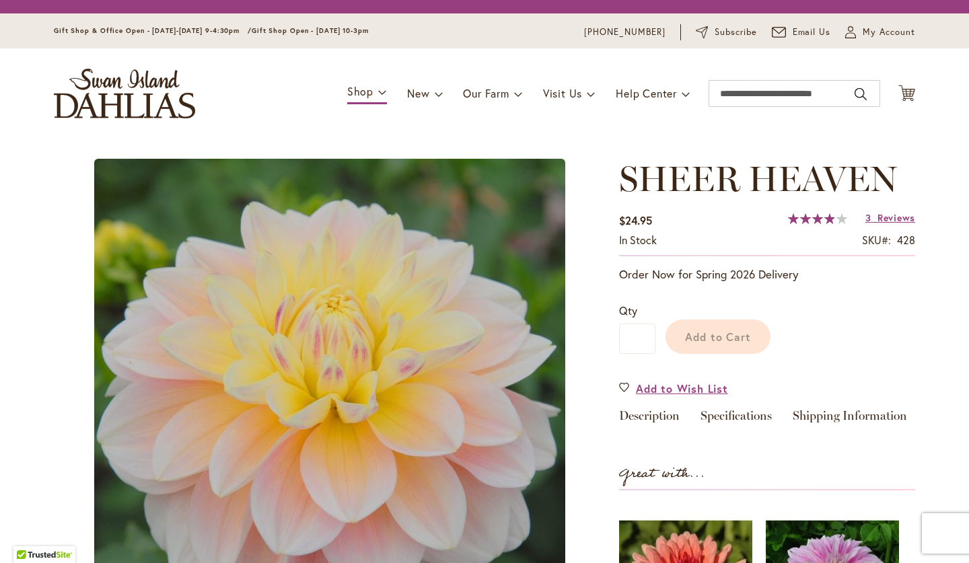
scroll to position [191, 0]
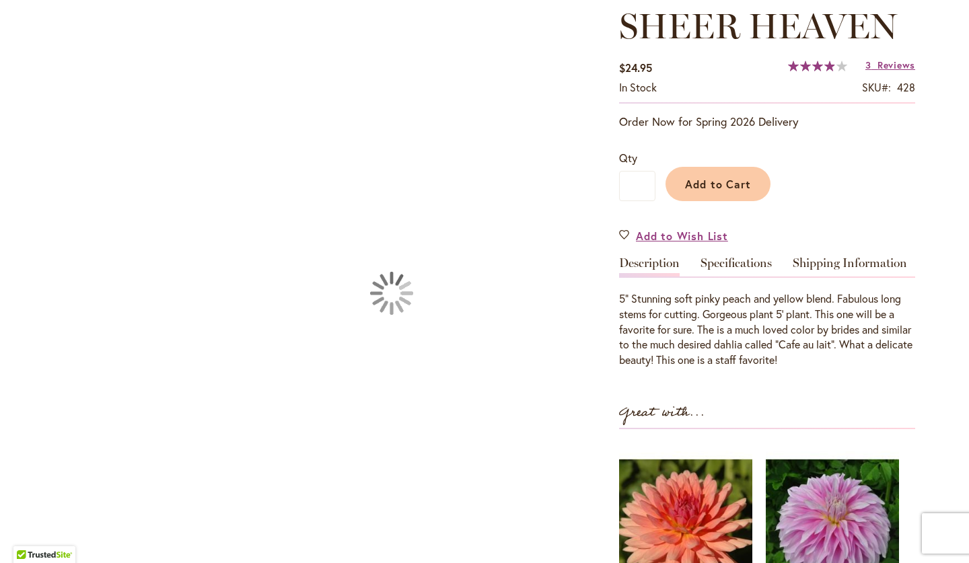
type input "****"
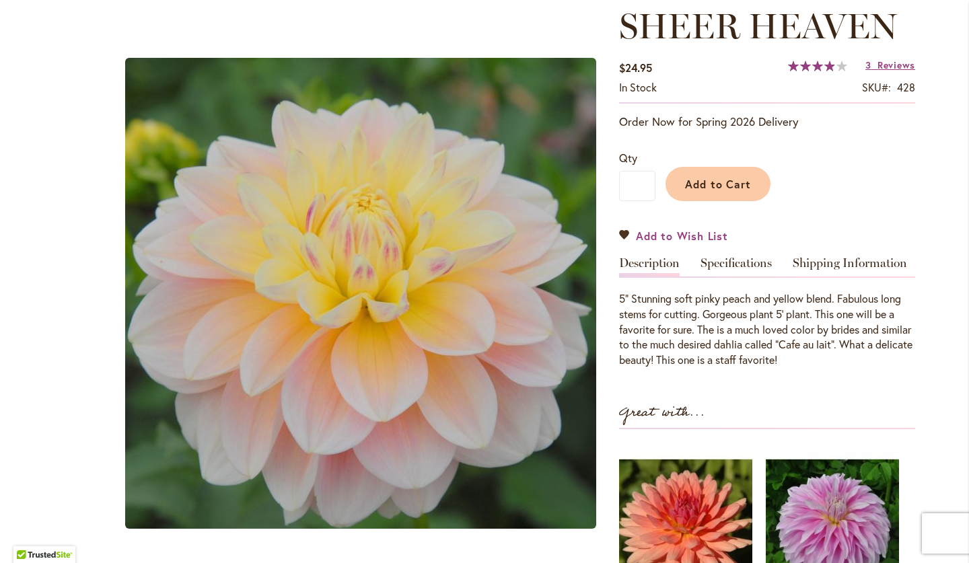
click at [679, 233] on span "Add to Wish List" at bounding box center [682, 235] width 92 height 15
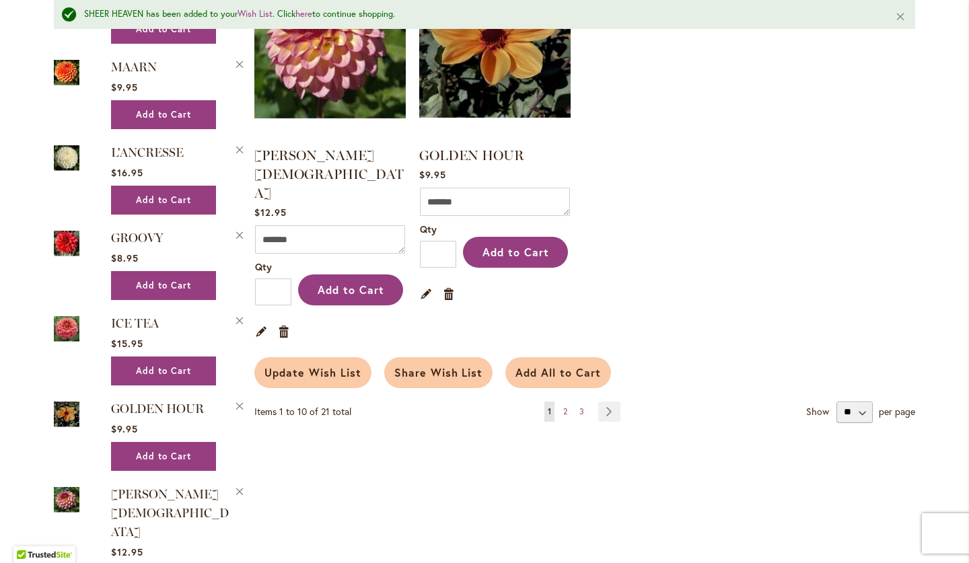
scroll to position [1172, 0]
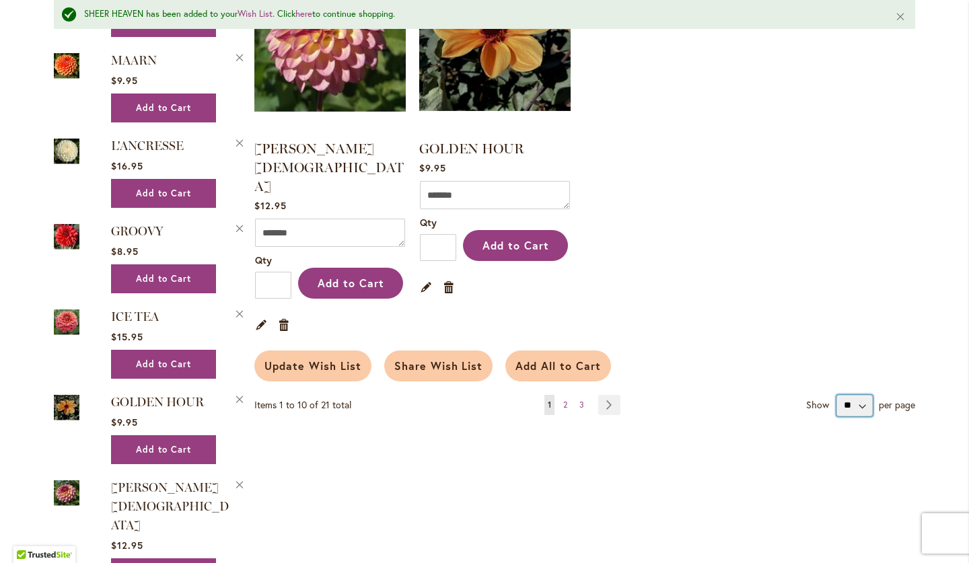
select select "**********"
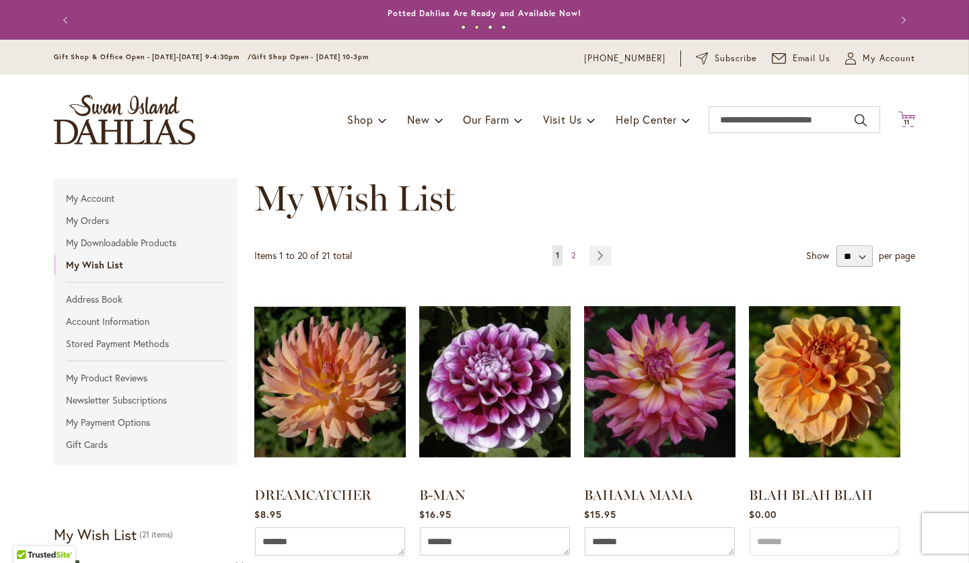
click at [907, 117] on icon at bounding box center [906, 119] width 17 height 16
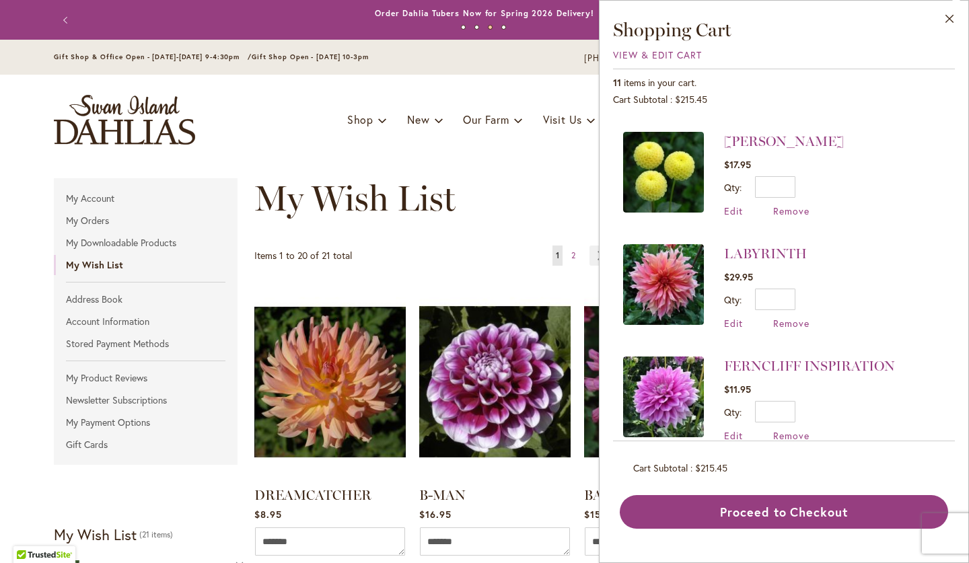
scroll to position [332, 0]
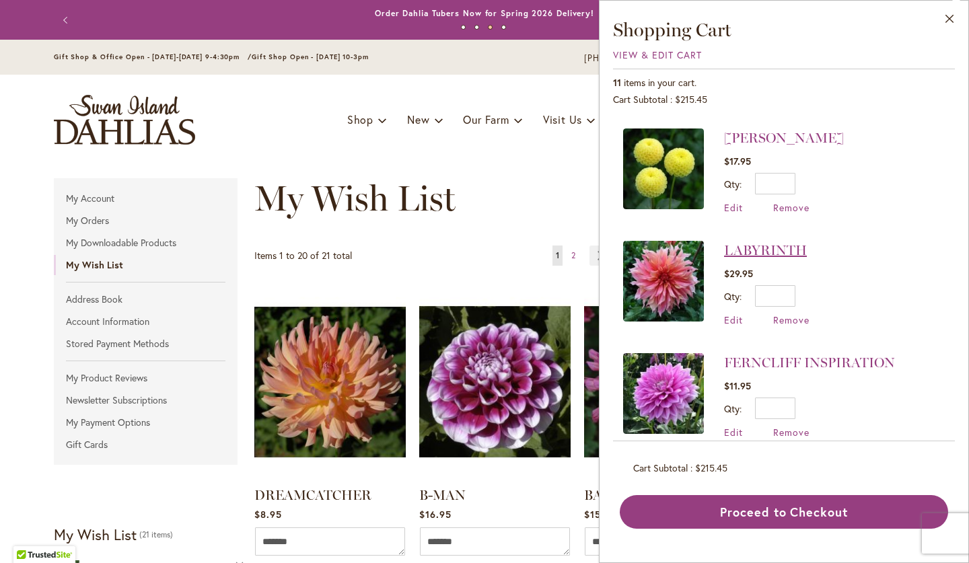
click at [780, 251] on link "LABYRINTH" at bounding box center [765, 250] width 83 height 16
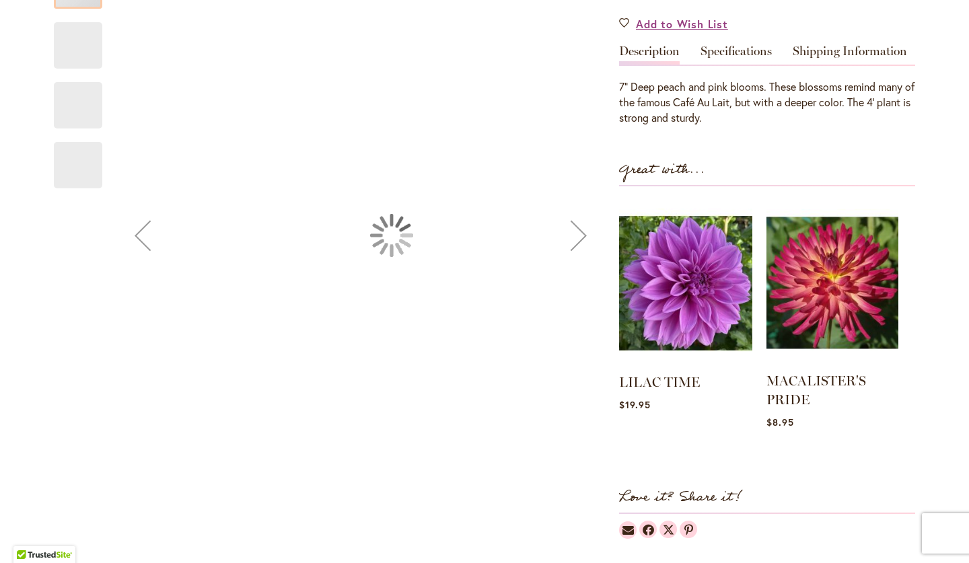
scroll to position [646, 0]
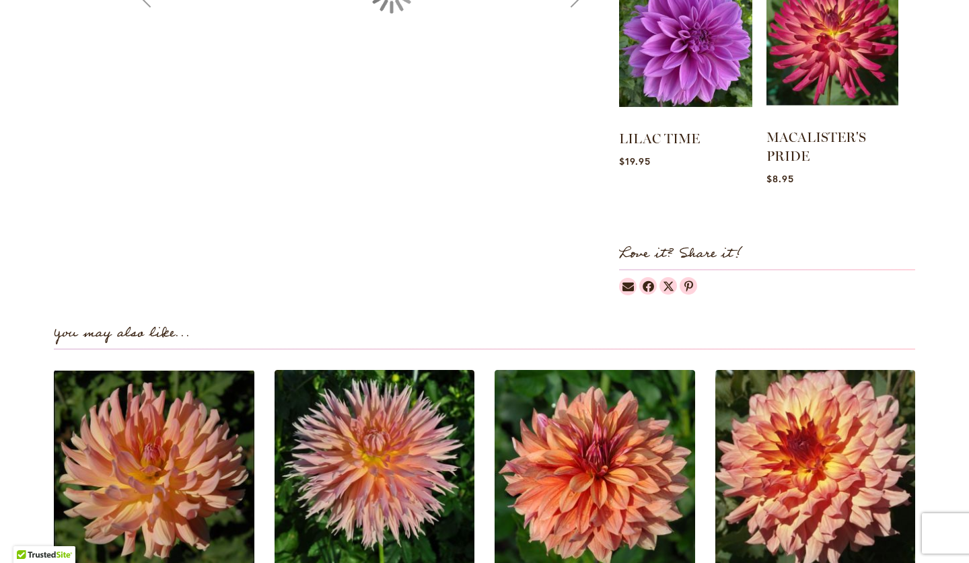
type input "****"
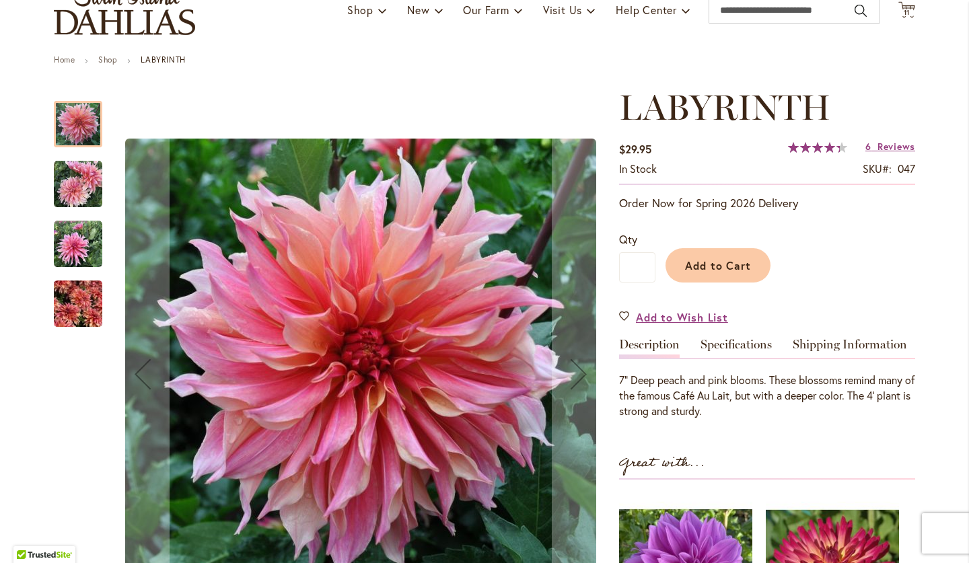
scroll to position [114, 0]
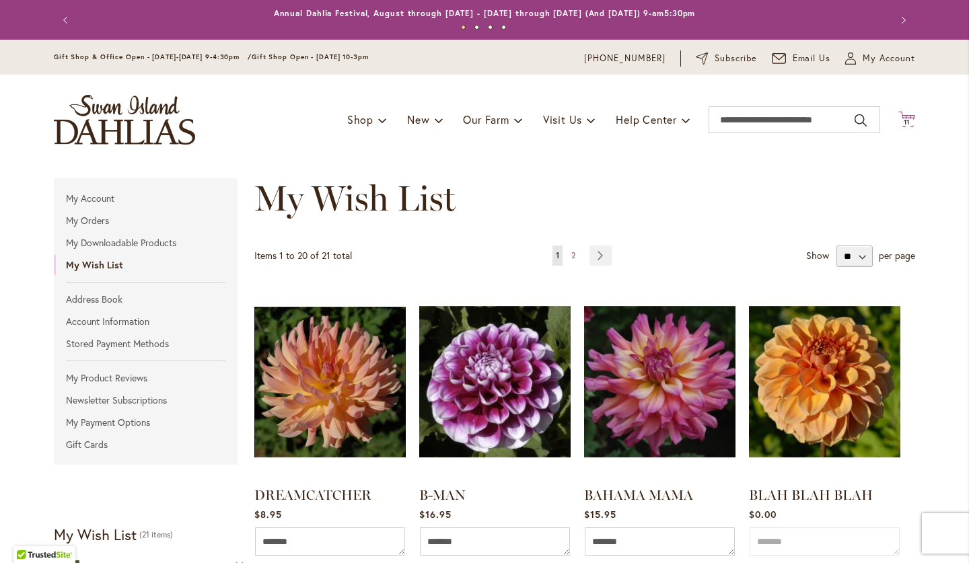
click at [909, 120] on span "11" at bounding box center [906, 122] width 7 height 9
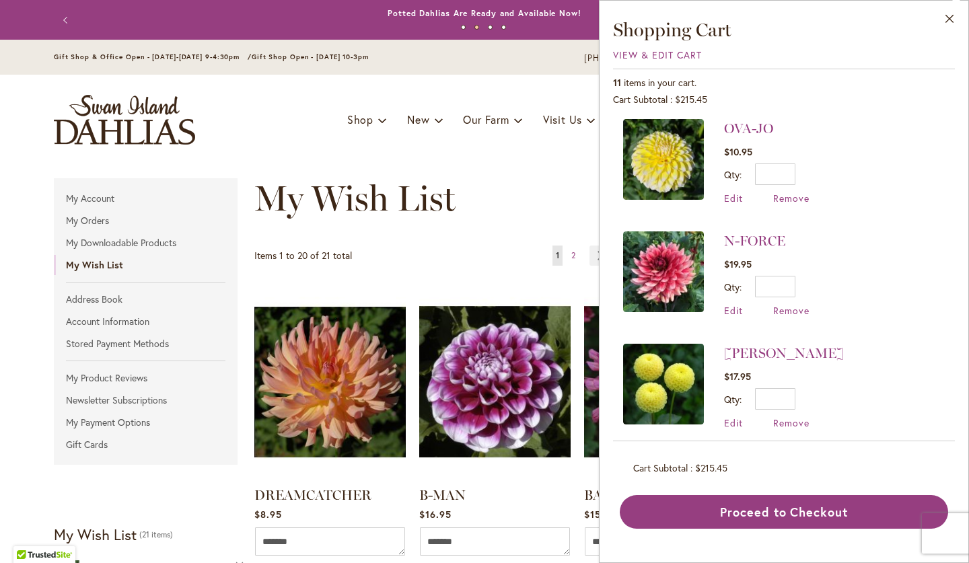
scroll to position [118, 0]
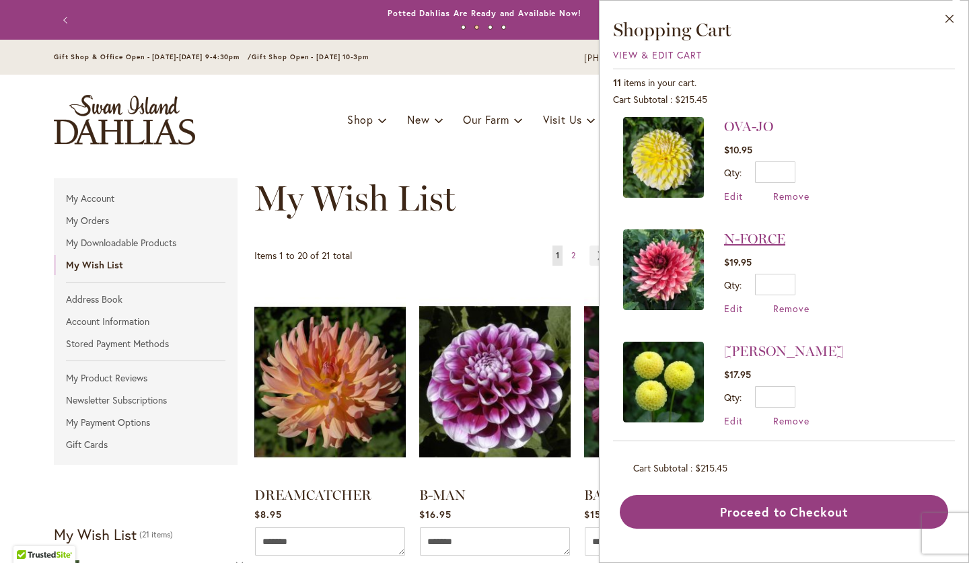
click at [773, 234] on link "N-FORCE" at bounding box center [754, 239] width 61 height 16
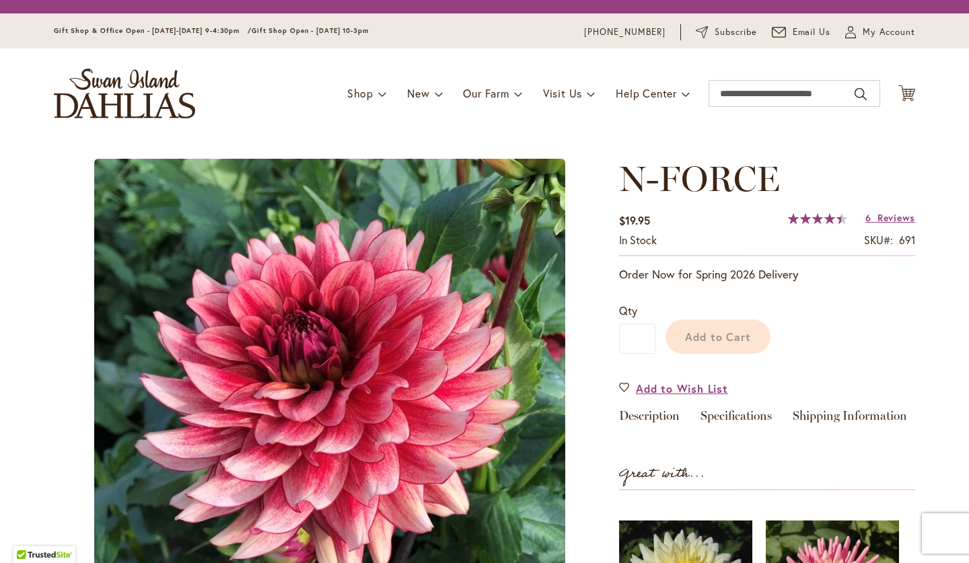
scroll to position [139, 0]
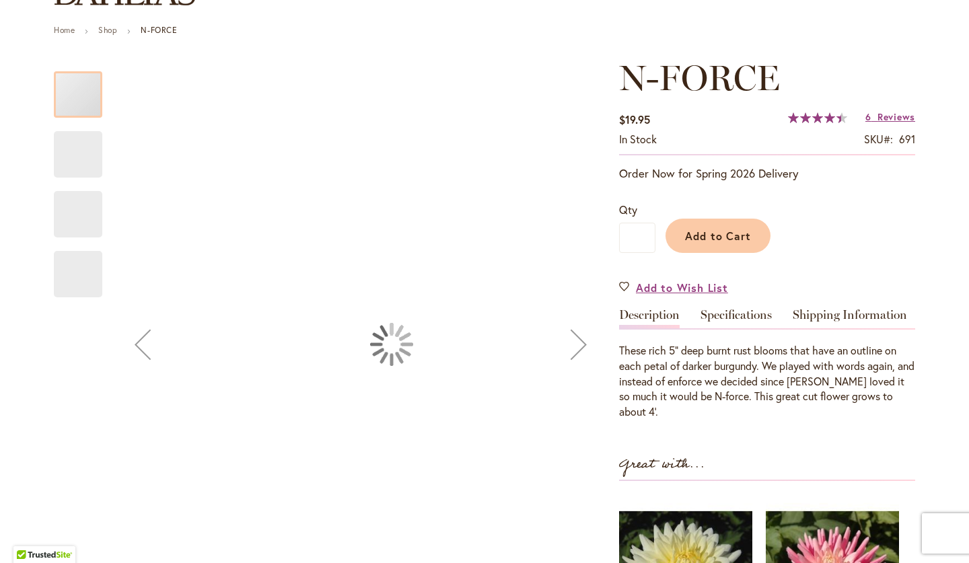
type input "****"
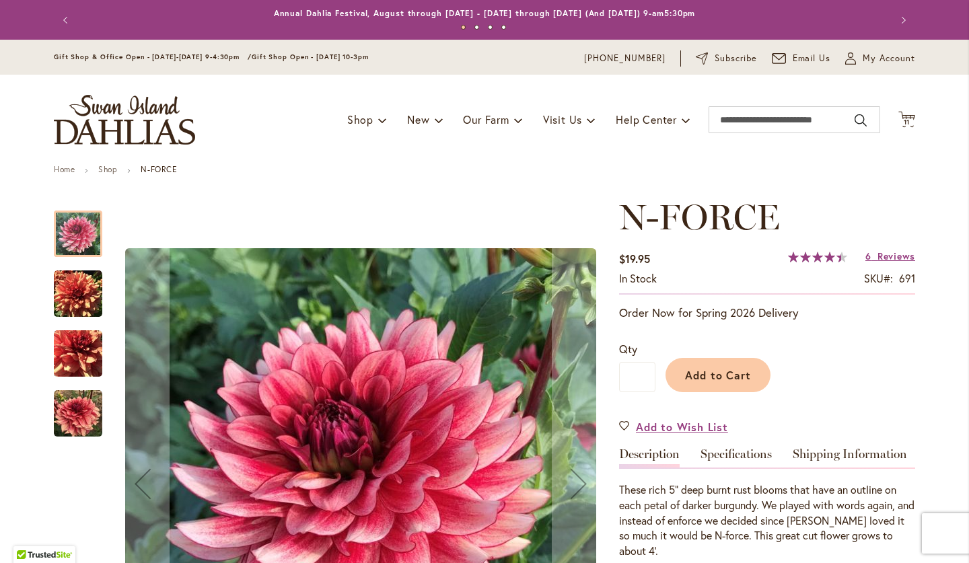
scroll to position [0, 0]
click at [914, 120] on icon "Cart .cls-1 { fill: #231f20; }" at bounding box center [906, 119] width 17 height 17
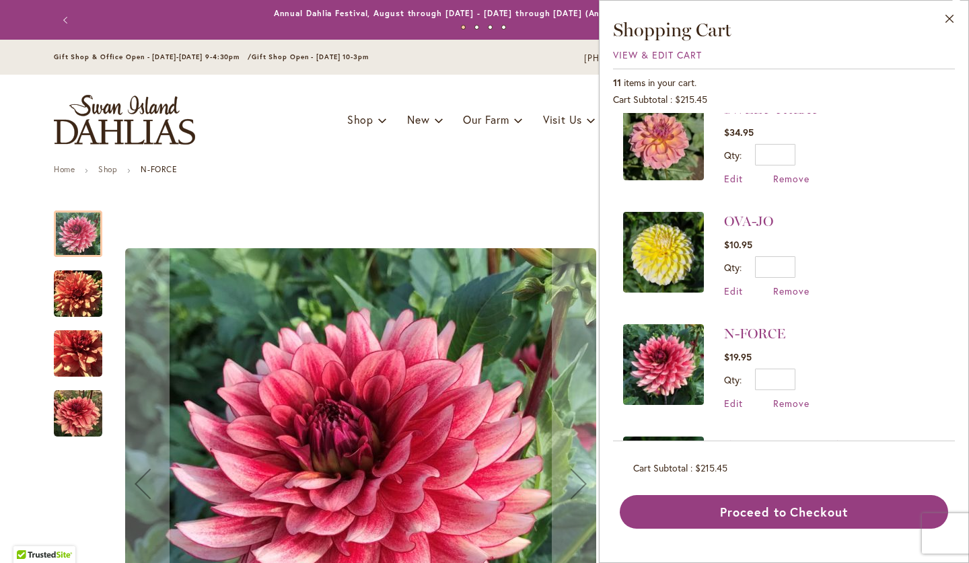
scroll to position [34, 0]
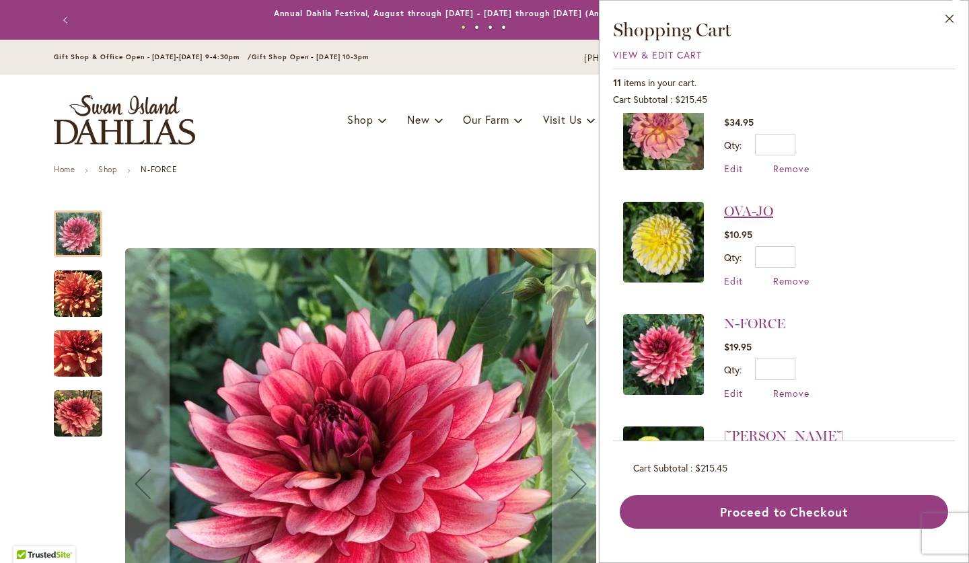
click at [751, 208] on link "OVA-JO" at bounding box center [748, 211] width 49 height 16
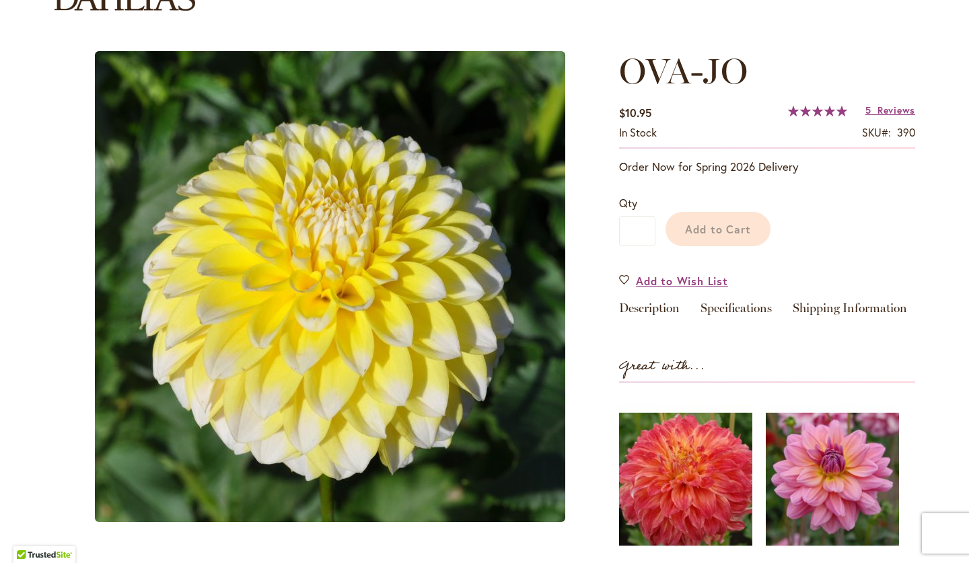
scroll to position [117, 0]
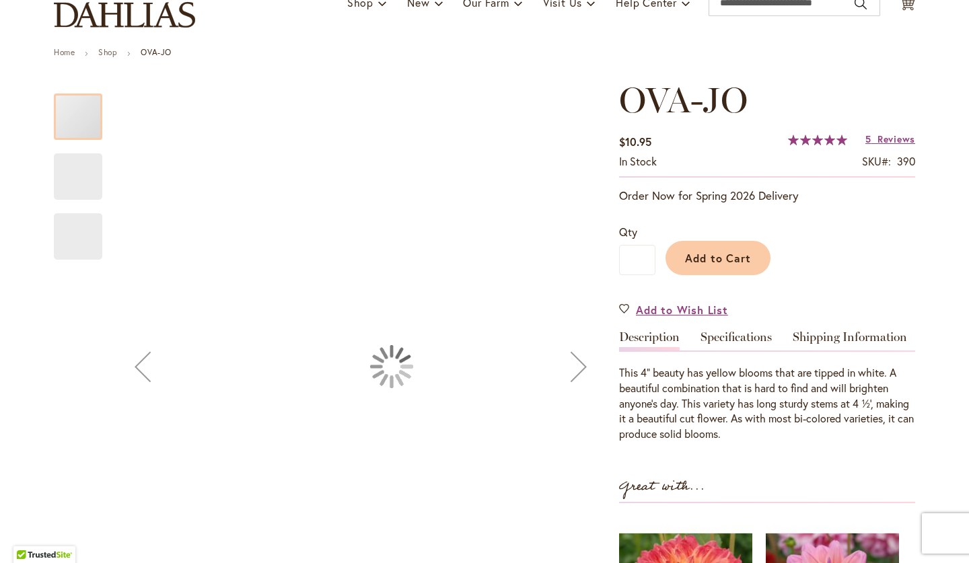
type input "****"
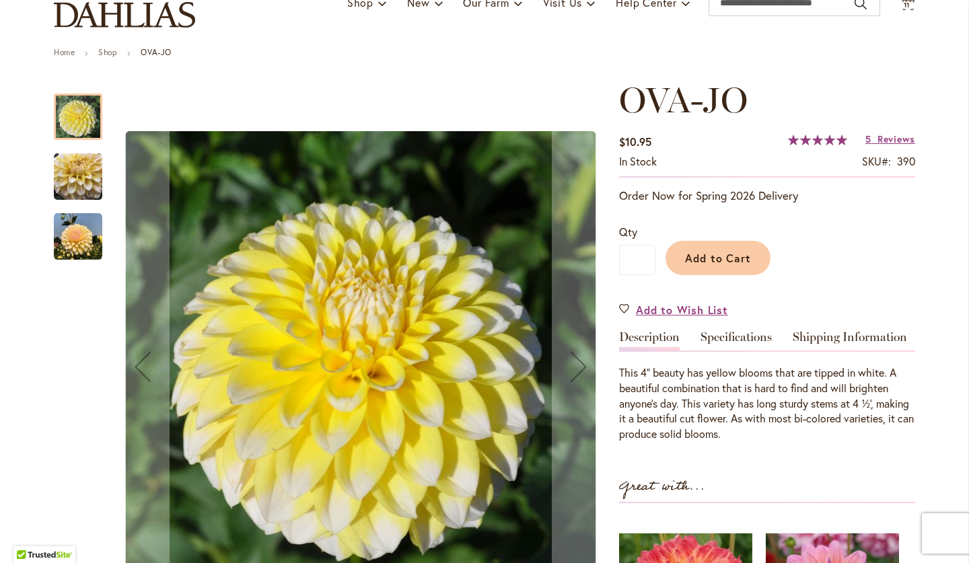
click at [79, 173] on img "OVA-JO" at bounding box center [78, 177] width 48 height 48
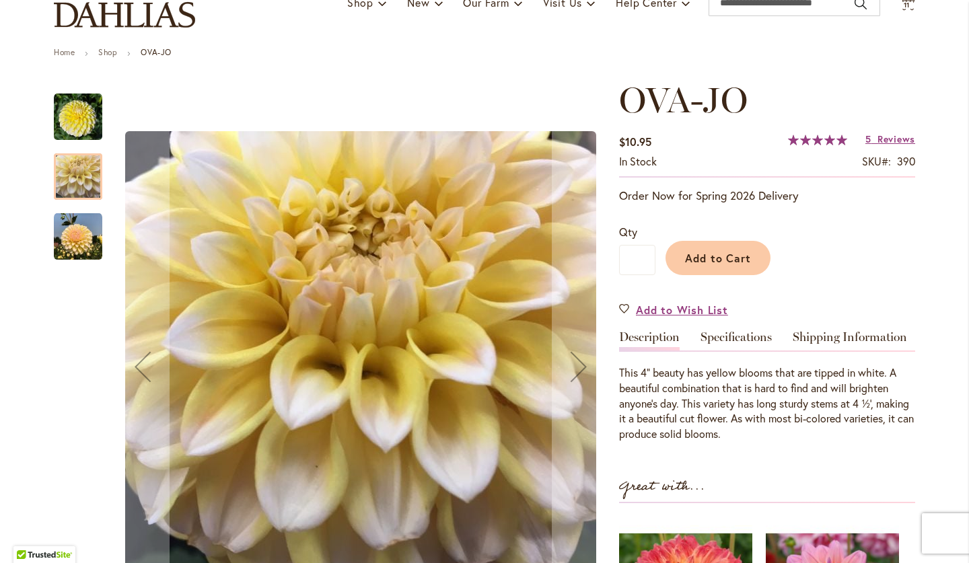
click at [75, 229] on img "OVA-JO" at bounding box center [78, 237] width 48 height 48
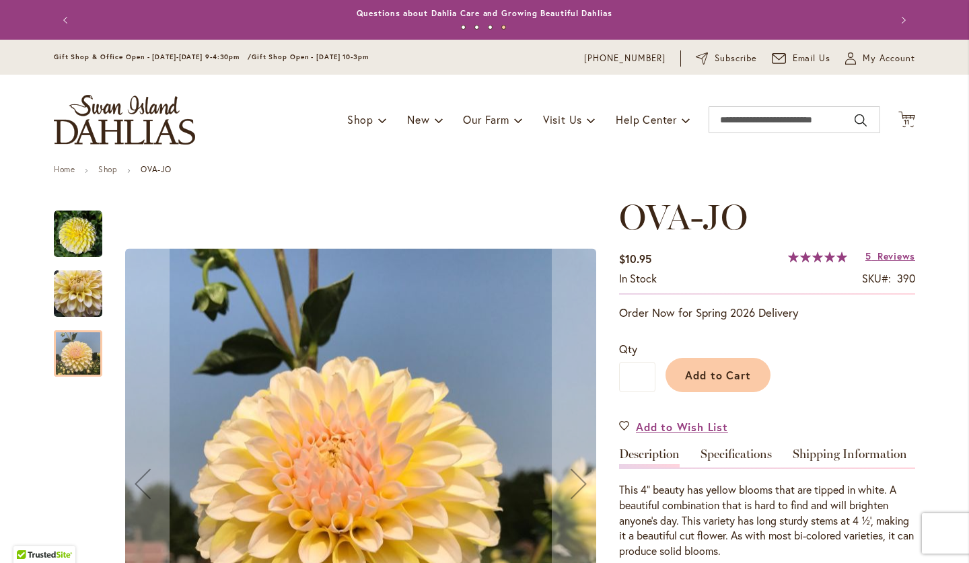
scroll to position [0, 0]
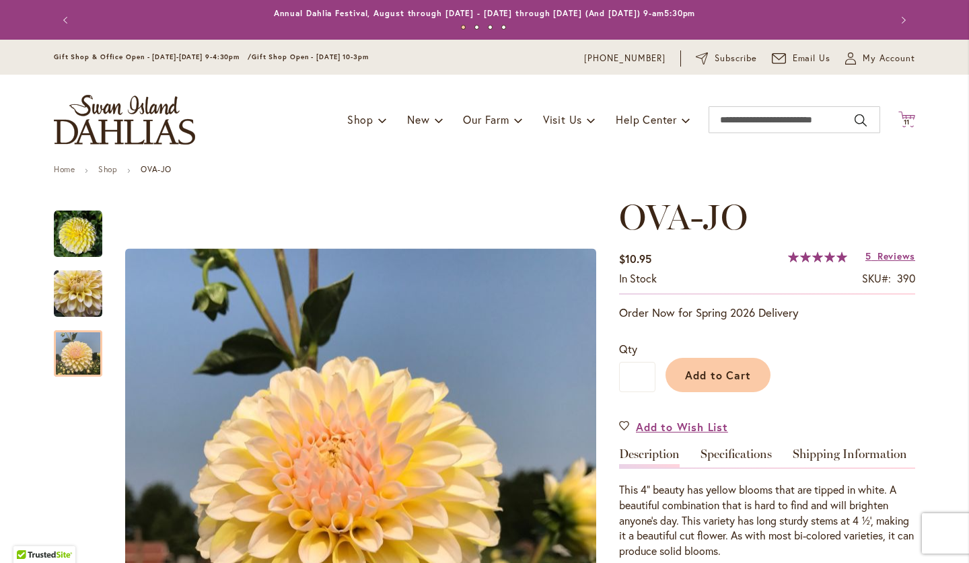
click at [911, 124] on span "11 11 items" at bounding box center [906, 122] width 13 height 7
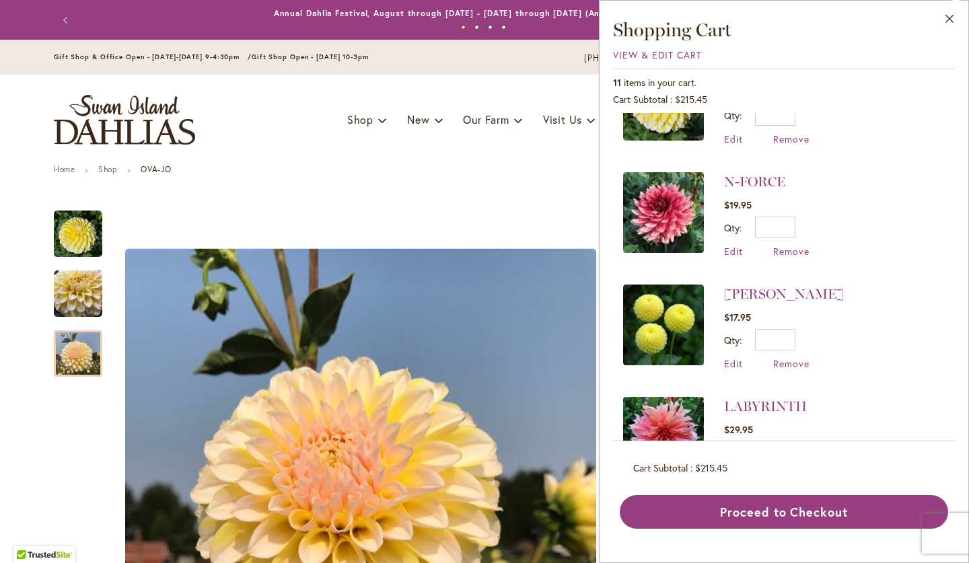
scroll to position [176, 0]
click at [816, 290] on link "[PERSON_NAME]" at bounding box center [784, 293] width 120 height 16
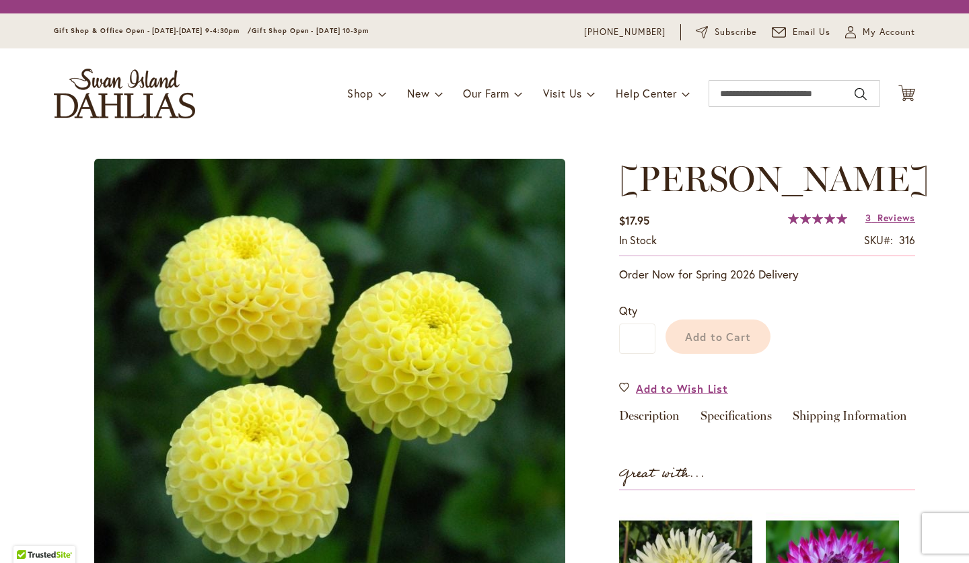
scroll to position [178, 0]
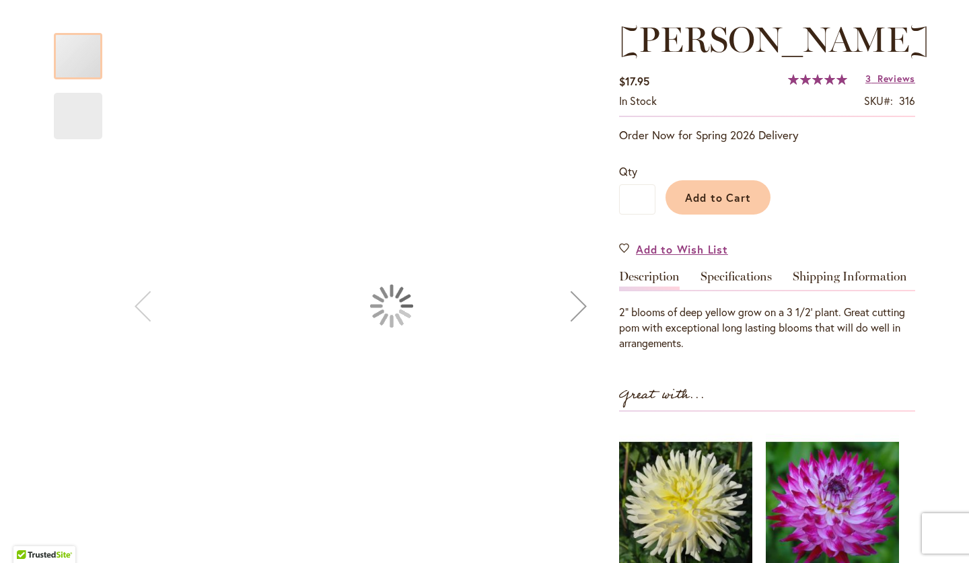
type input "****"
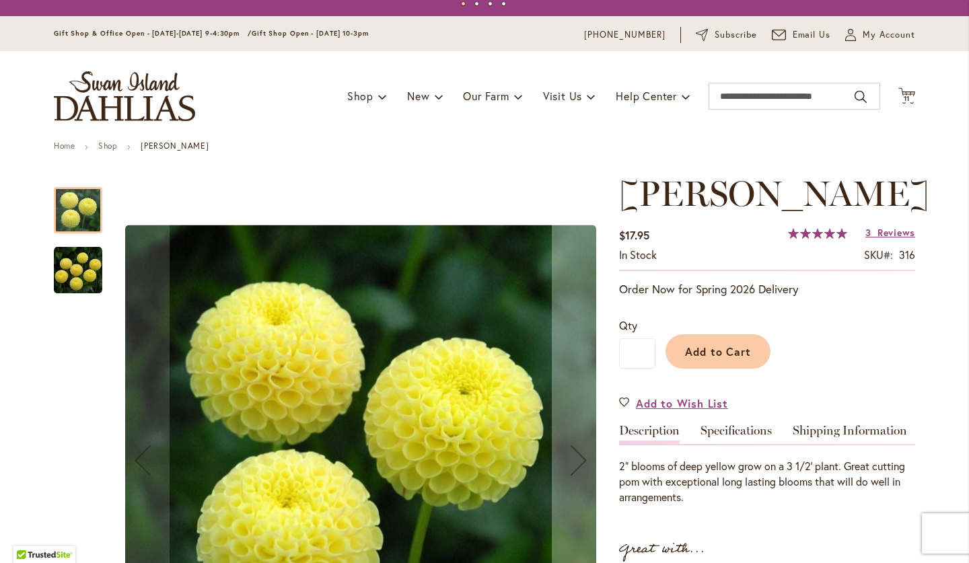
scroll to position [21, 0]
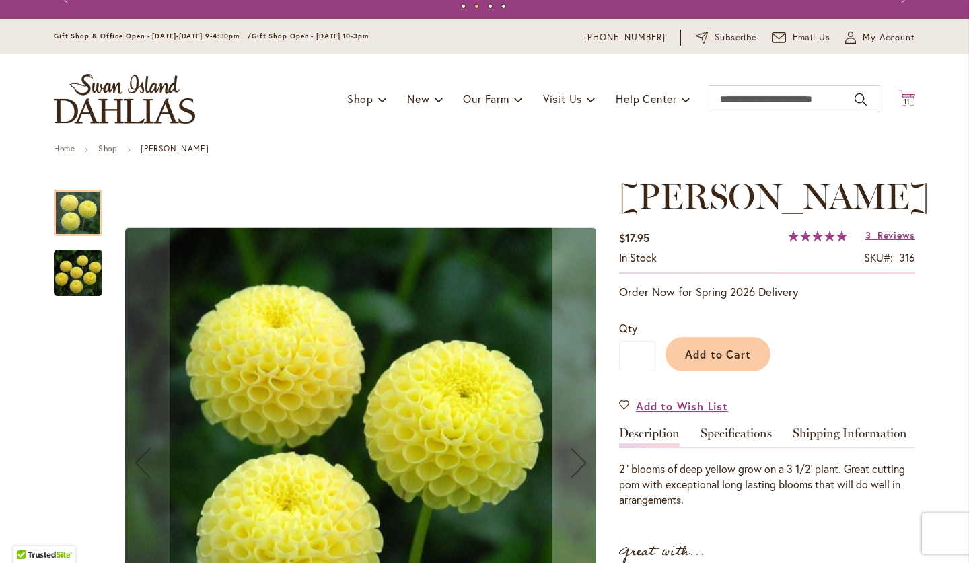
click at [905, 98] on span "11" at bounding box center [906, 101] width 7 height 9
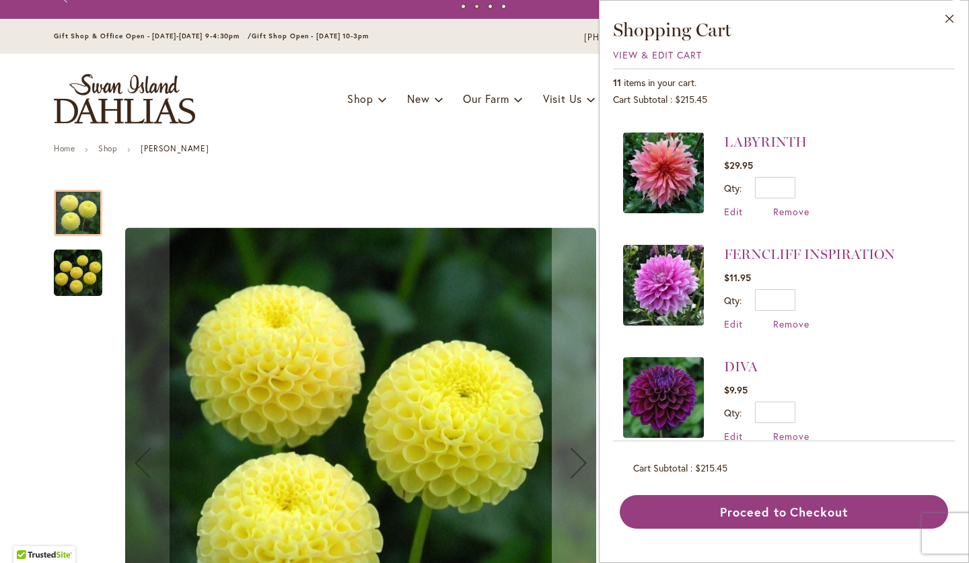
scroll to position [441, 0]
click at [821, 247] on link "FERNCLIFF INSPIRATION" at bounding box center [809, 254] width 171 height 16
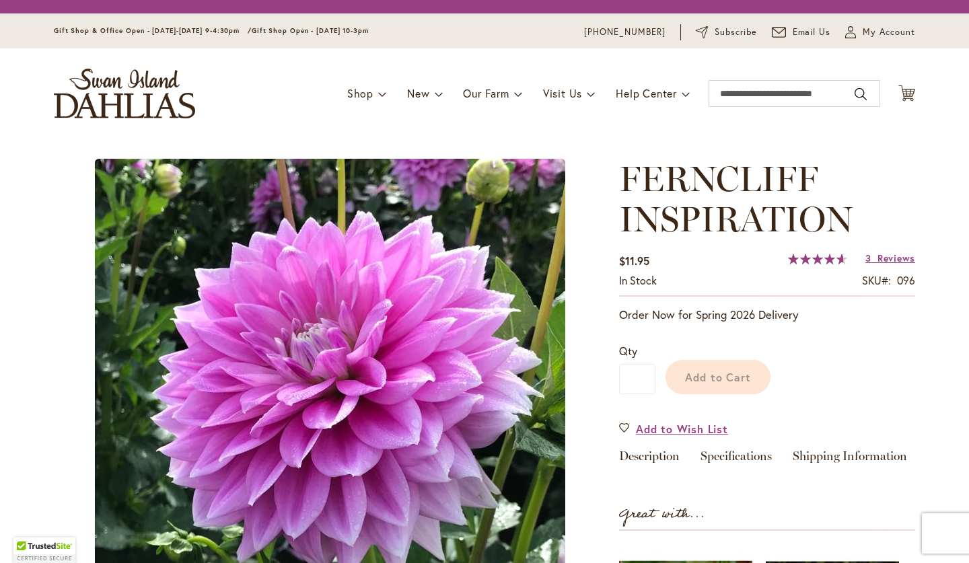
scroll to position [209, 0]
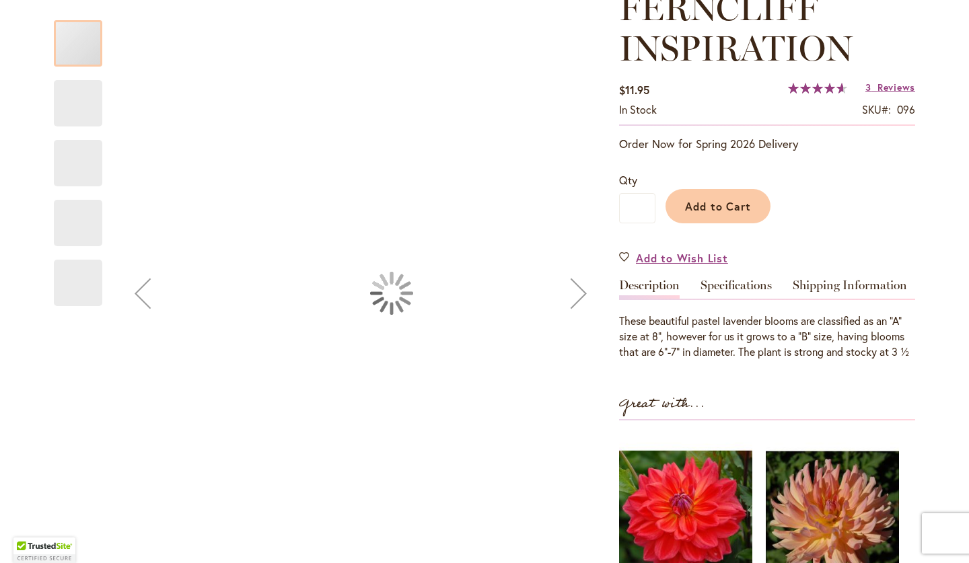
type input "****"
